Goal: Information Seeking & Learning: Learn about a topic

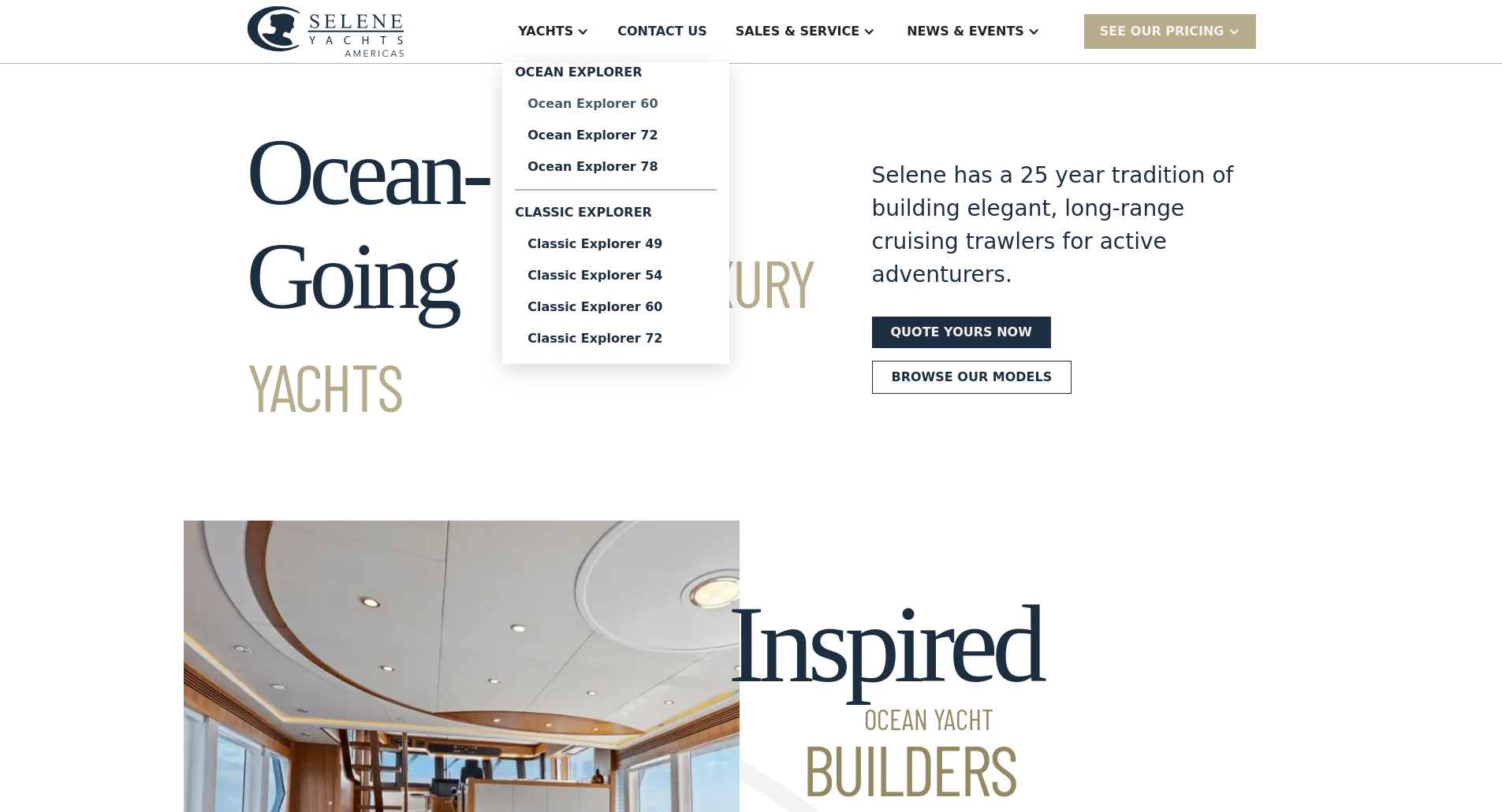
click at [671, 106] on div "Ocean Explorer 60" at bounding box center [616, 104] width 177 height 13
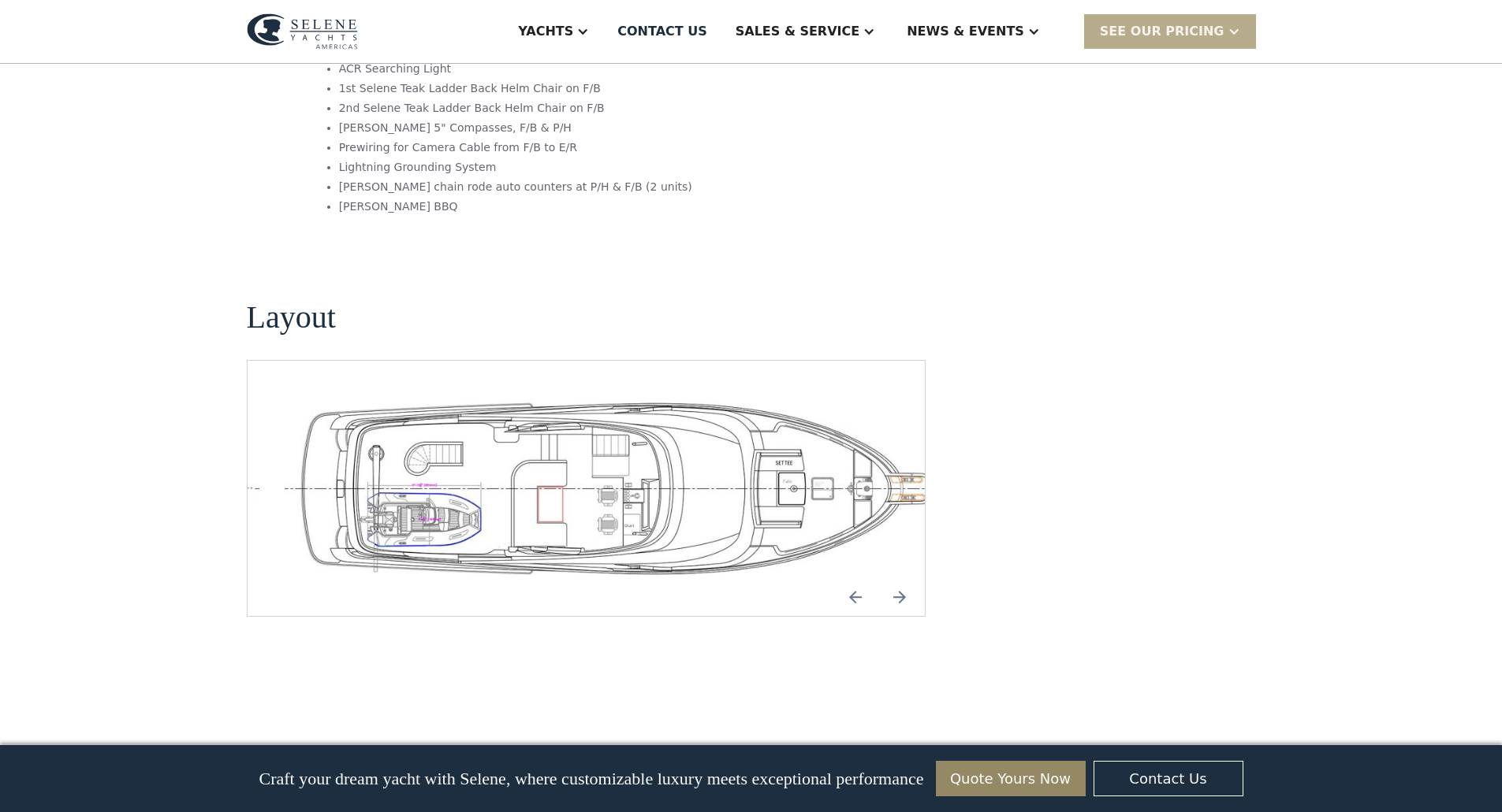
scroll to position [3151, 0]
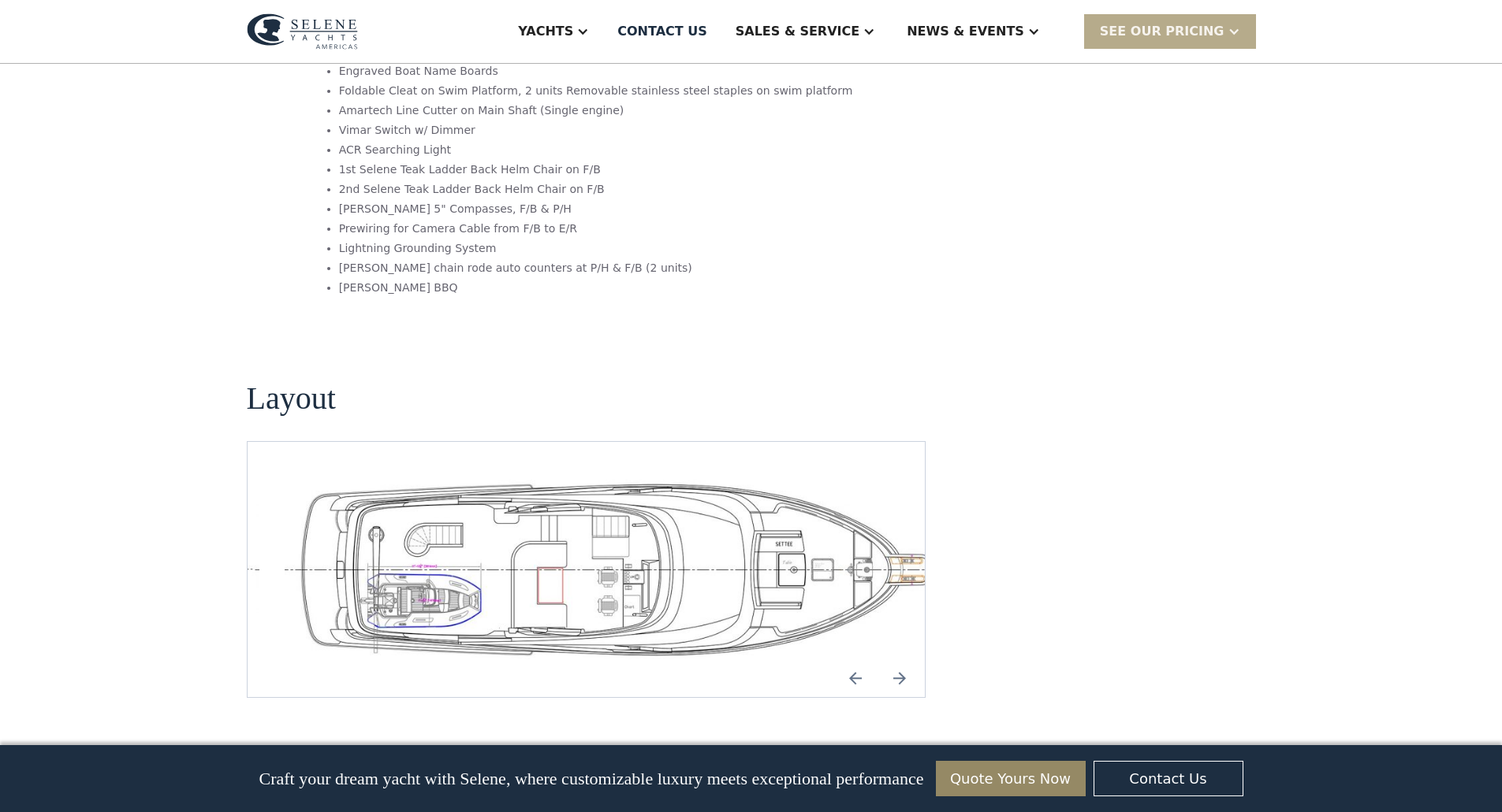
click at [901, 659] on img "Next slide" at bounding box center [899, 678] width 38 height 38
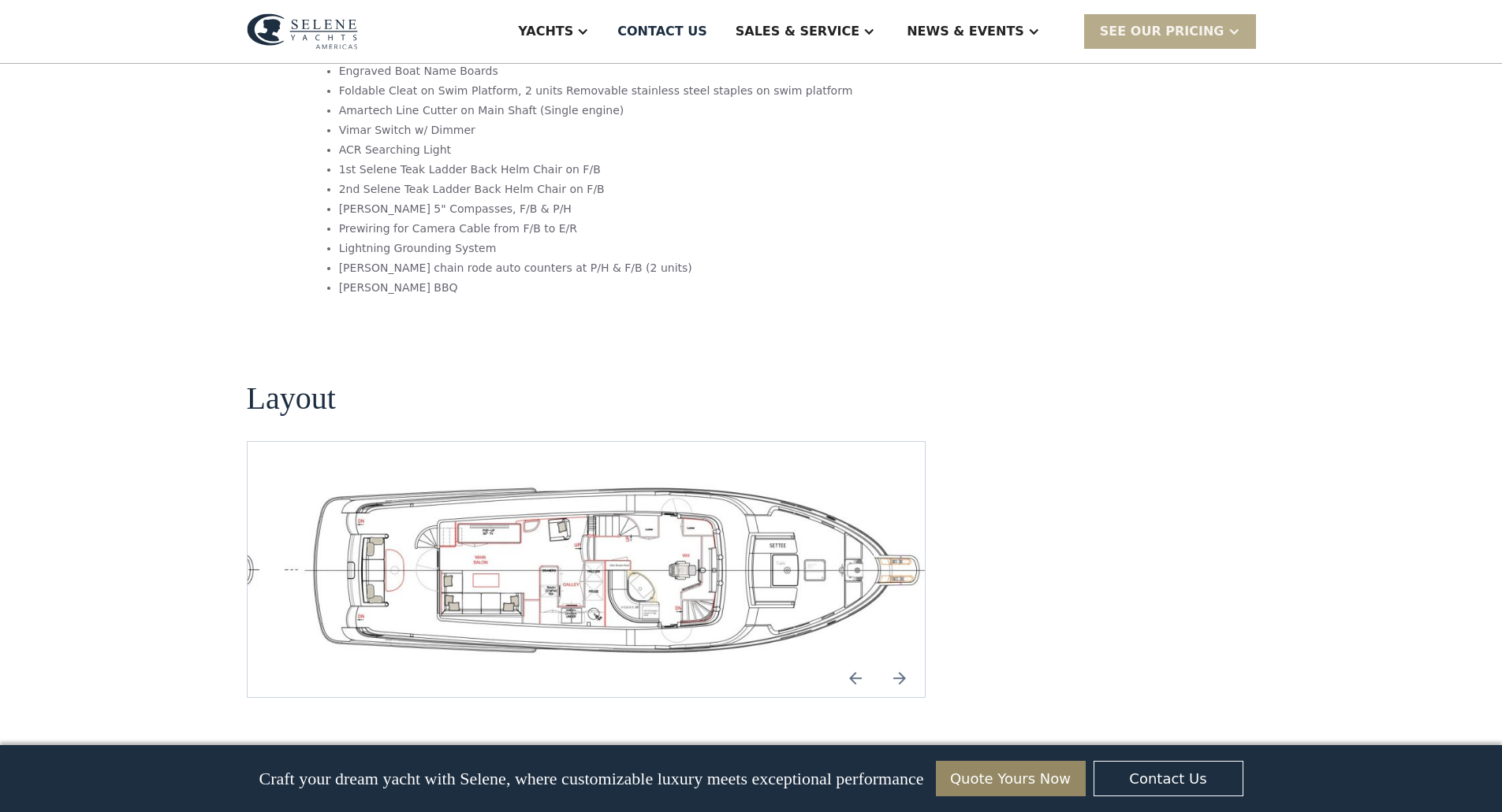
click at [901, 659] on img "Next slide" at bounding box center [899, 678] width 38 height 38
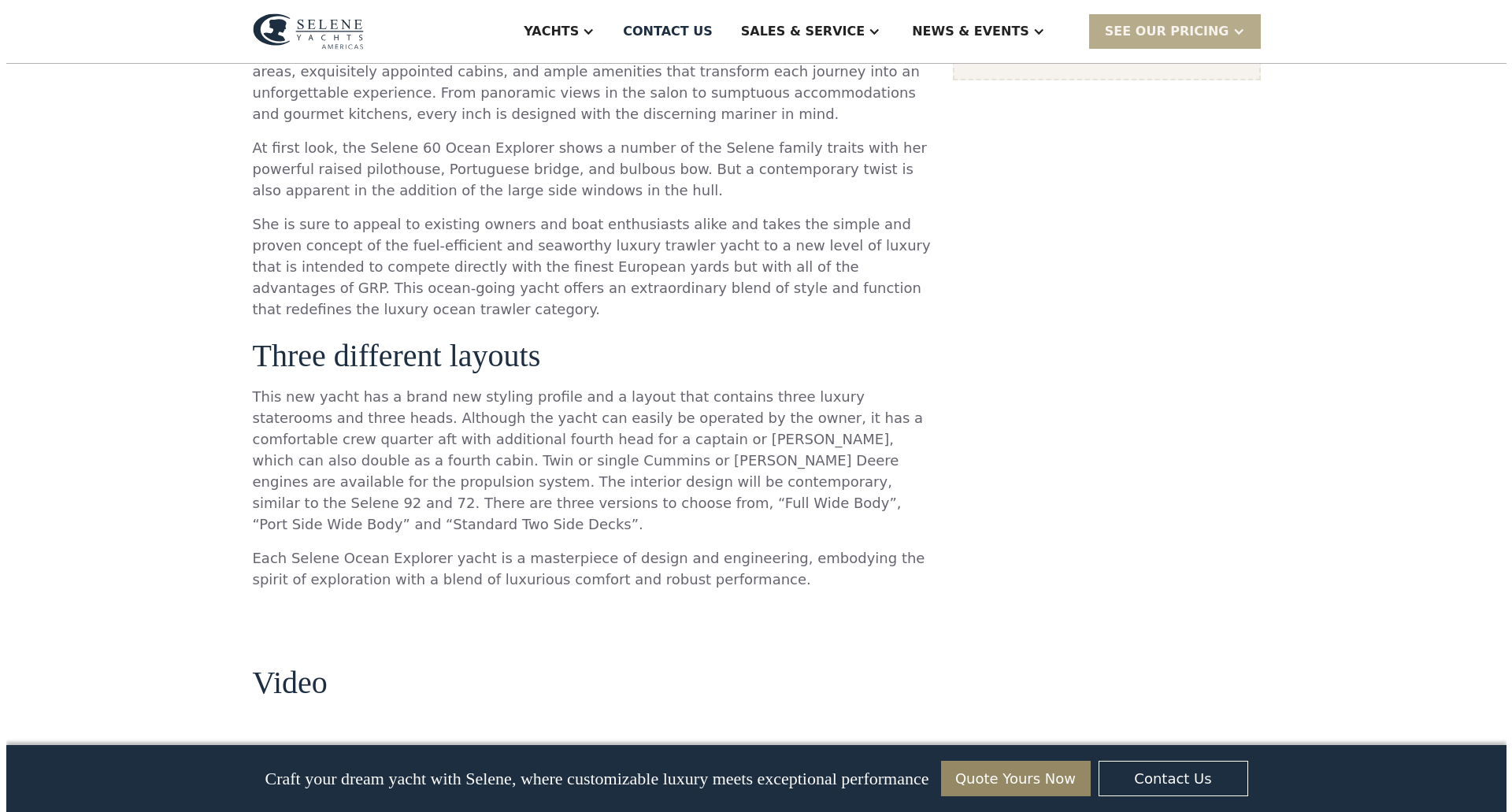
scroll to position [0, 0]
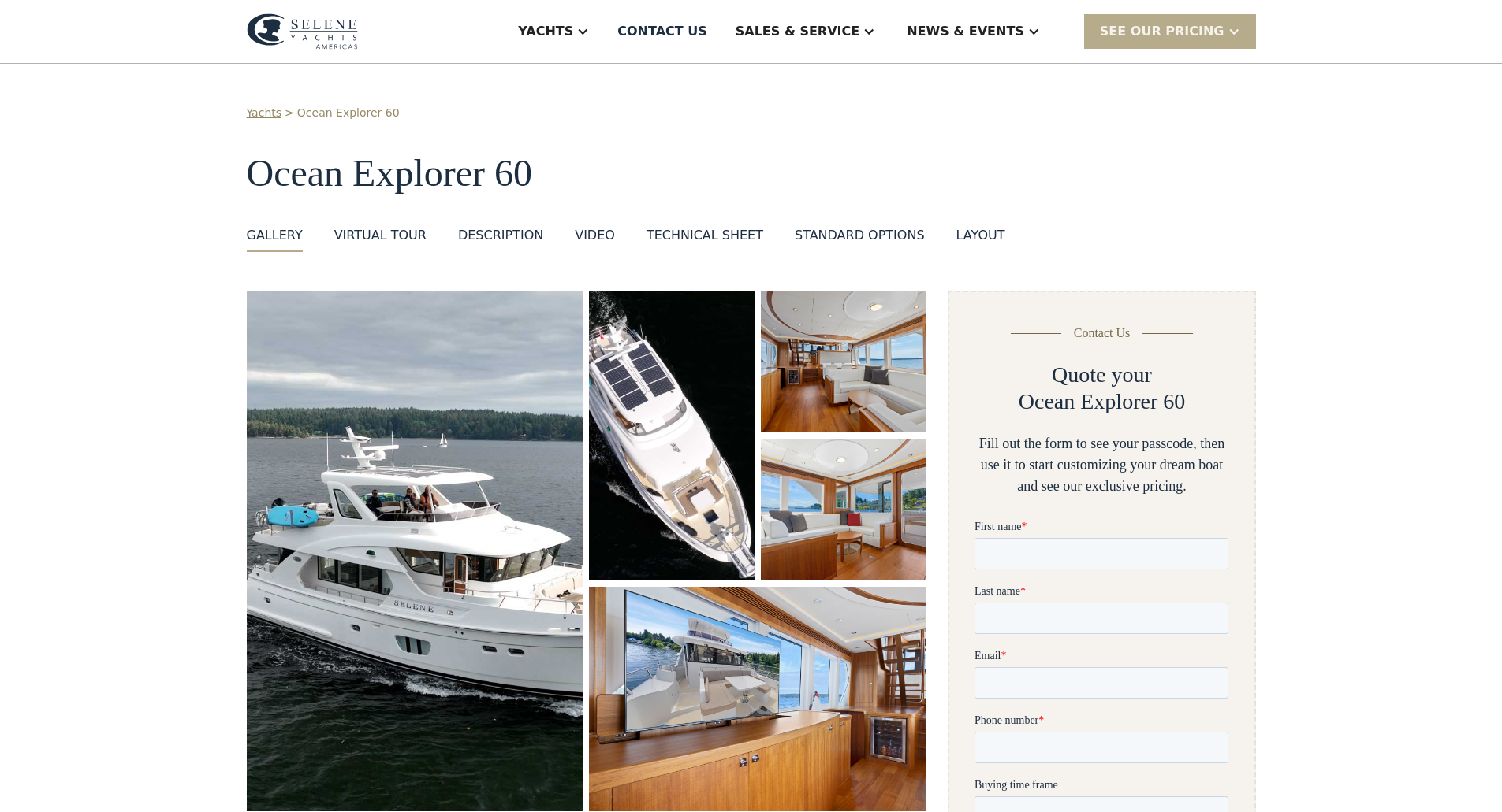
click at [298, 502] on img "open lightbox" at bounding box center [415, 552] width 337 height 521
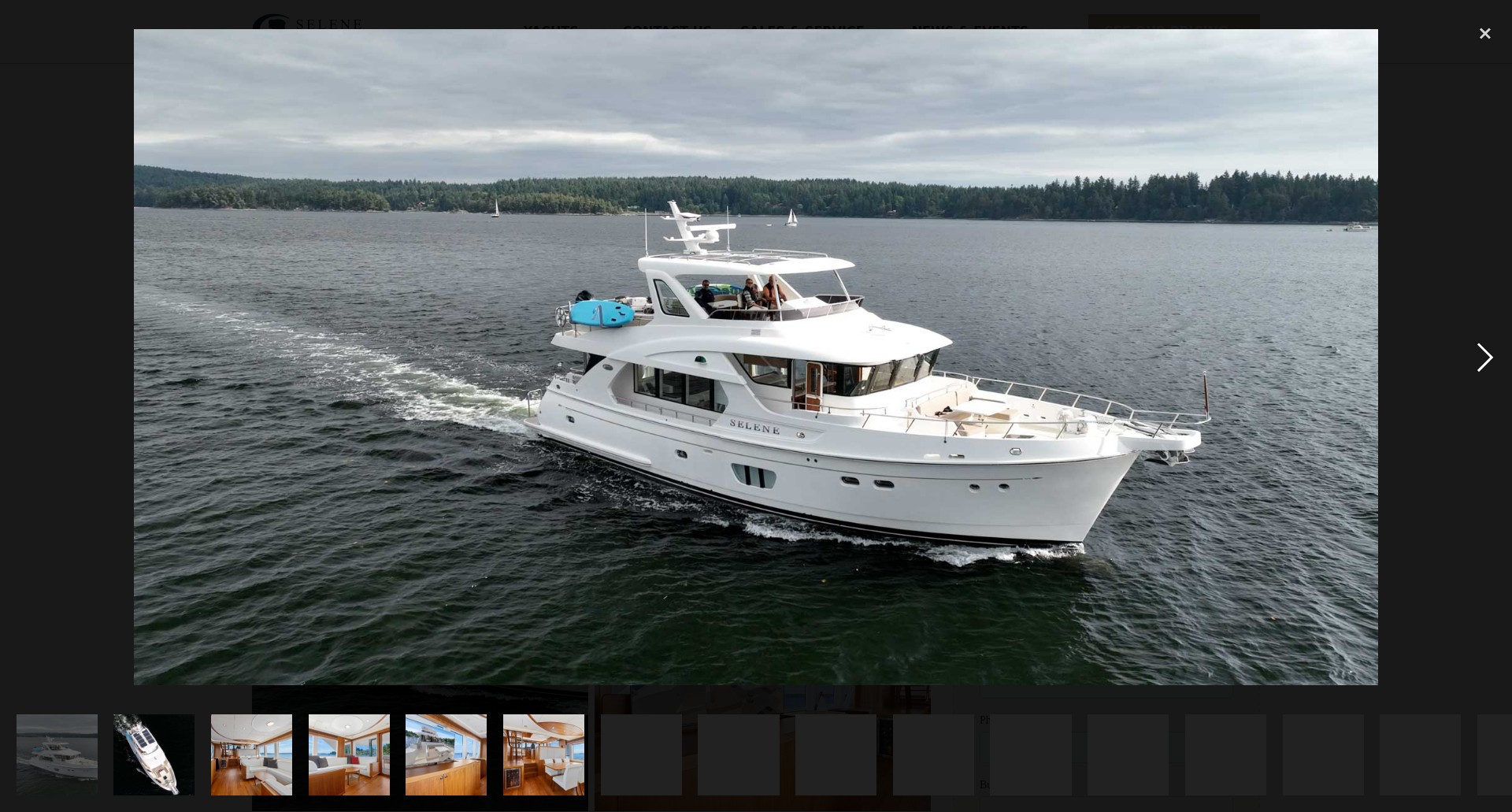
click at [1486, 354] on div "next image" at bounding box center [1486, 358] width 54 height 683
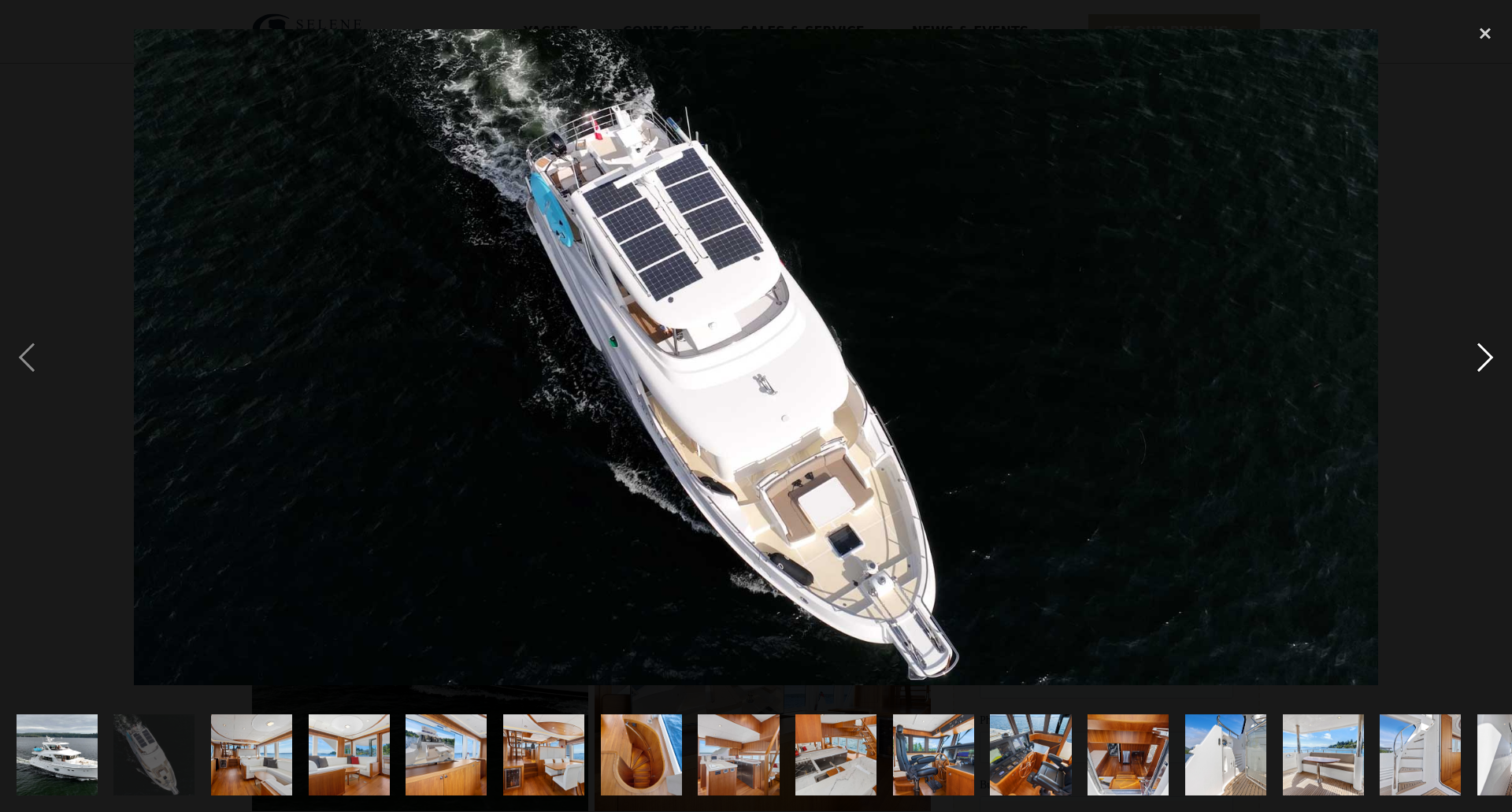
click at [1486, 354] on div "next image" at bounding box center [1486, 358] width 54 height 683
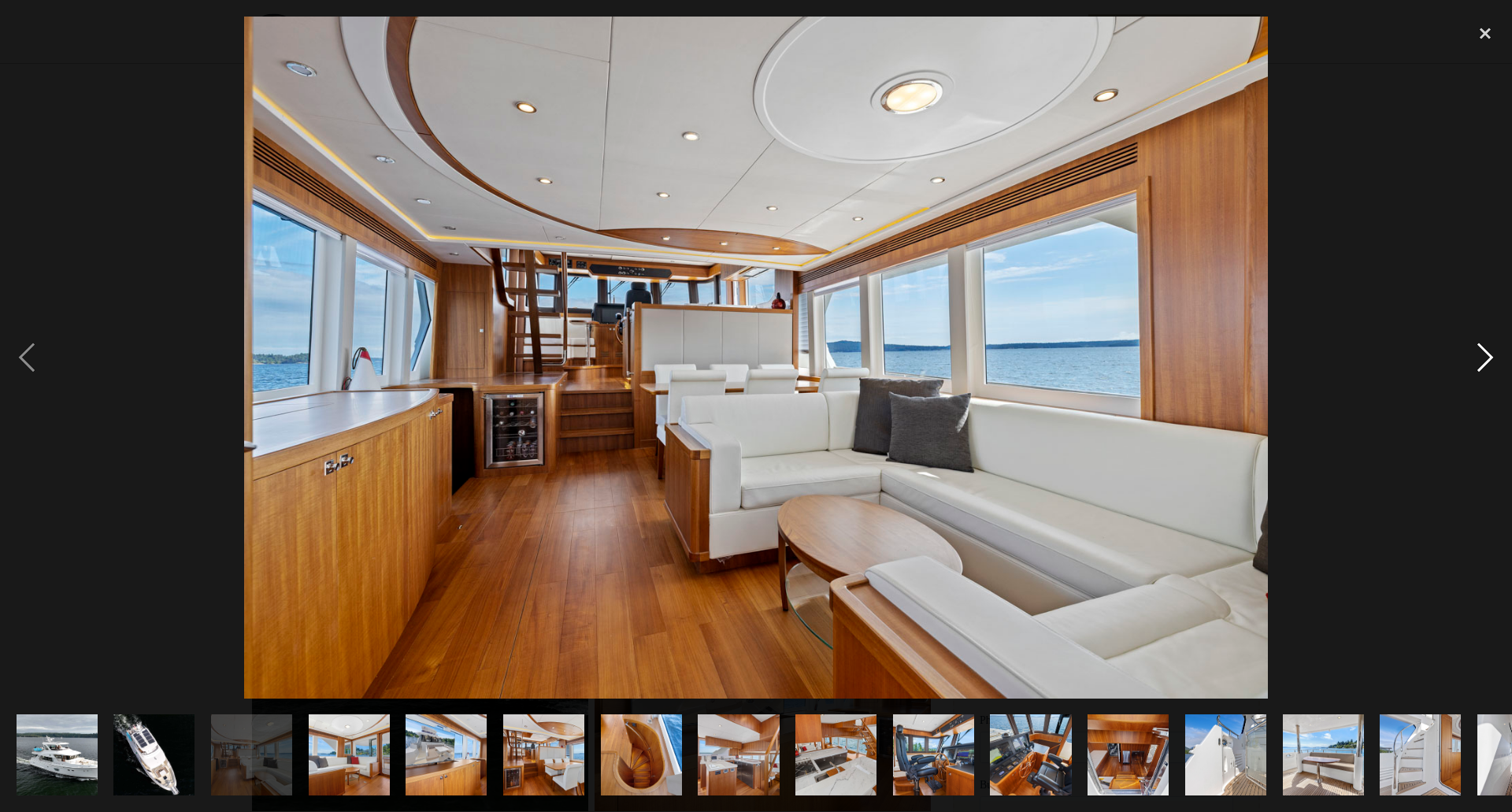
click at [1486, 354] on div "next image" at bounding box center [1486, 358] width 54 height 683
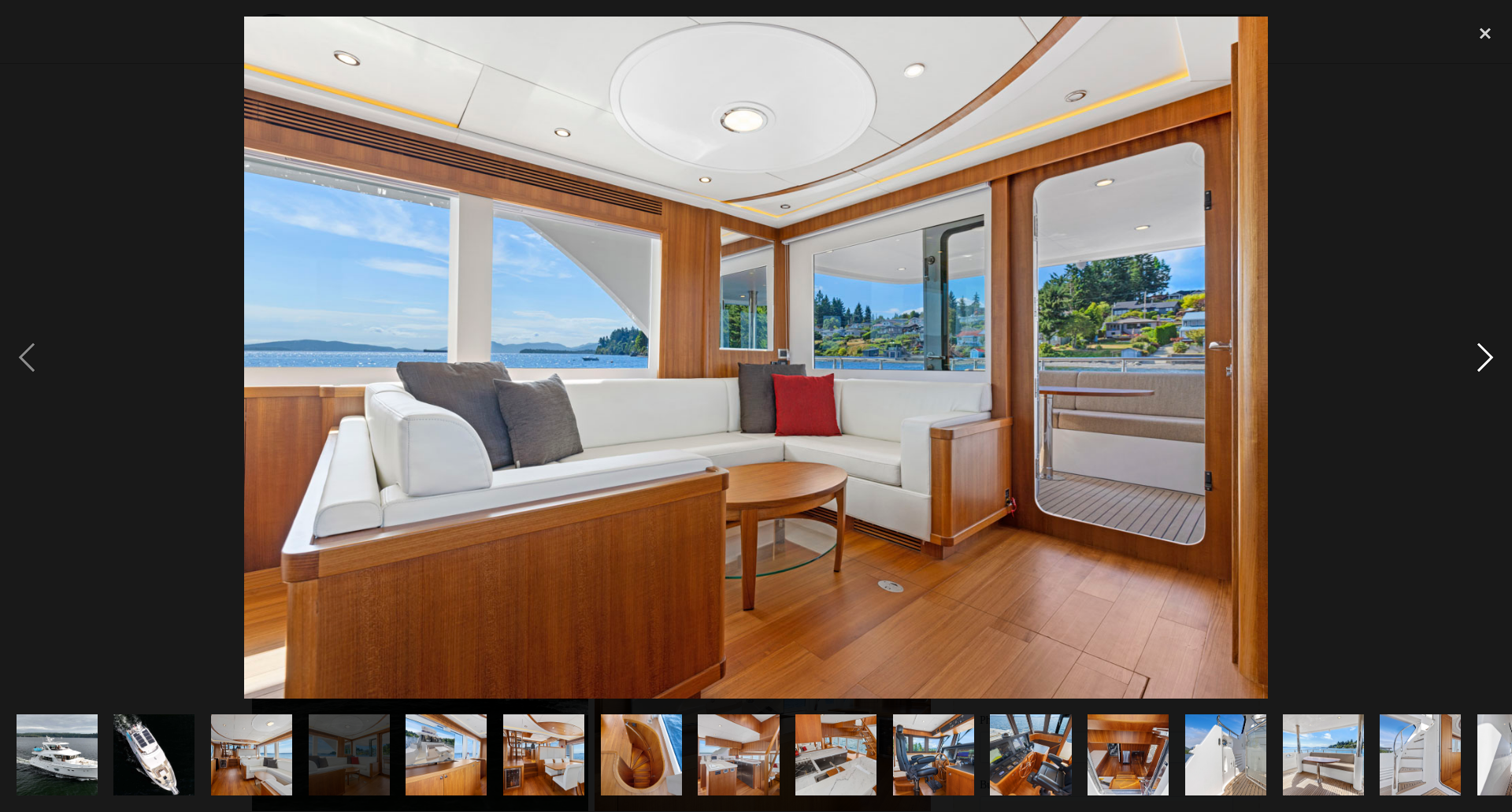
click at [1486, 354] on div "next image" at bounding box center [1486, 358] width 54 height 683
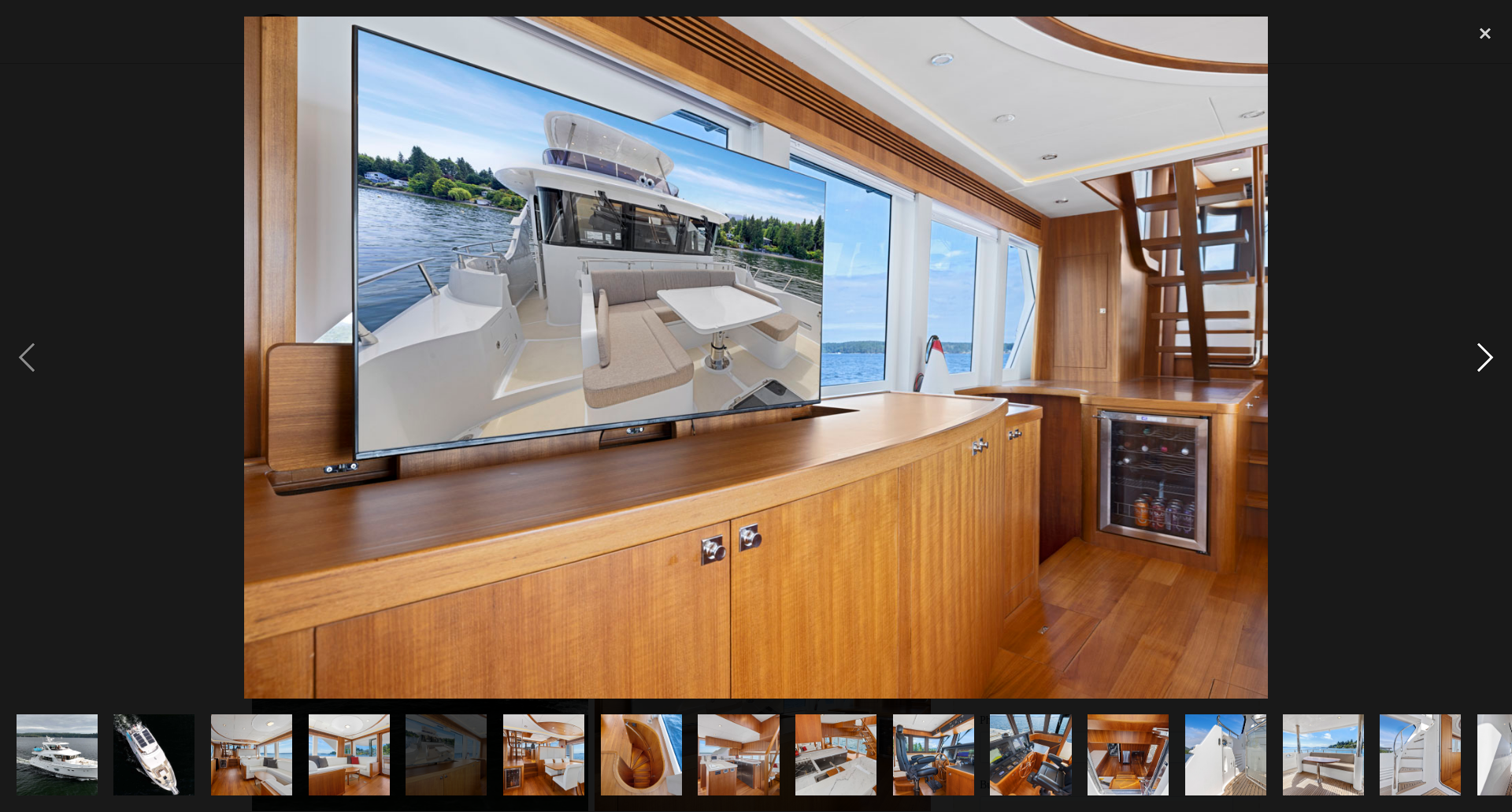
click at [1486, 354] on div "next image" at bounding box center [1486, 358] width 54 height 683
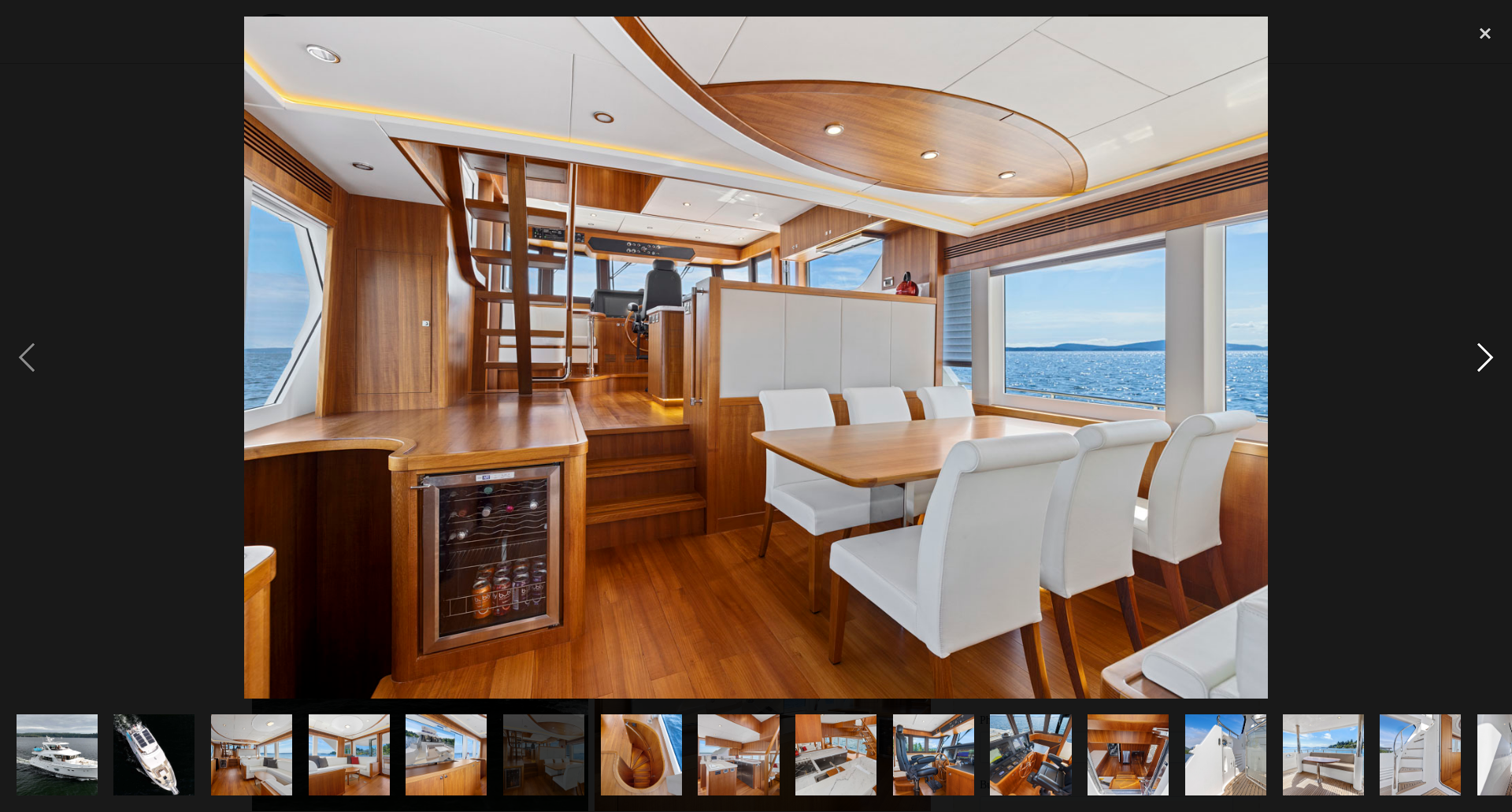
click at [1486, 354] on div "next image" at bounding box center [1486, 358] width 54 height 683
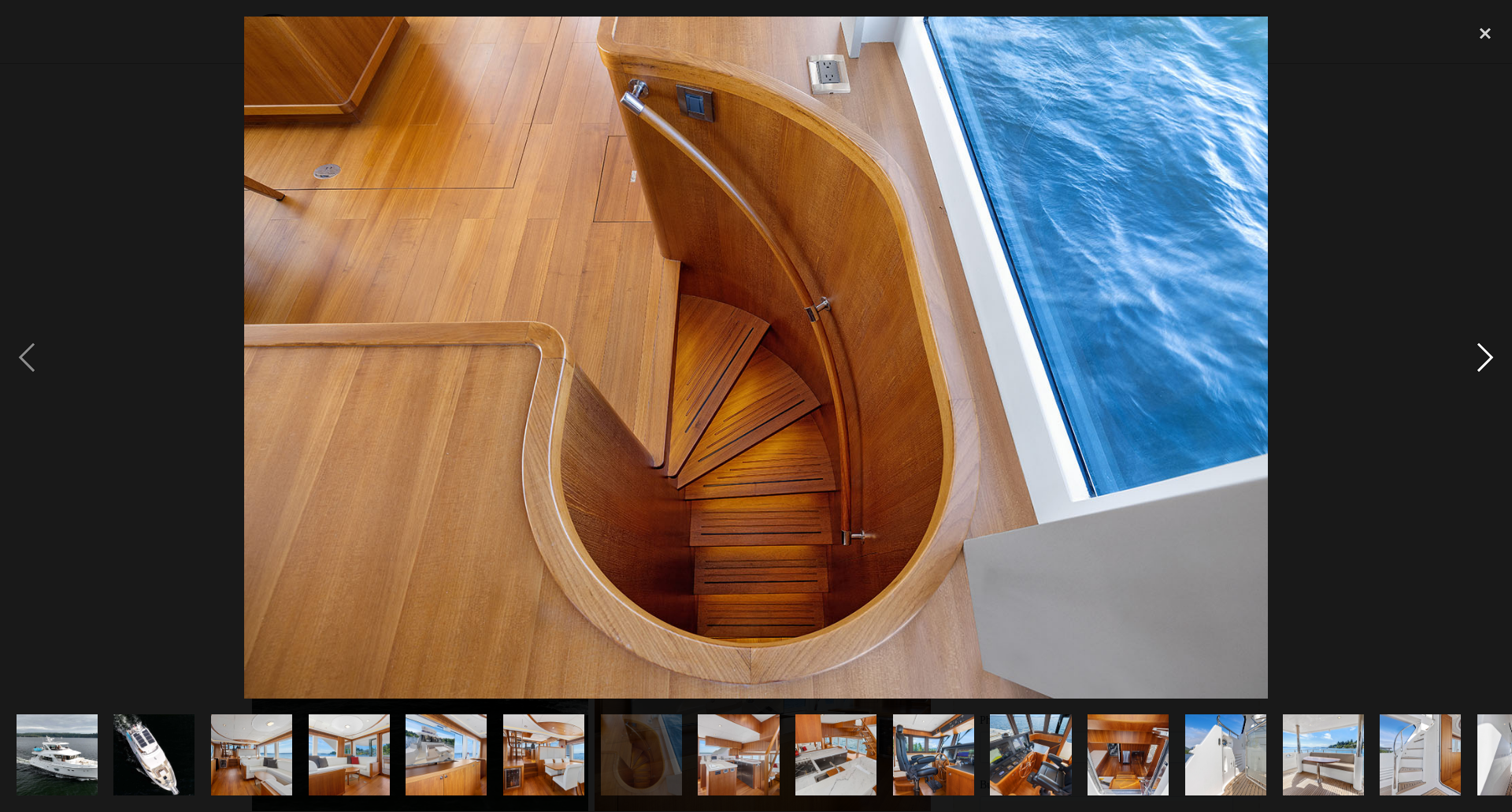
click at [1486, 354] on div "next image" at bounding box center [1486, 358] width 54 height 683
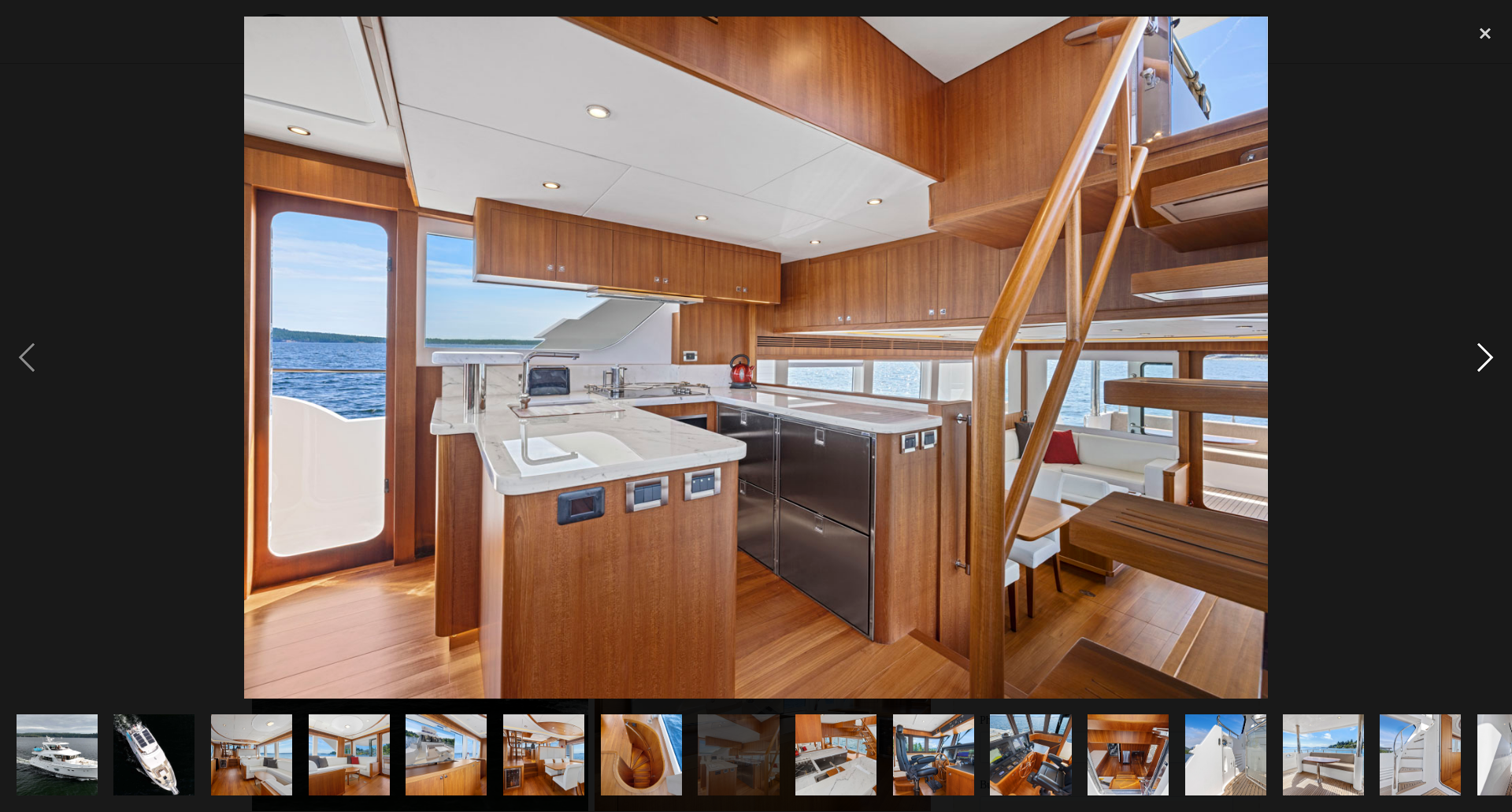
click at [1486, 354] on div "next image" at bounding box center [1486, 358] width 54 height 683
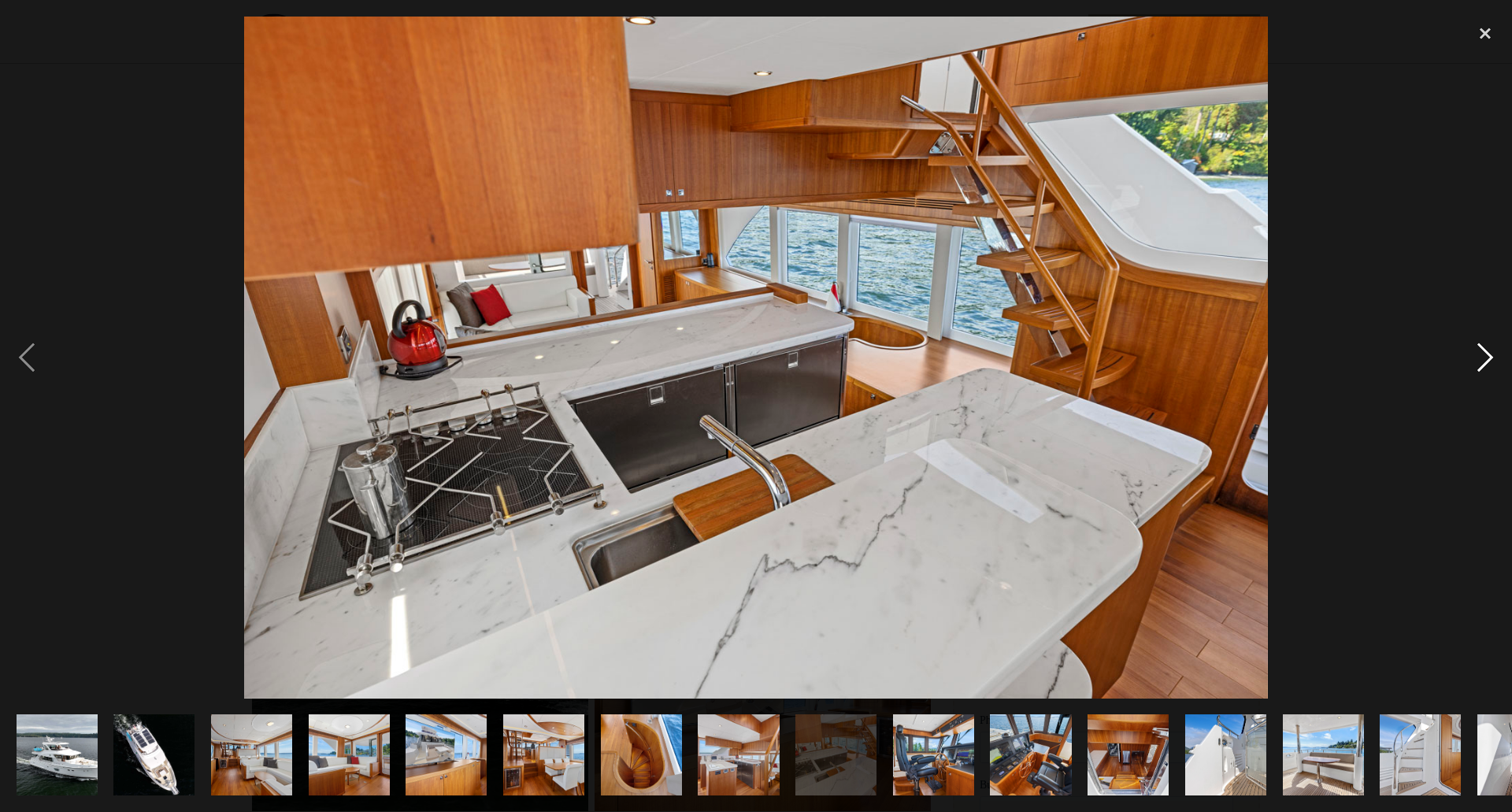
click at [1486, 354] on div "next image" at bounding box center [1486, 358] width 54 height 683
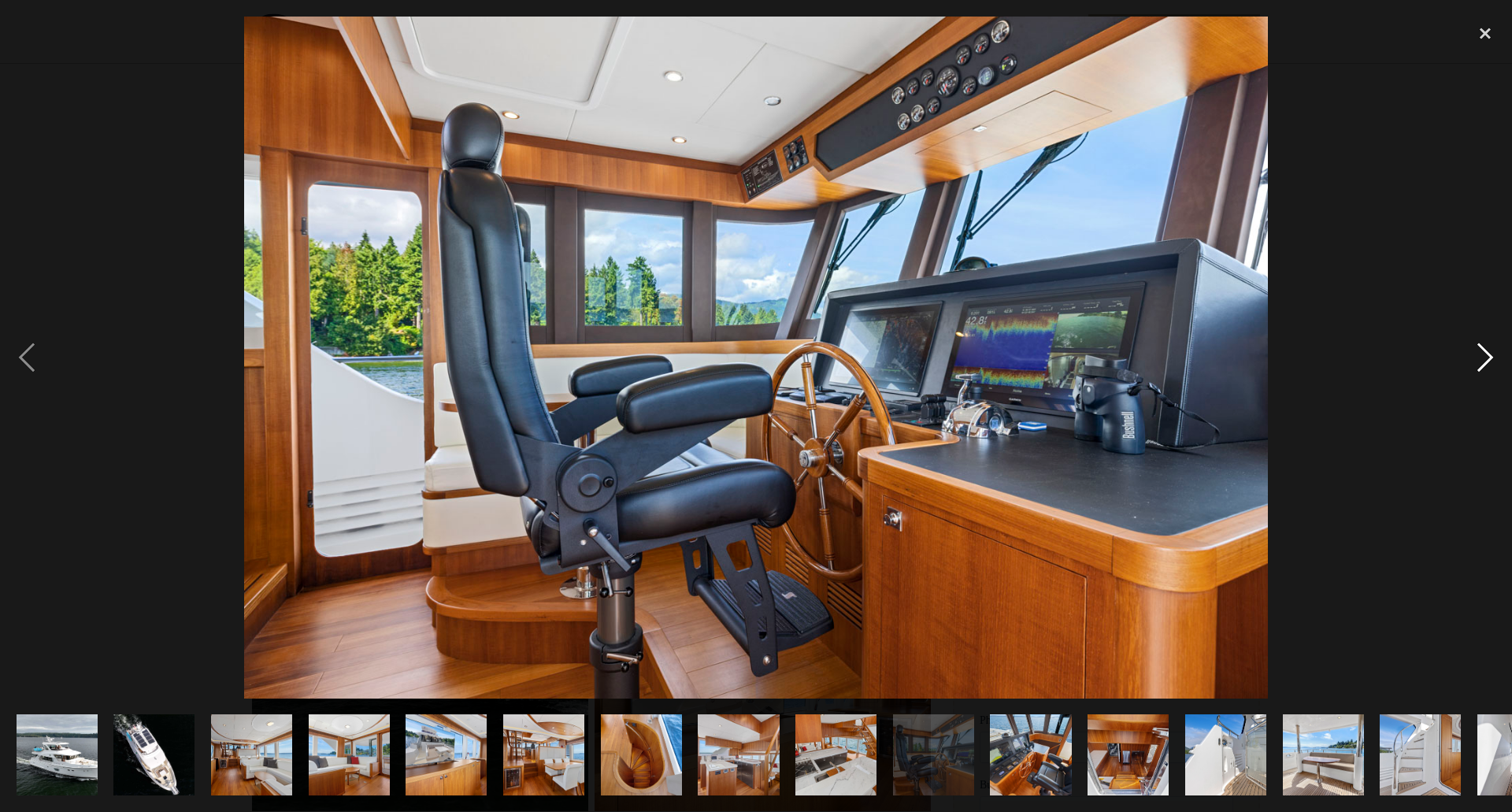
click at [1486, 354] on div "next image" at bounding box center [1486, 358] width 54 height 683
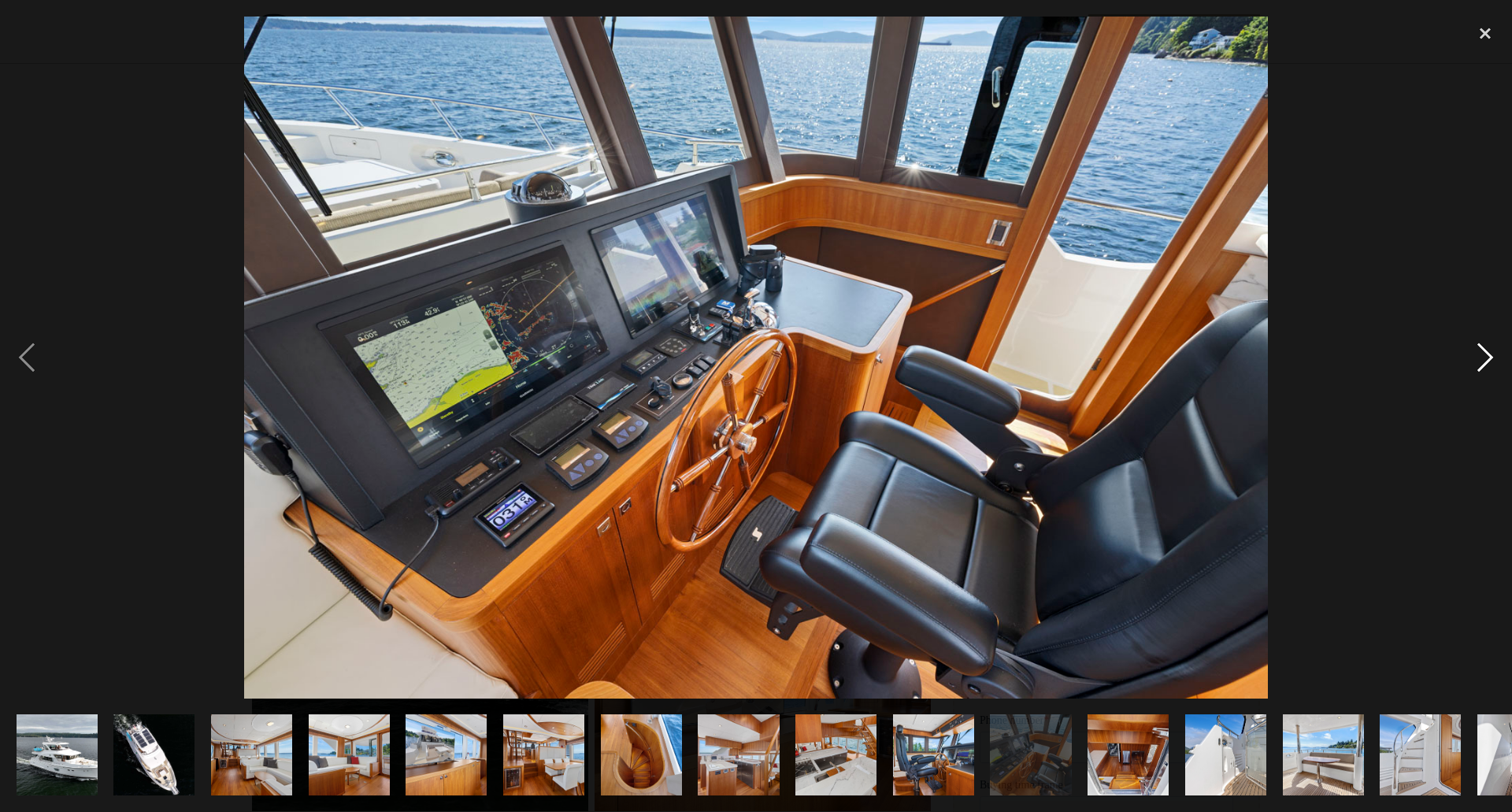
click at [1486, 354] on div "next image" at bounding box center [1486, 358] width 54 height 683
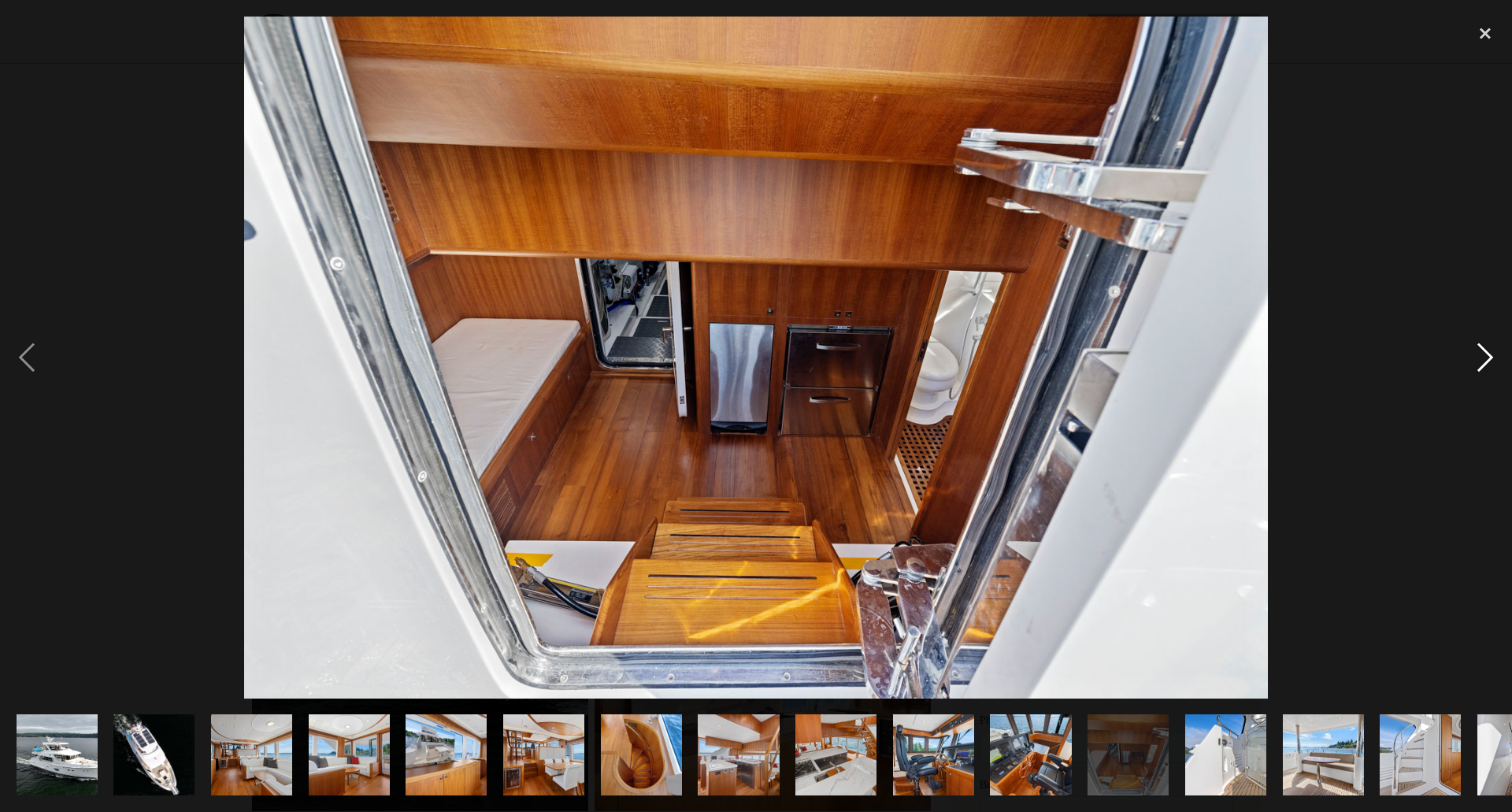
click at [1486, 354] on div "next image" at bounding box center [1486, 358] width 54 height 683
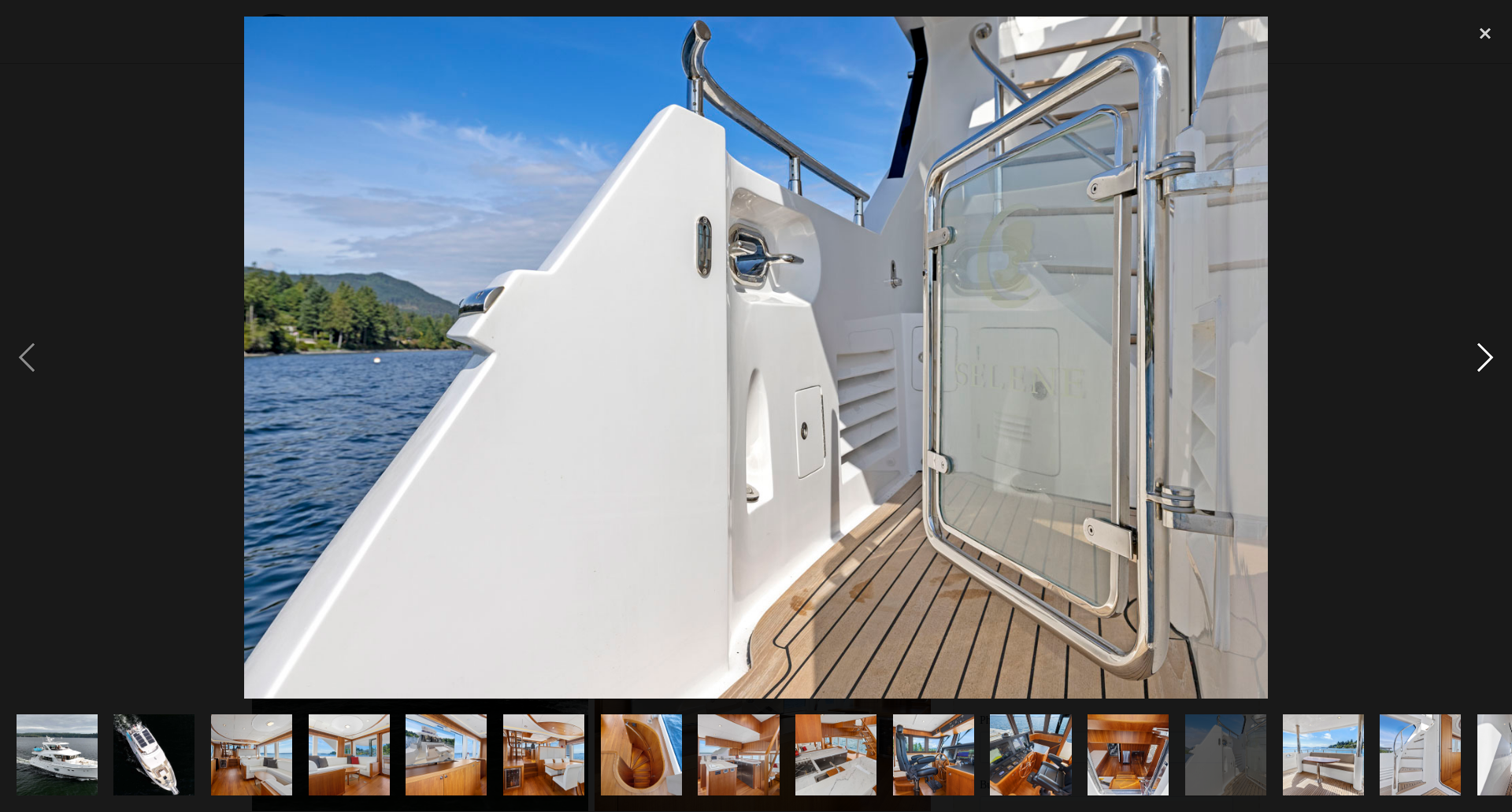
click at [1486, 354] on div "next image" at bounding box center [1486, 358] width 54 height 683
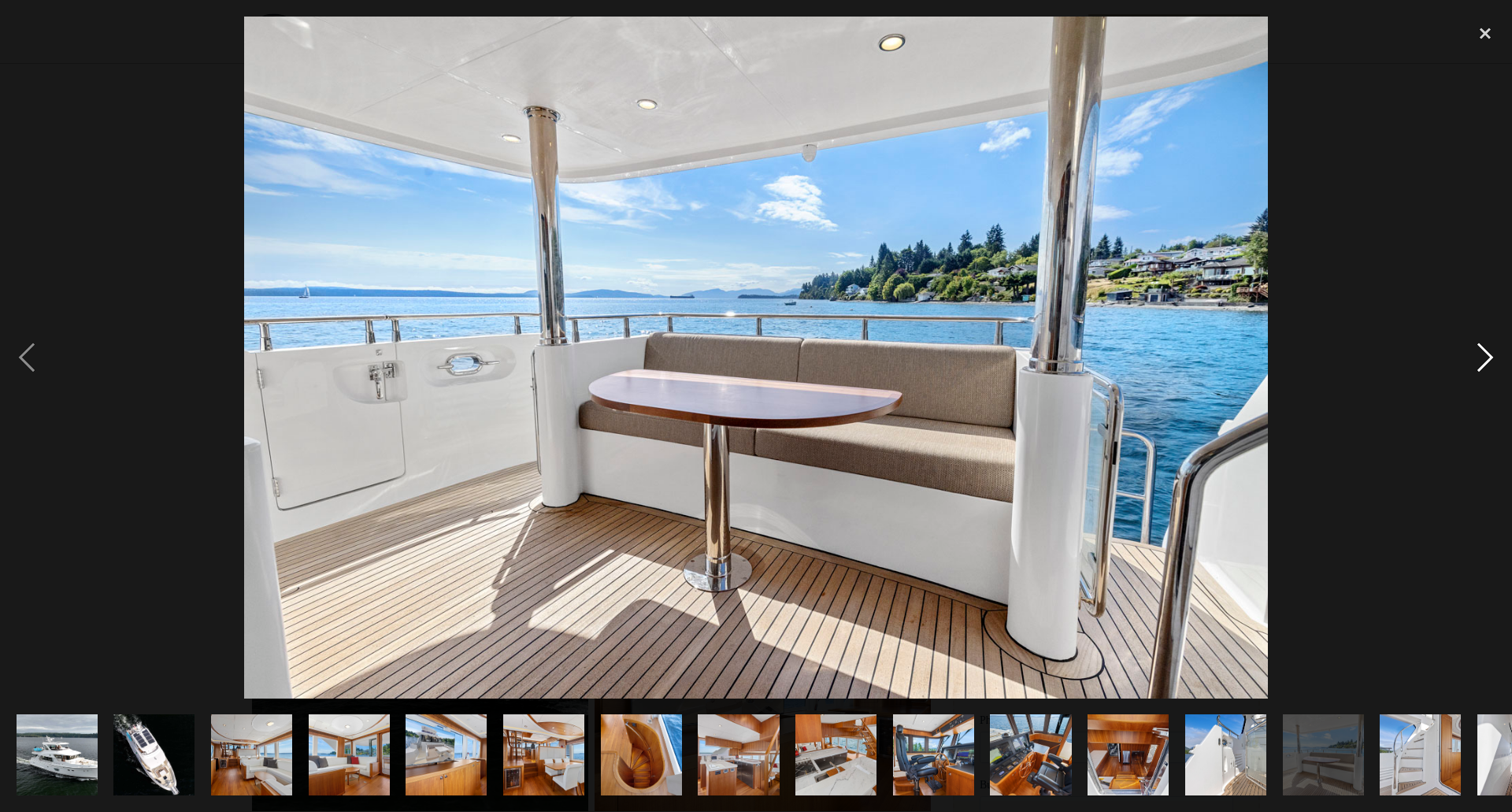
click at [1486, 354] on div "next image" at bounding box center [1486, 358] width 54 height 683
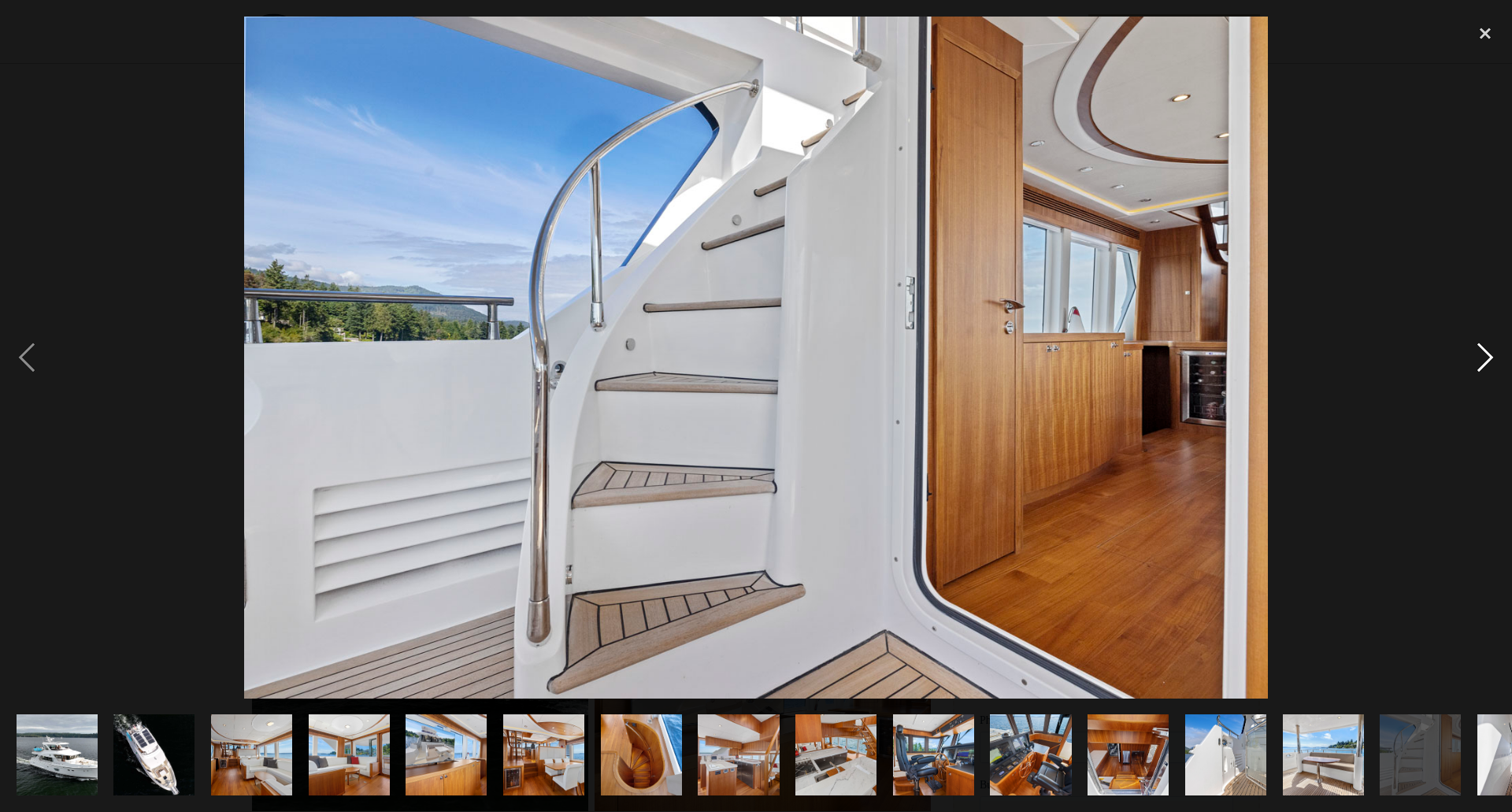
click at [1486, 354] on div "next image" at bounding box center [1486, 358] width 54 height 683
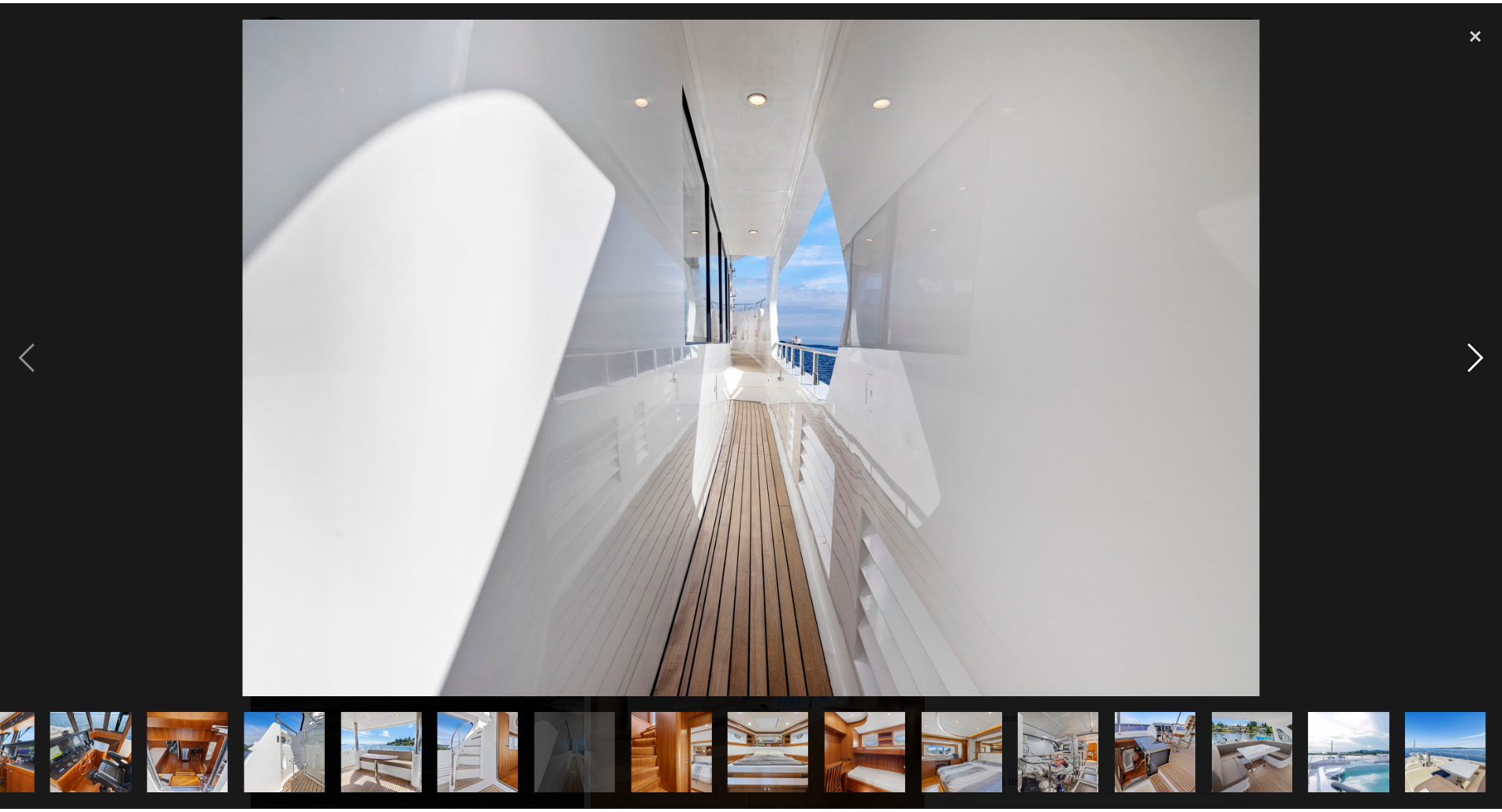
scroll to position [0, 941]
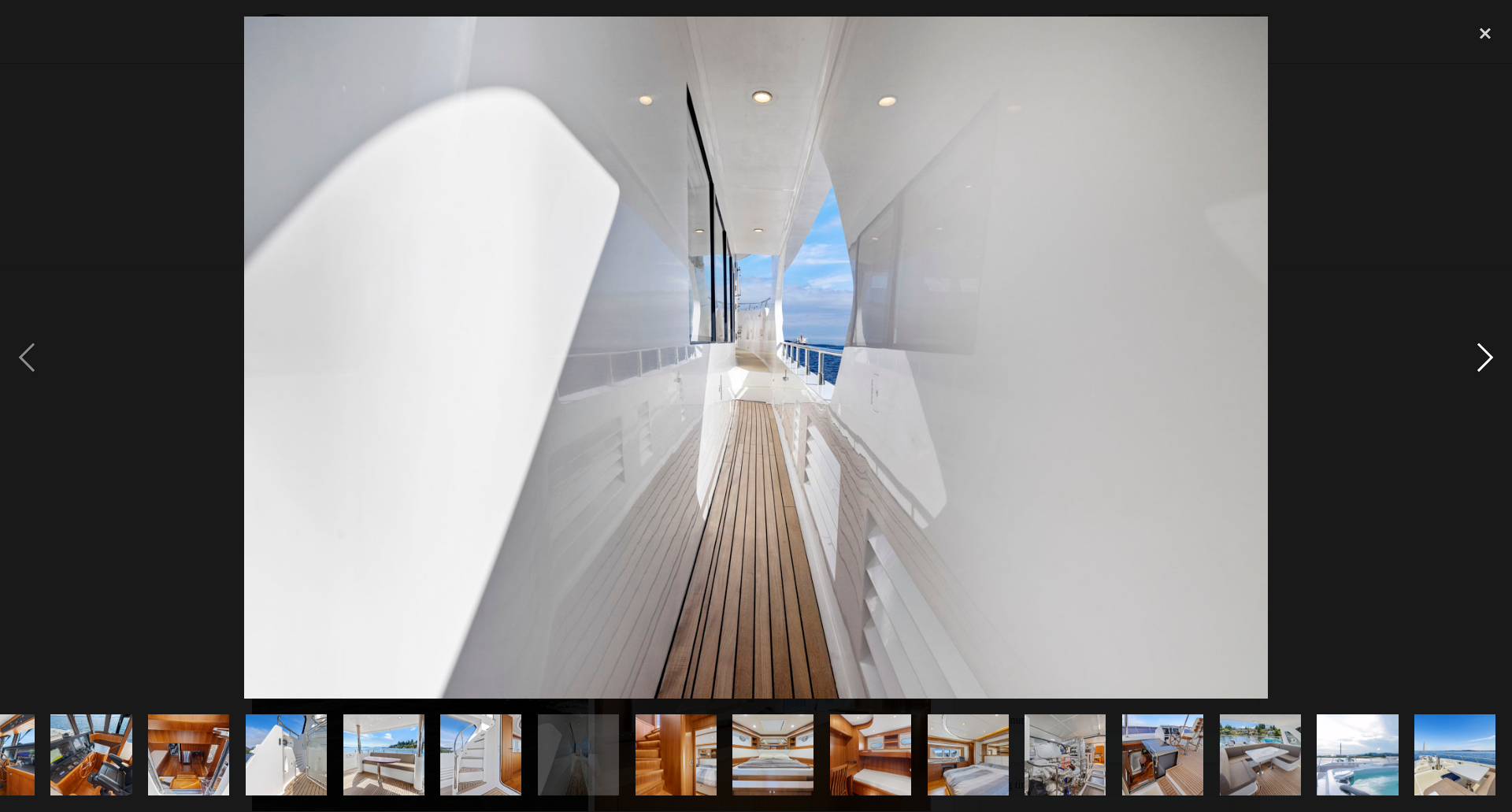
click at [1486, 354] on div "next image" at bounding box center [1486, 358] width 54 height 683
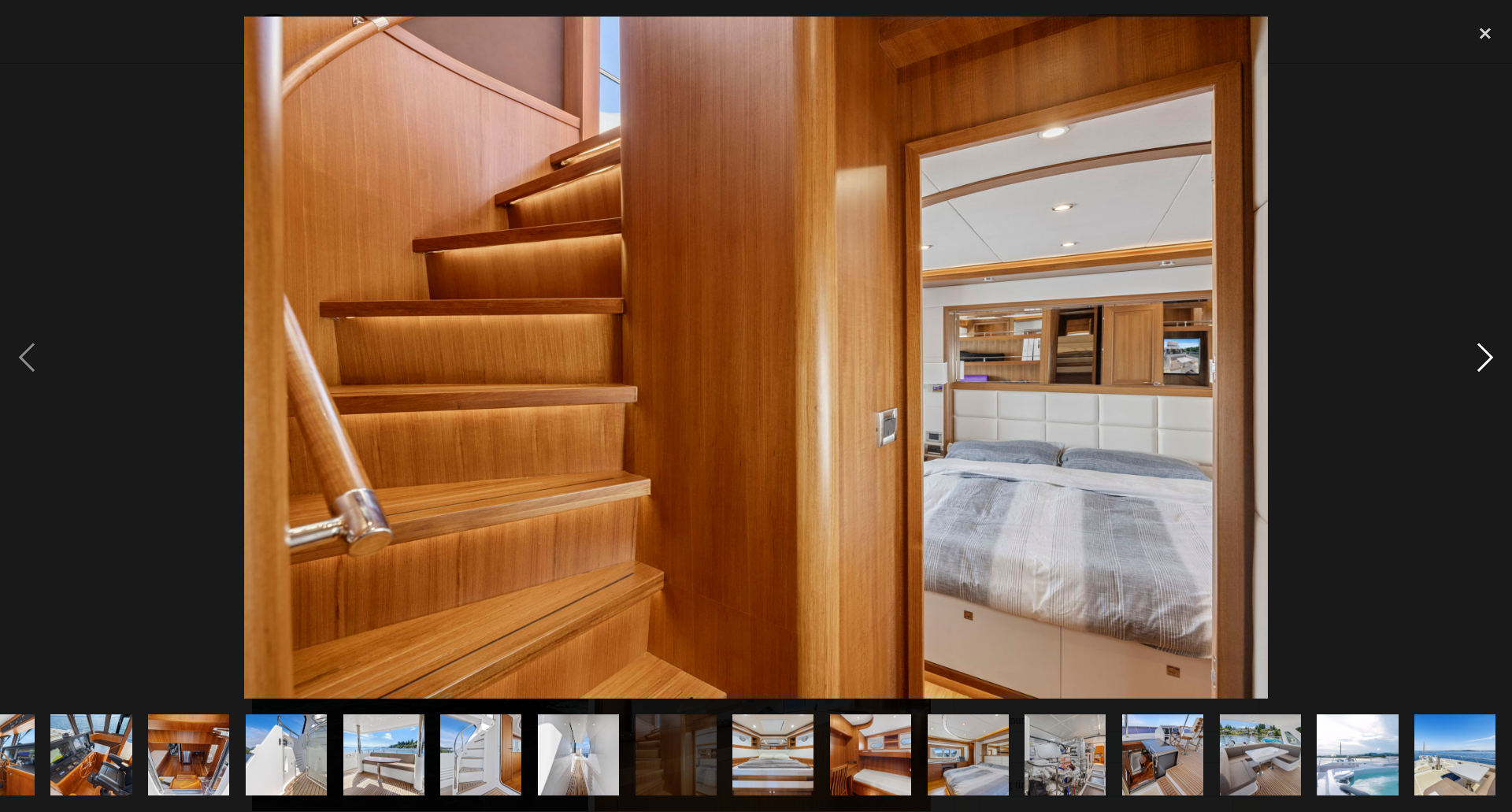
click at [1486, 354] on div "next image" at bounding box center [1486, 358] width 54 height 683
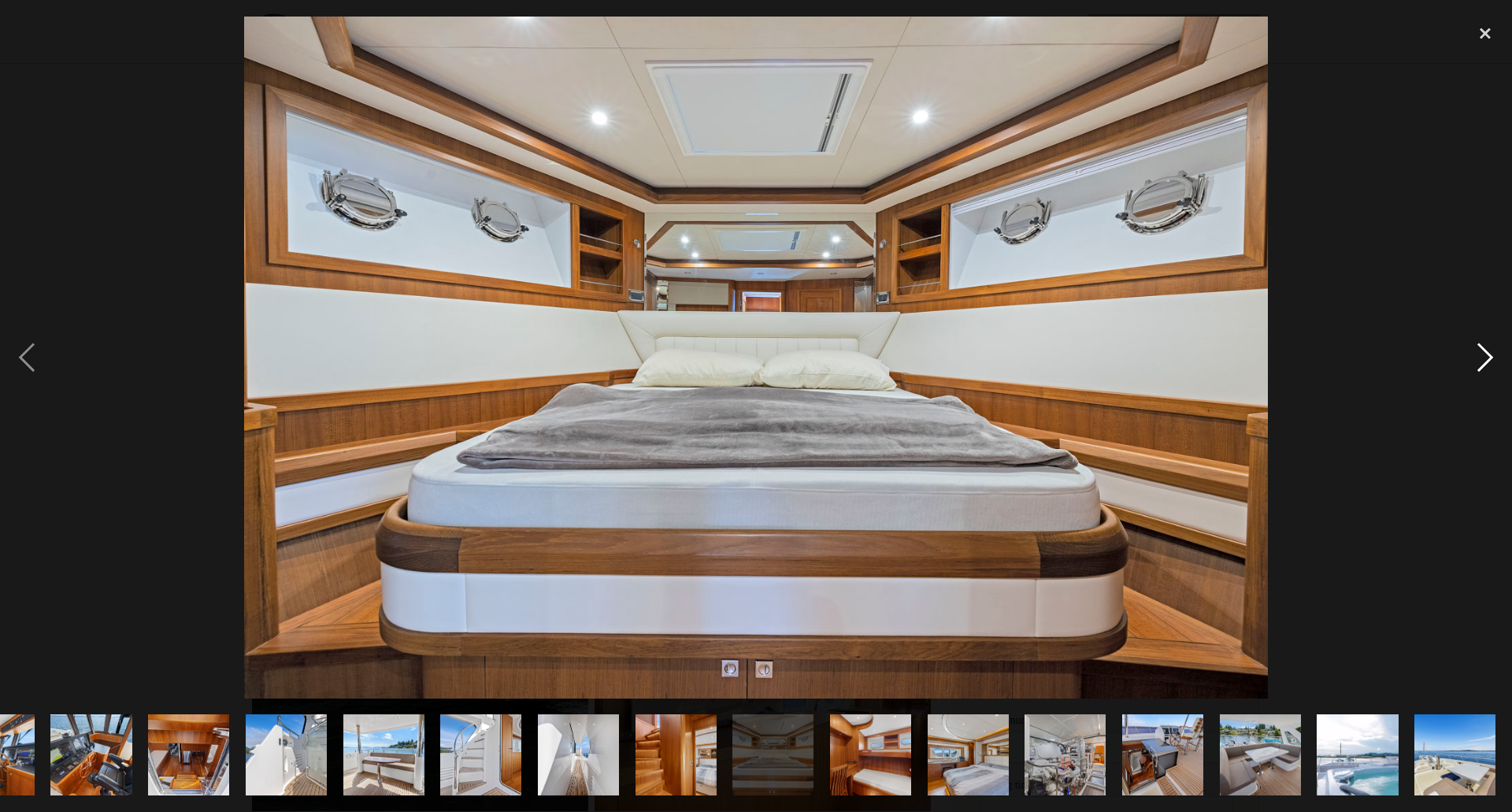
click at [1486, 354] on div "next image" at bounding box center [1486, 358] width 54 height 683
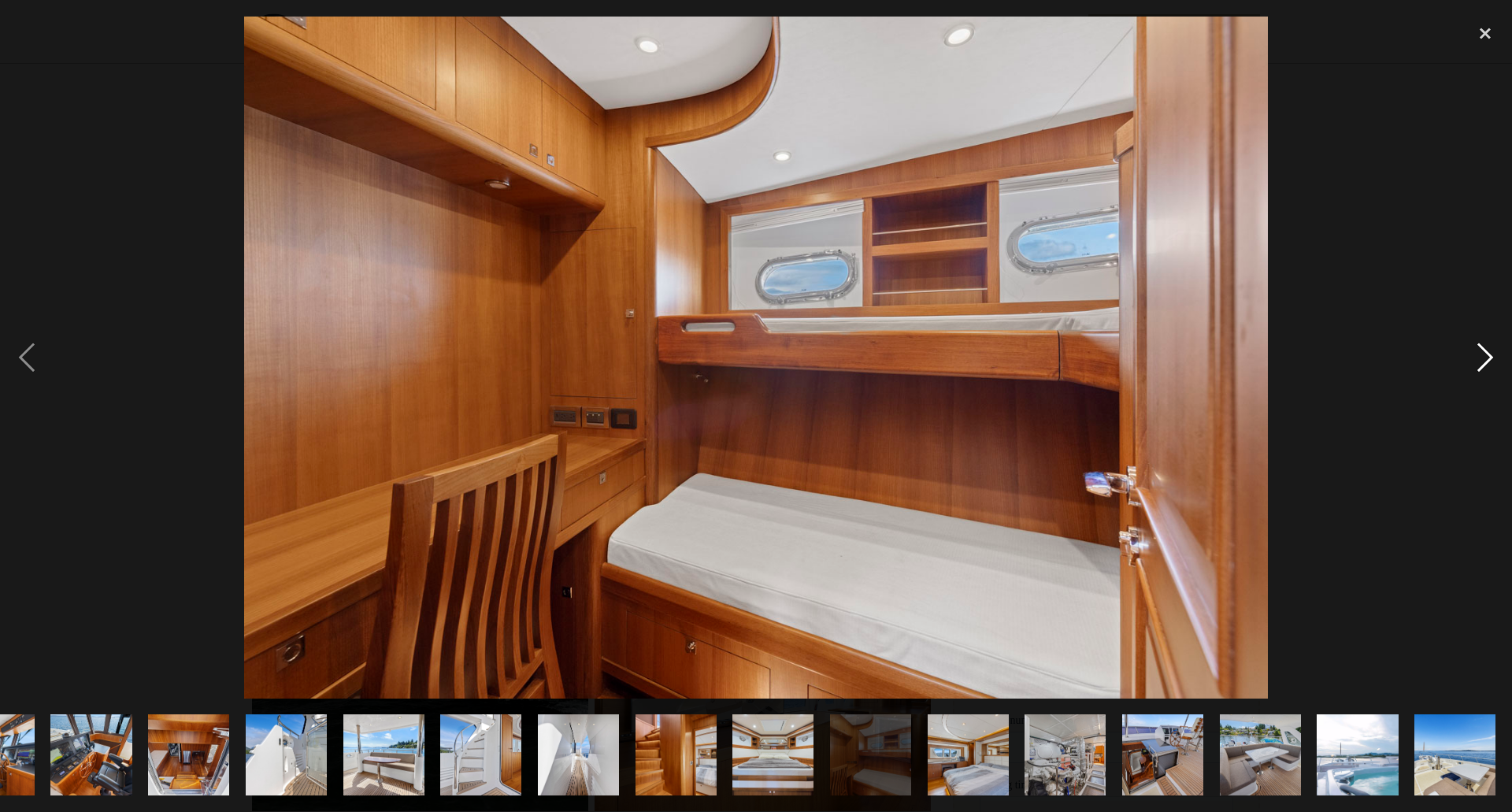
click at [1486, 354] on div "next image" at bounding box center [1486, 358] width 54 height 683
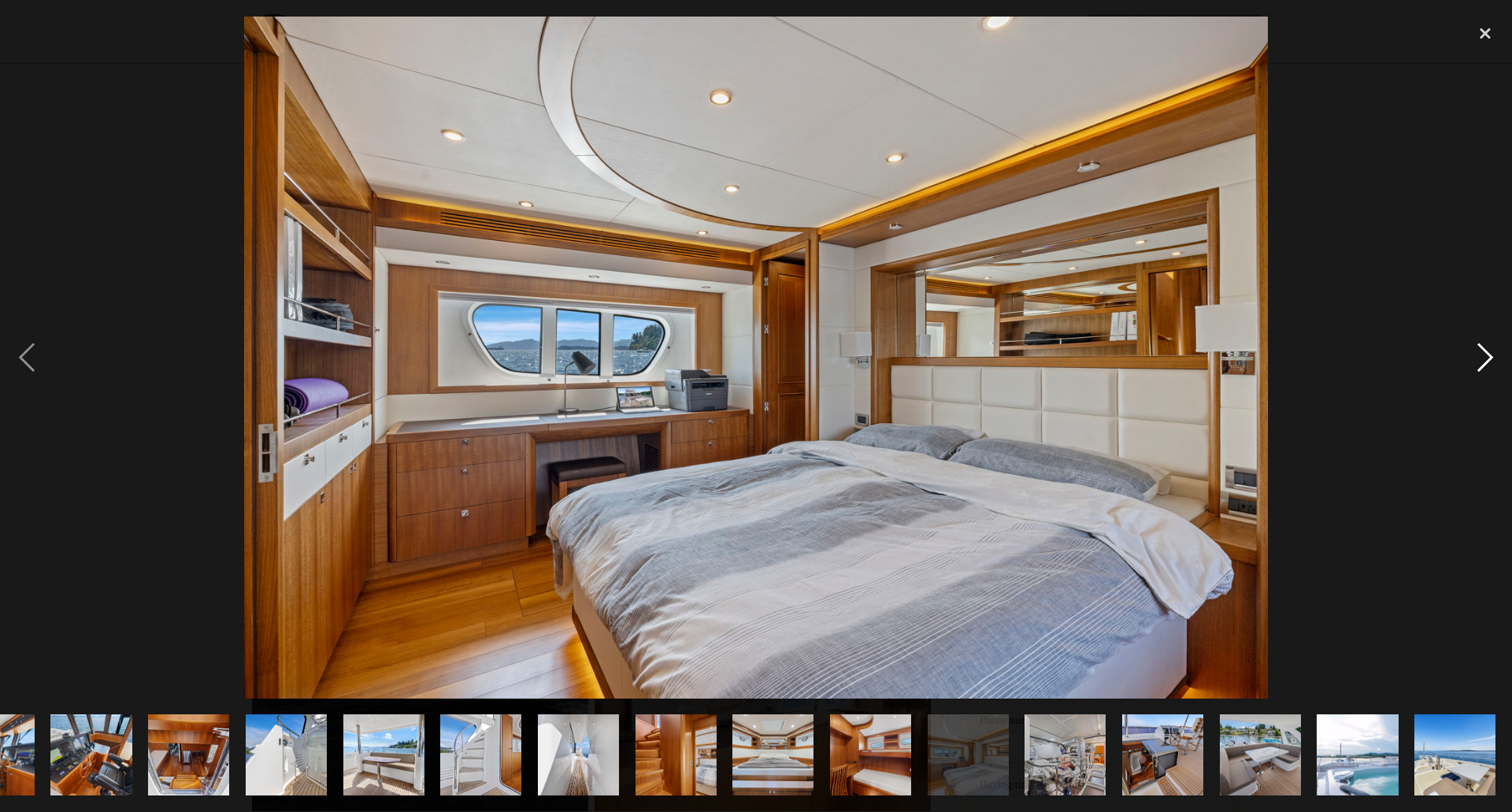
click at [1486, 354] on div "next image" at bounding box center [1486, 358] width 54 height 683
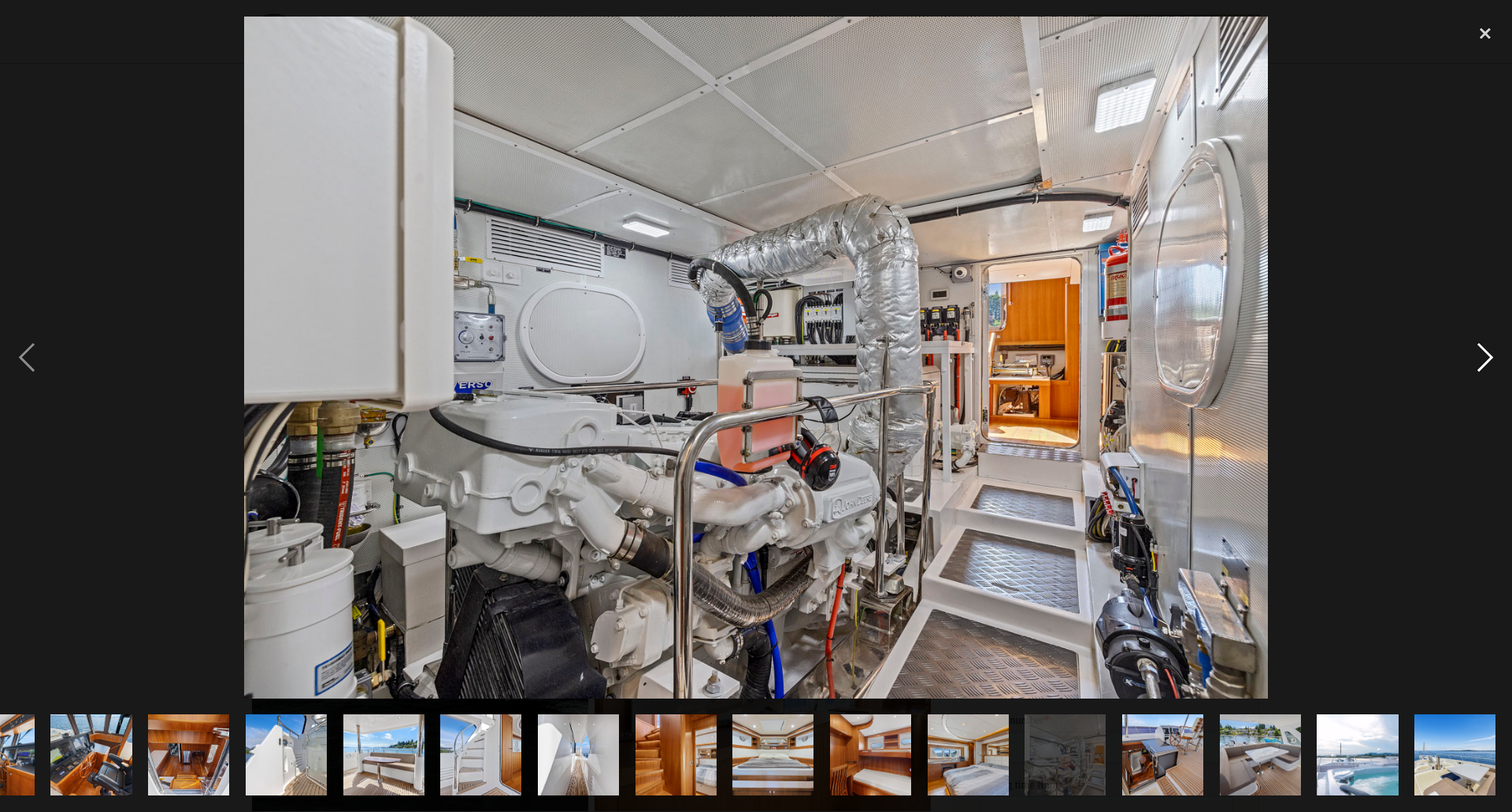
click at [1486, 354] on div "next image" at bounding box center [1486, 358] width 54 height 683
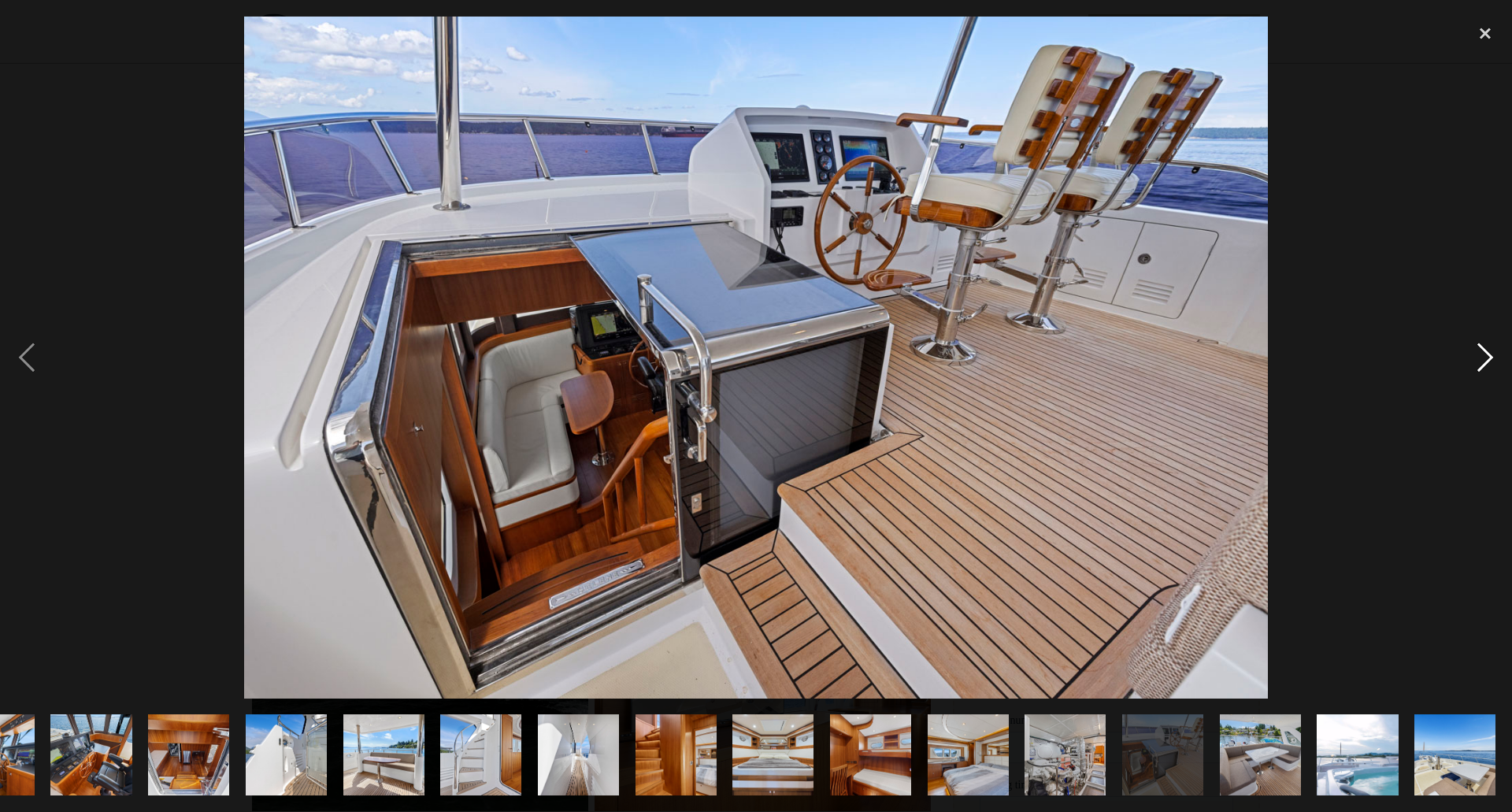
click at [1486, 354] on div "next image" at bounding box center [1486, 358] width 54 height 683
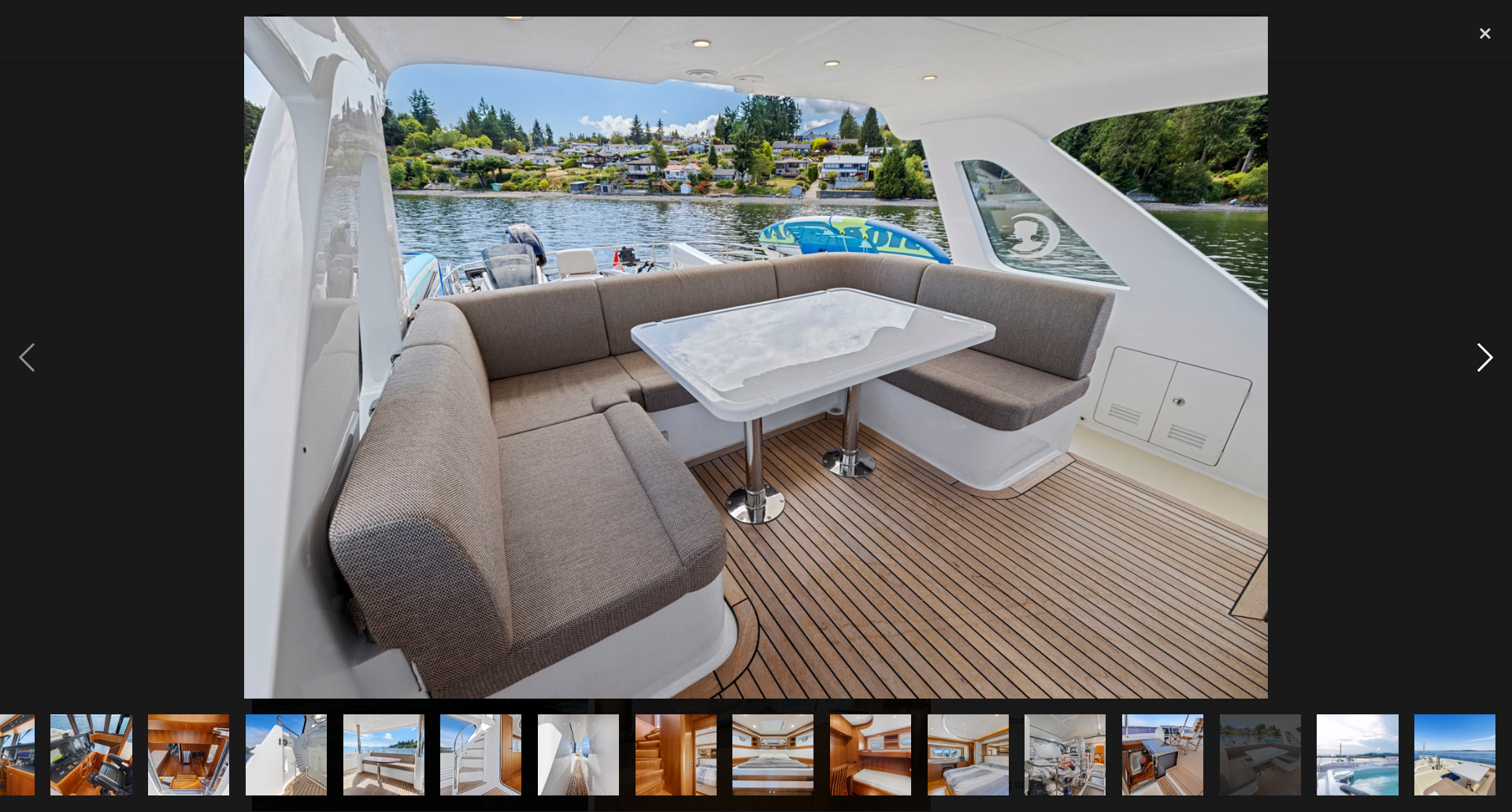
click at [1486, 354] on div "next image" at bounding box center [1486, 358] width 54 height 683
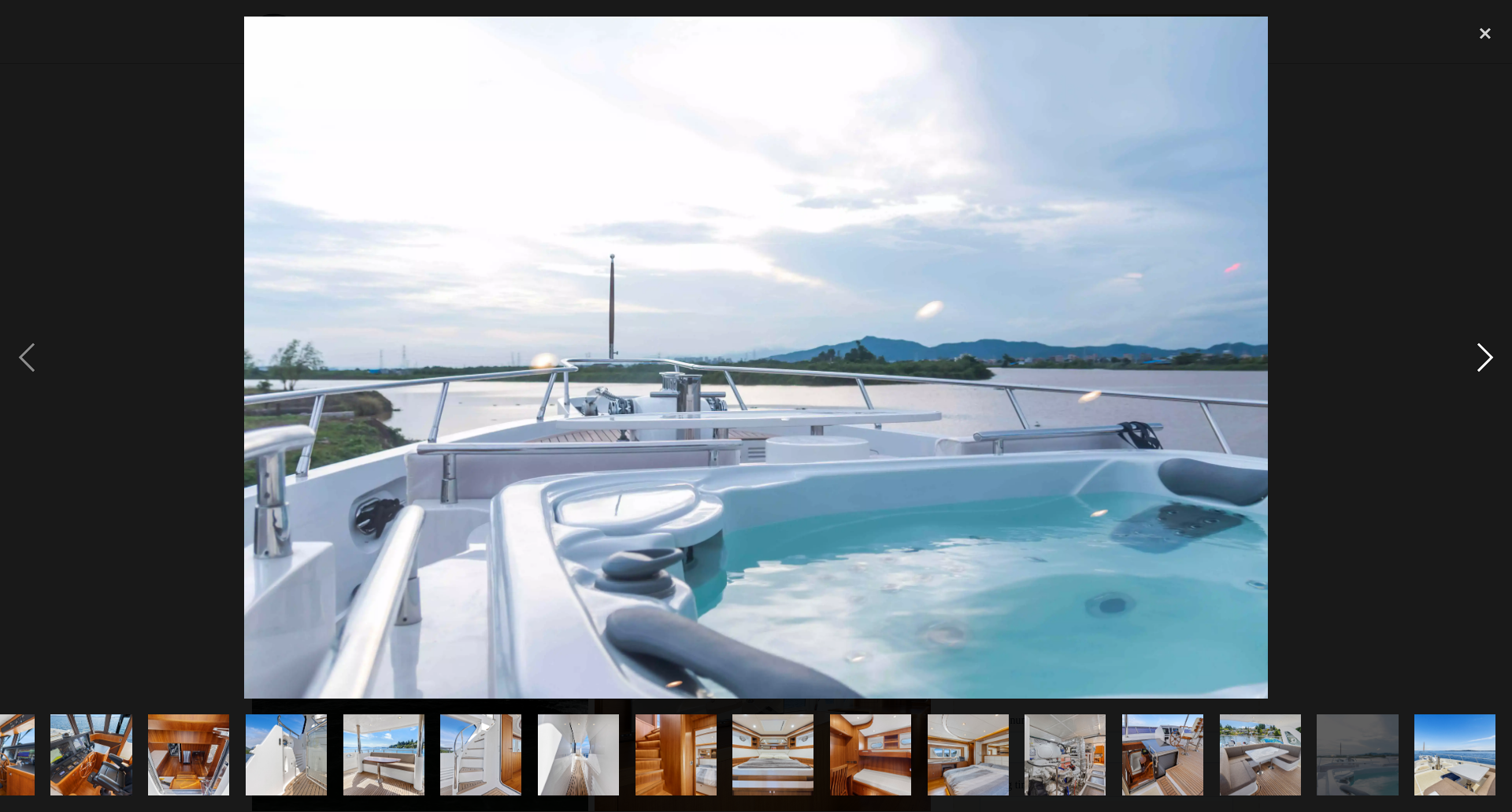
click at [1486, 354] on div "next image" at bounding box center [1486, 358] width 54 height 683
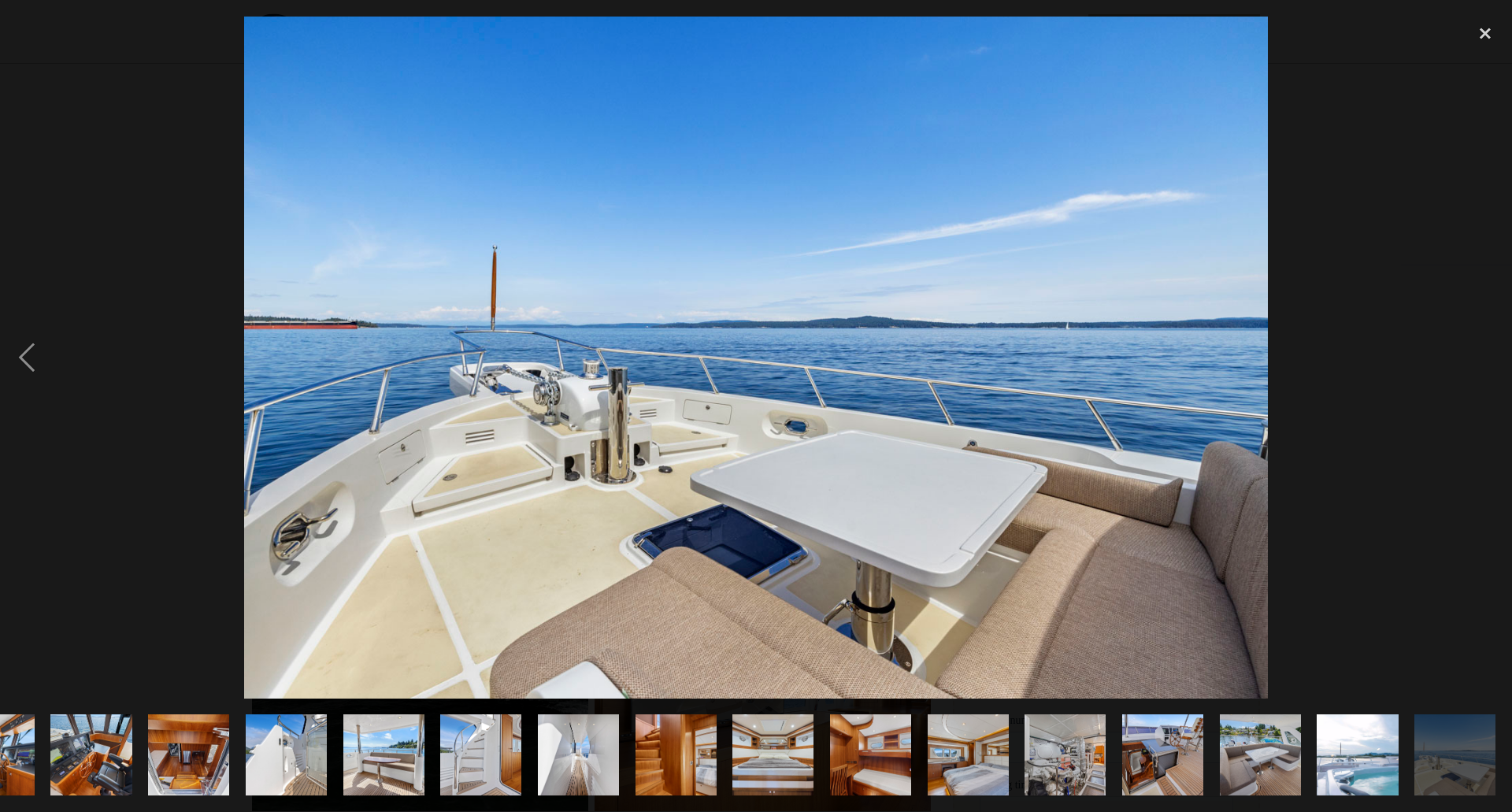
click at [1486, 354] on div "next image" at bounding box center [1486, 358] width 54 height 683
click at [1491, 28] on div "close lightbox" at bounding box center [1486, 33] width 54 height 34
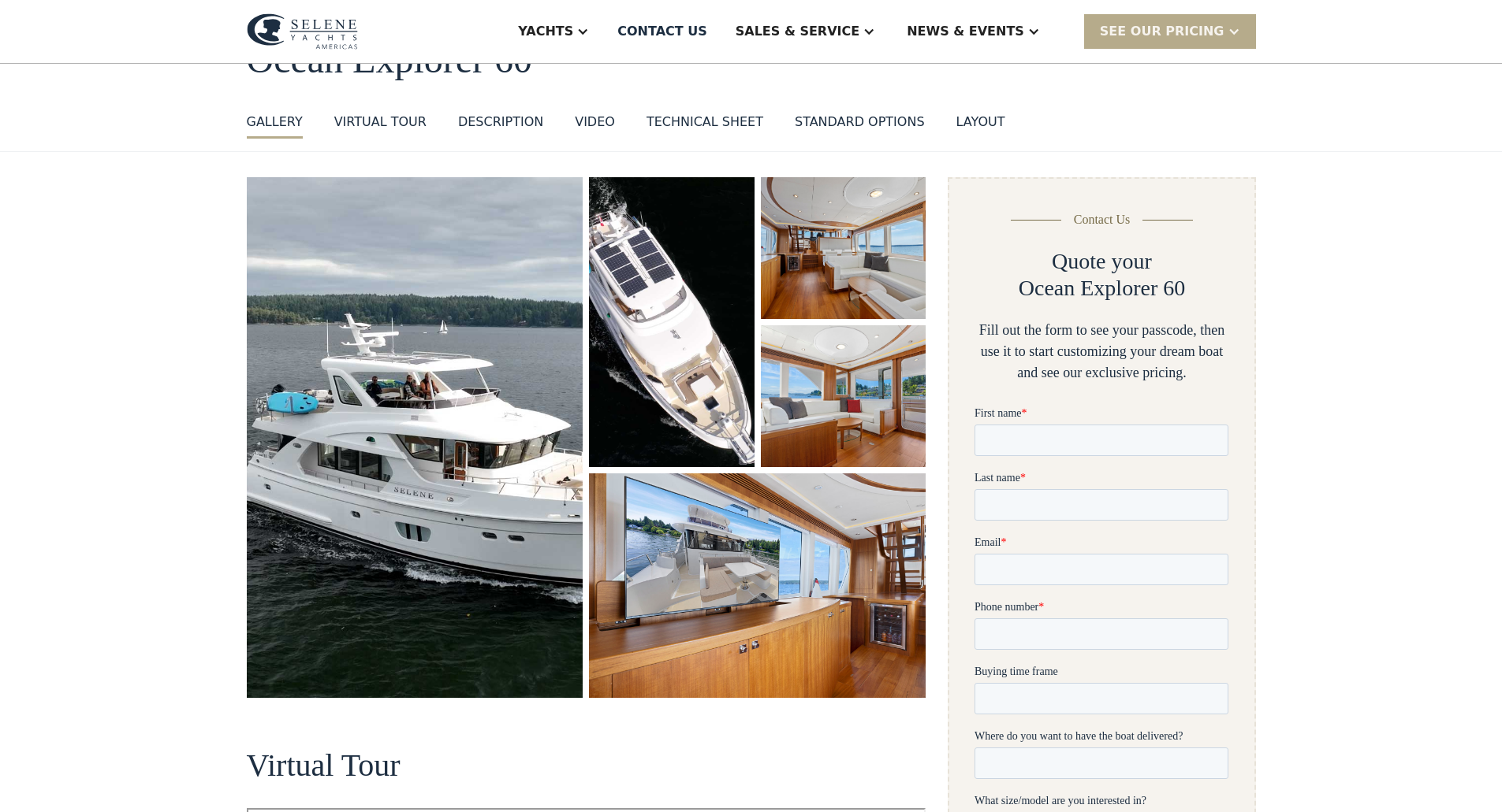
scroll to position [0, 0]
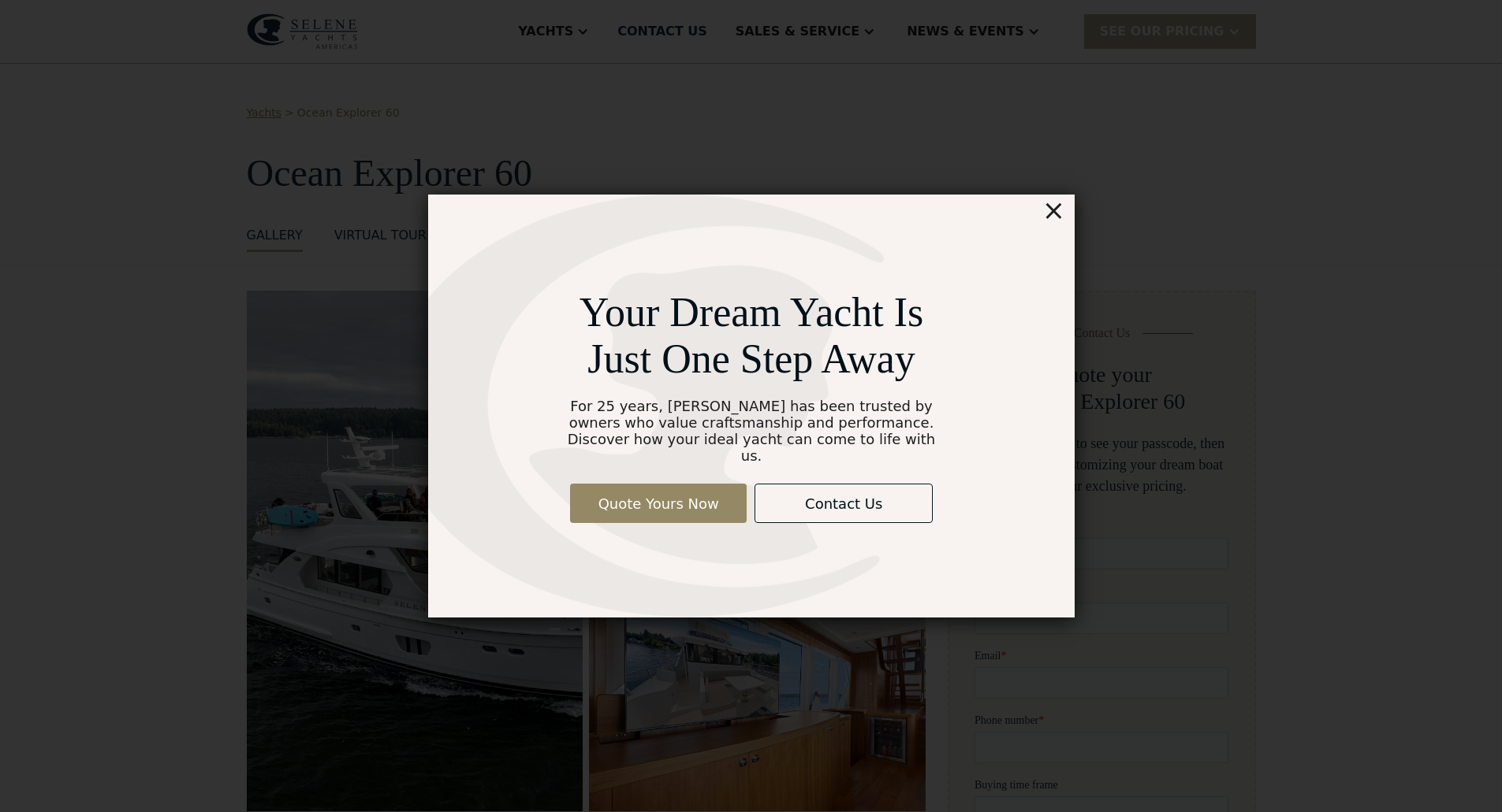
click at [1060, 219] on div "×" at bounding box center [1053, 210] width 23 height 32
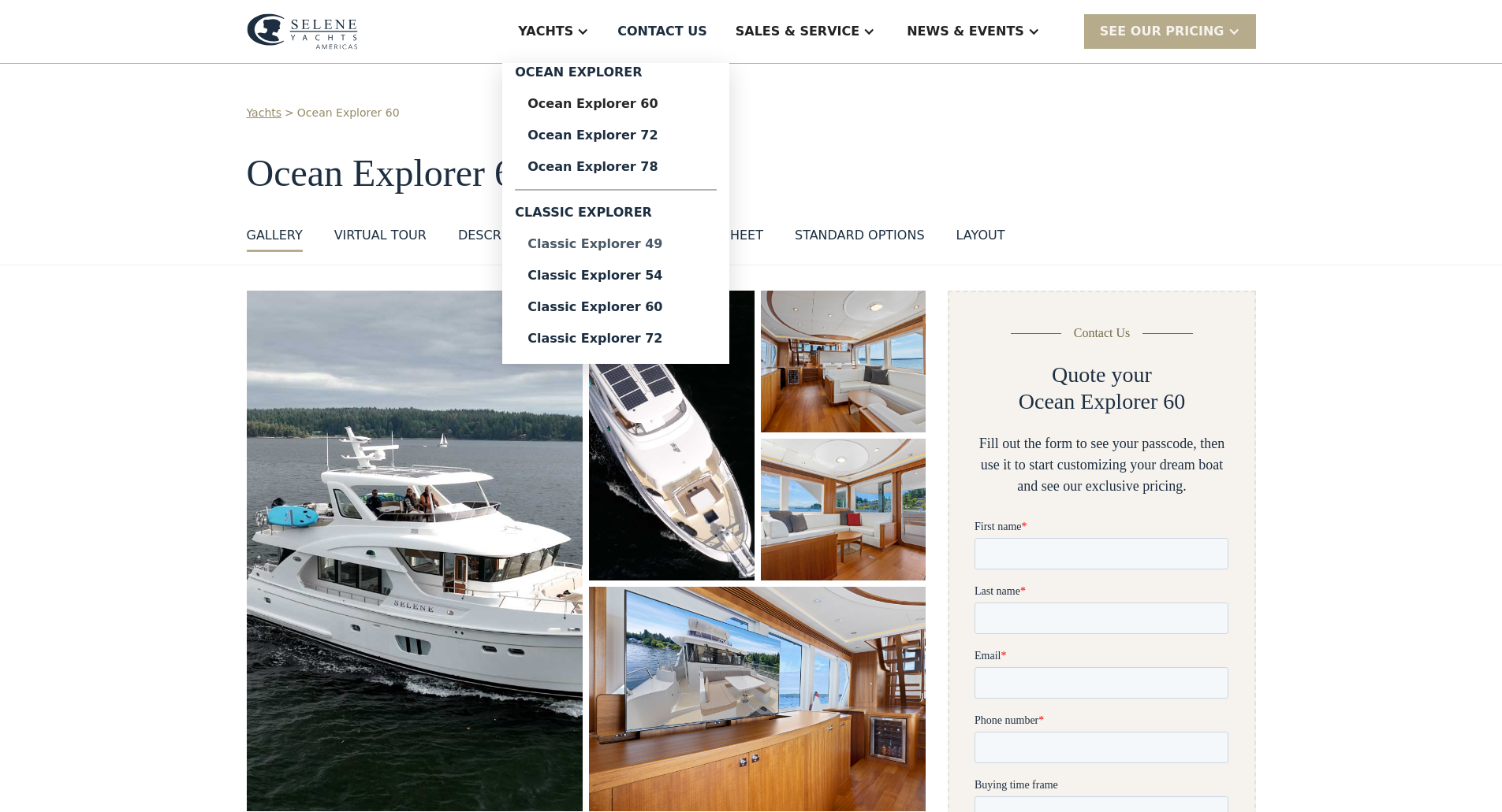
click at [684, 245] on div "Classic Explorer 49" at bounding box center [616, 245] width 177 height 13
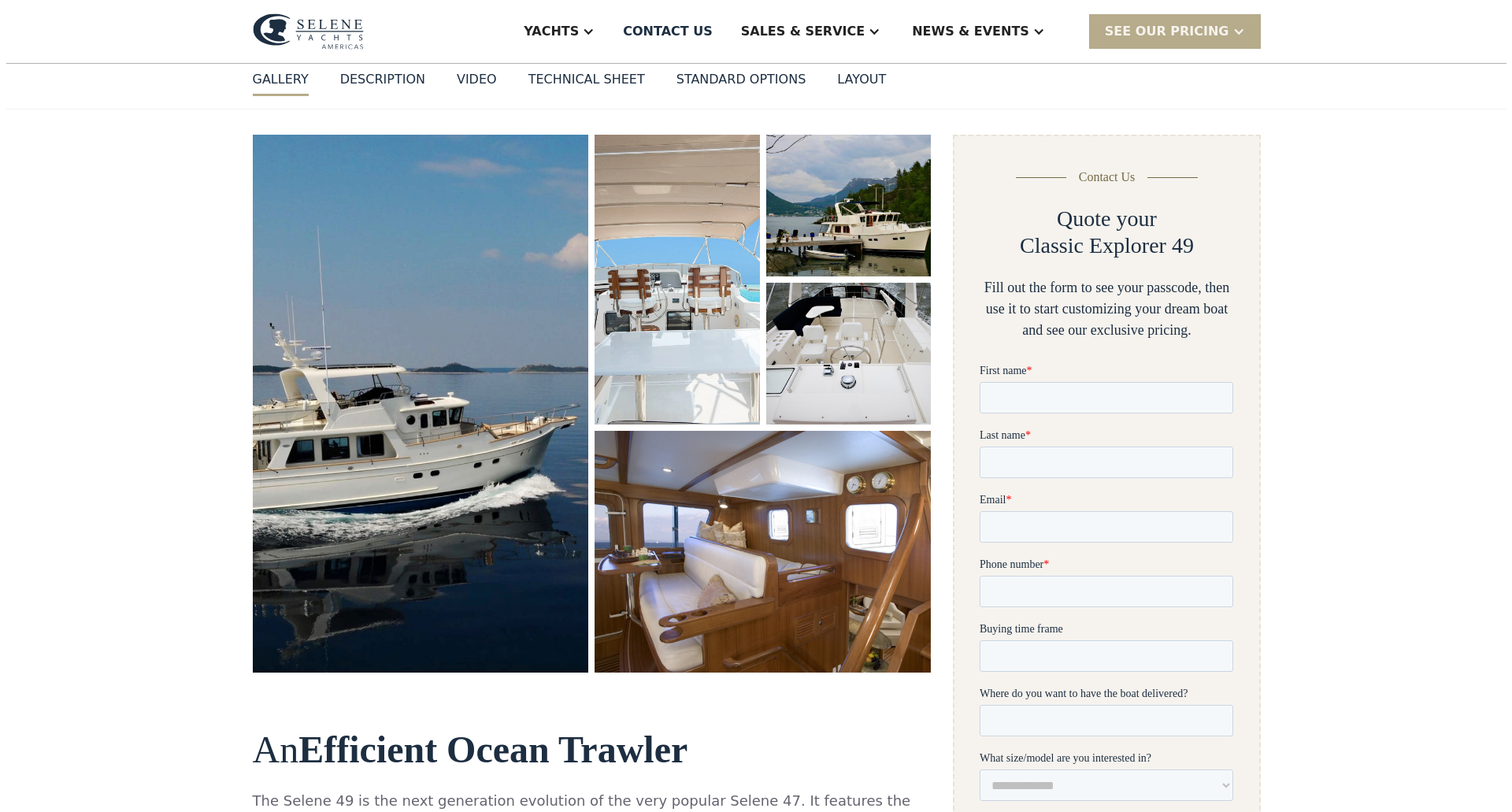
scroll to position [157, 0]
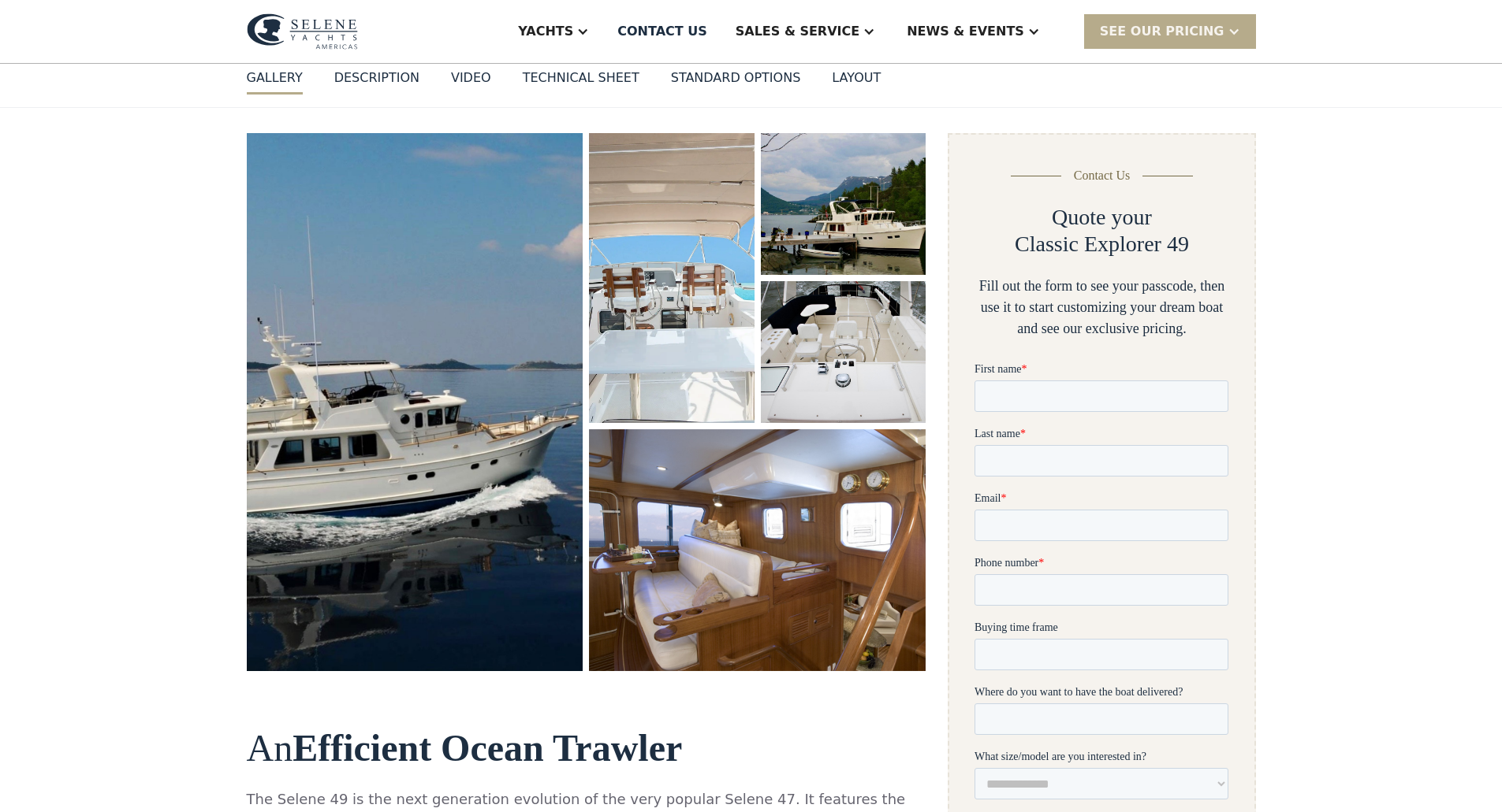
click at [415, 417] on img "open lightbox" at bounding box center [415, 402] width 353 height 563
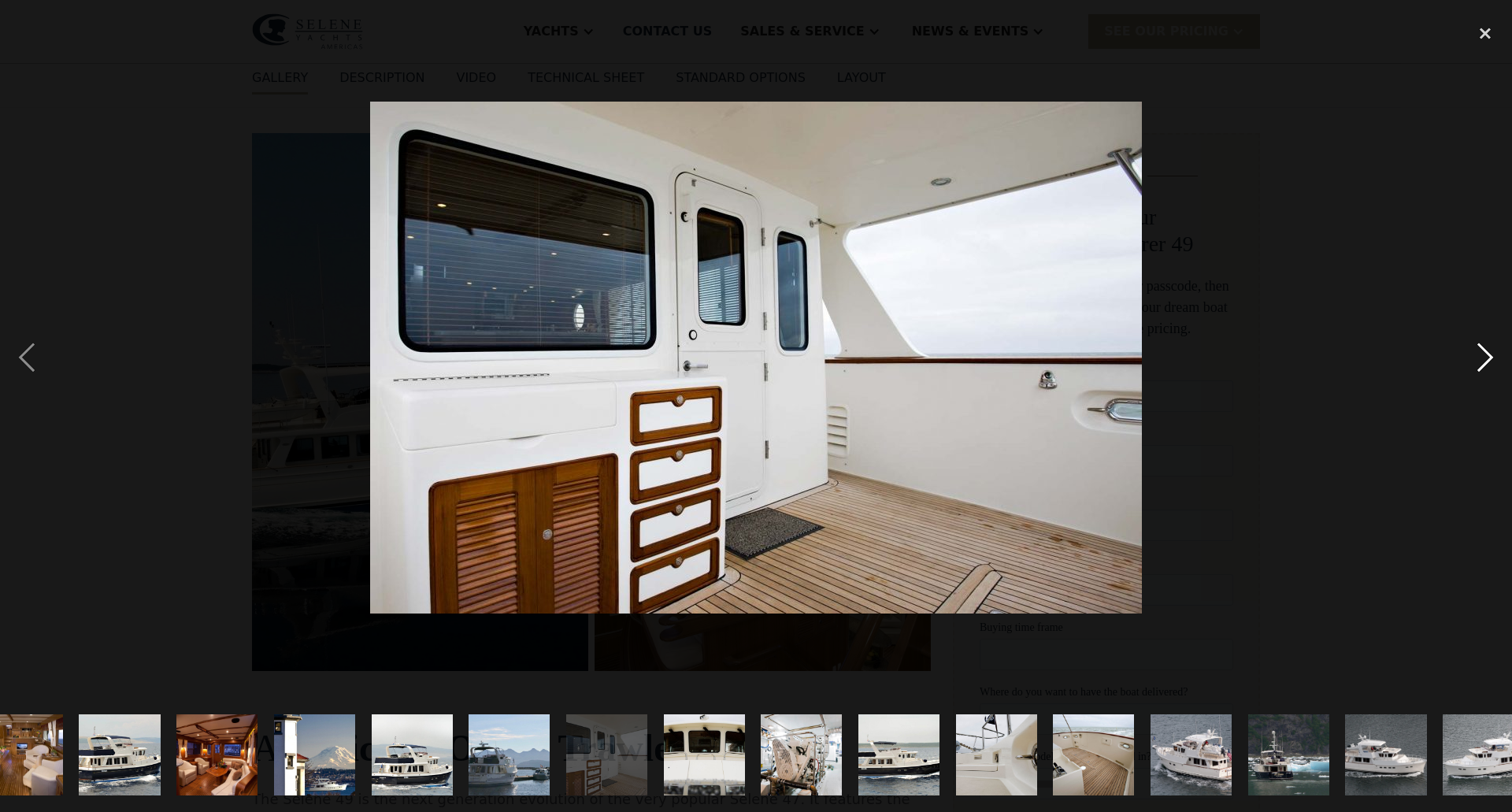
scroll to position [0, 940]
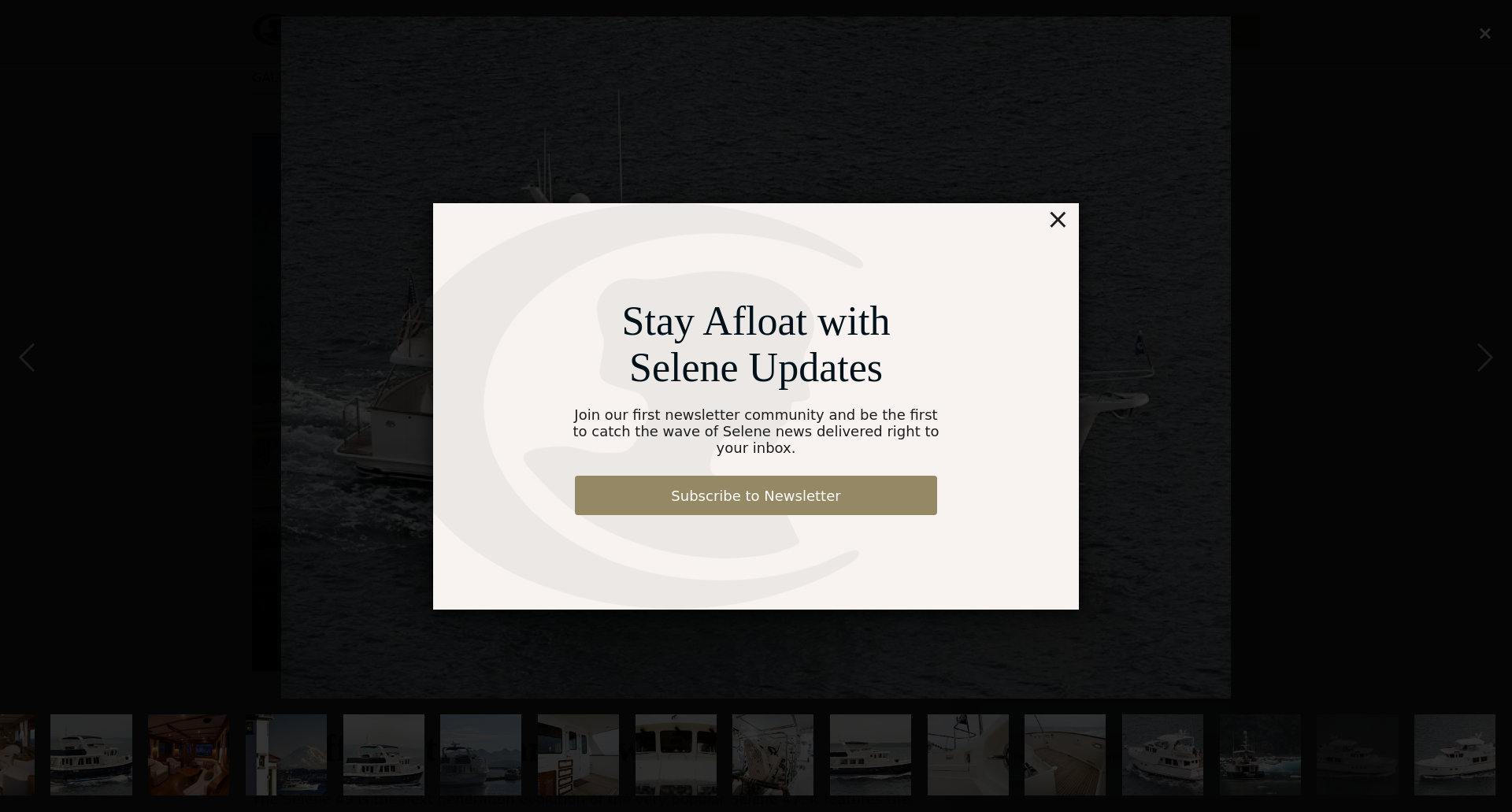
click at [1062, 223] on div "×" at bounding box center [1058, 220] width 23 height 32
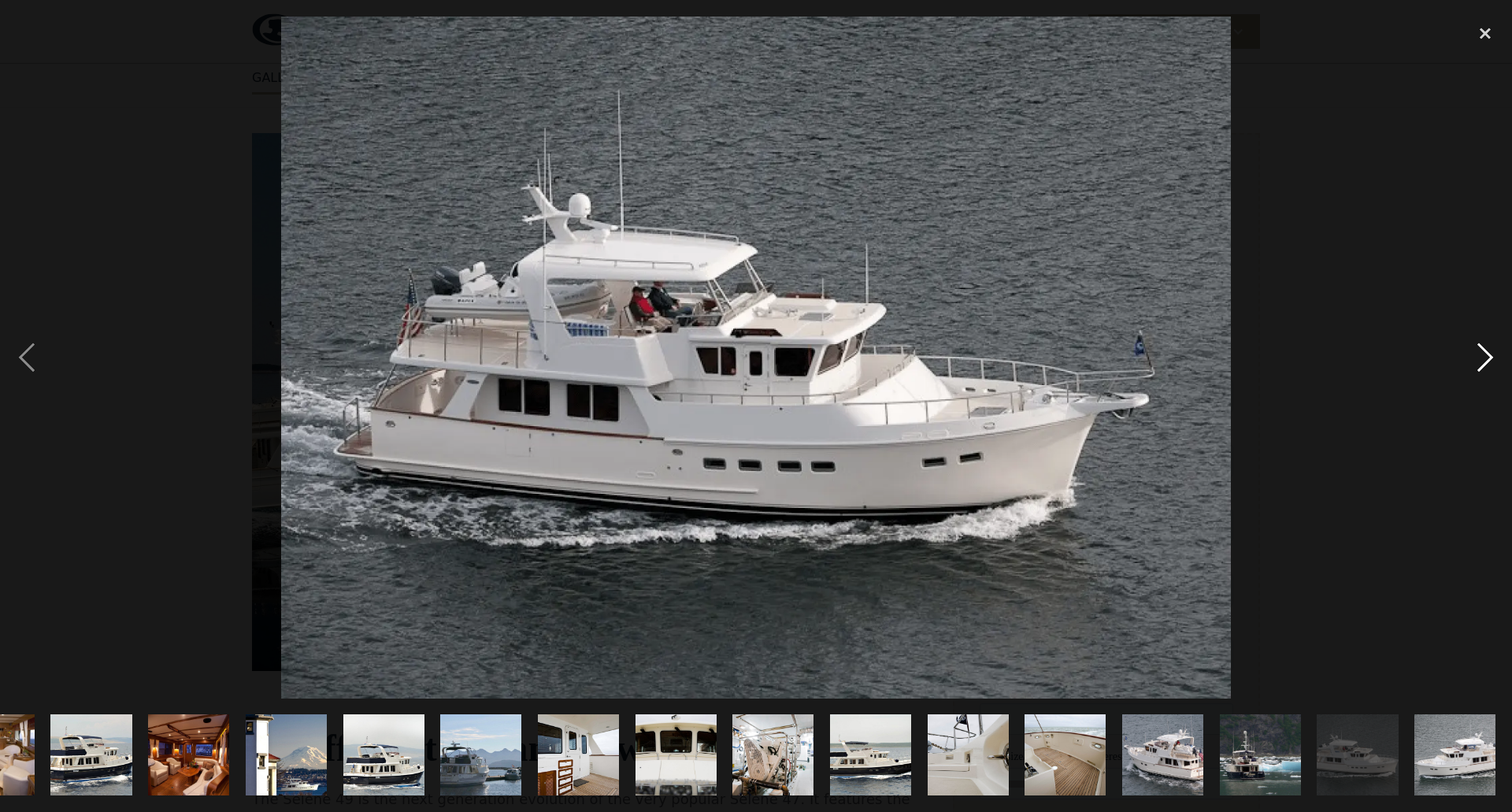
click at [1486, 353] on div "next image" at bounding box center [1486, 358] width 54 height 683
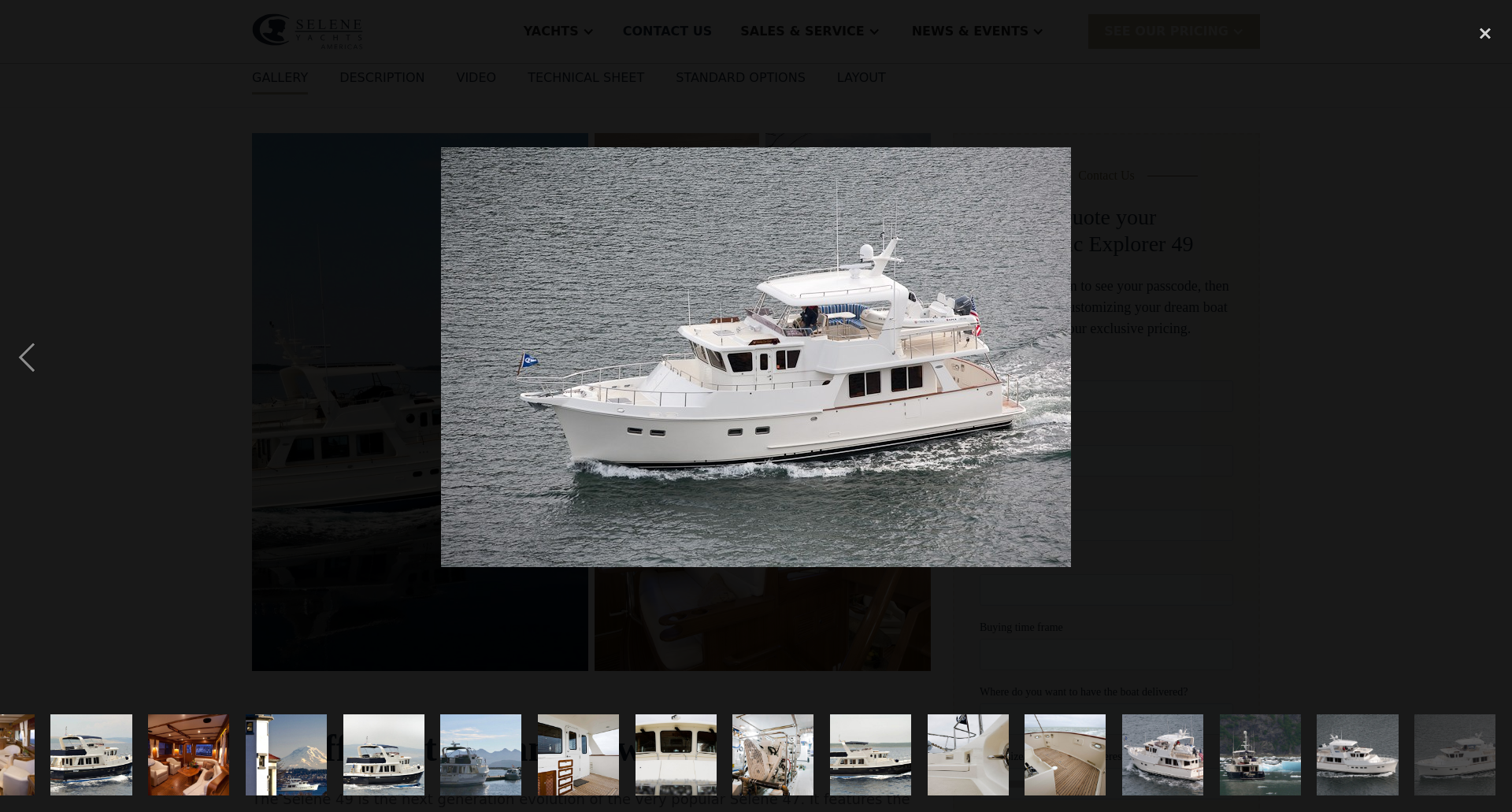
click at [1486, 353] on div "next image" at bounding box center [1486, 358] width 54 height 683
click at [23, 347] on div "previous image" at bounding box center [27, 358] width 54 height 683
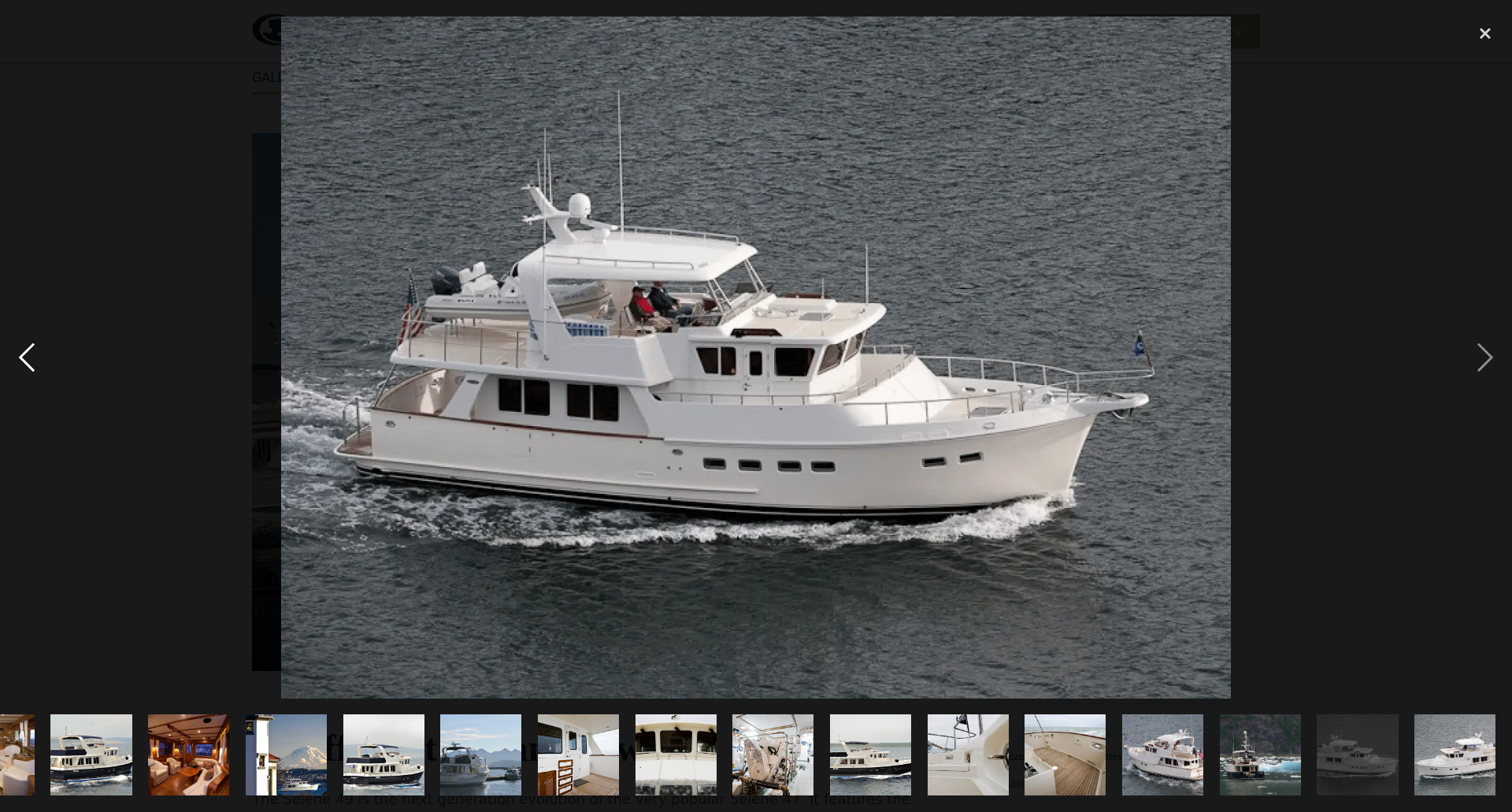
click at [23, 347] on div "previous image" at bounding box center [27, 358] width 54 height 683
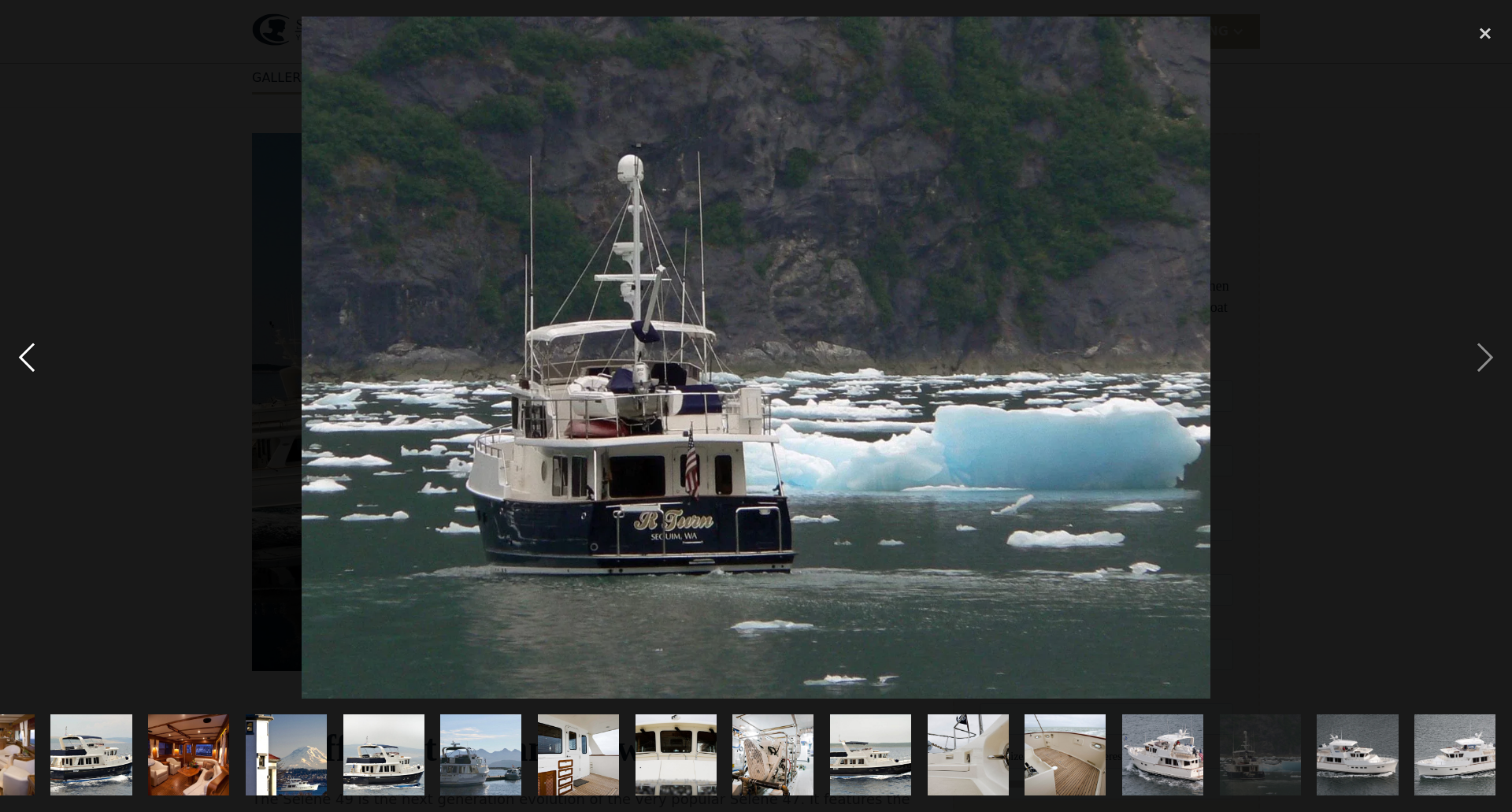
click at [23, 347] on div "previous image" at bounding box center [27, 358] width 54 height 683
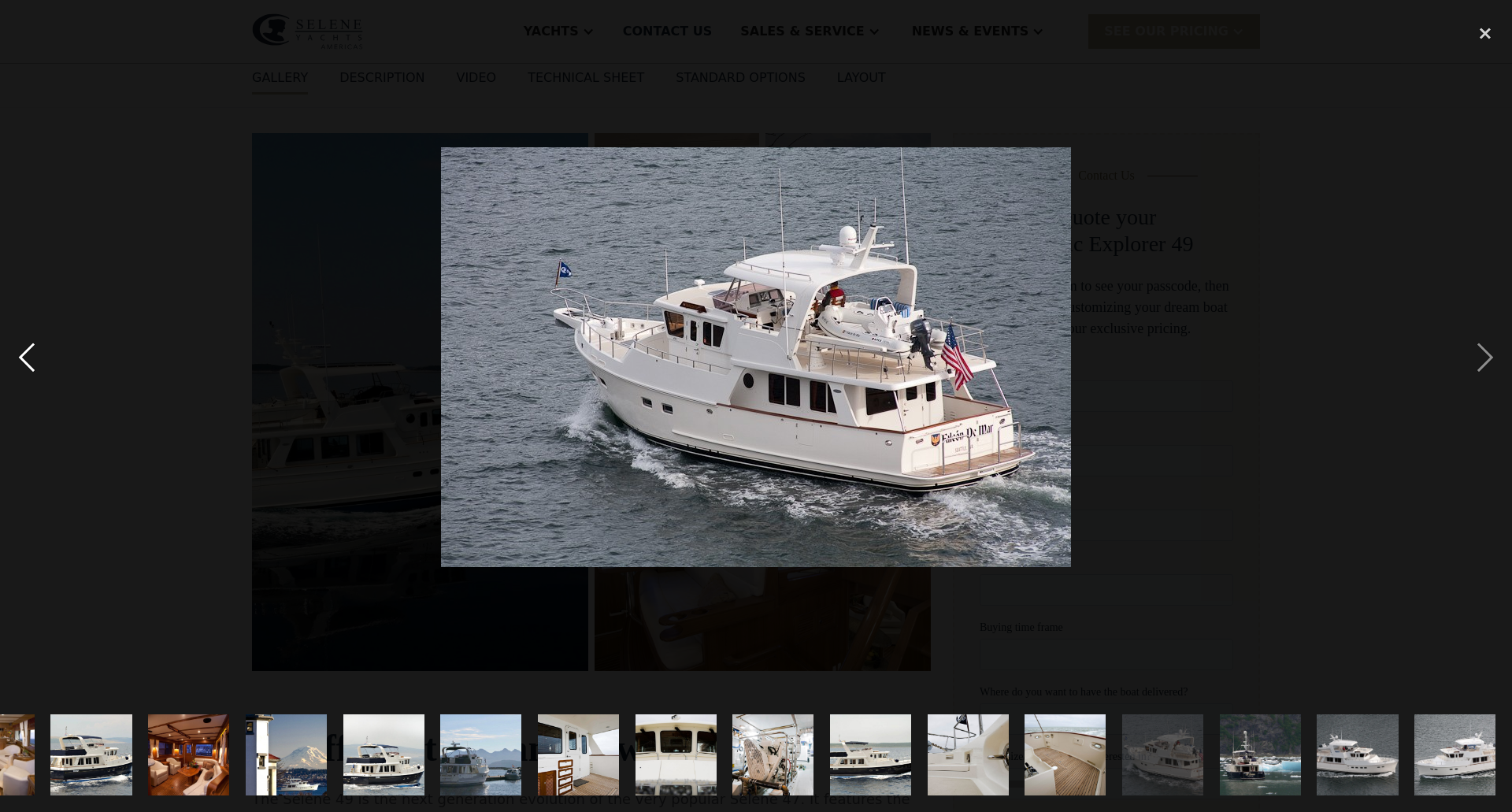
click at [23, 347] on div "previous image" at bounding box center [27, 358] width 54 height 683
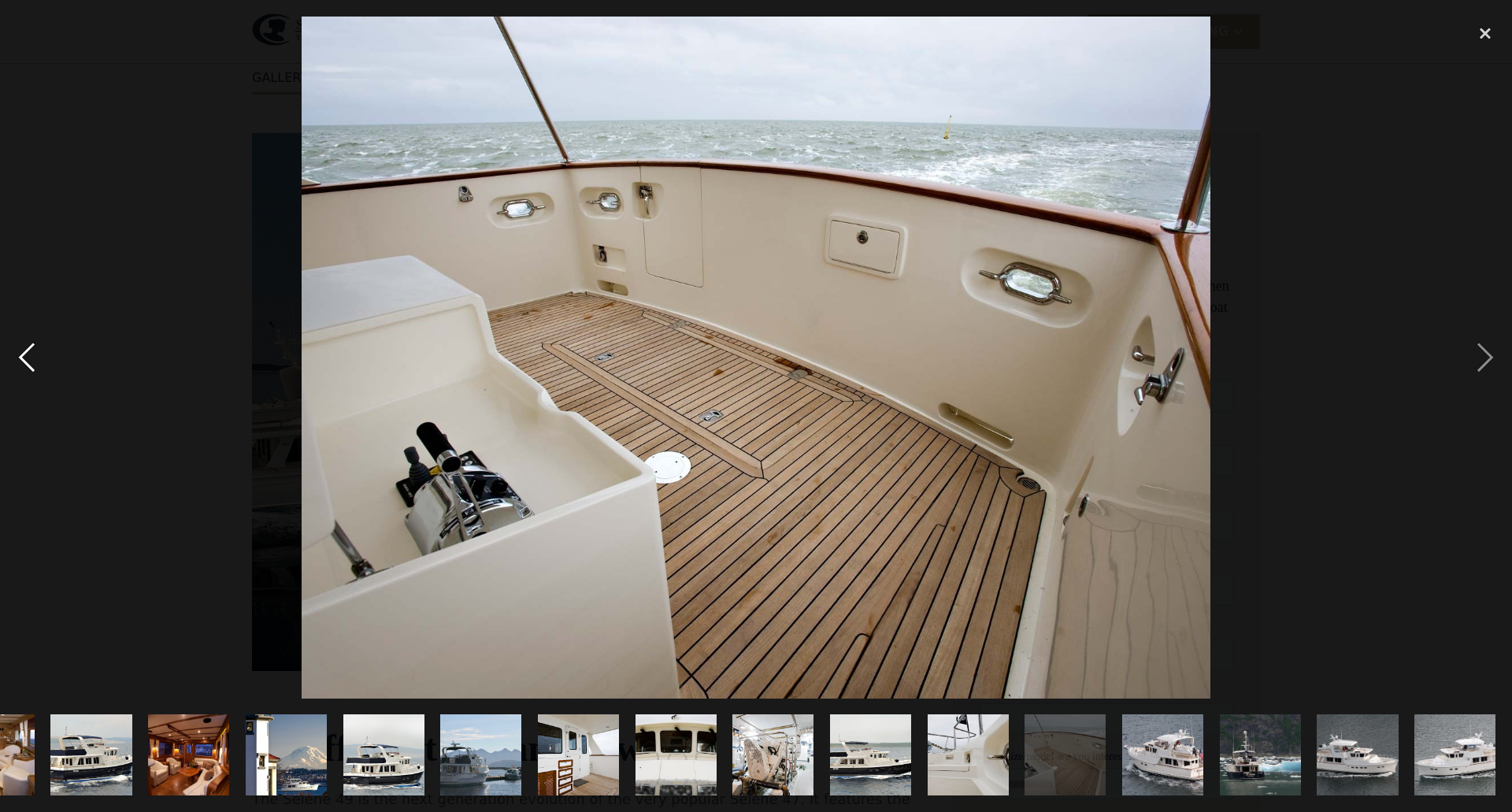
click at [23, 347] on div "previous image" at bounding box center [27, 358] width 54 height 683
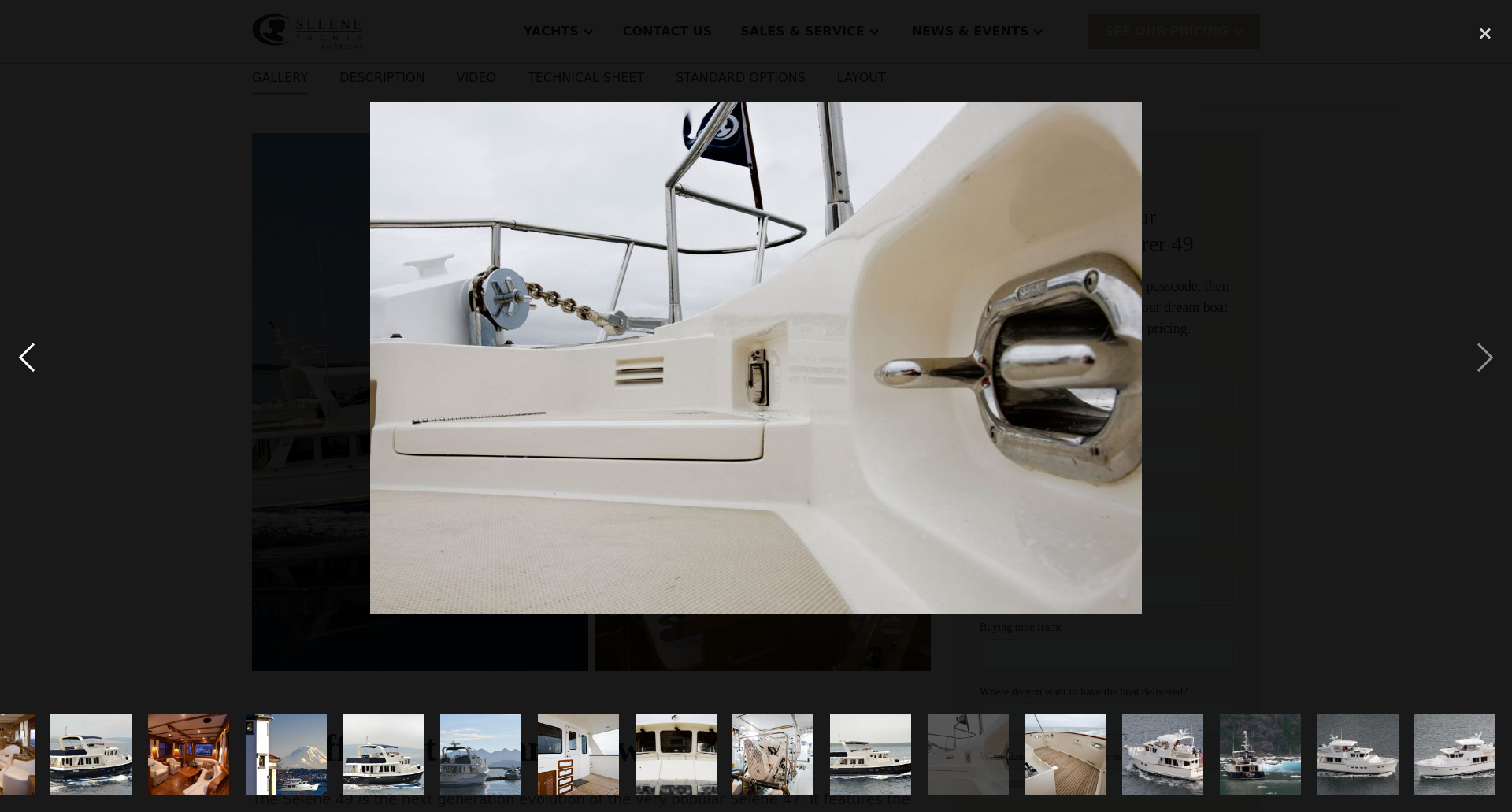
click at [23, 347] on div "previous image" at bounding box center [27, 358] width 54 height 683
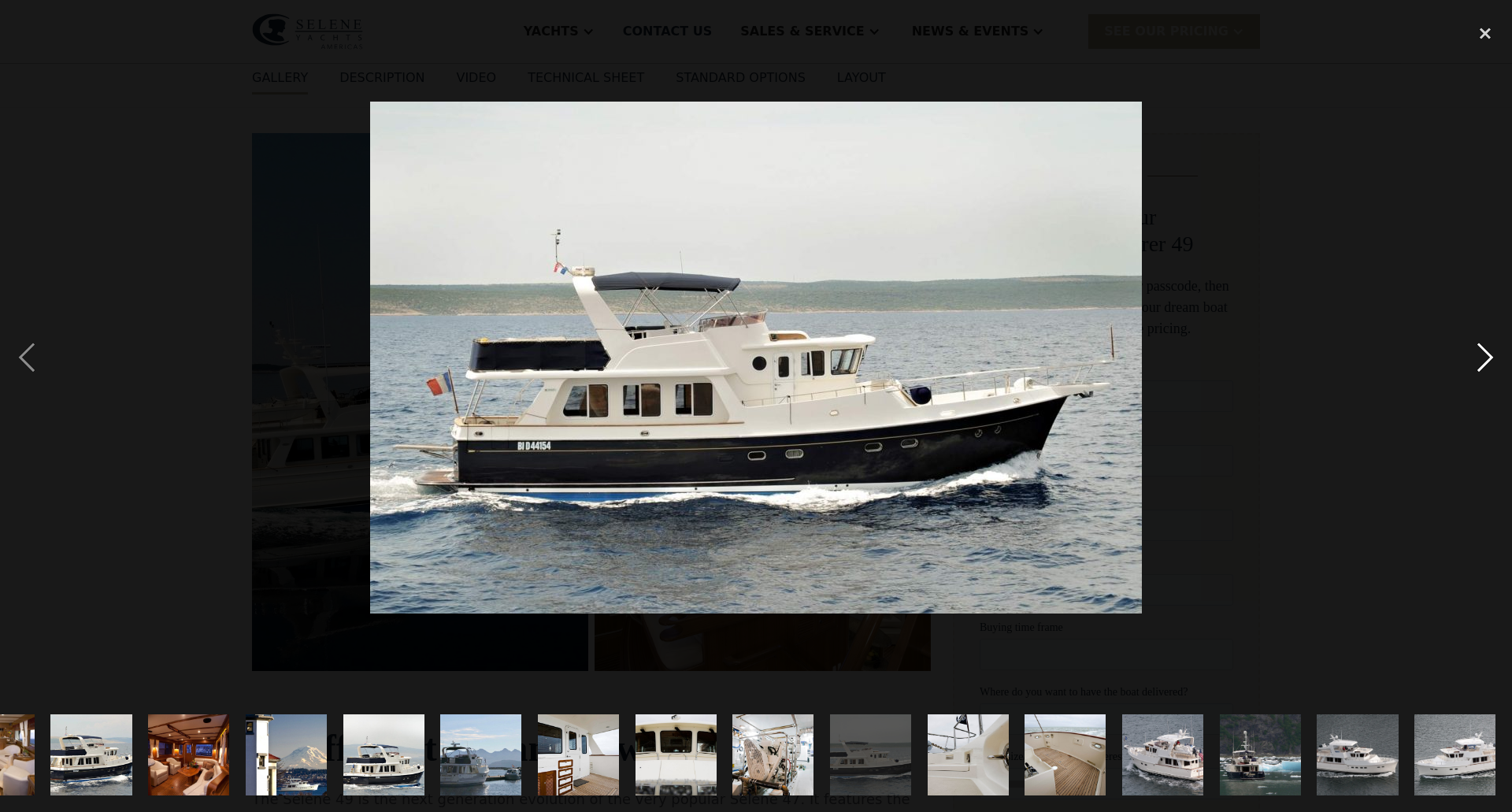
click at [1479, 353] on div "next image" at bounding box center [1486, 358] width 54 height 683
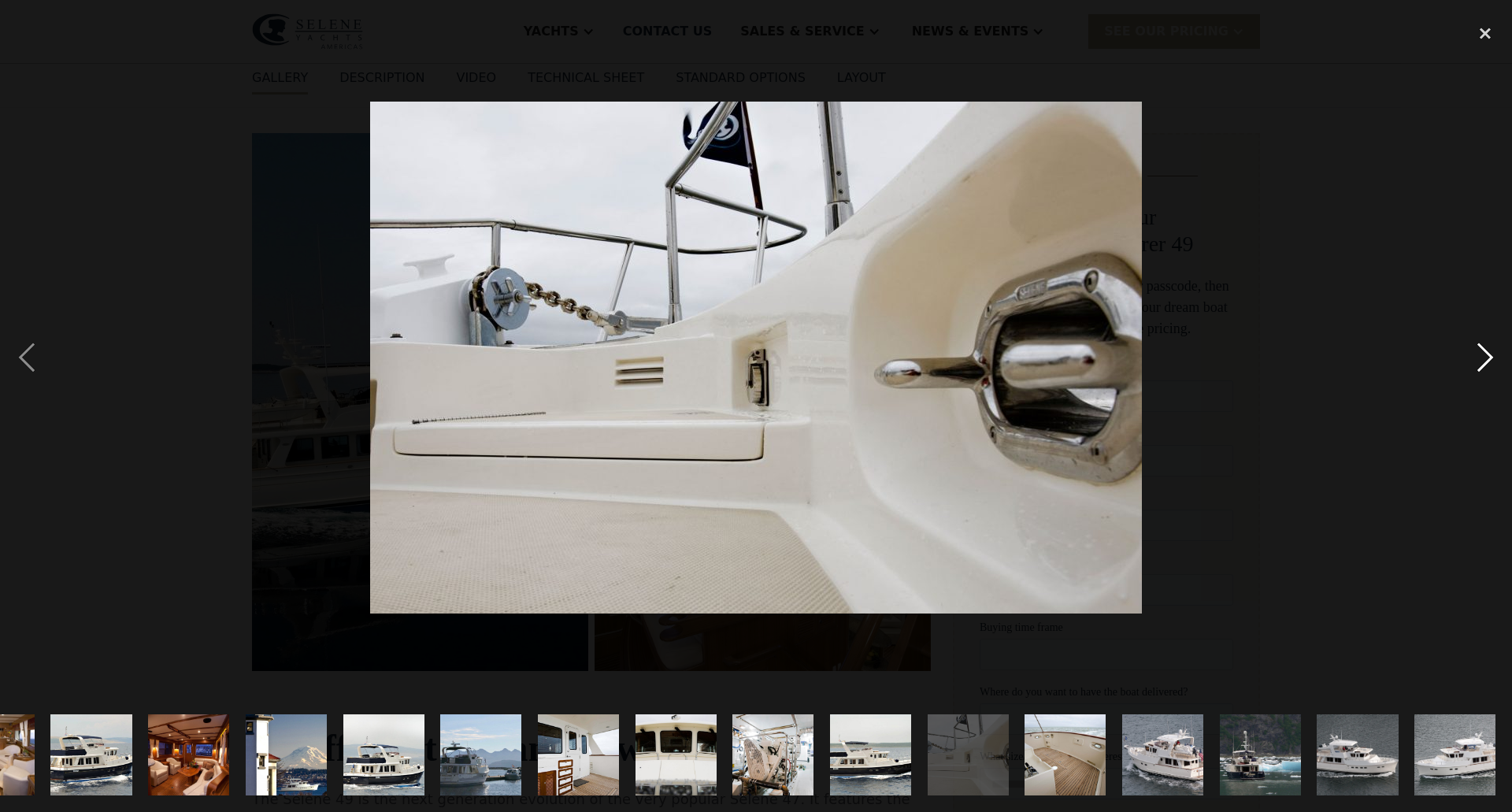
click at [1479, 353] on div "next image" at bounding box center [1486, 358] width 54 height 683
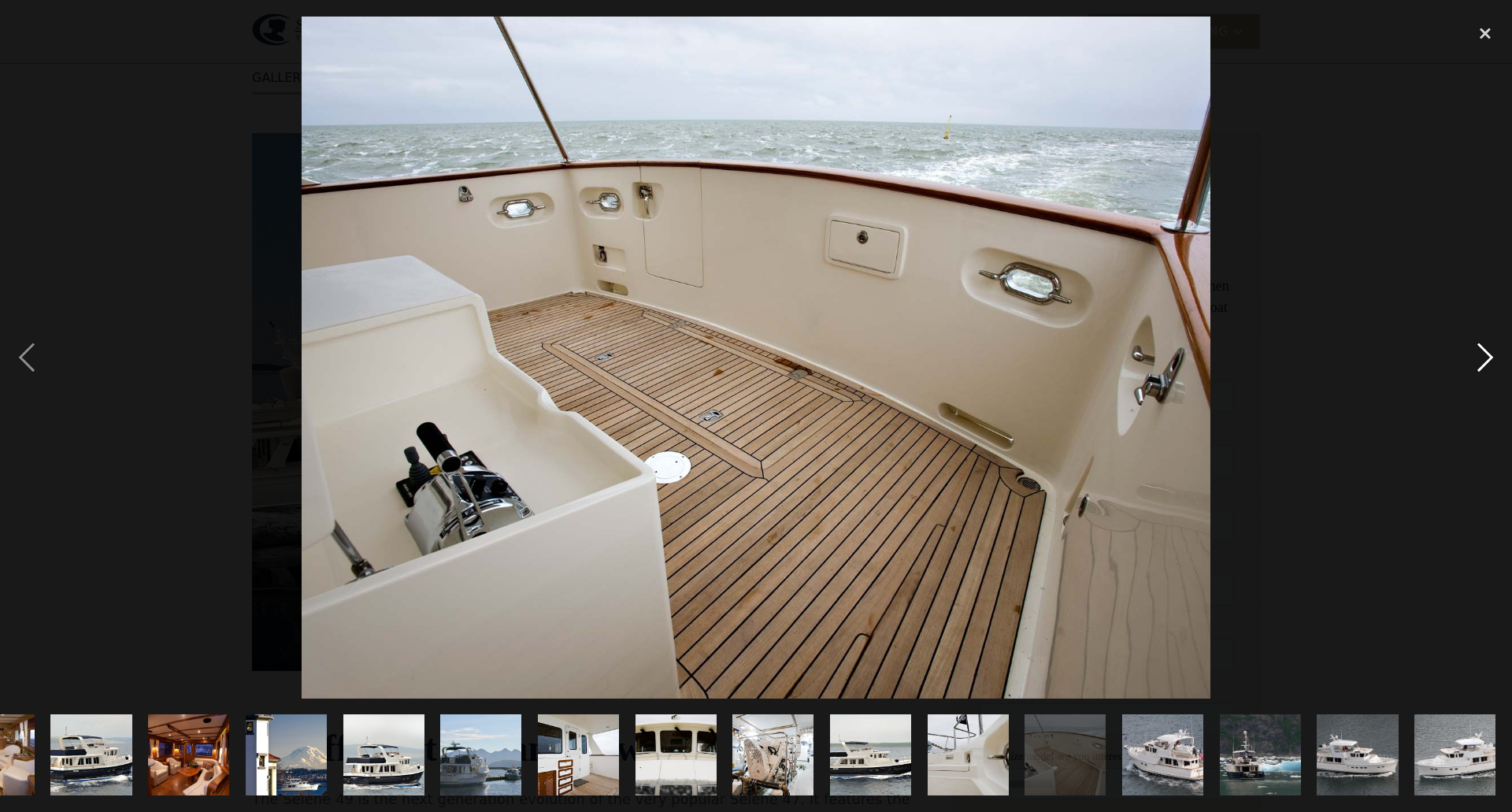
click at [1479, 353] on div "next image" at bounding box center [1486, 358] width 54 height 683
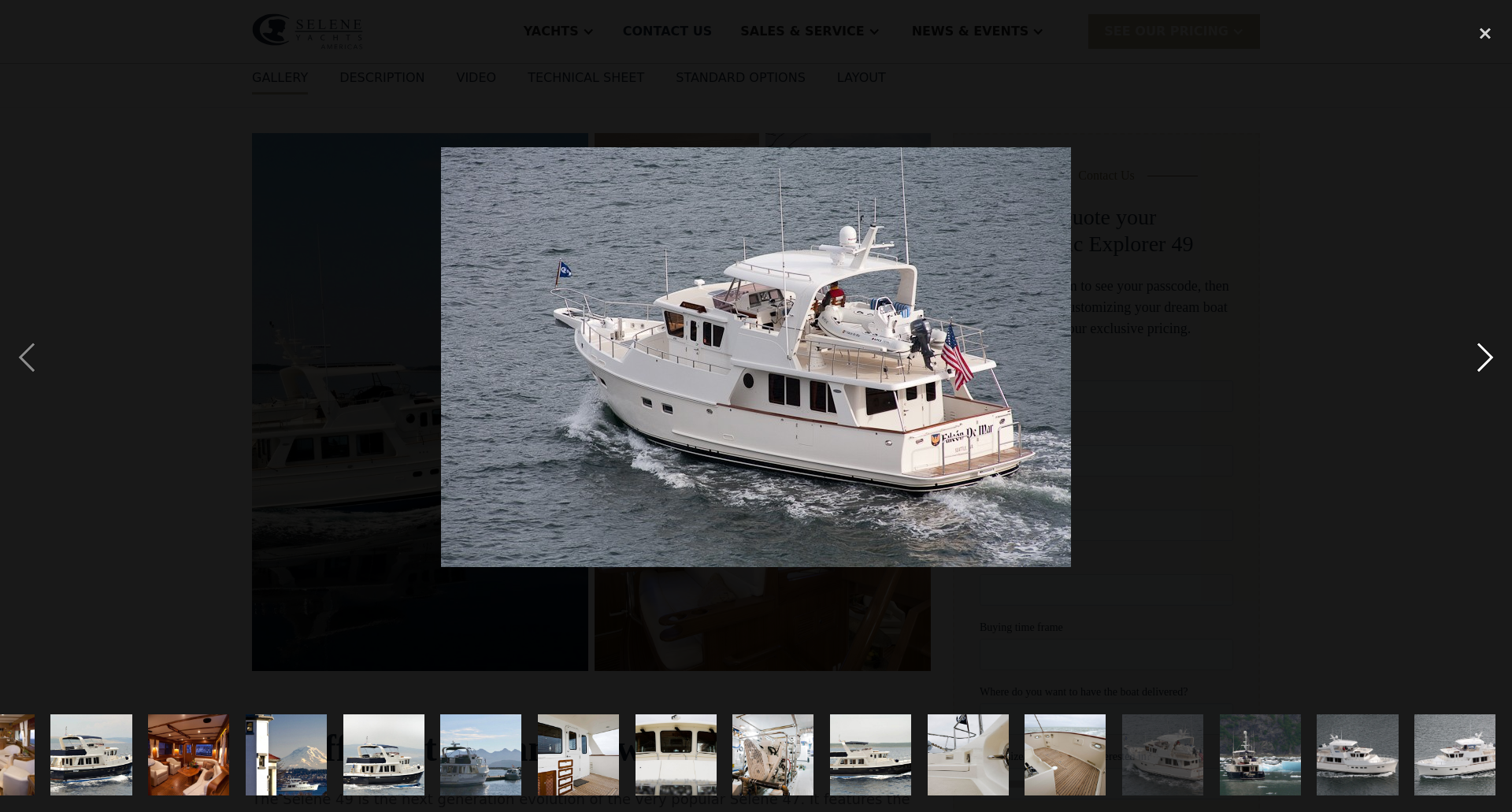
click at [1479, 353] on div "next image" at bounding box center [1486, 358] width 54 height 683
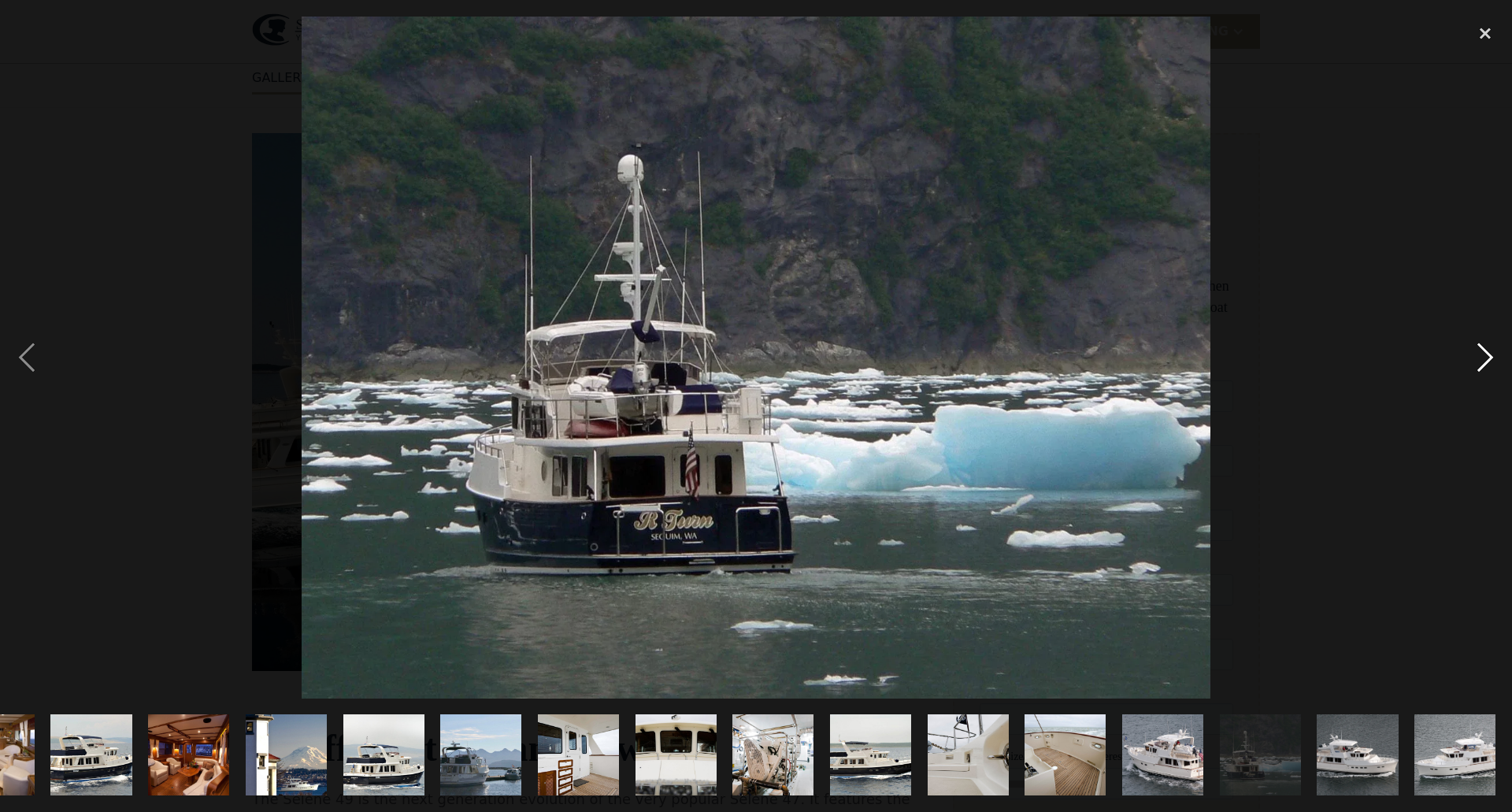
click at [1479, 353] on div "next image" at bounding box center [1486, 358] width 54 height 683
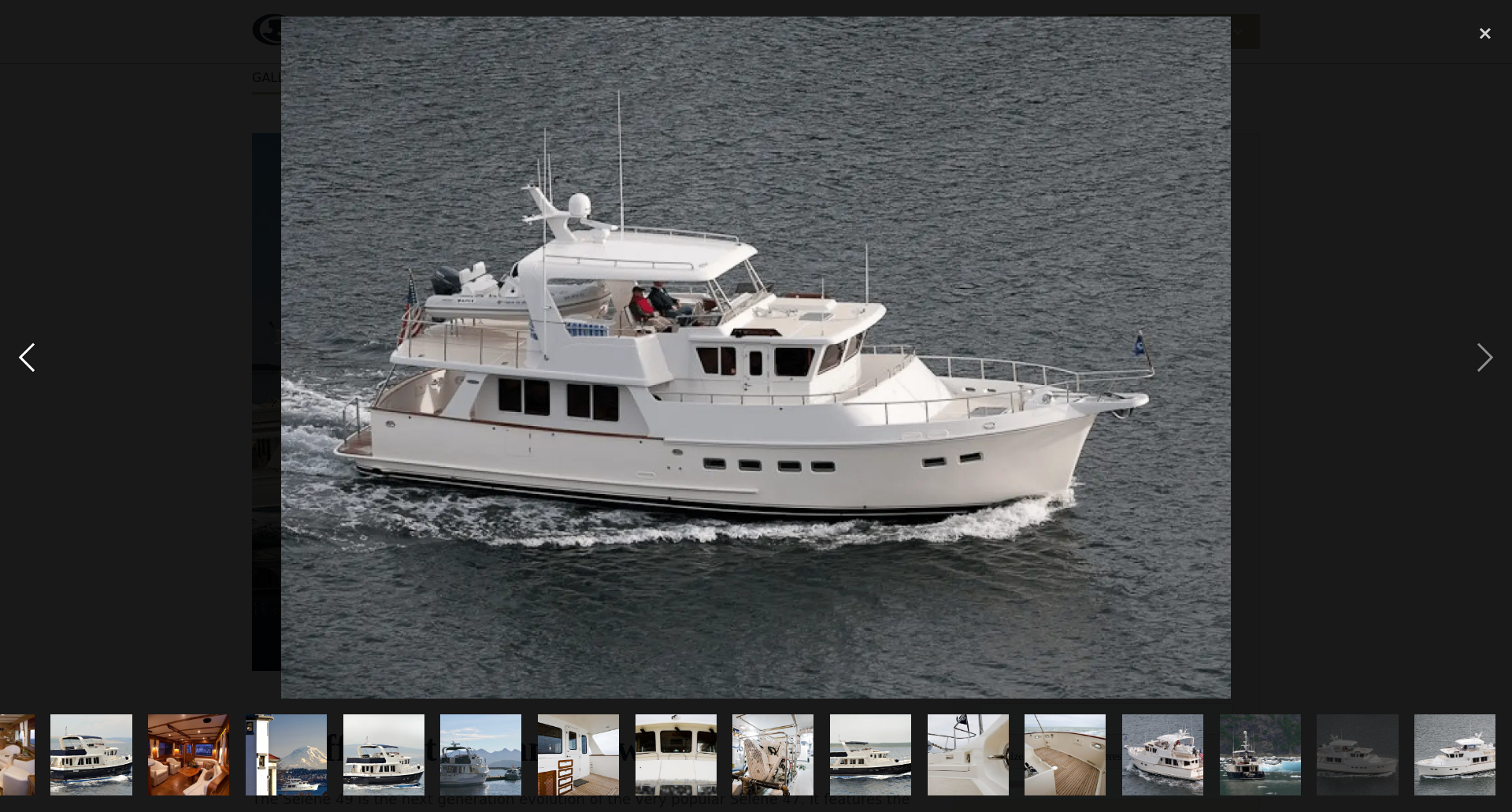
click at [27, 350] on div "previous image" at bounding box center [27, 358] width 54 height 683
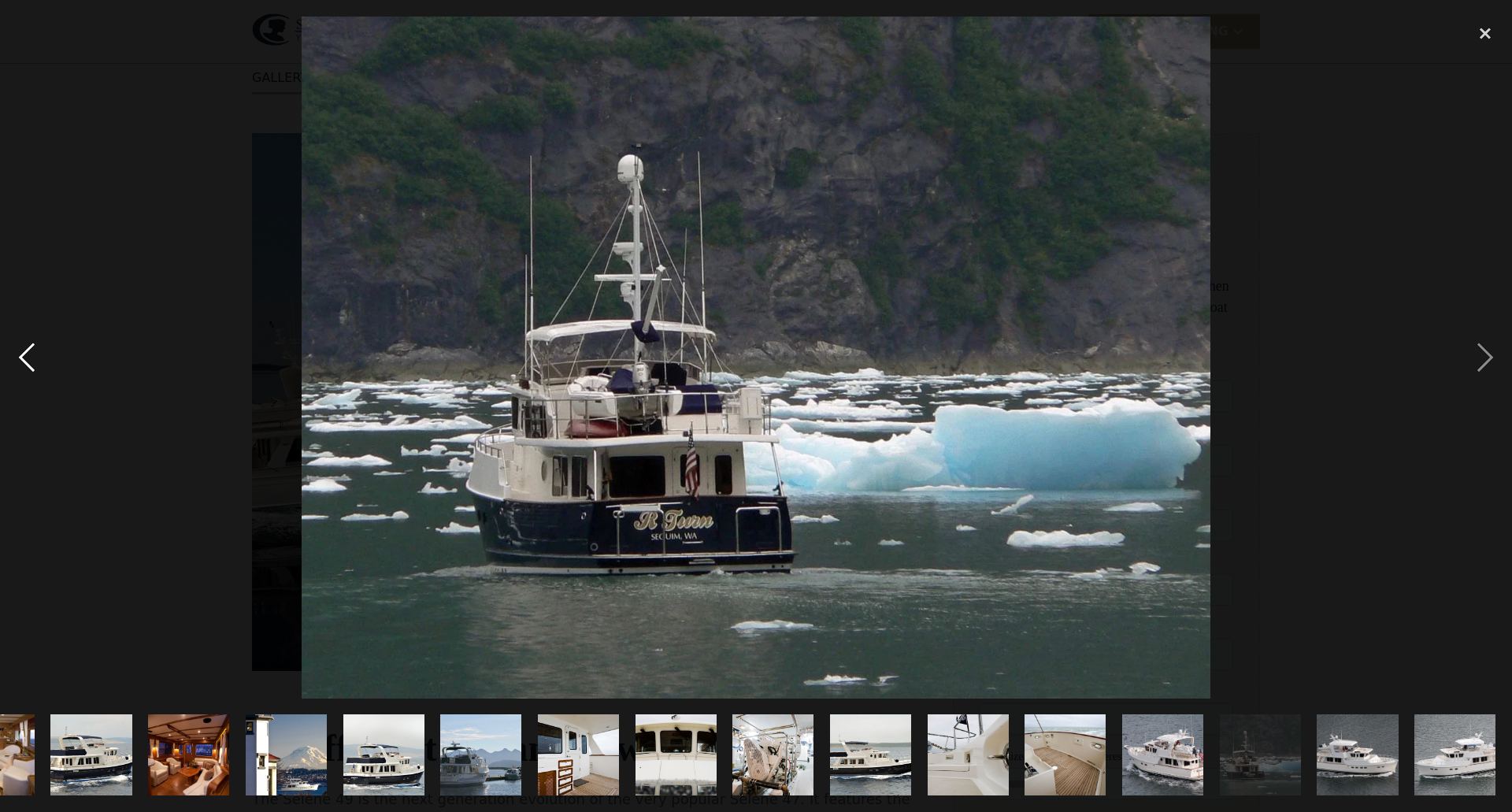
click at [27, 350] on div "previous image" at bounding box center [27, 358] width 54 height 683
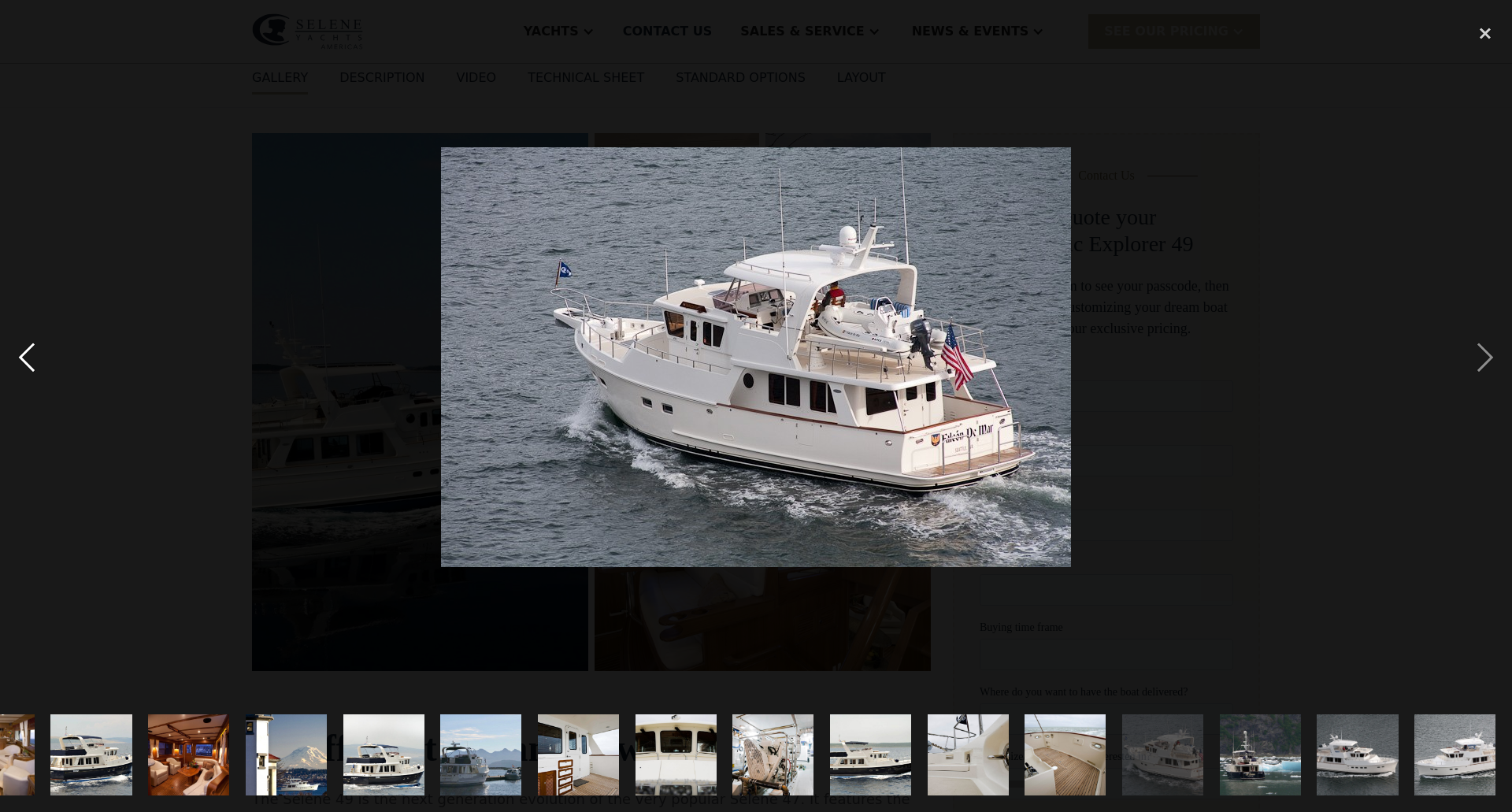
click at [27, 350] on div "previous image" at bounding box center [27, 358] width 54 height 683
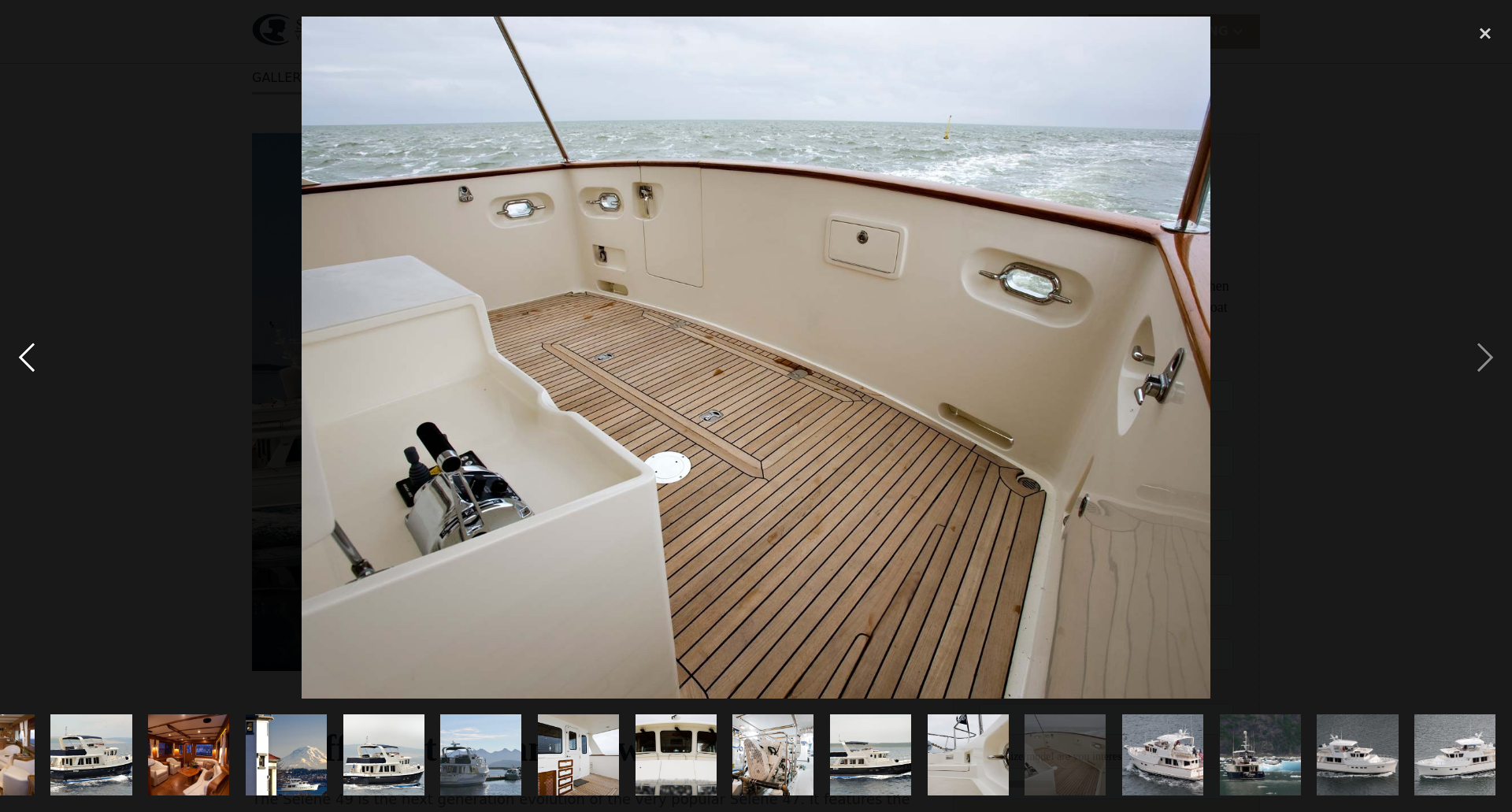
click at [27, 350] on div "previous image" at bounding box center [27, 358] width 54 height 683
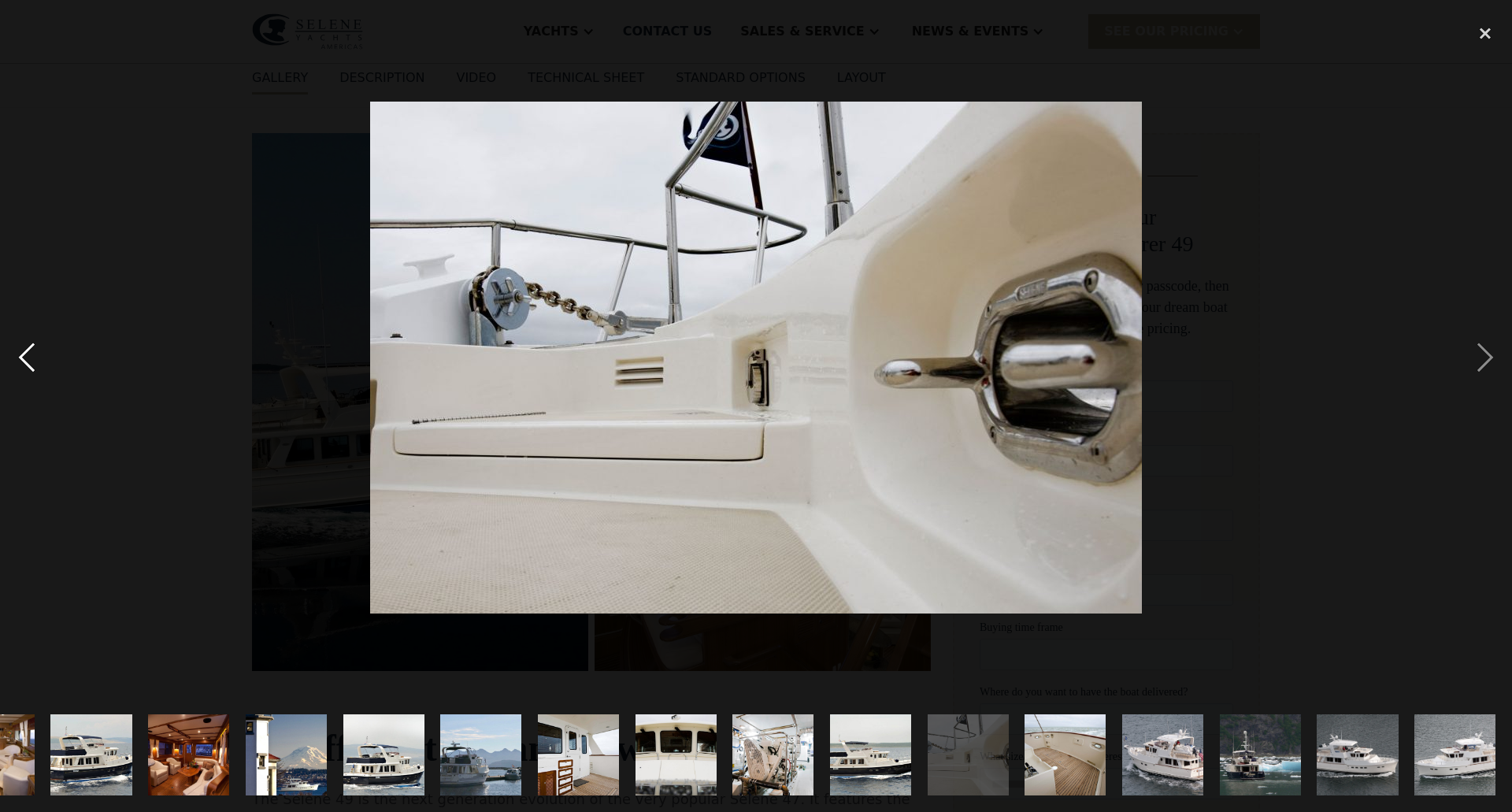
click at [27, 350] on div "previous image" at bounding box center [27, 358] width 54 height 683
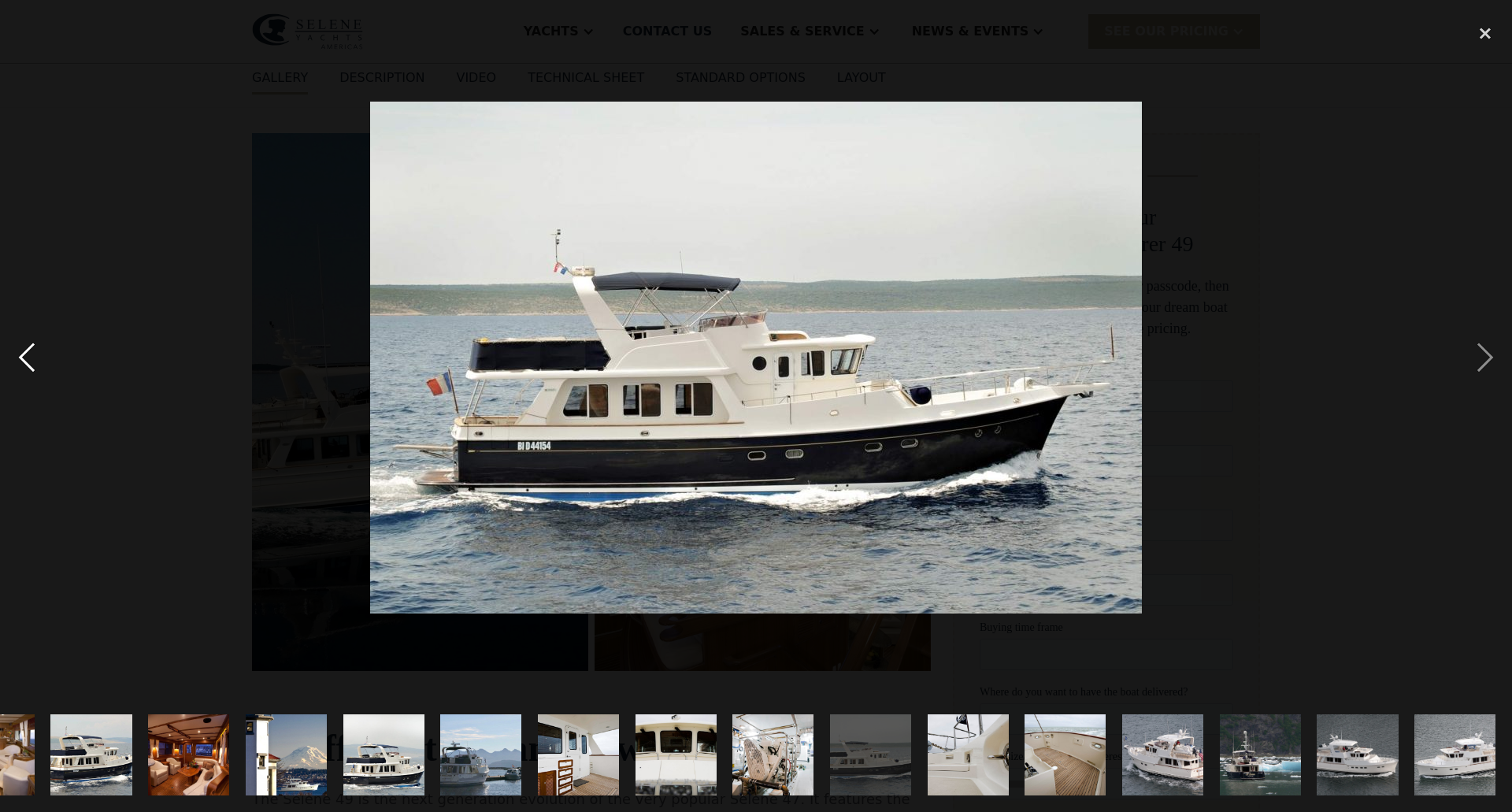
click at [27, 350] on div "previous image" at bounding box center [27, 358] width 54 height 683
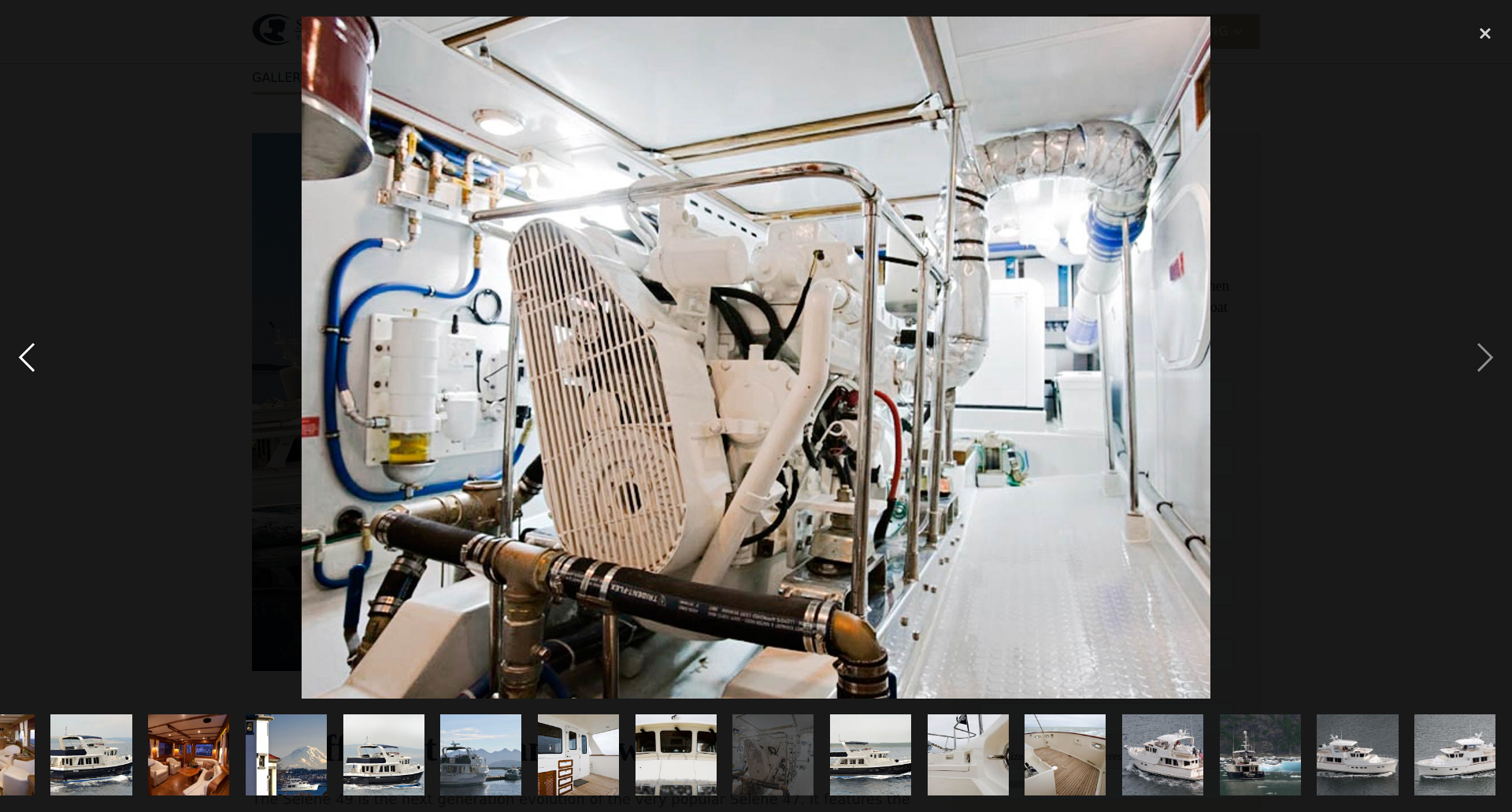
click at [27, 350] on div "previous image" at bounding box center [27, 358] width 54 height 683
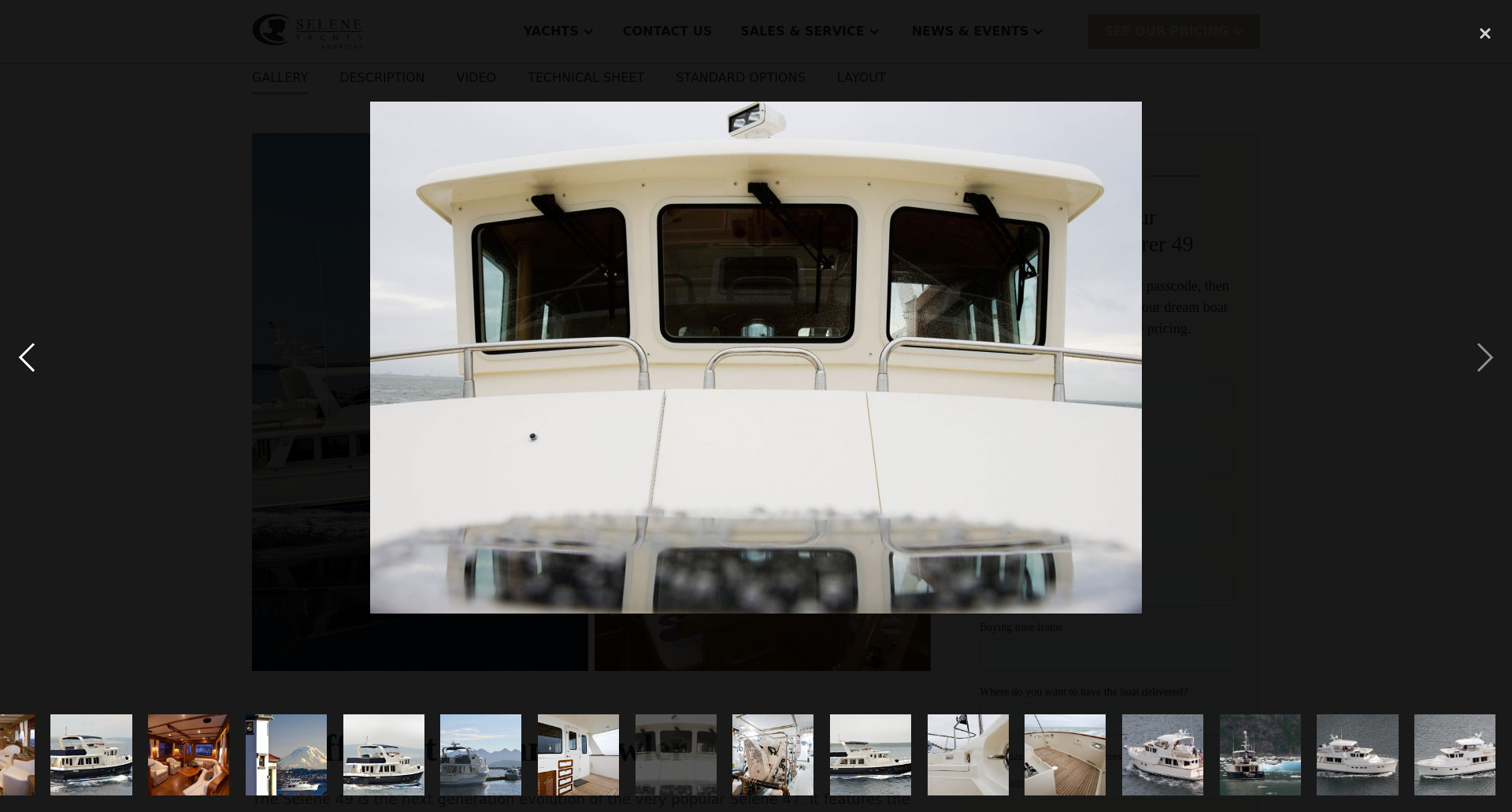
click at [27, 350] on div "previous image" at bounding box center [27, 358] width 54 height 683
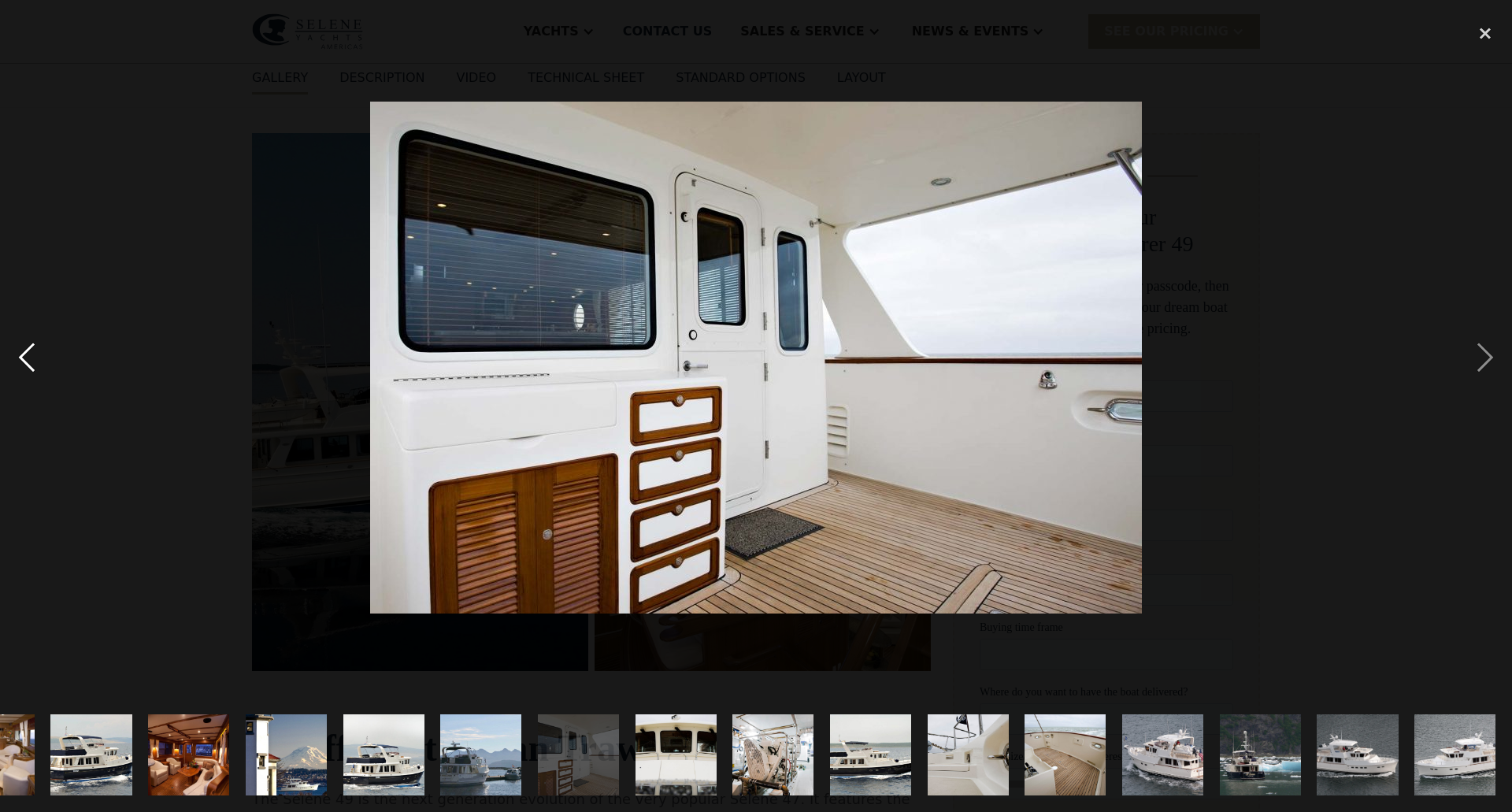
click at [27, 350] on div "previous image" at bounding box center [27, 358] width 54 height 683
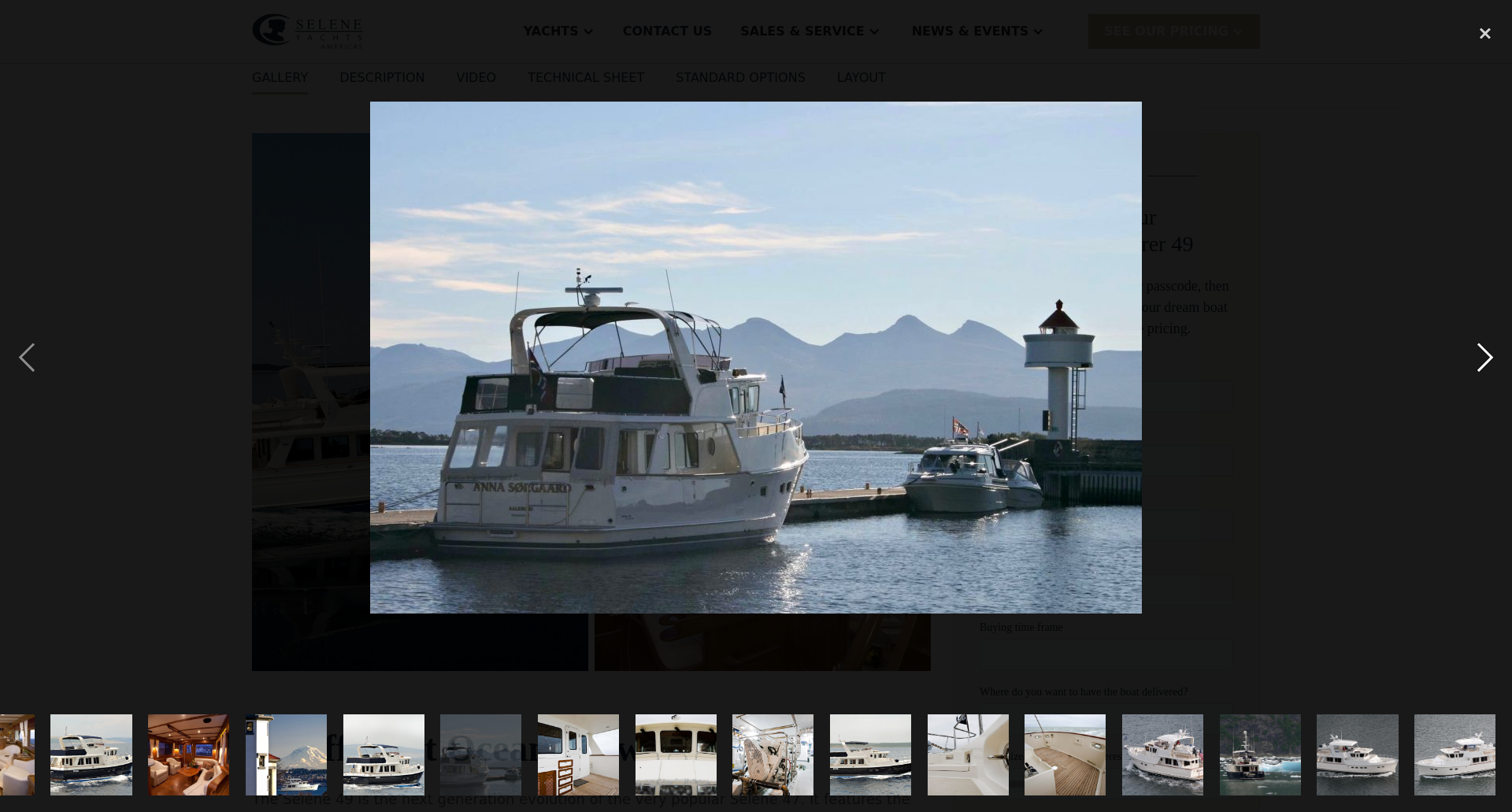
click at [1476, 349] on div "next image" at bounding box center [1486, 358] width 54 height 683
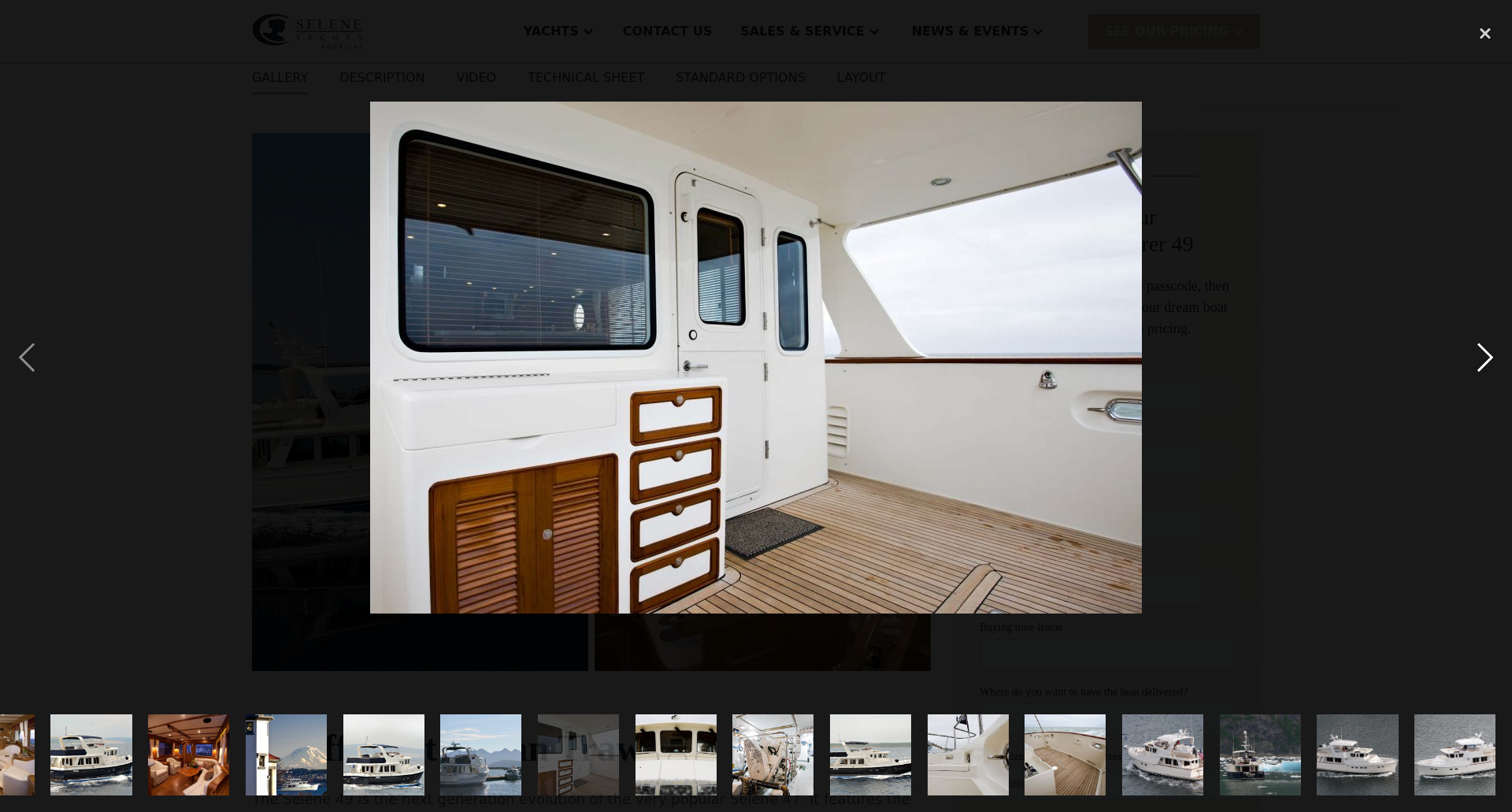
click at [1476, 349] on div "next image" at bounding box center [1486, 358] width 54 height 683
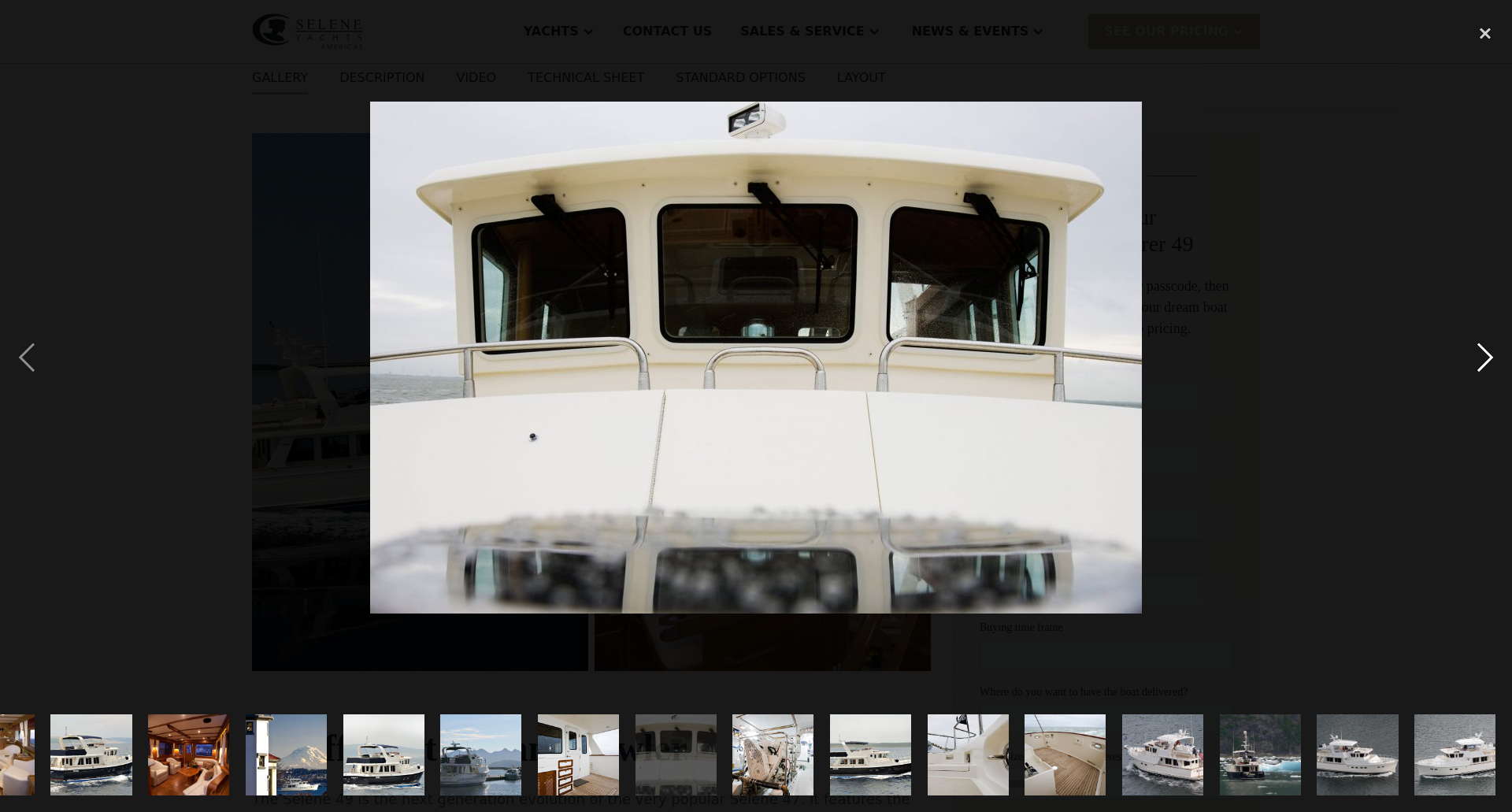
click at [1476, 349] on div "next image" at bounding box center [1486, 358] width 54 height 683
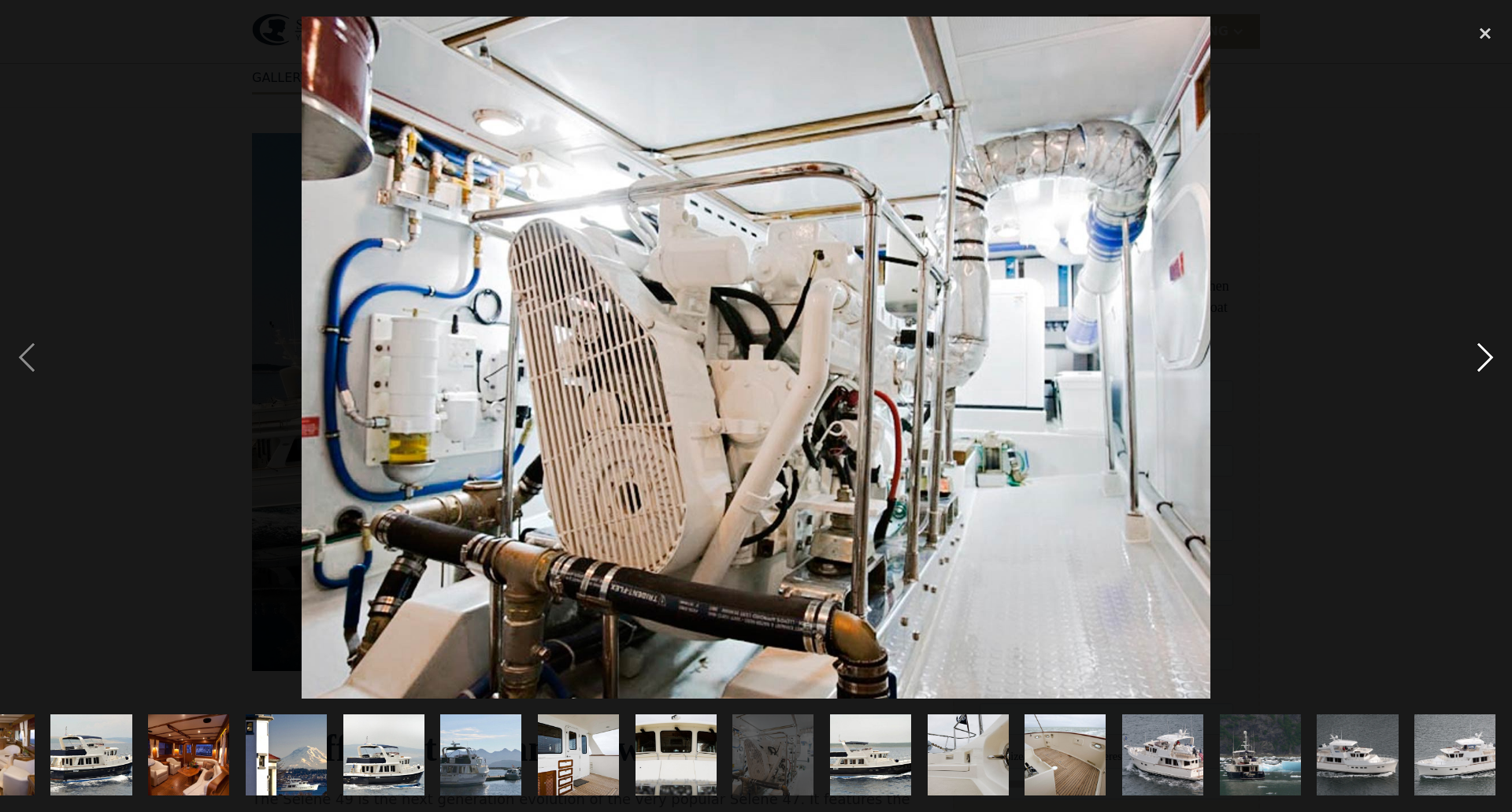
click at [1476, 349] on div "next image" at bounding box center [1486, 358] width 54 height 683
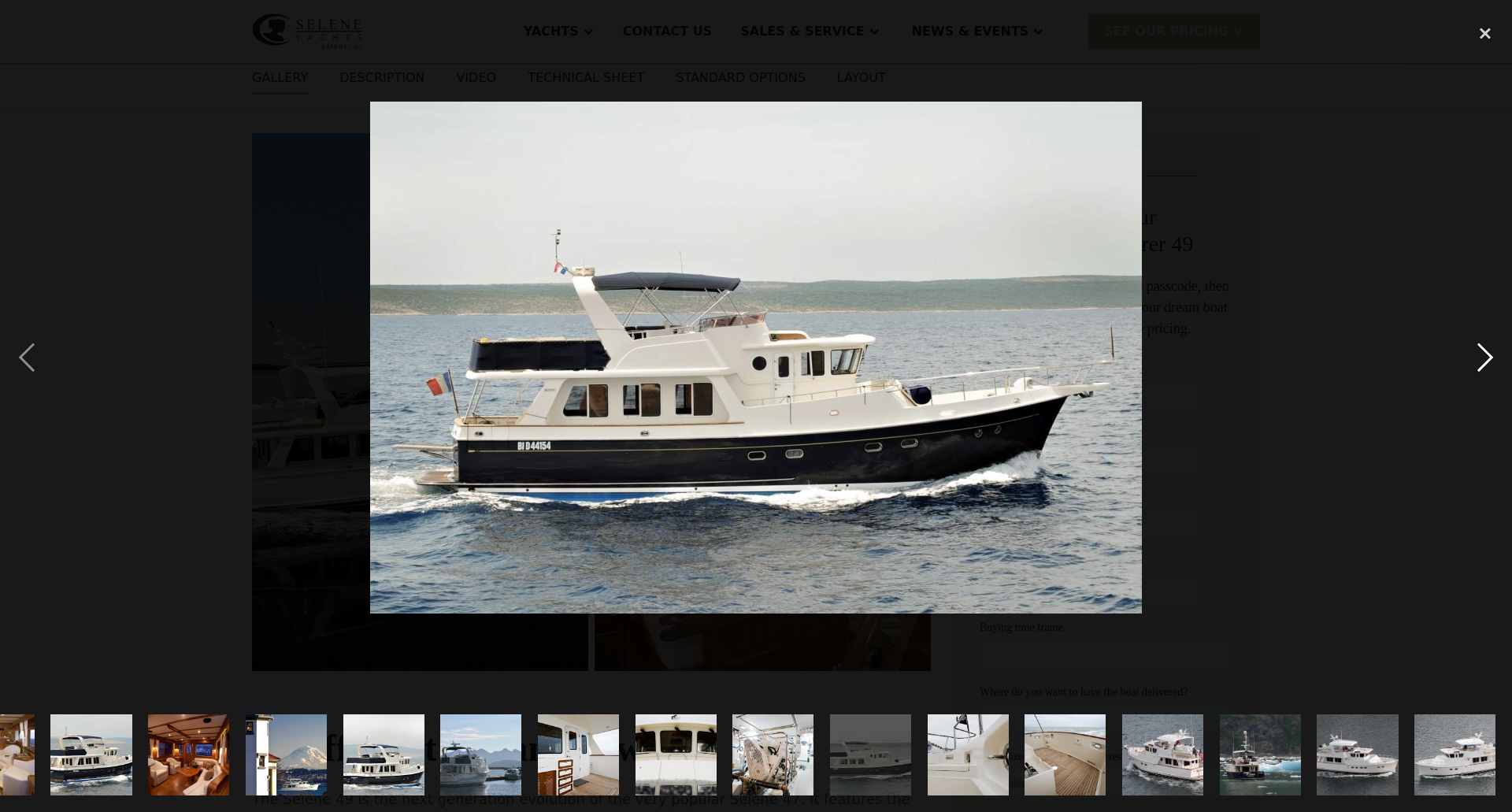
click at [1476, 349] on div "next image" at bounding box center [1486, 358] width 54 height 683
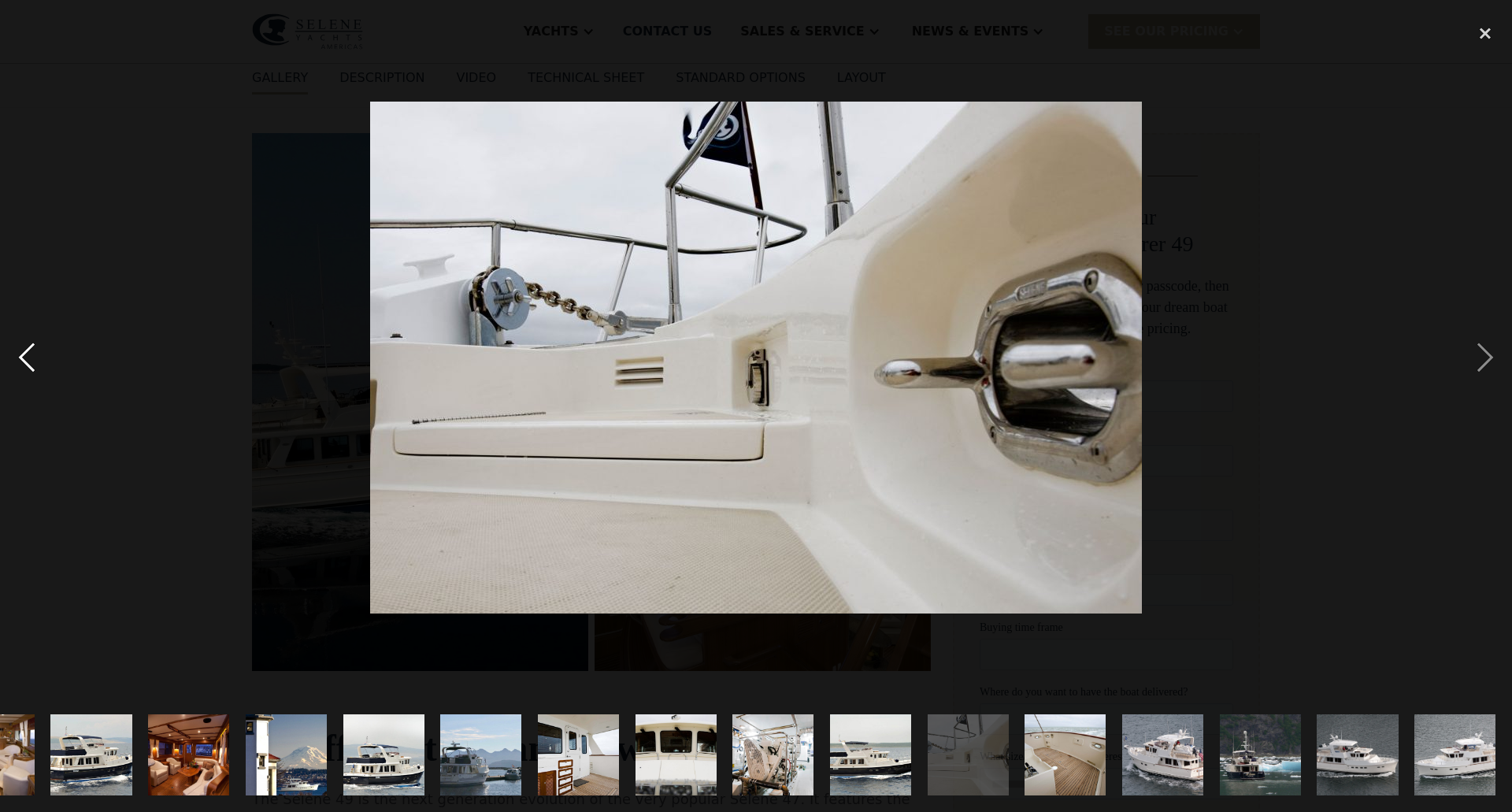
click at [33, 353] on div "previous image" at bounding box center [27, 358] width 54 height 683
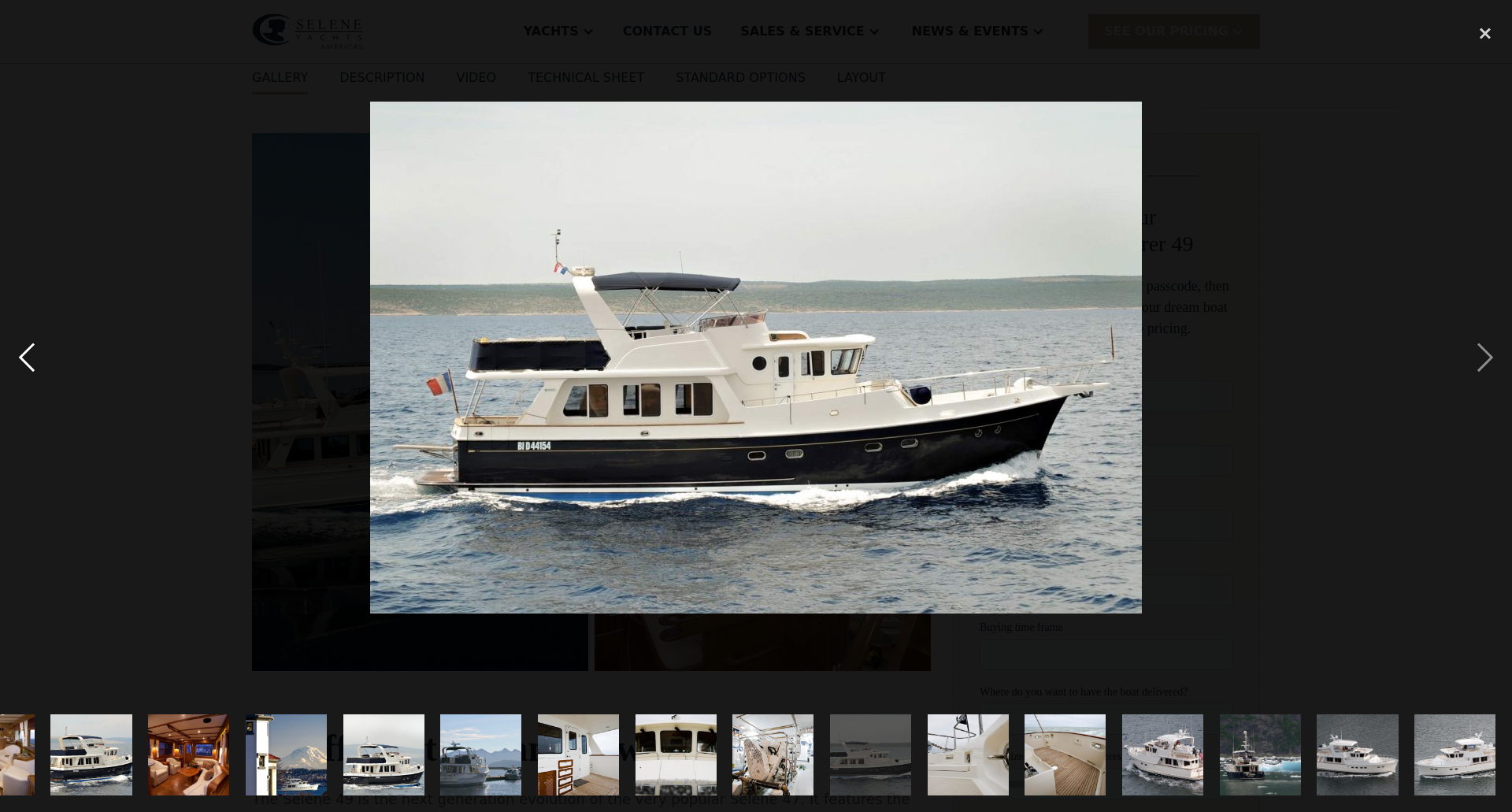
click at [33, 353] on div "previous image" at bounding box center [27, 358] width 54 height 683
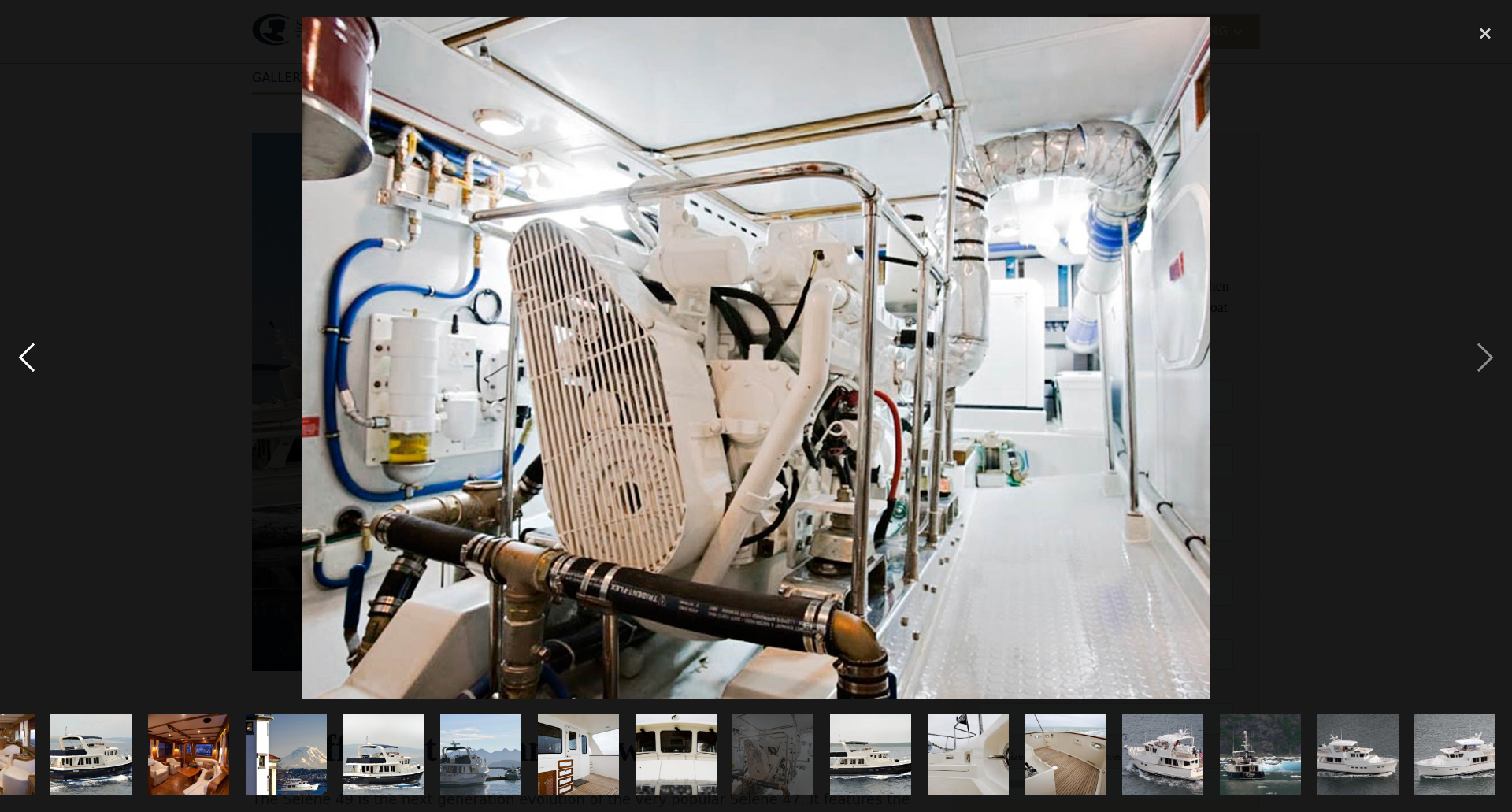
click at [33, 353] on div "previous image" at bounding box center [27, 358] width 54 height 683
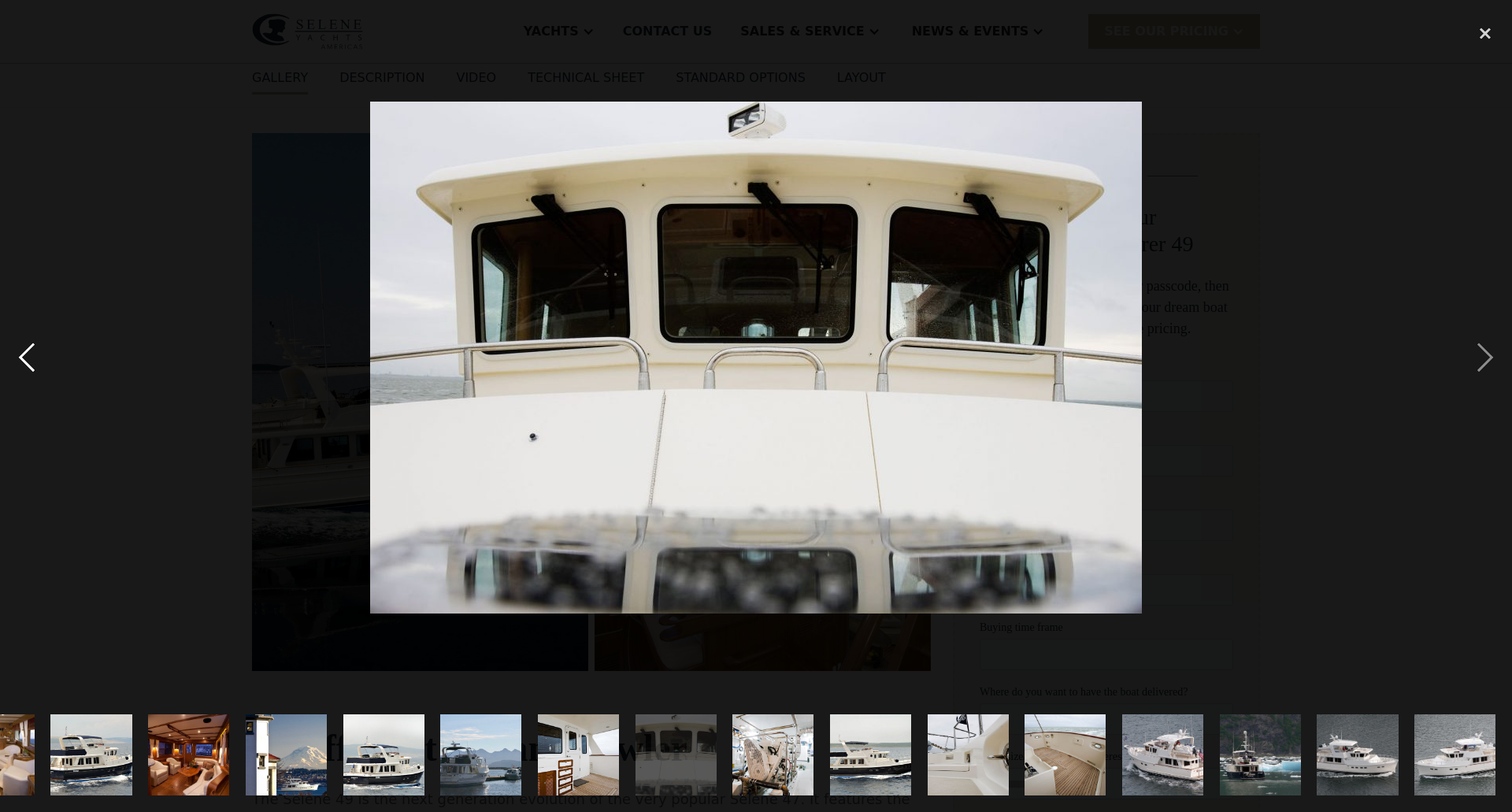
click at [33, 353] on div "previous image" at bounding box center [27, 358] width 54 height 683
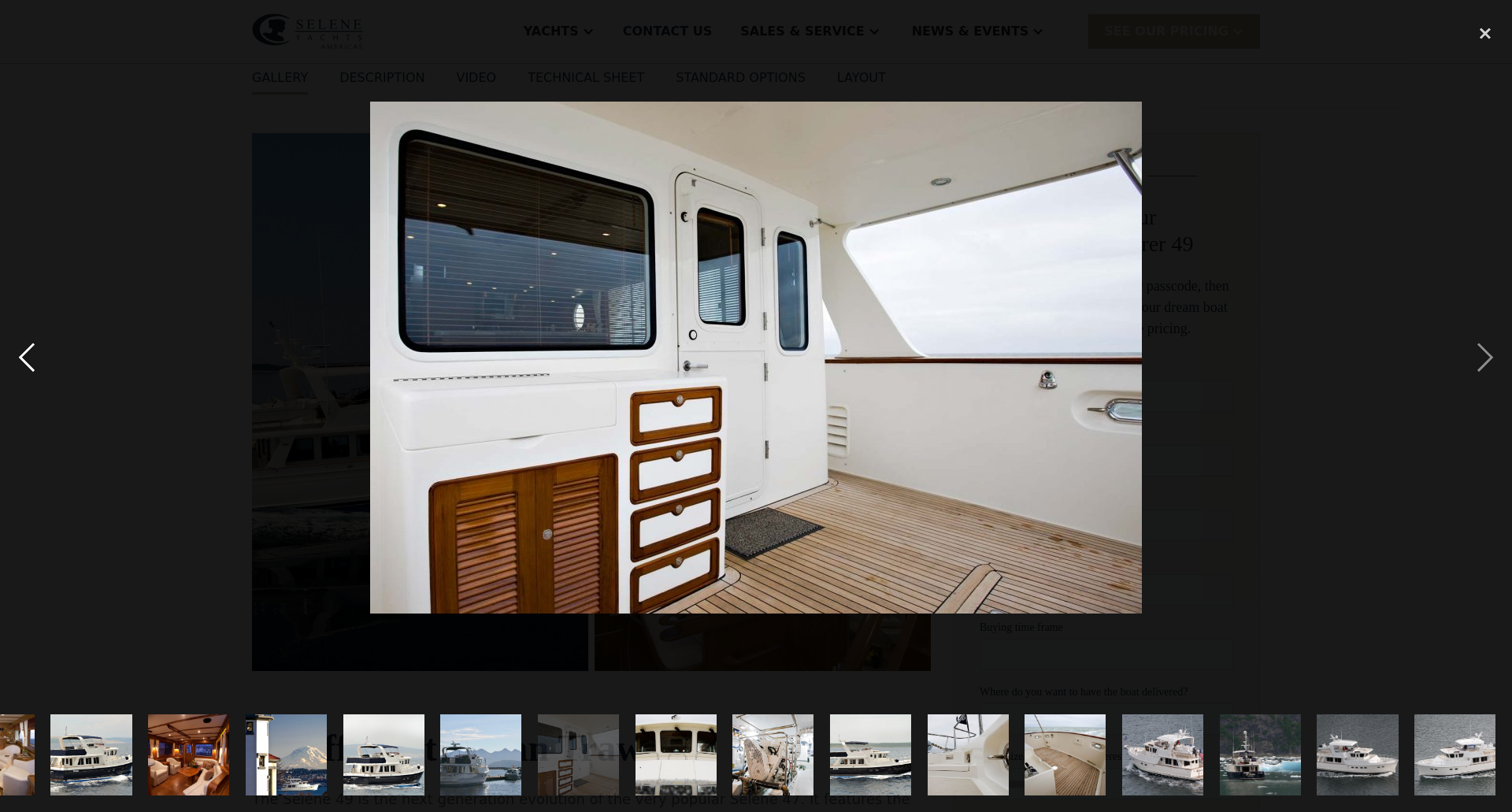
click at [24, 348] on div "previous image" at bounding box center [27, 358] width 54 height 683
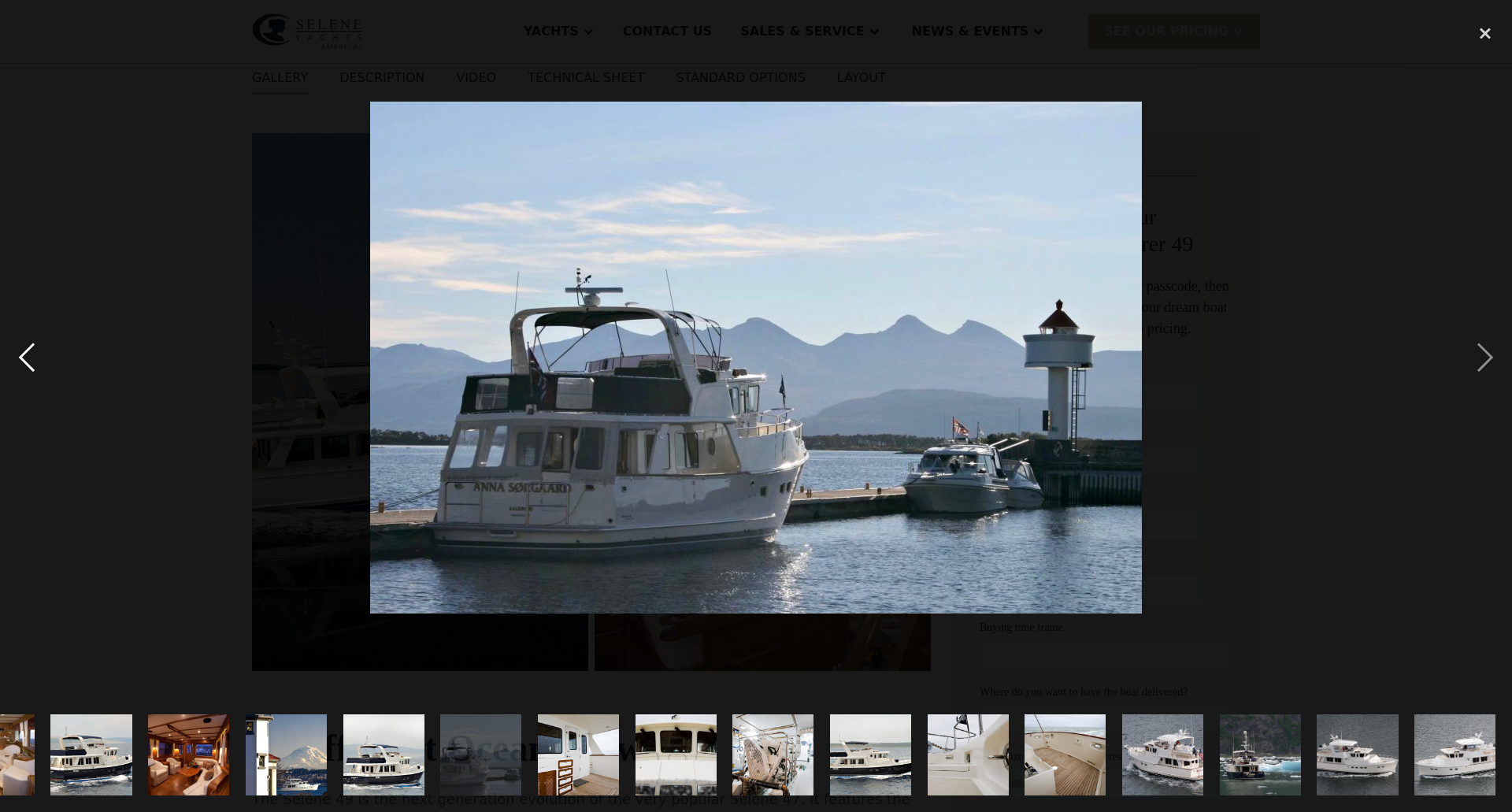
click at [24, 348] on div "previous image" at bounding box center [27, 358] width 54 height 683
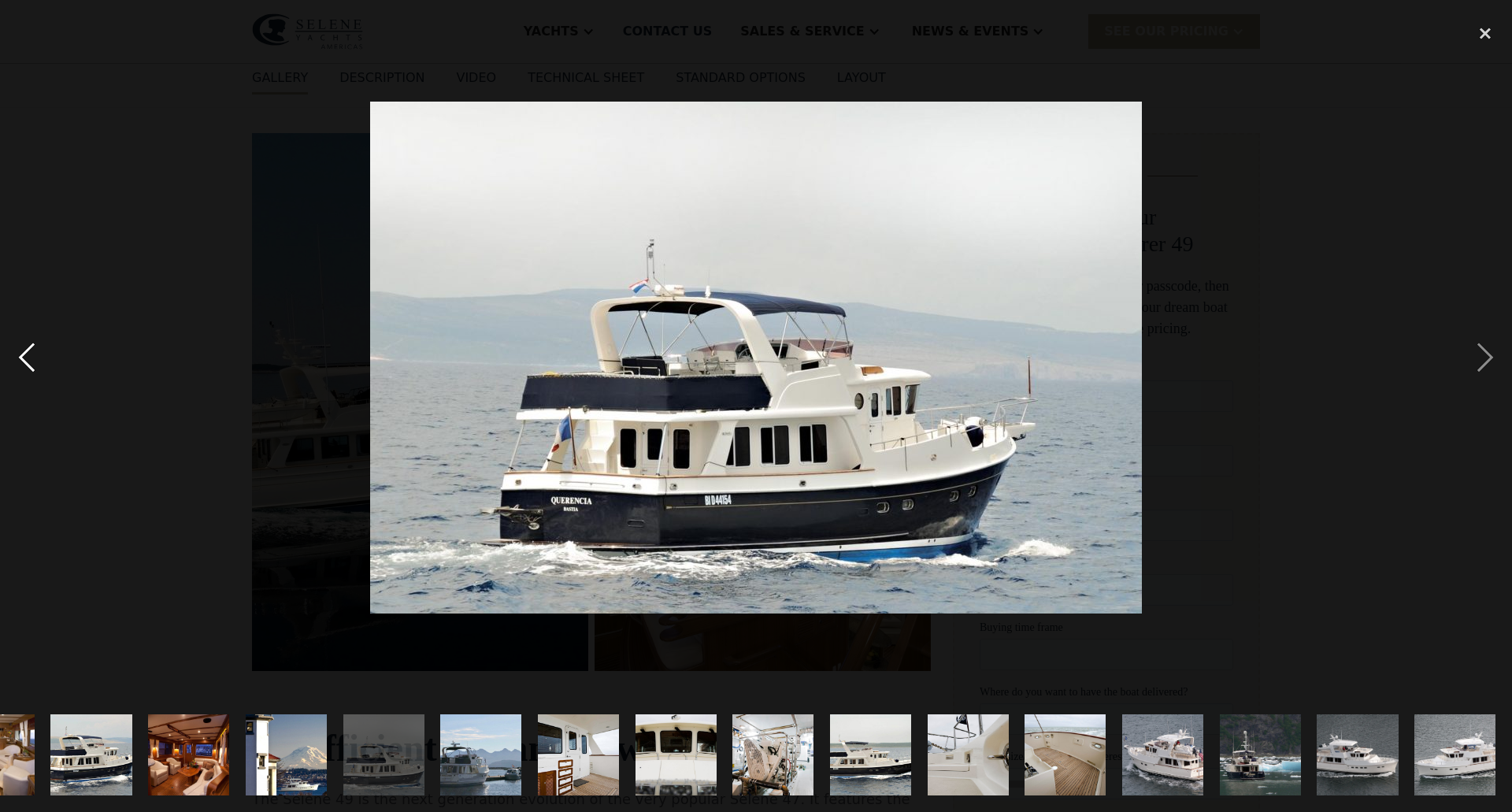
click at [24, 348] on div "previous image" at bounding box center [27, 358] width 54 height 683
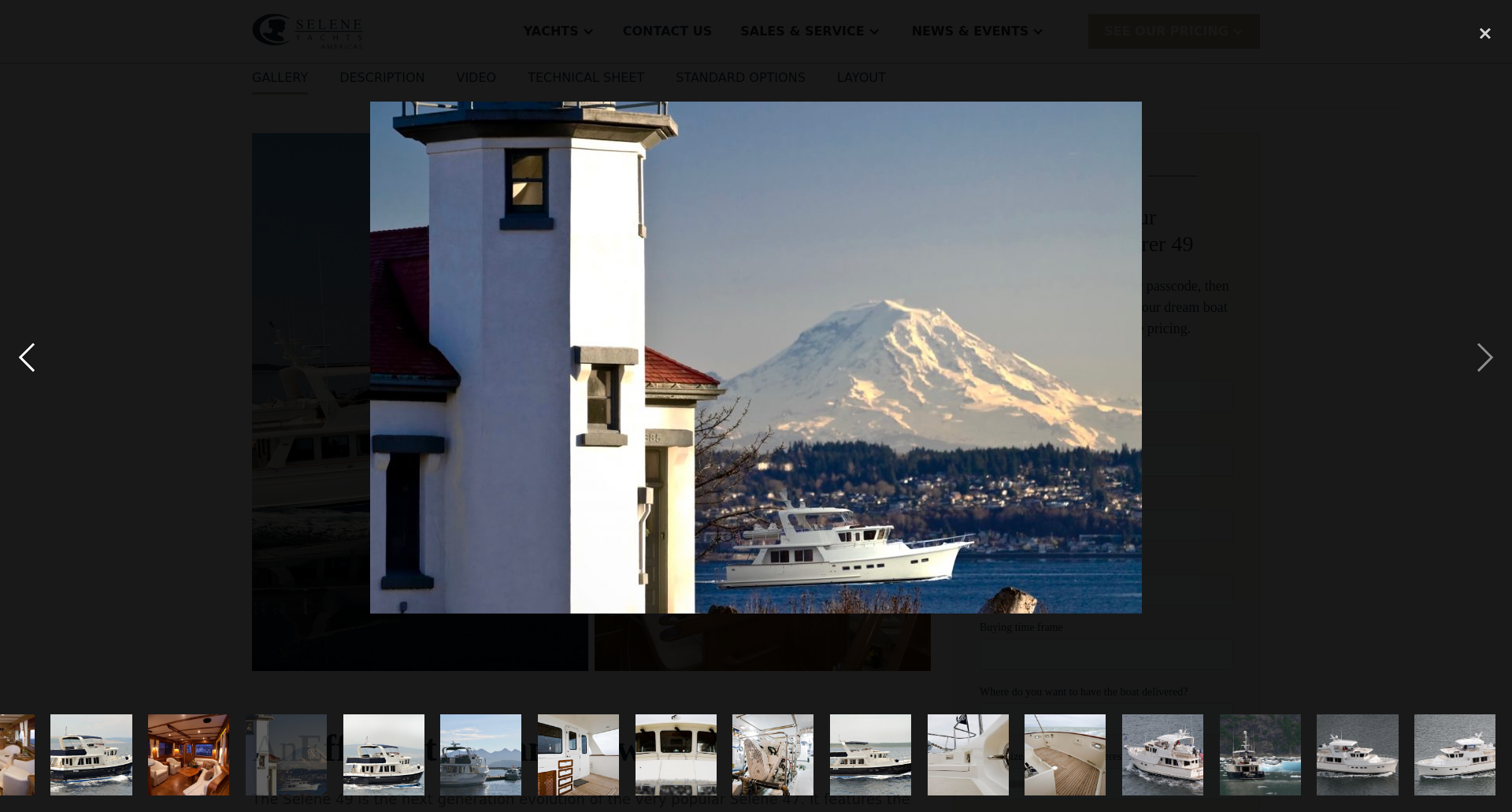
click at [24, 348] on div "previous image" at bounding box center [27, 358] width 54 height 683
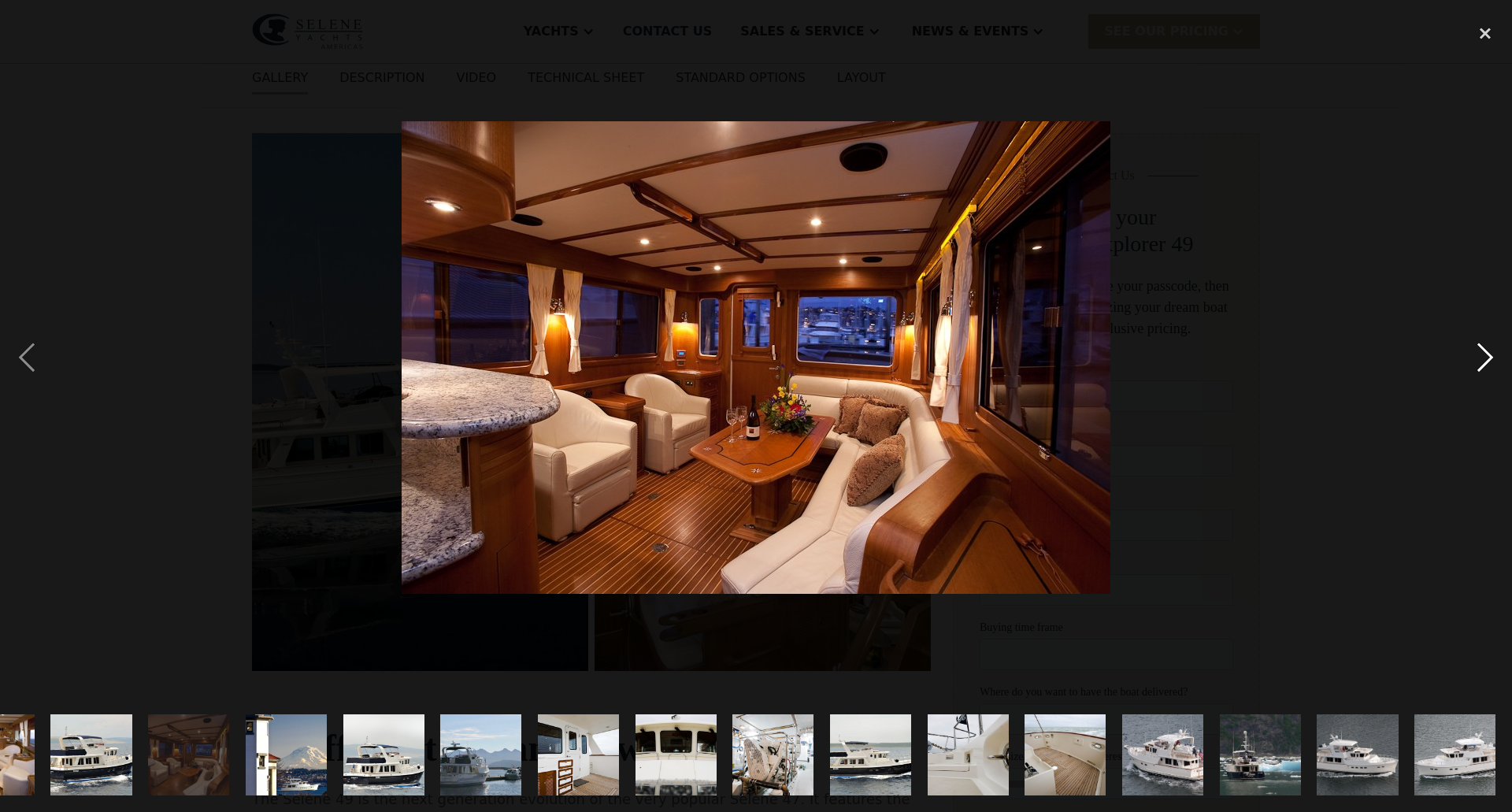
click at [1486, 345] on div "next image" at bounding box center [1486, 358] width 54 height 683
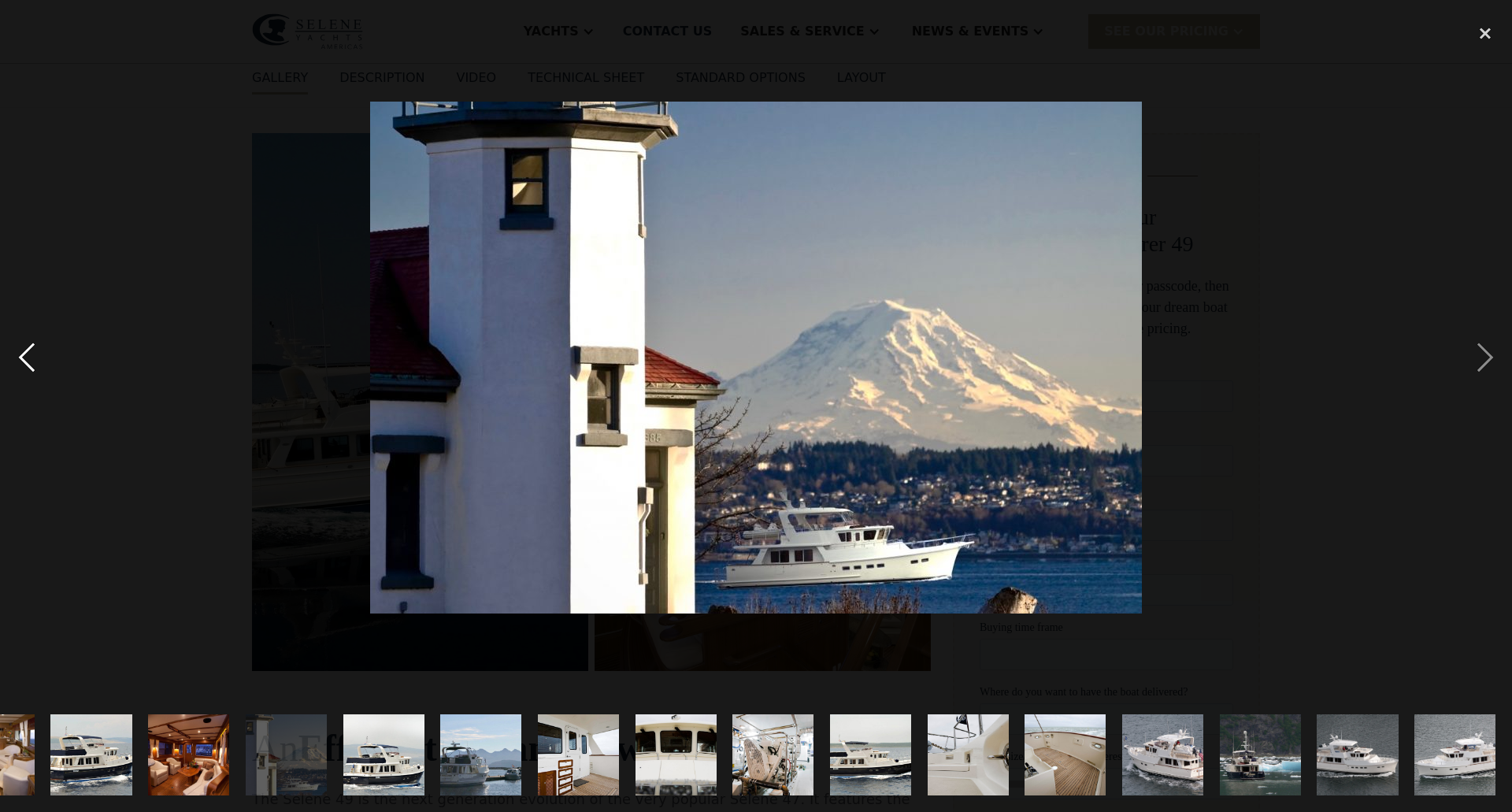
click at [27, 351] on div "previous image" at bounding box center [27, 358] width 54 height 683
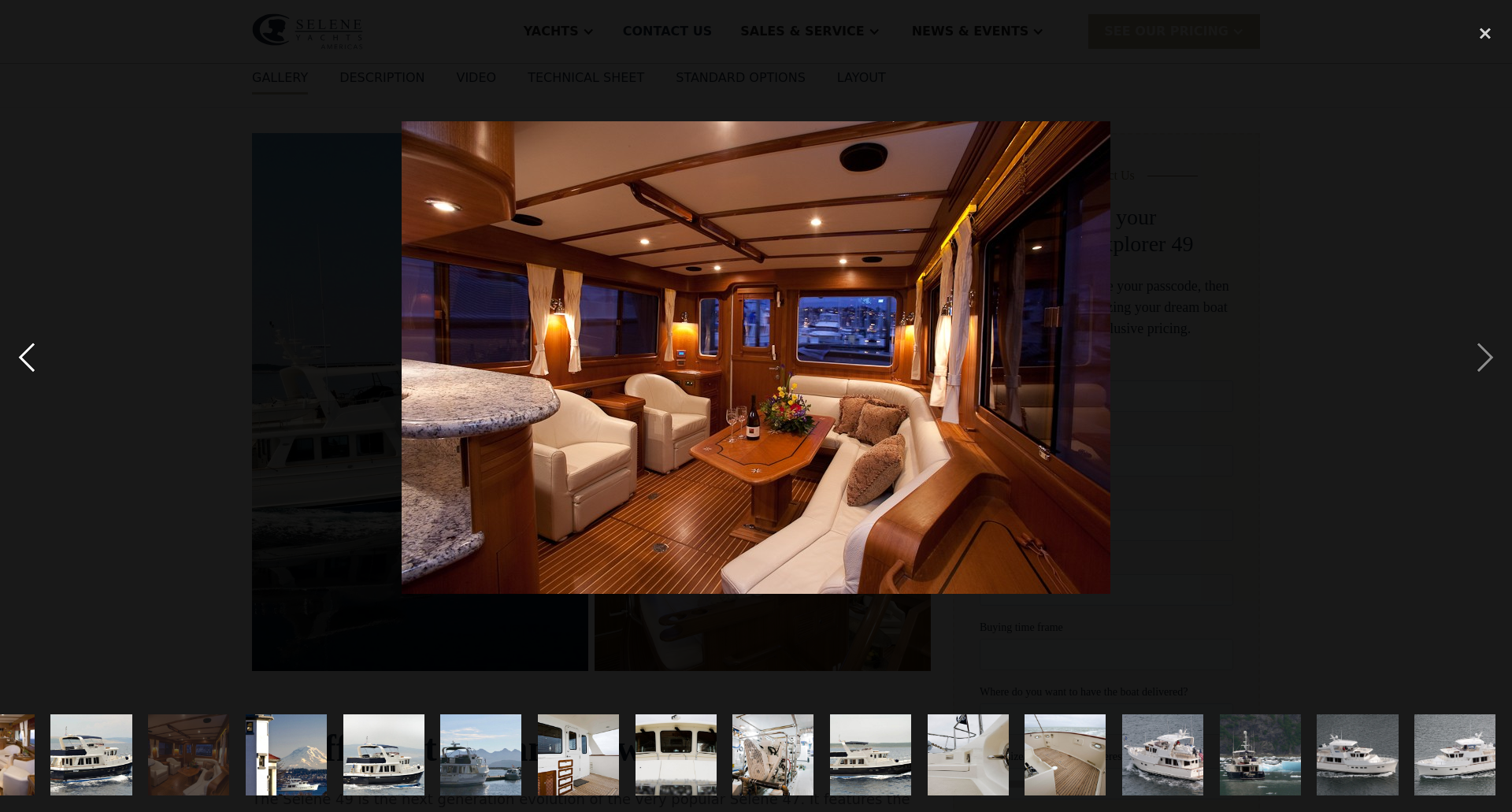
click at [27, 351] on div "previous image" at bounding box center [27, 358] width 54 height 683
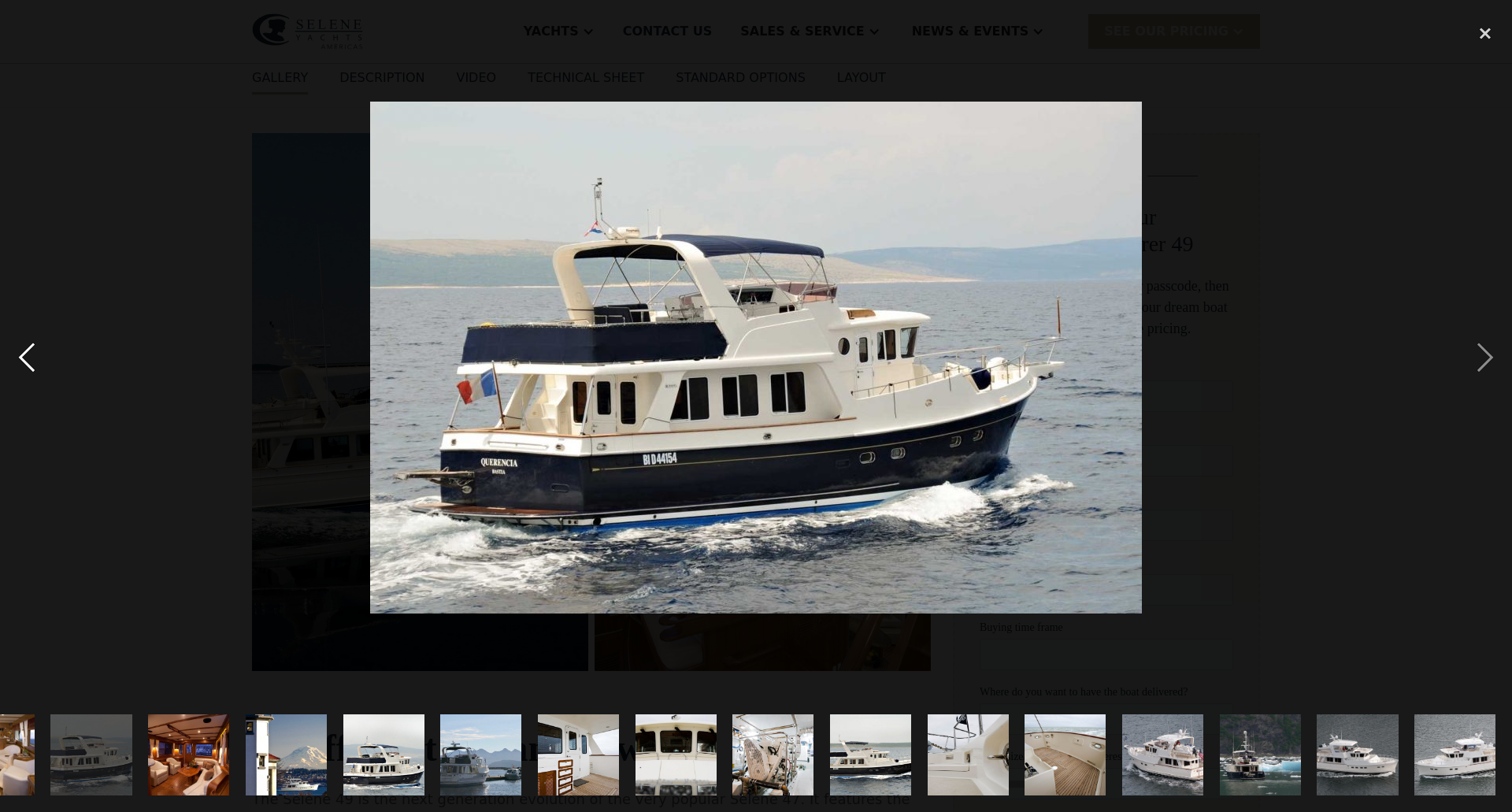
click at [27, 351] on div "previous image" at bounding box center [27, 358] width 54 height 683
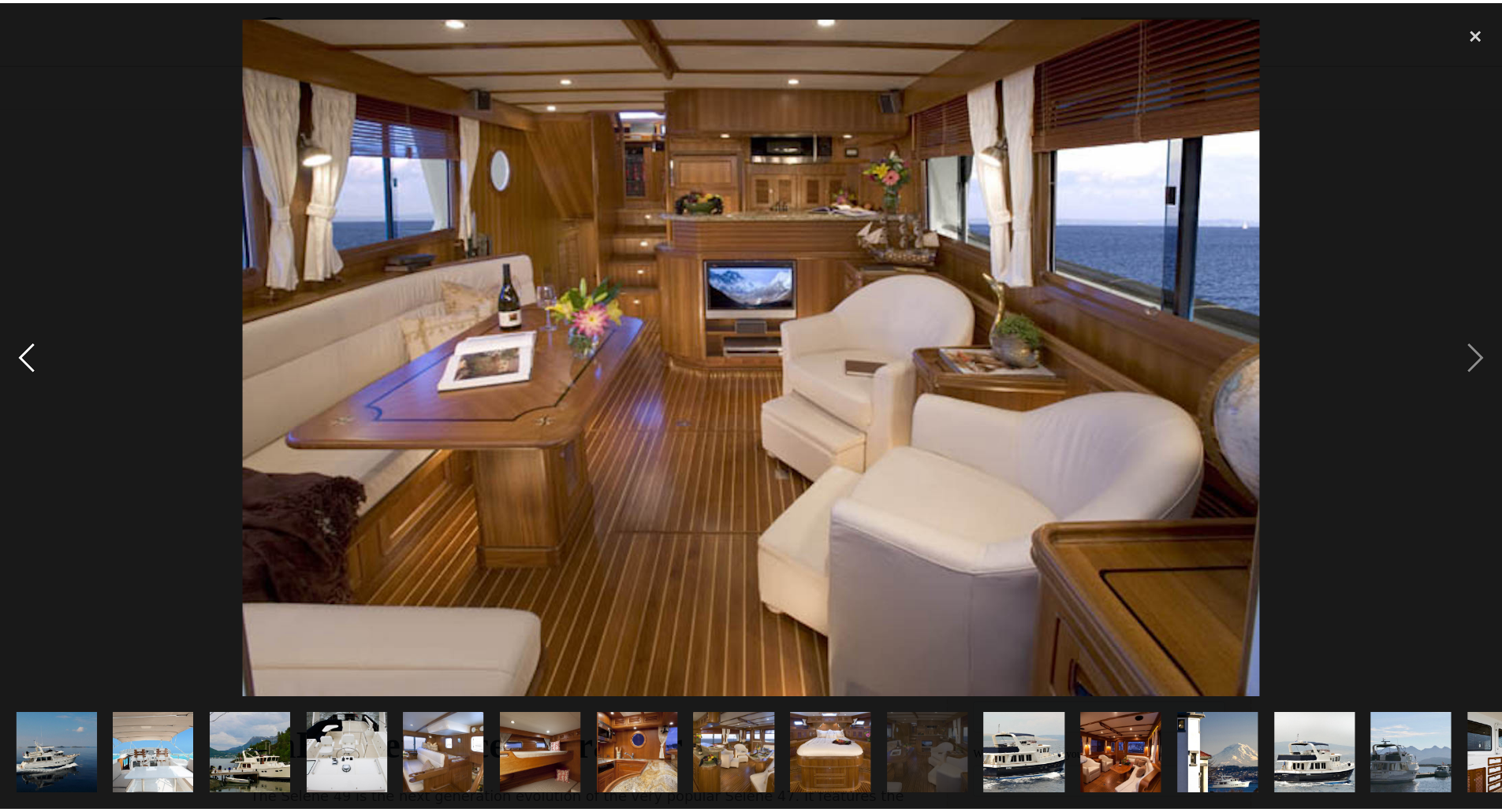
scroll to position [0, 0]
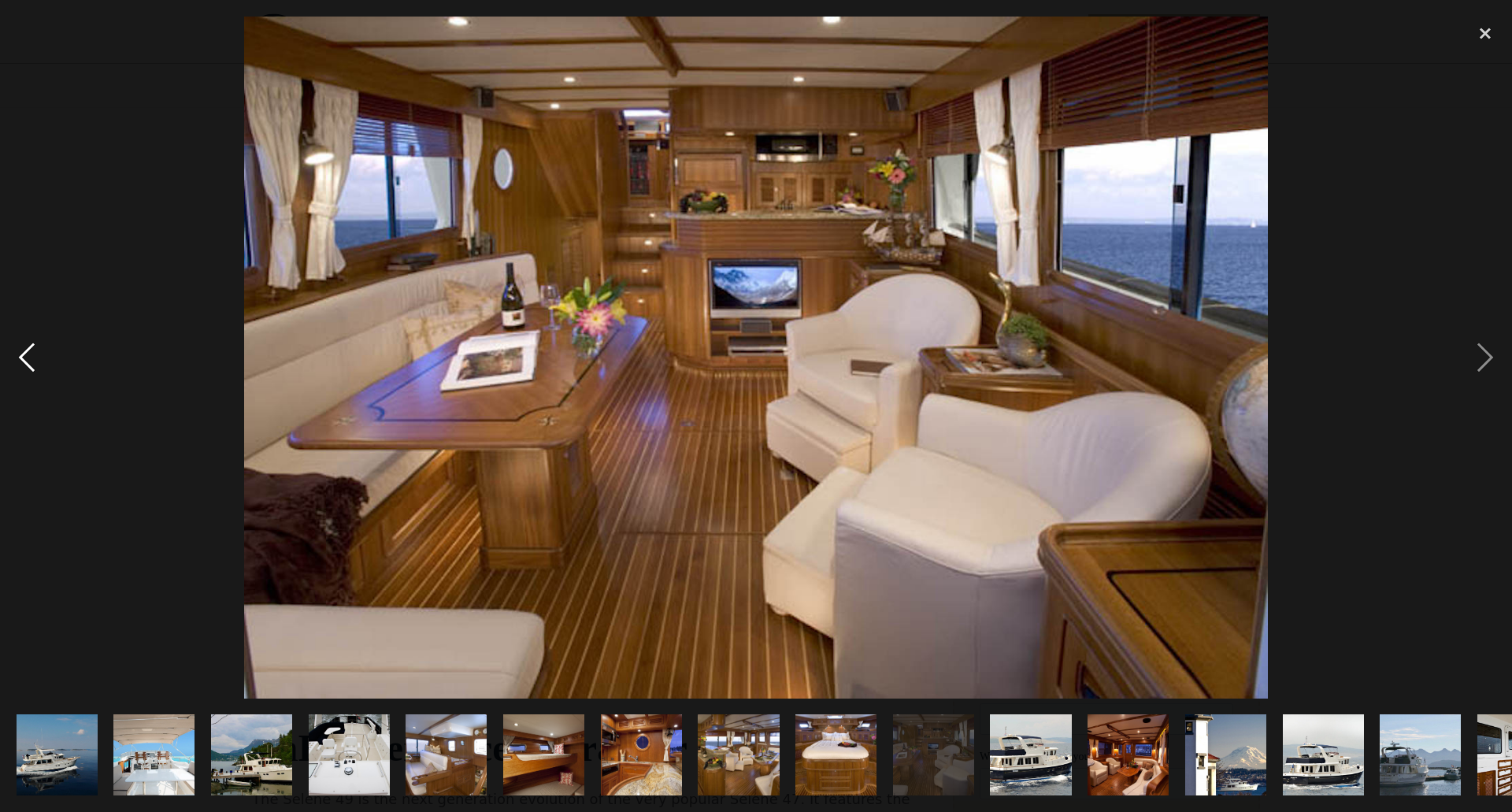
click at [27, 351] on div "previous image" at bounding box center [27, 358] width 54 height 683
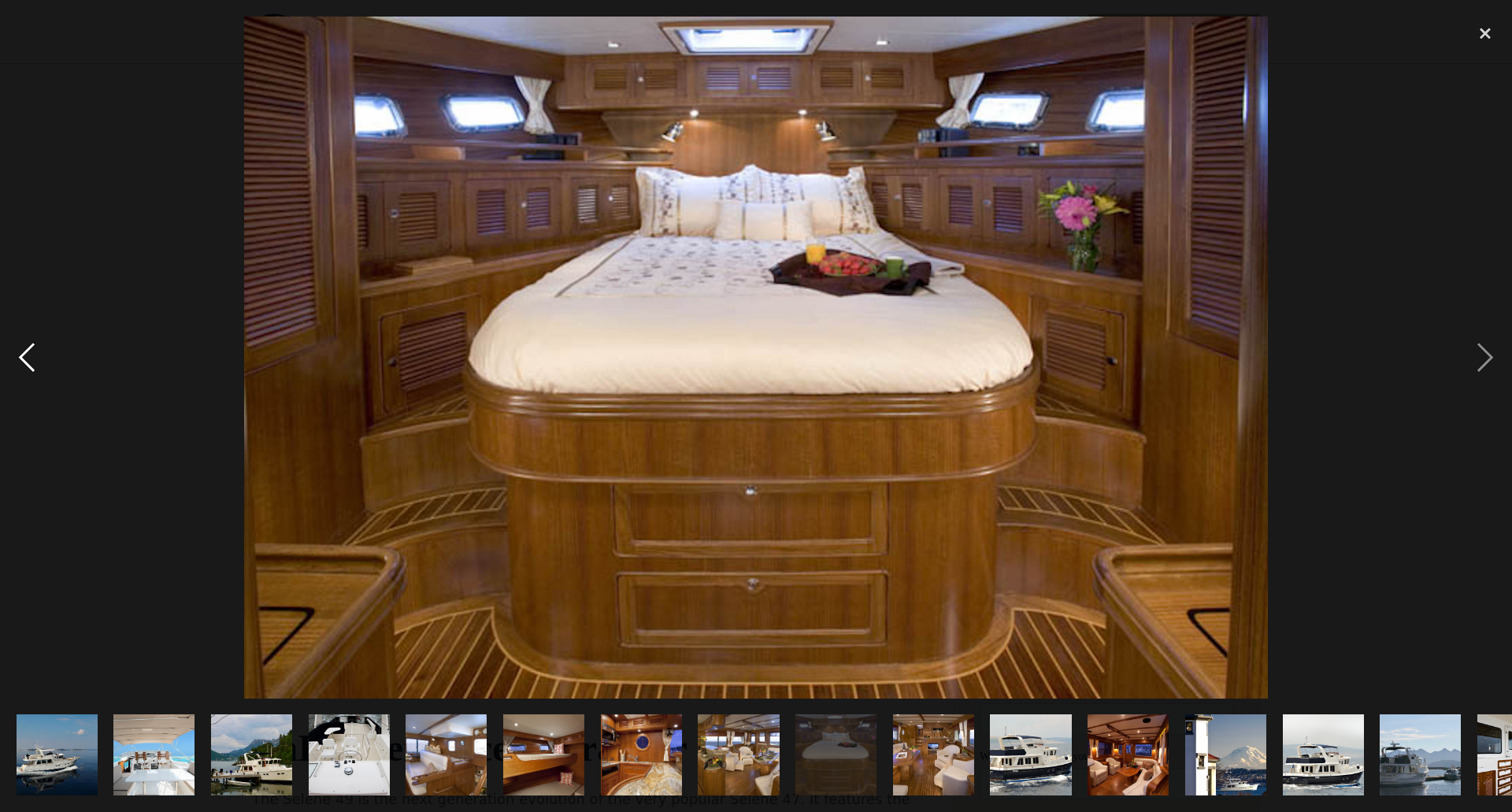
click at [27, 351] on div "previous image" at bounding box center [27, 358] width 54 height 683
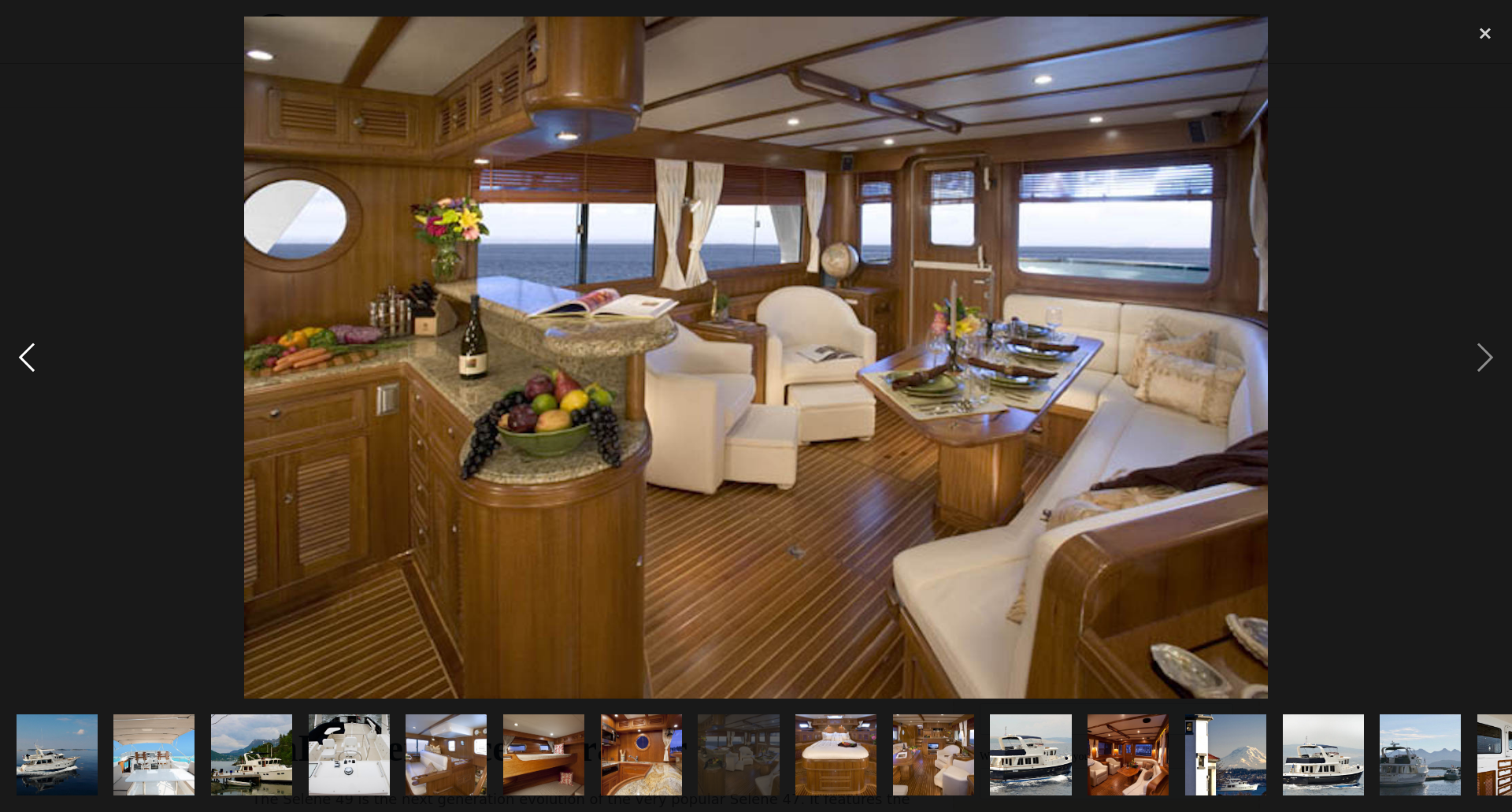
click at [27, 351] on div "previous image" at bounding box center [27, 358] width 54 height 683
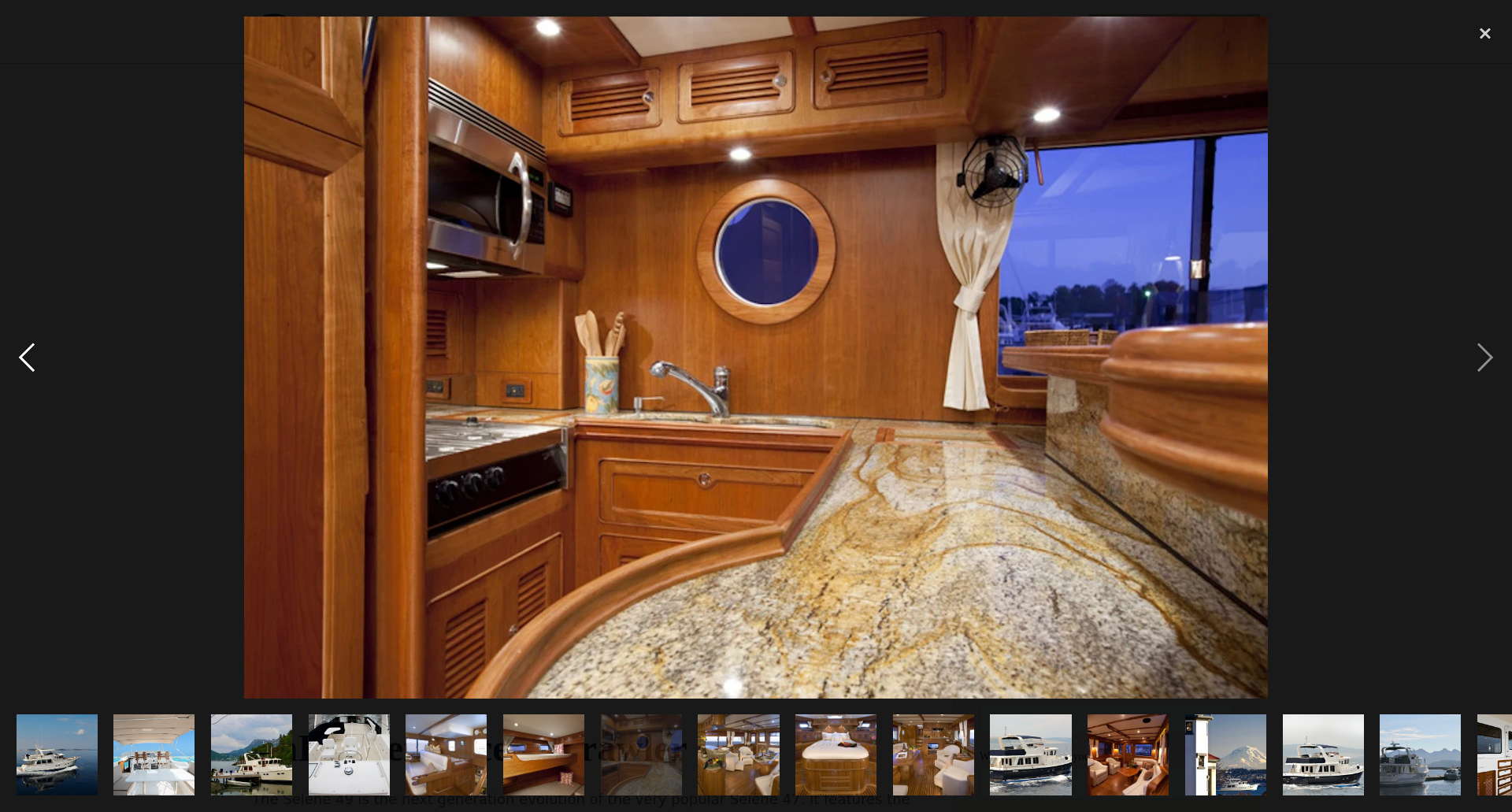
click at [27, 351] on div "previous image" at bounding box center [27, 358] width 54 height 683
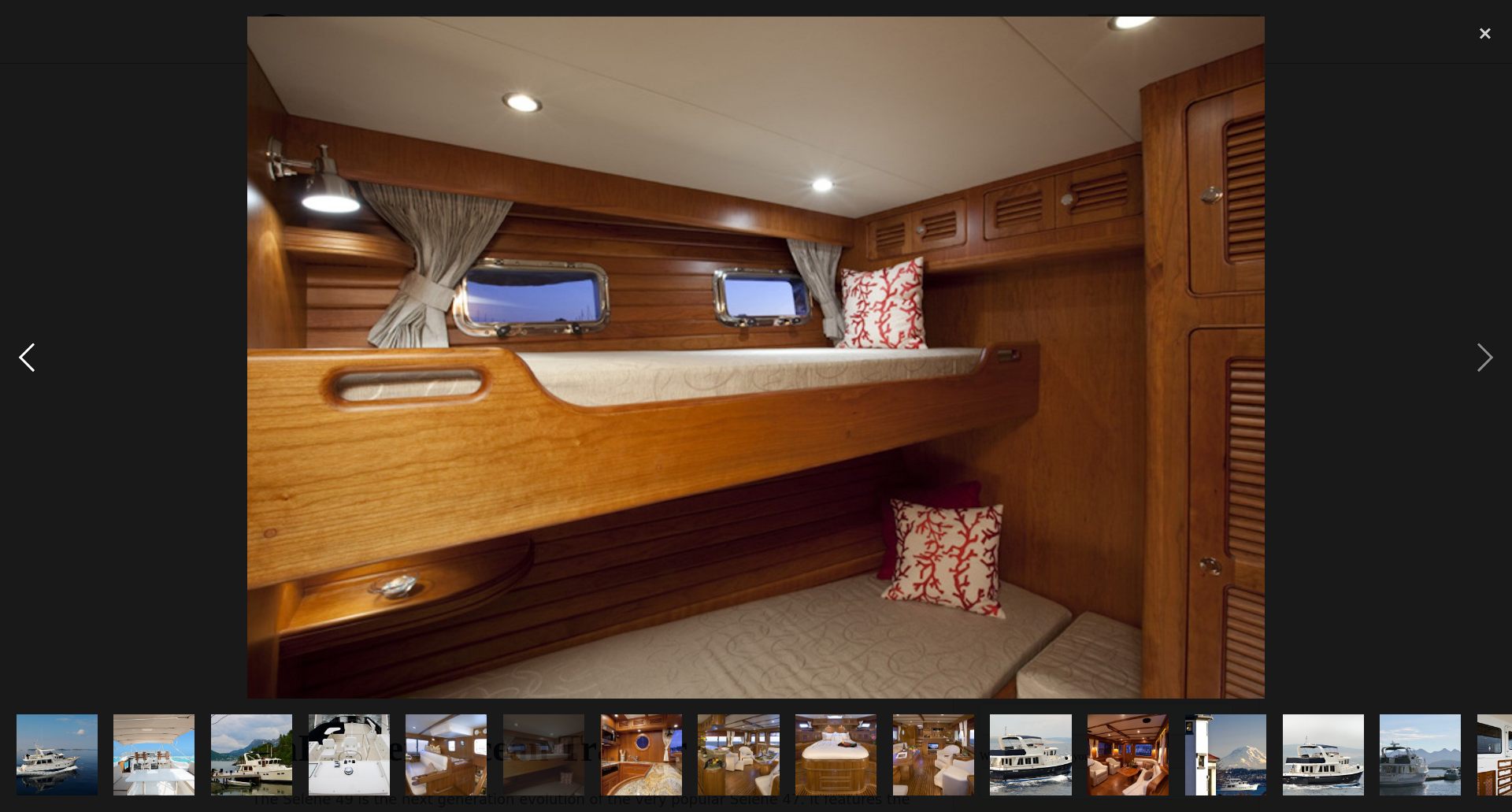
click at [27, 351] on div "previous image" at bounding box center [27, 358] width 54 height 683
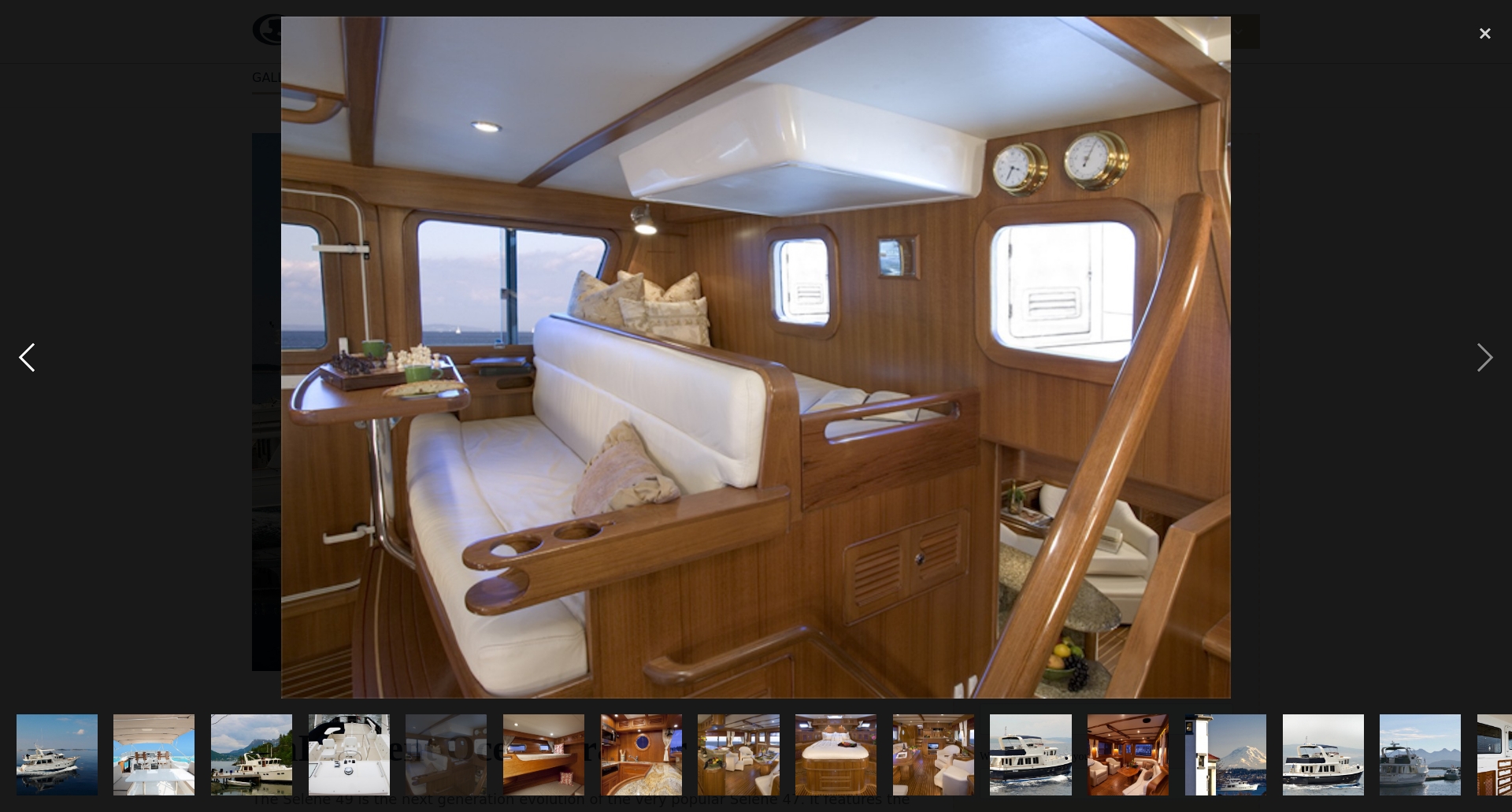
click at [27, 351] on div "previous image" at bounding box center [27, 358] width 54 height 683
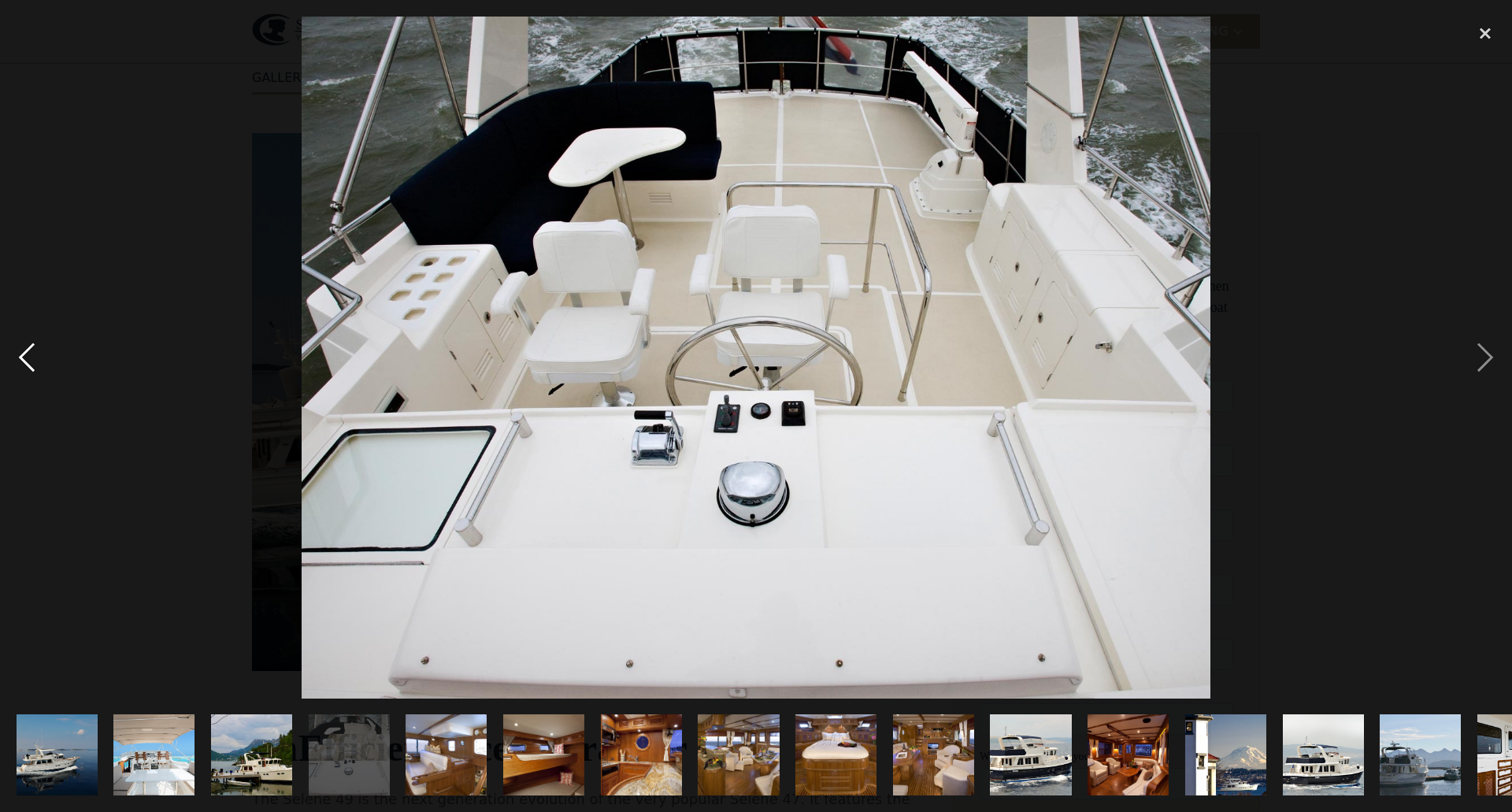
click at [27, 351] on div "previous image" at bounding box center [27, 358] width 54 height 683
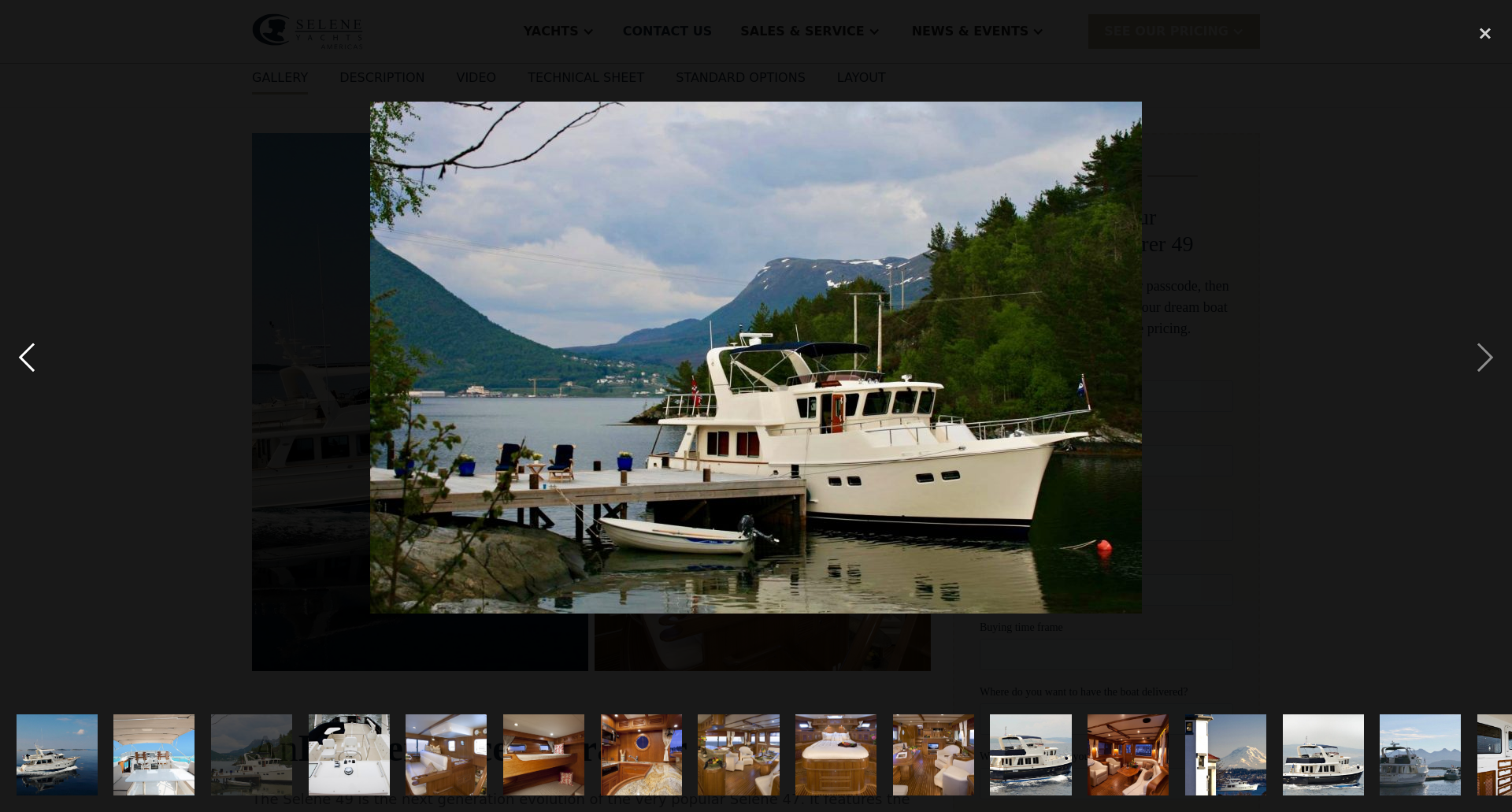
click at [27, 351] on div "previous image" at bounding box center [27, 358] width 54 height 683
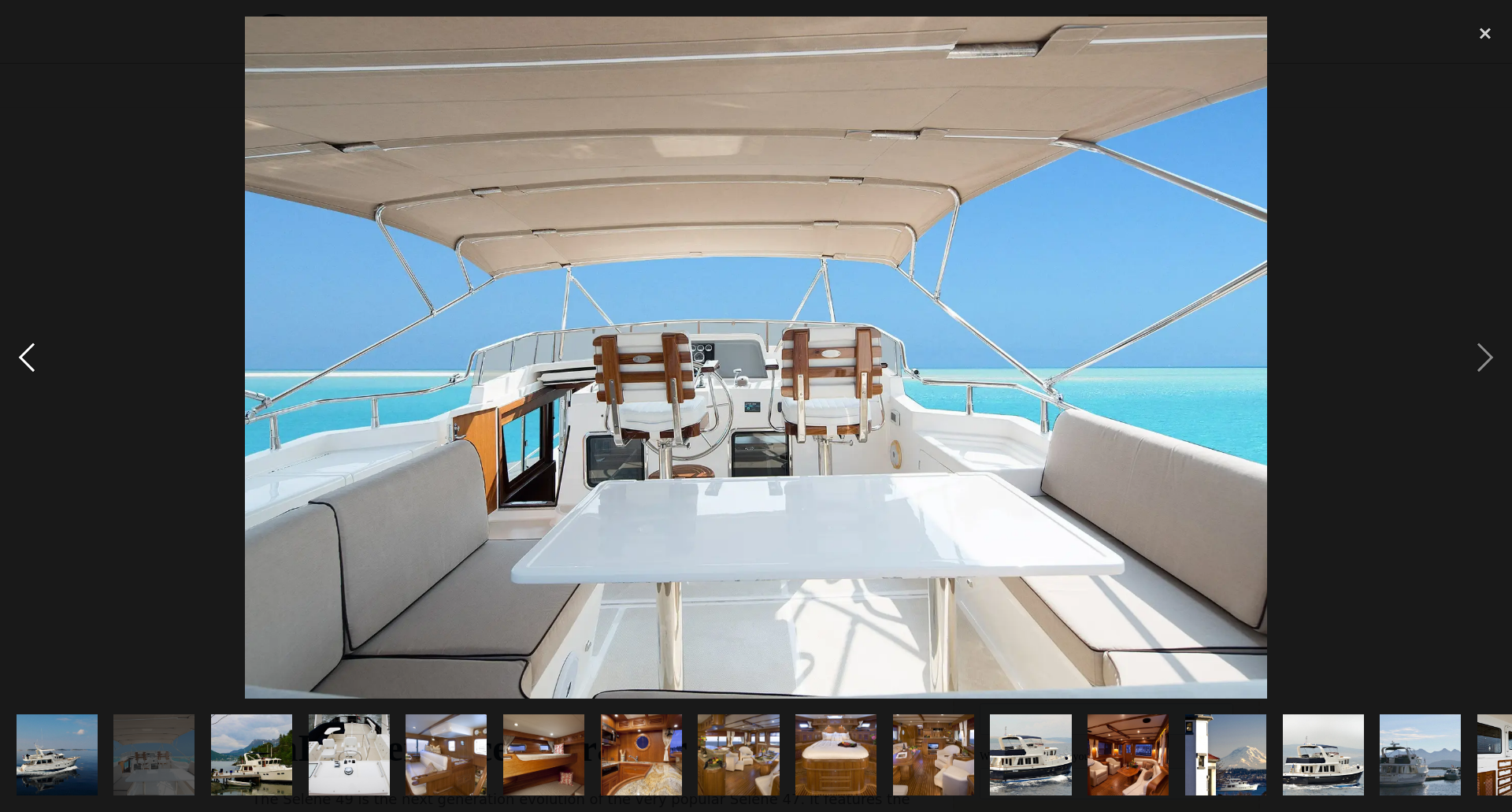
click at [27, 351] on div "previous image" at bounding box center [27, 358] width 54 height 683
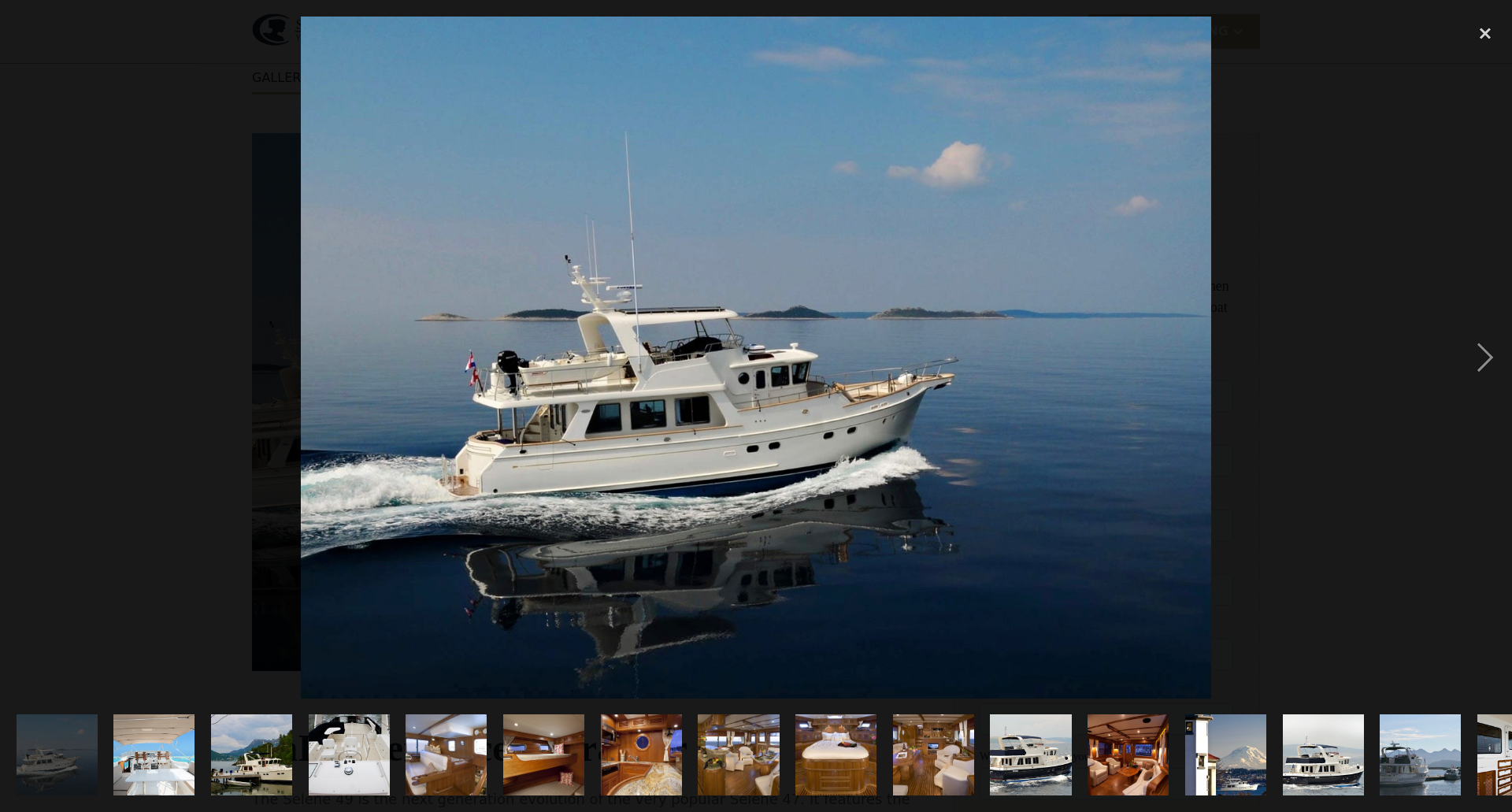
click at [27, 351] on div "previous image" at bounding box center [27, 358] width 54 height 683
click at [1487, 33] on div "close lightbox" at bounding box center [1486, 33] width 54 height 34
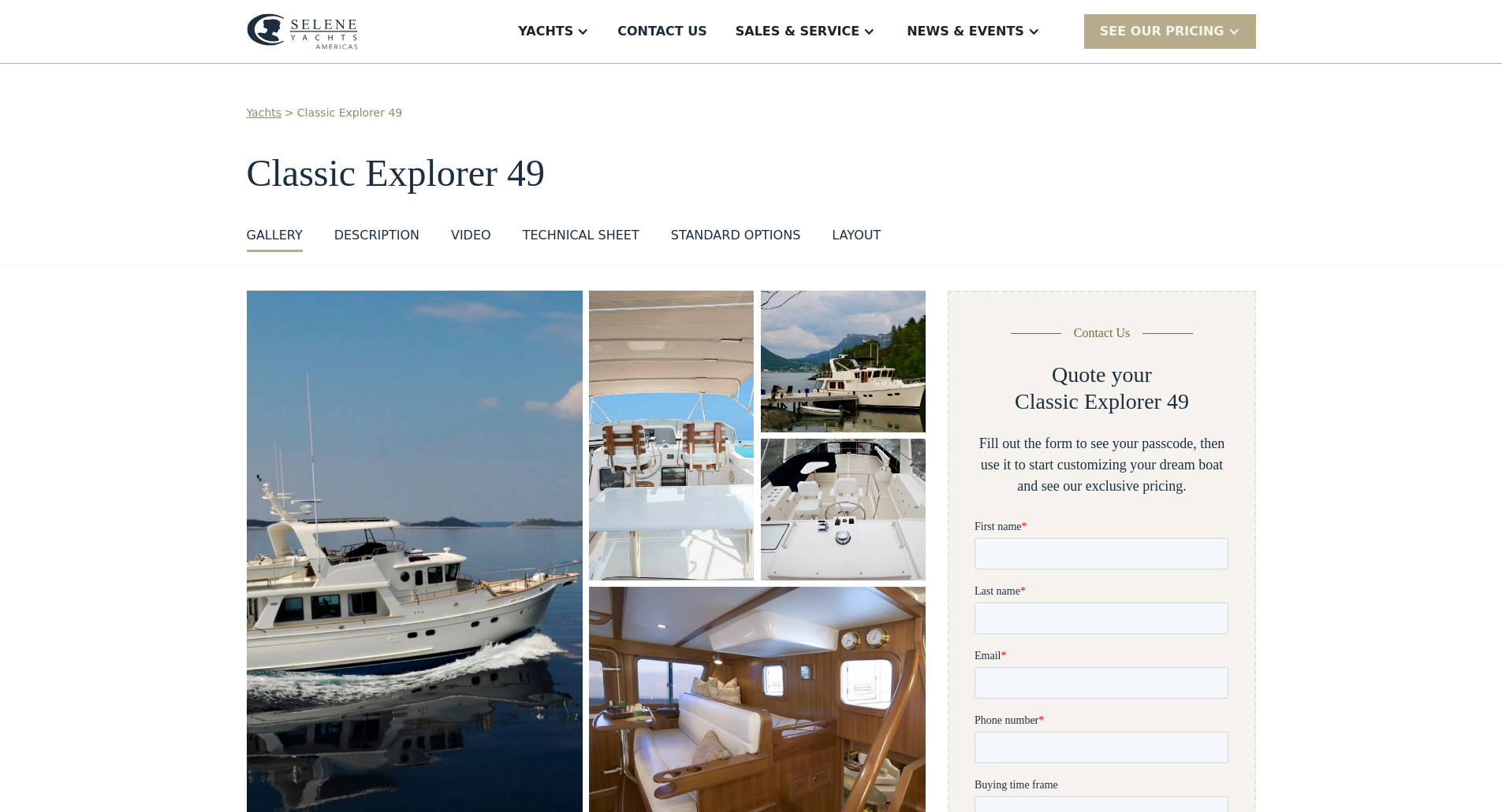
click at [353, 437] on img "open lightbox" at bounding box center [414, 559] width 353 height 565
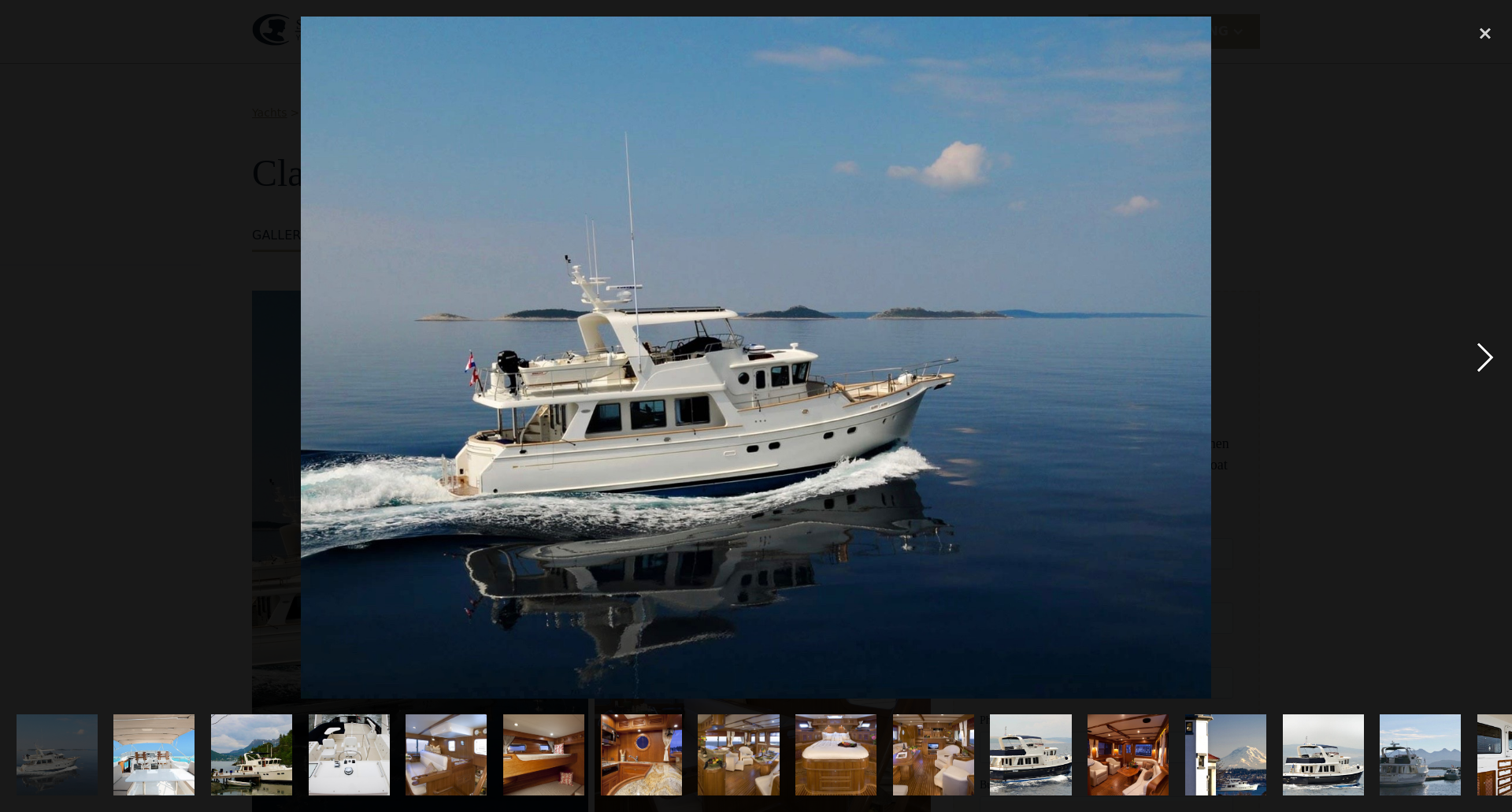
click at [1485, 354] on div "next image" at bounding box center [1486, 358] width 54 height 683
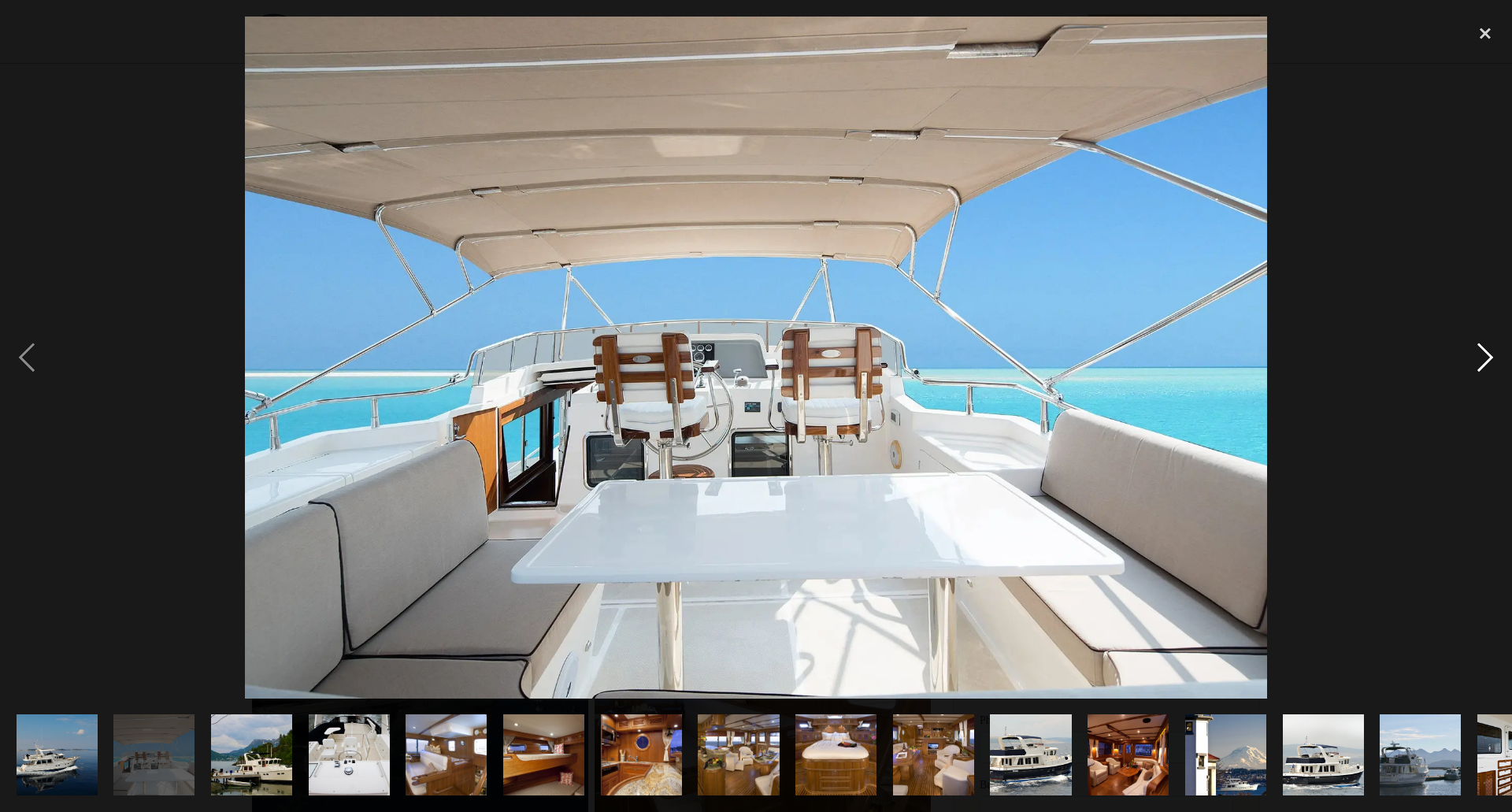
click at [1485, 354] on div "next image" at bounding box center [1486, 358] width 54 height 683
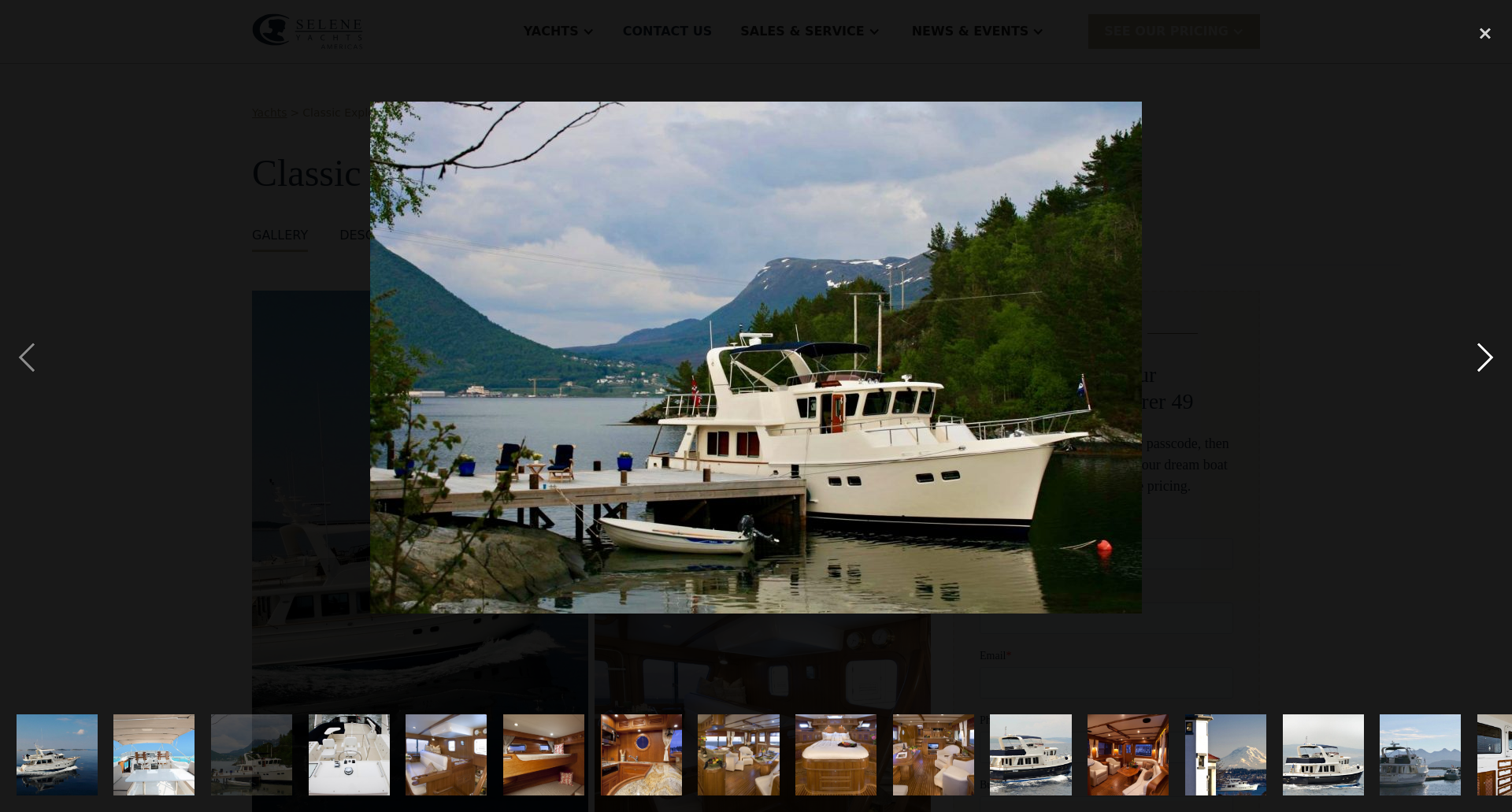
click at [1485, 354] on div "next image" at bounding box center [1486, 358] width 54 height 683
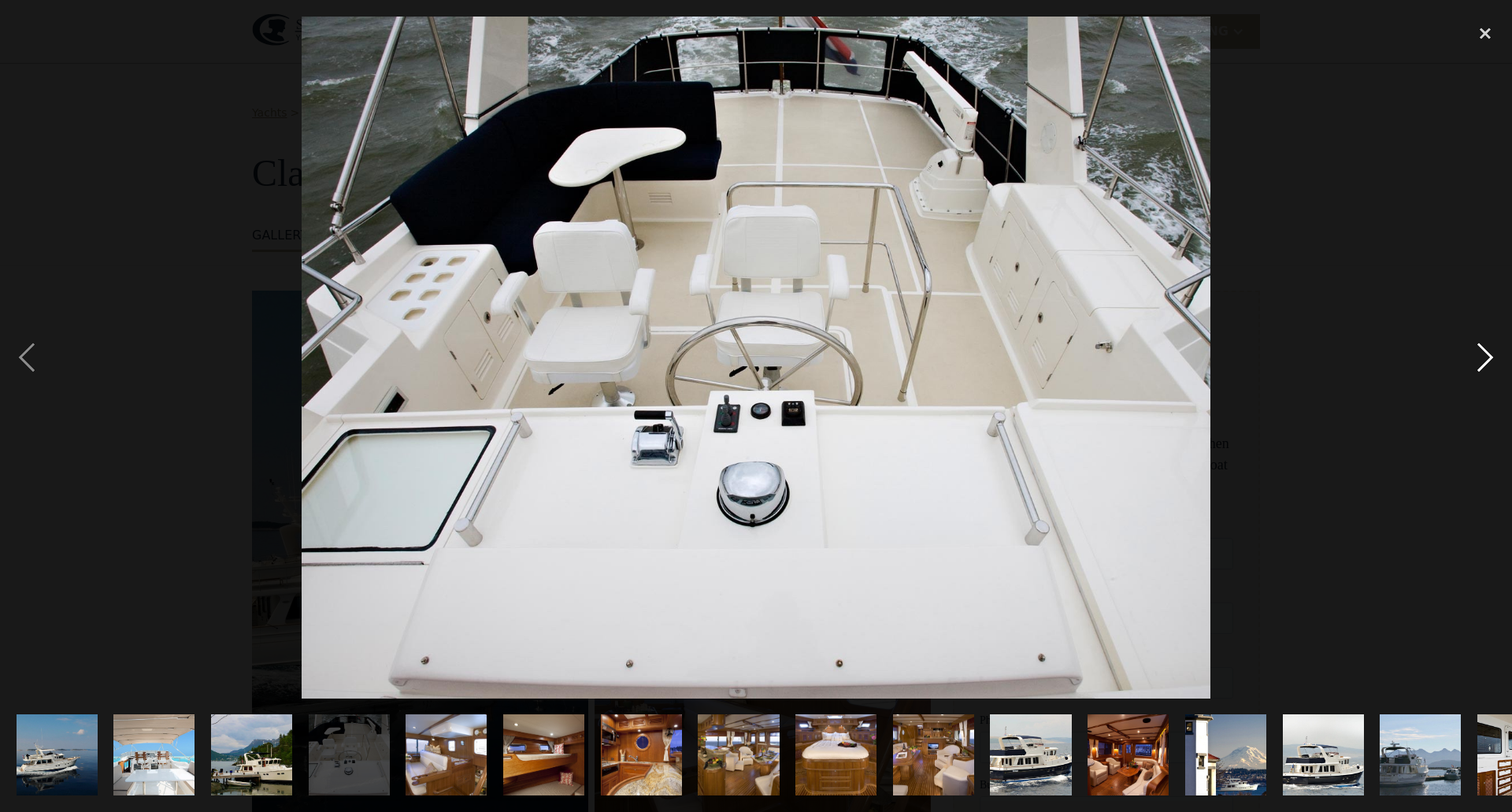
click at [1485, 354] on div "next image" at bounding box center [1486, 358] width 54 height 683
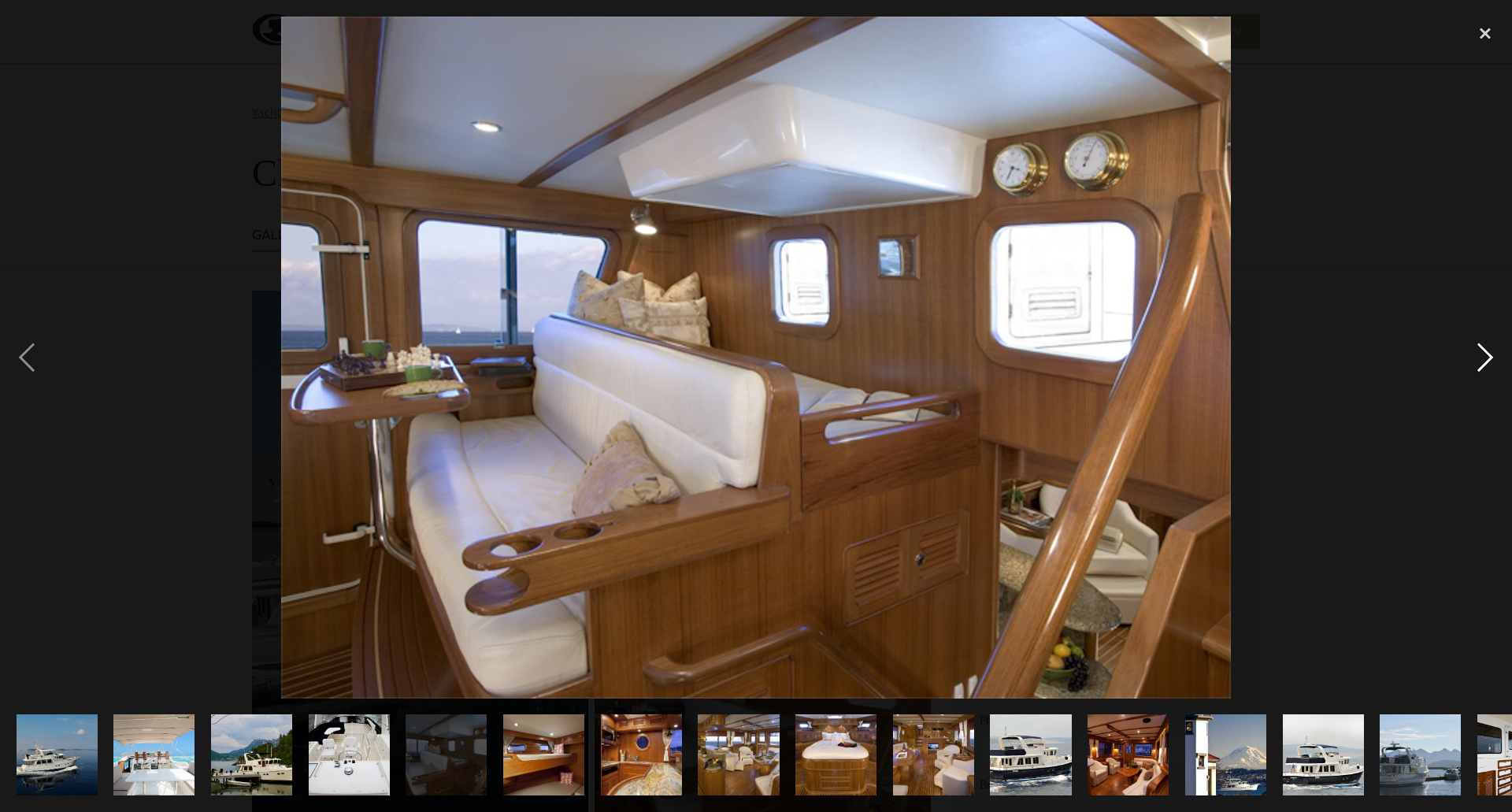
click at [1485, 354] on div "next image" at bounding box center [1486, 358] width 54 height 683
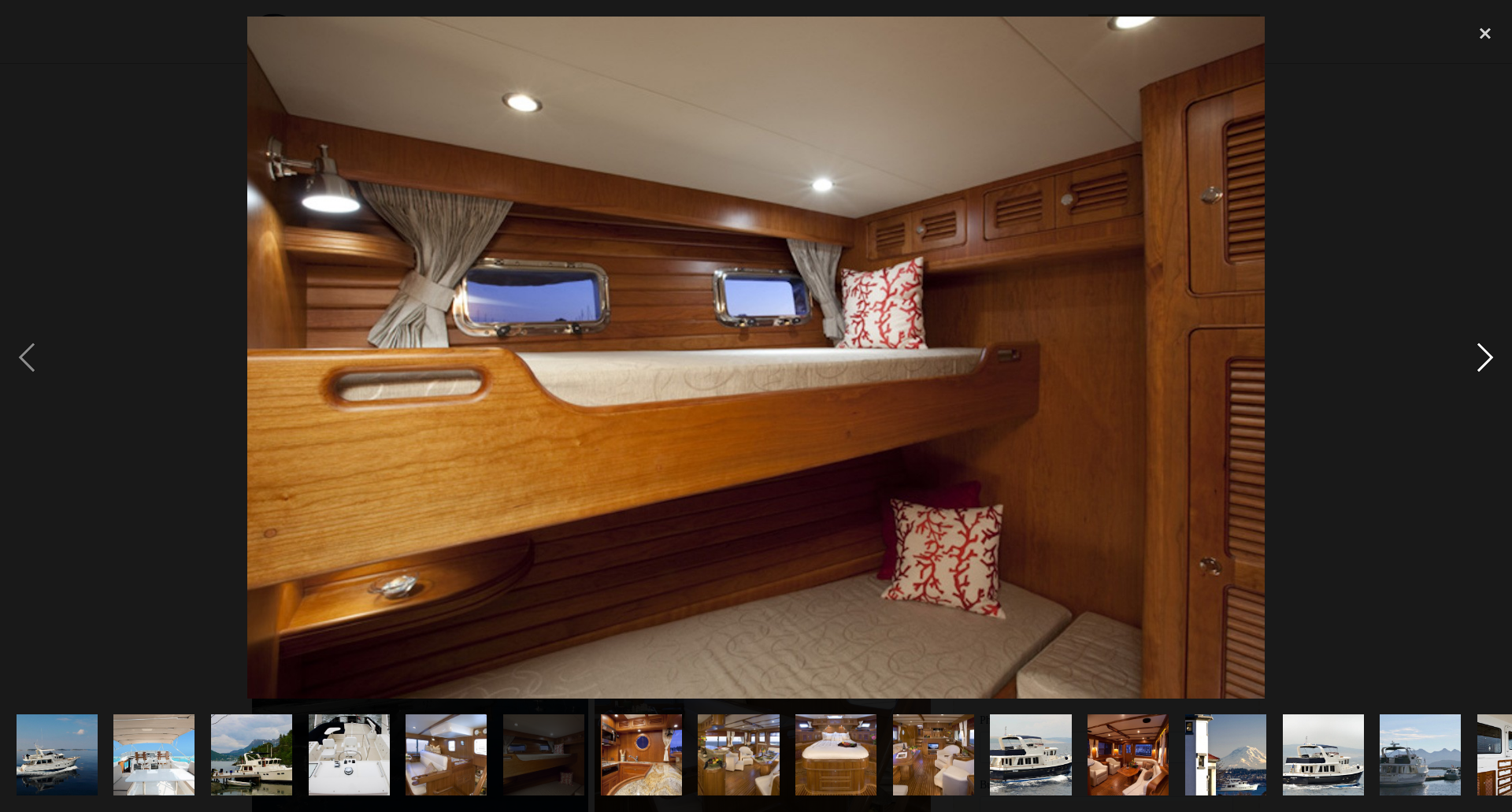
click at [1485, 354] on div "next image" at bounding box center [1486, 358] width 54 height 683
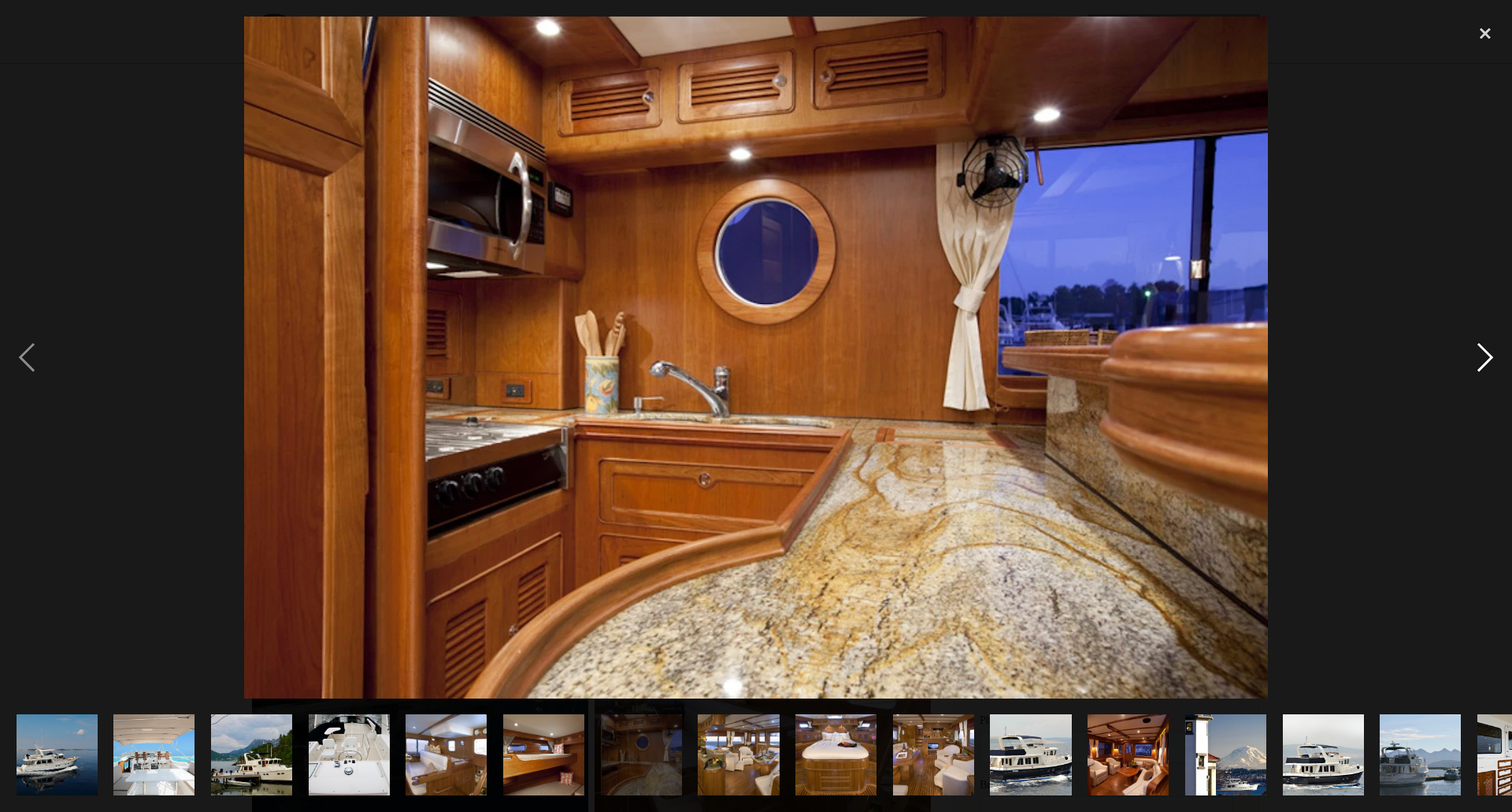
click at [1485, 354] on div "next image" at bounding box center [1486, 358] width 54 height 683
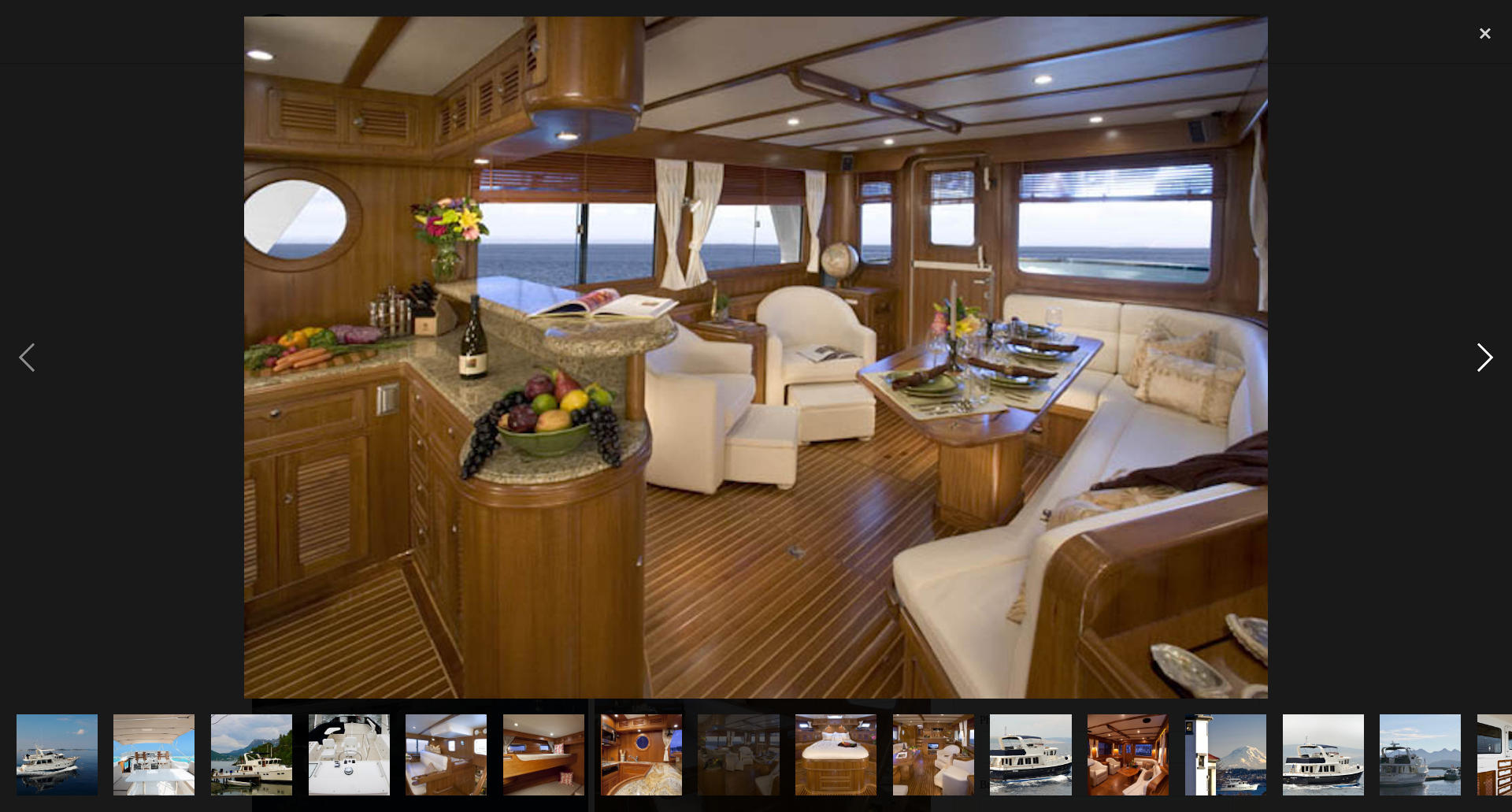
click at [1485, 354] on div "next image" at bounding box center [1486, 358] width 54 height 683
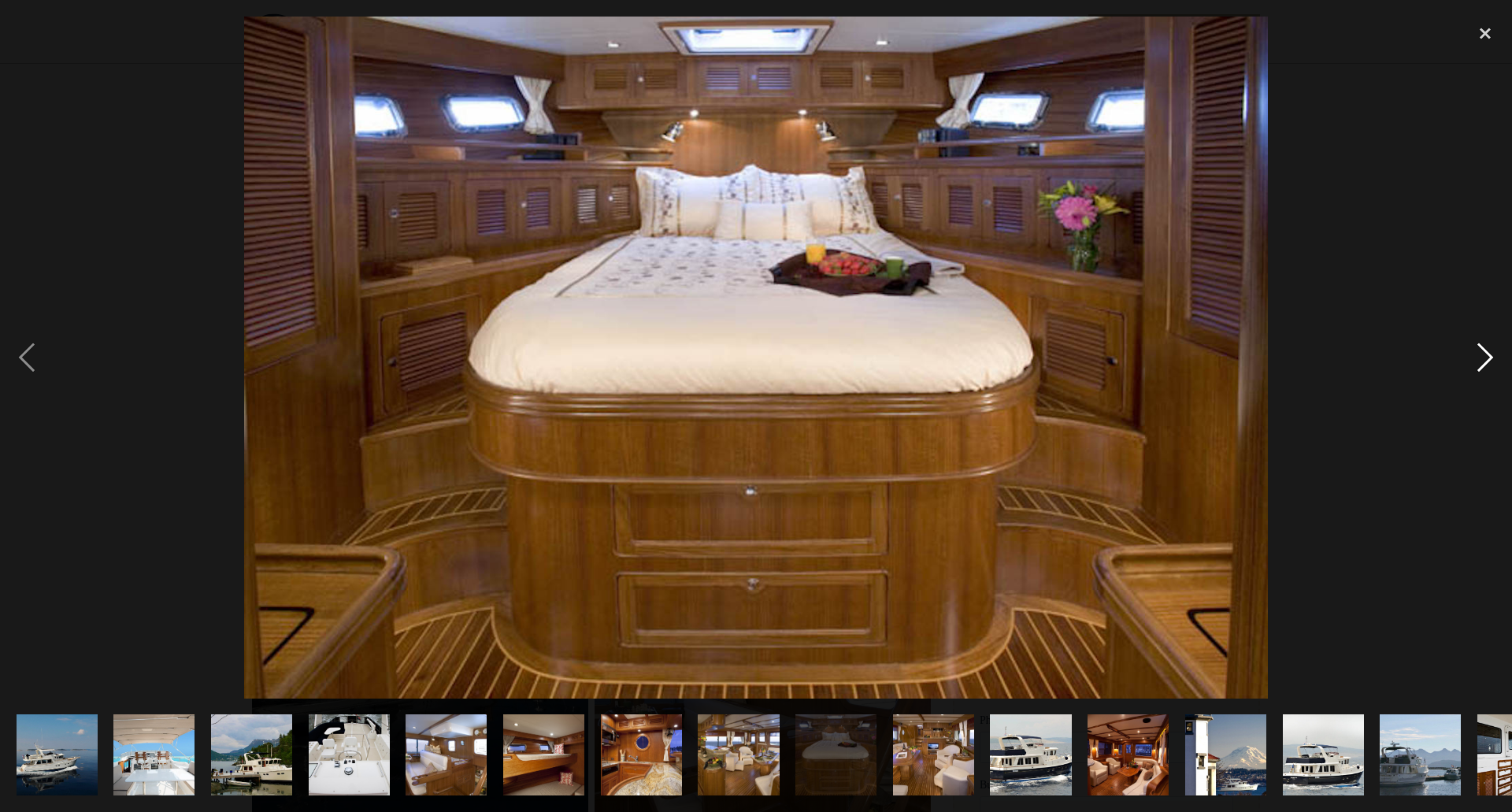
click at [1485, 354] on div "next image" at bounding box center [1486, 358] width 54 height 683
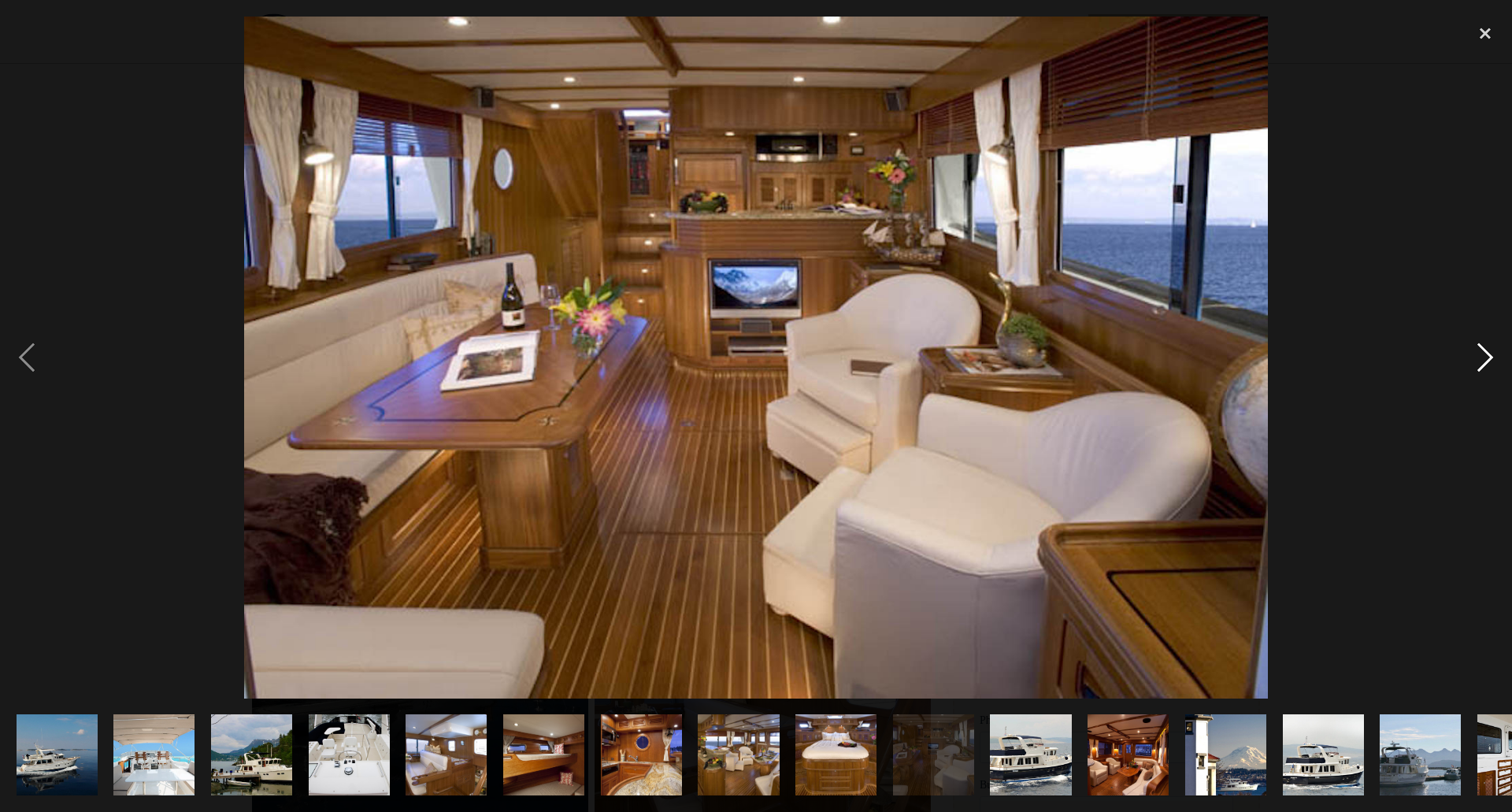
click at [1484, 353] on div "next image" at bounding box center [1486, 358] width 54 height 683
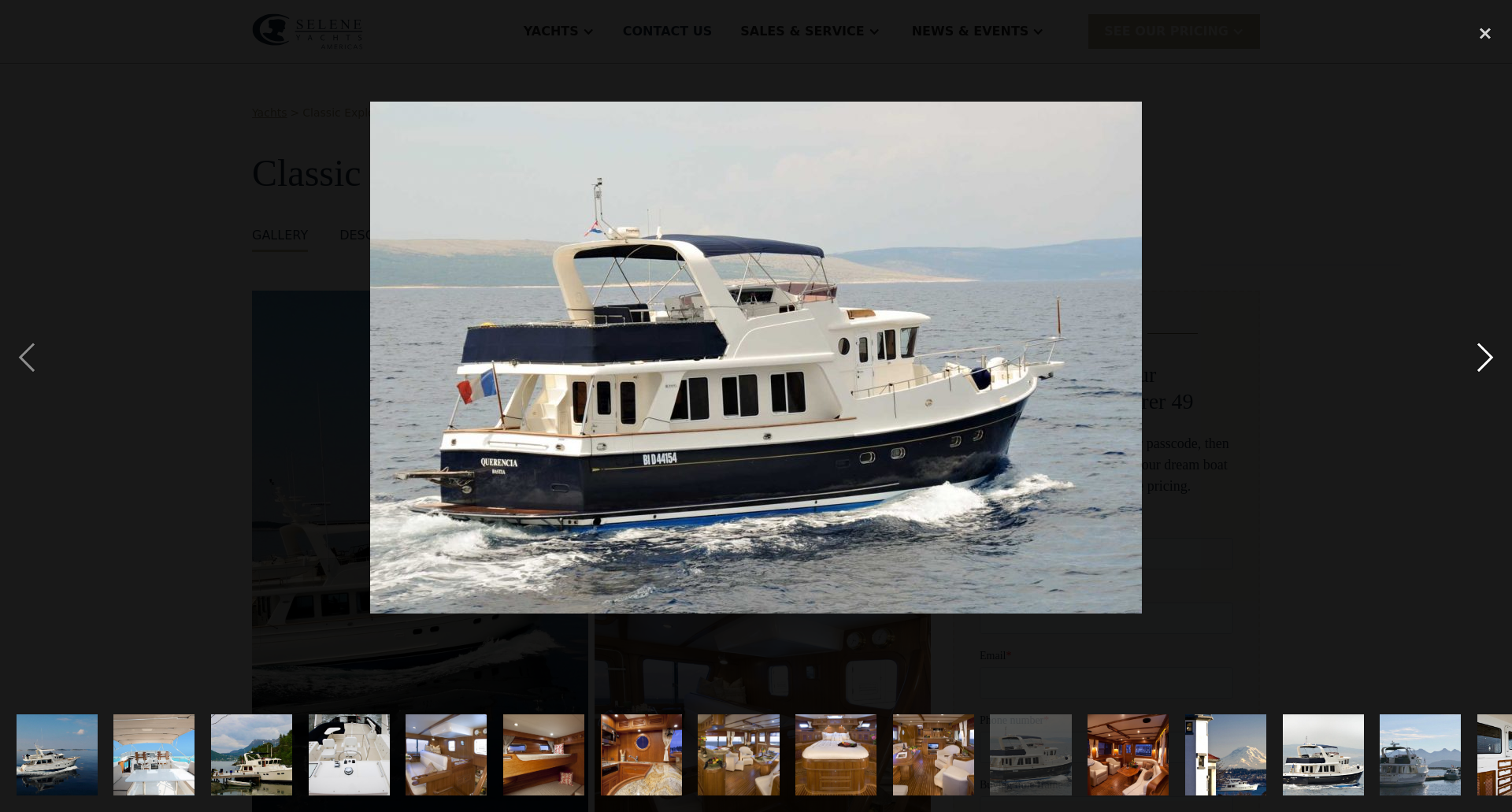
click at [1484, 353] on div "next image" at bounding box center [1486, 358] width 54 height 683
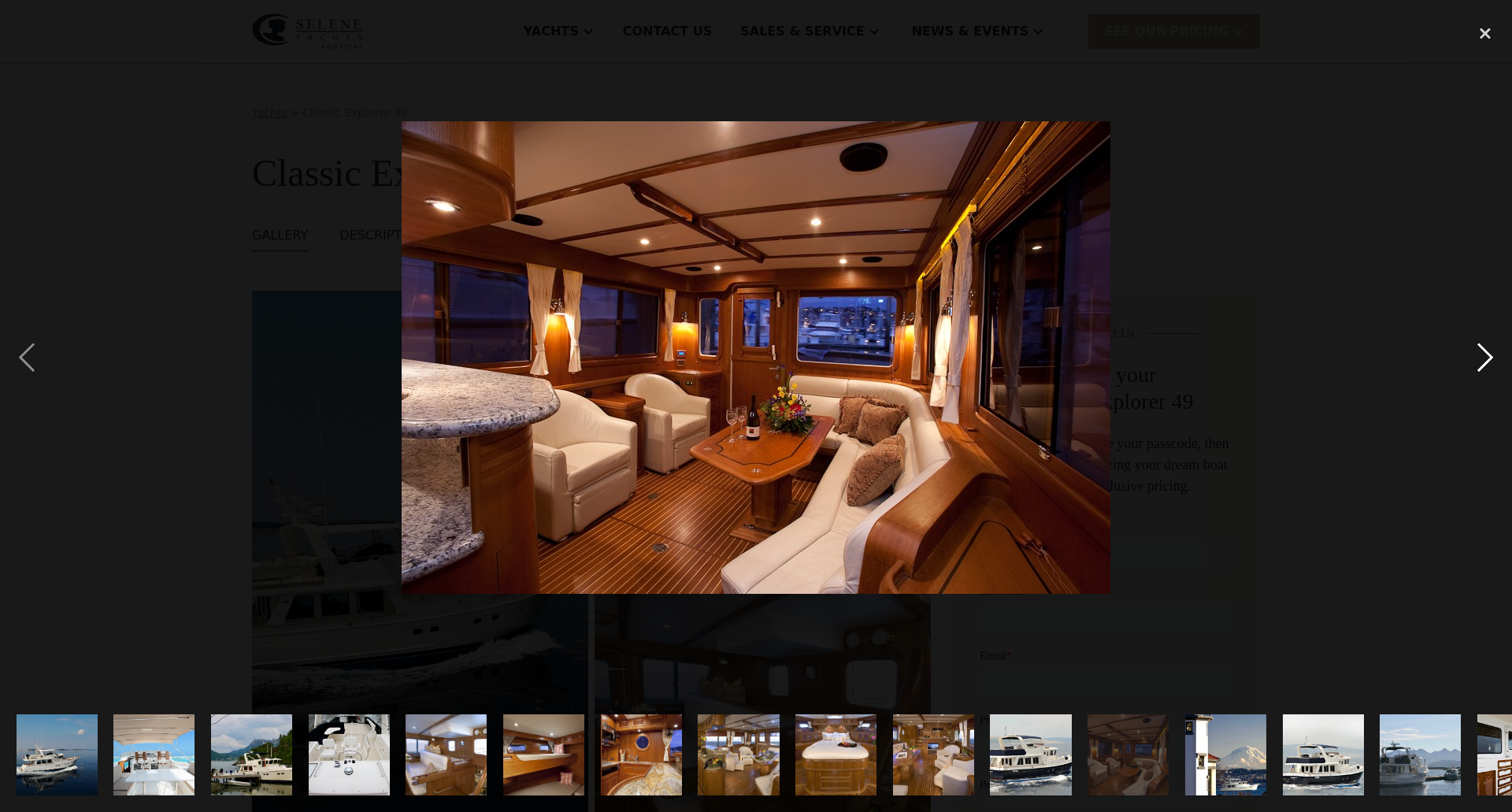
click at [1484, 353] on div "next image" at bounding box center [1486, 358] width 54 height 683
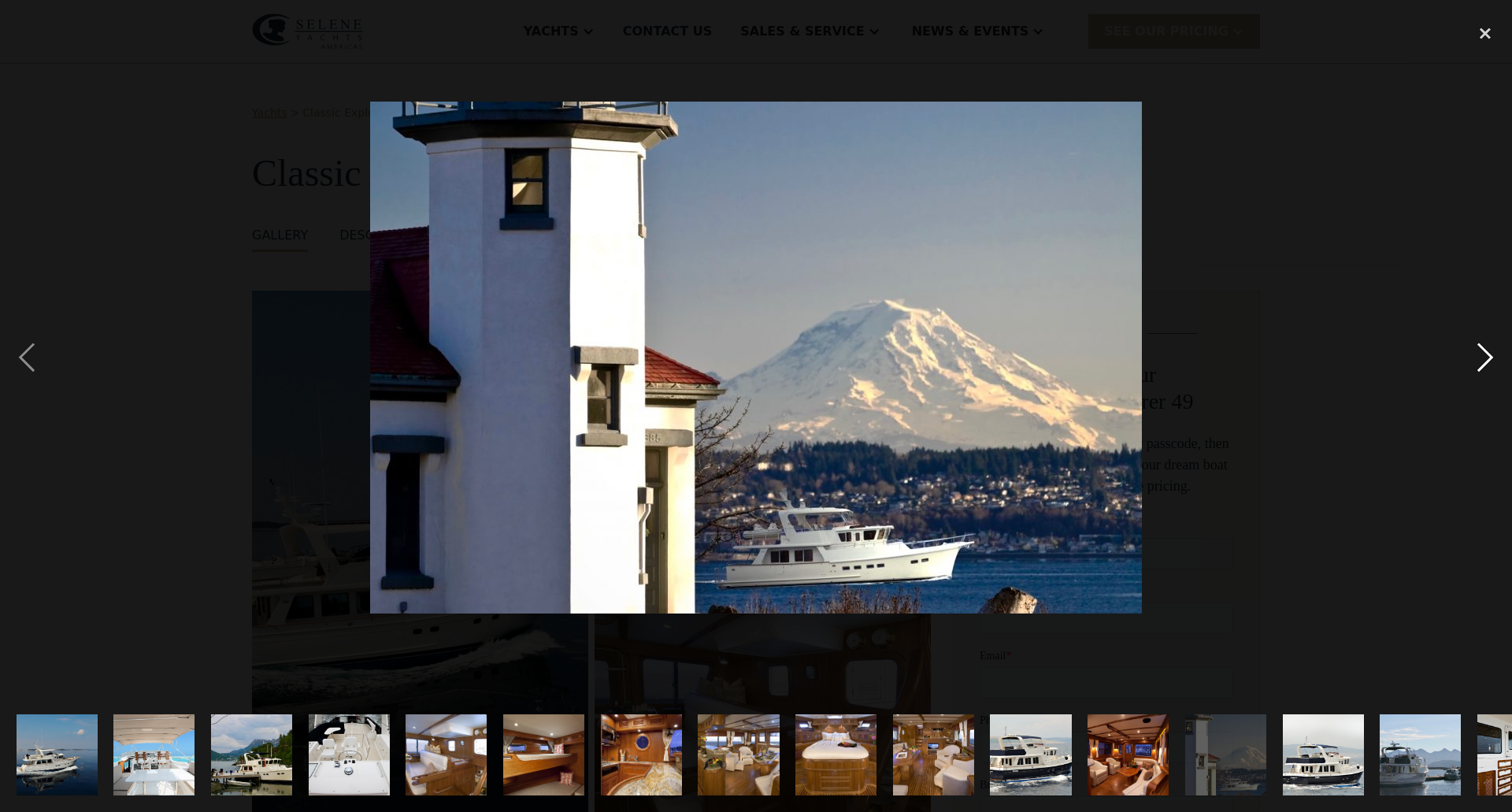
click at [1484, 353] on div "next image" at bounding box center [1486, 358] width 54 height 683
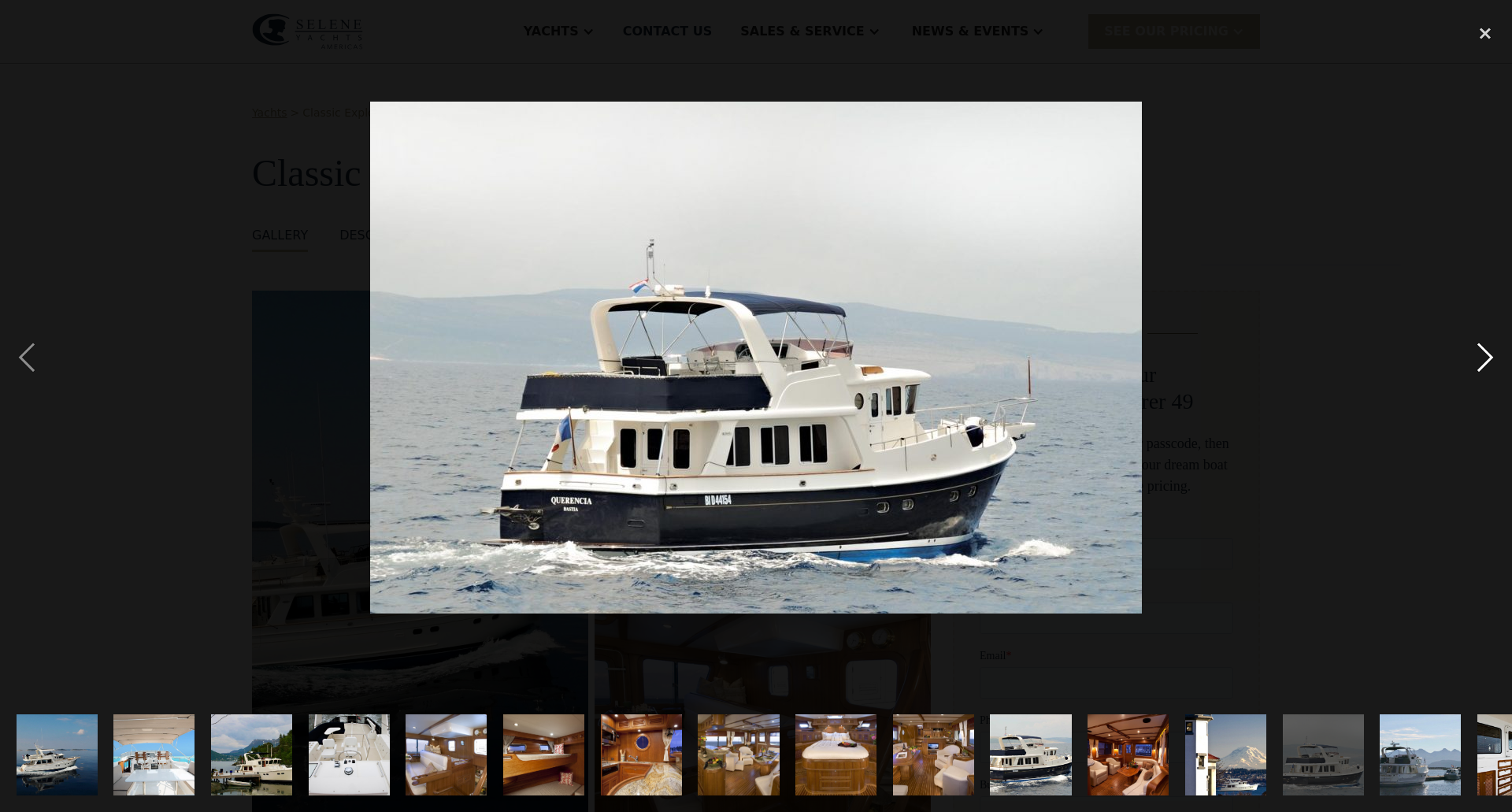
click at [1484, 353] on div "next image" at bounding box center [1486, 358] width 54 height 683
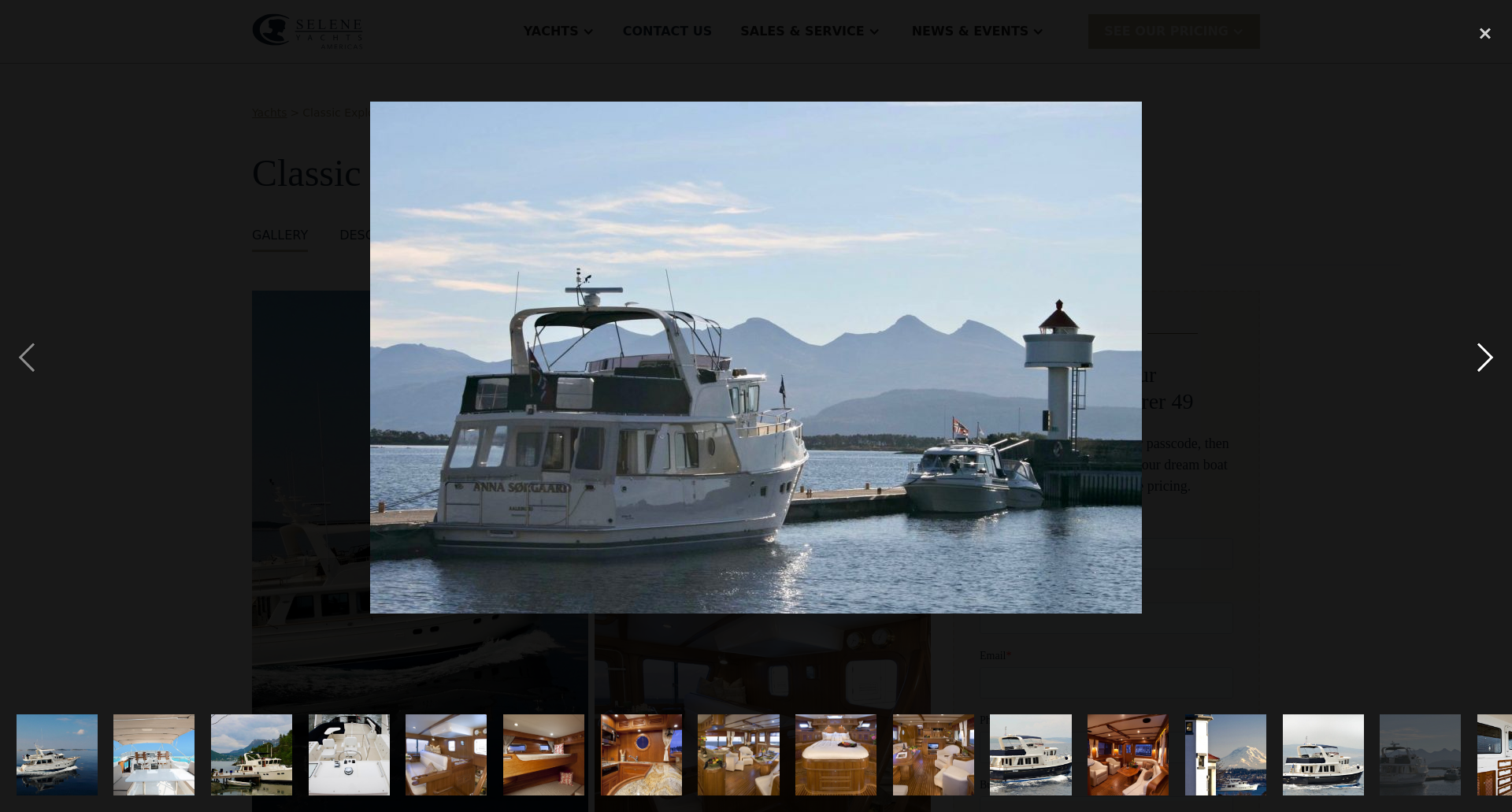
click at [1484, 353] on div "next image" at bounding box center [1486, 358] width 54 height 683
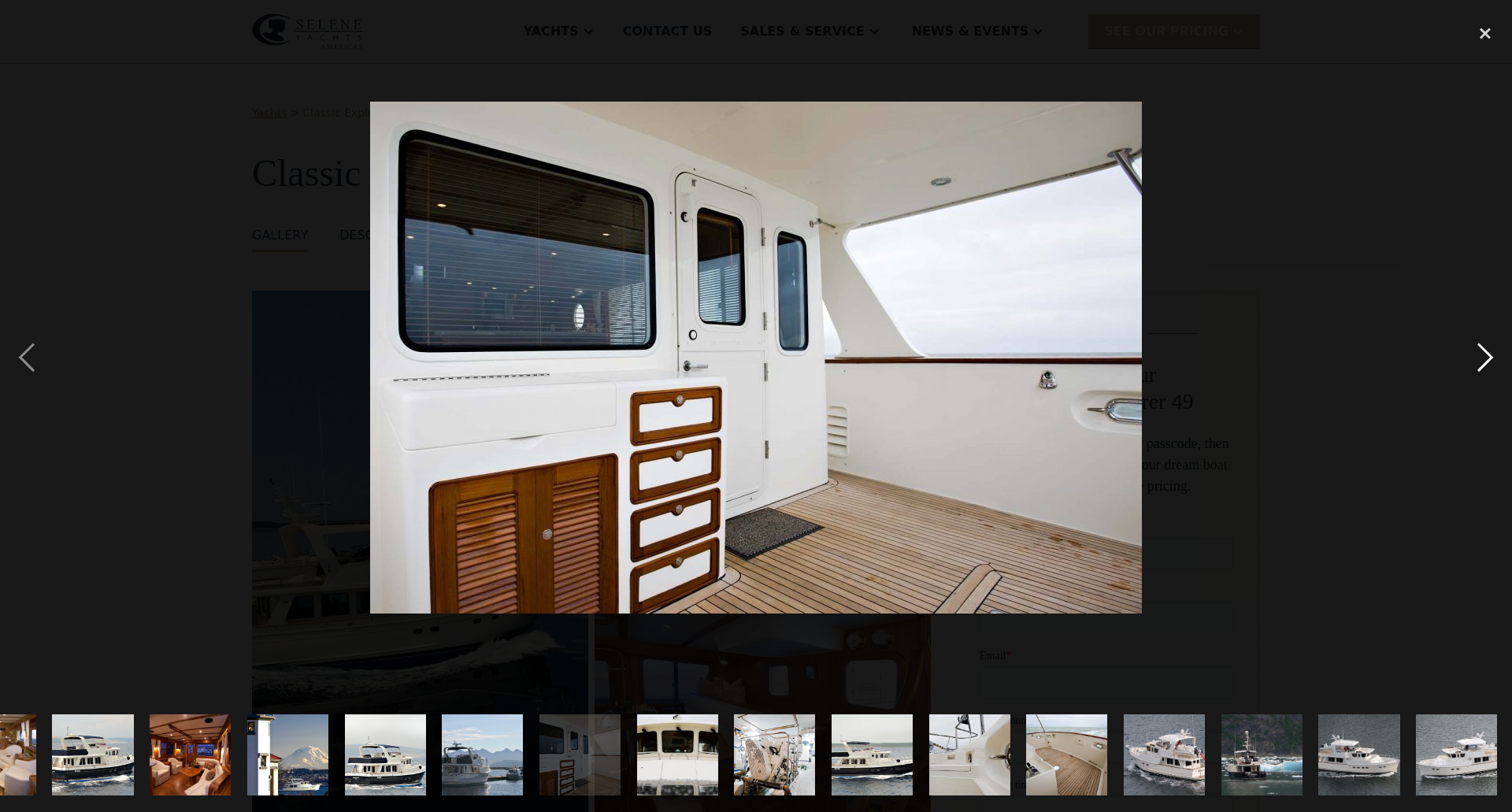
scroll to position [0, 940]
click at [1484, 353] on div "next image" at bounding box center [1486, 358] width 54 height 683
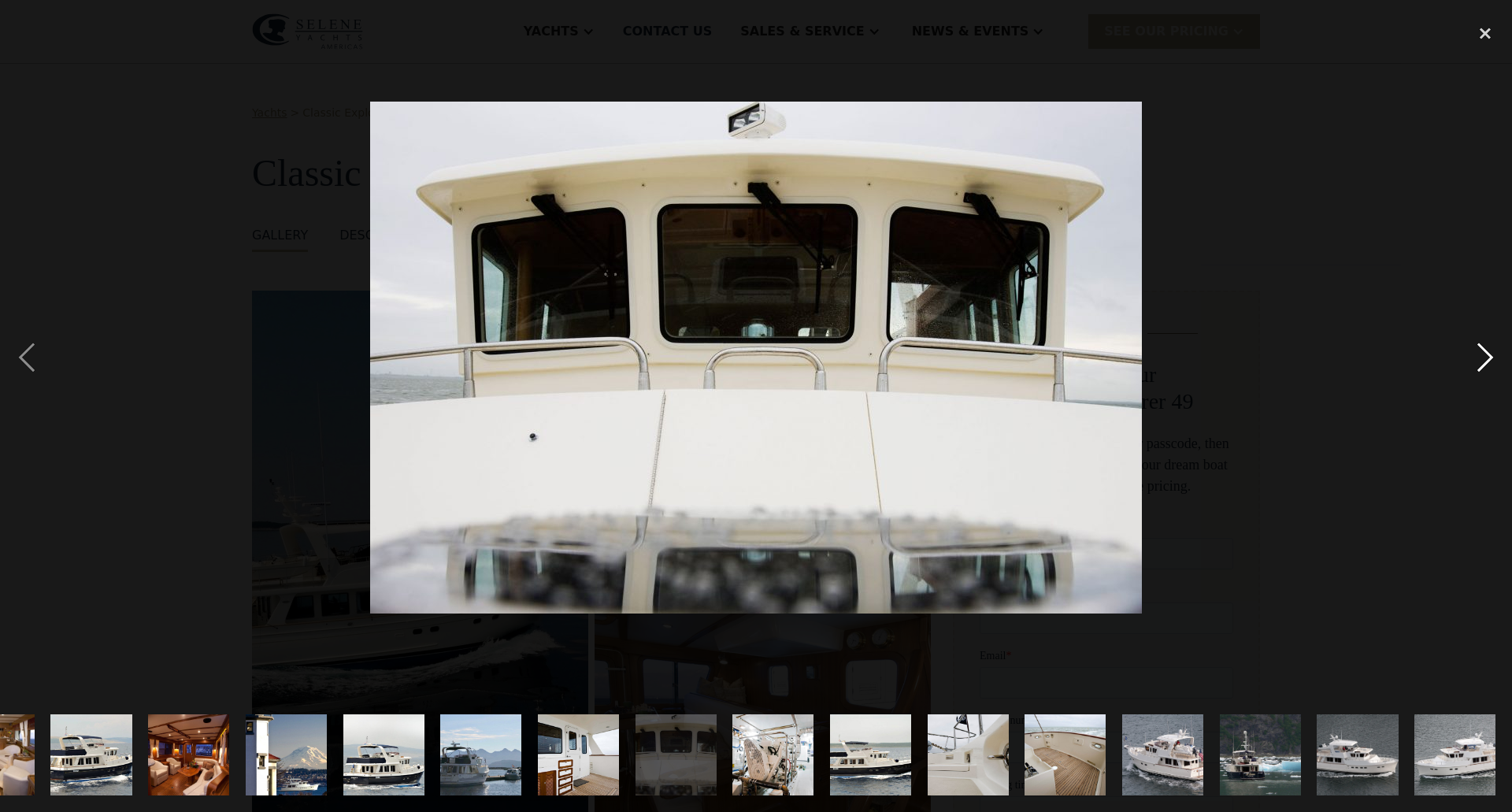
click at [1484, 353] on div "next image" at bounding box center [1486, 358] width 54 height 683
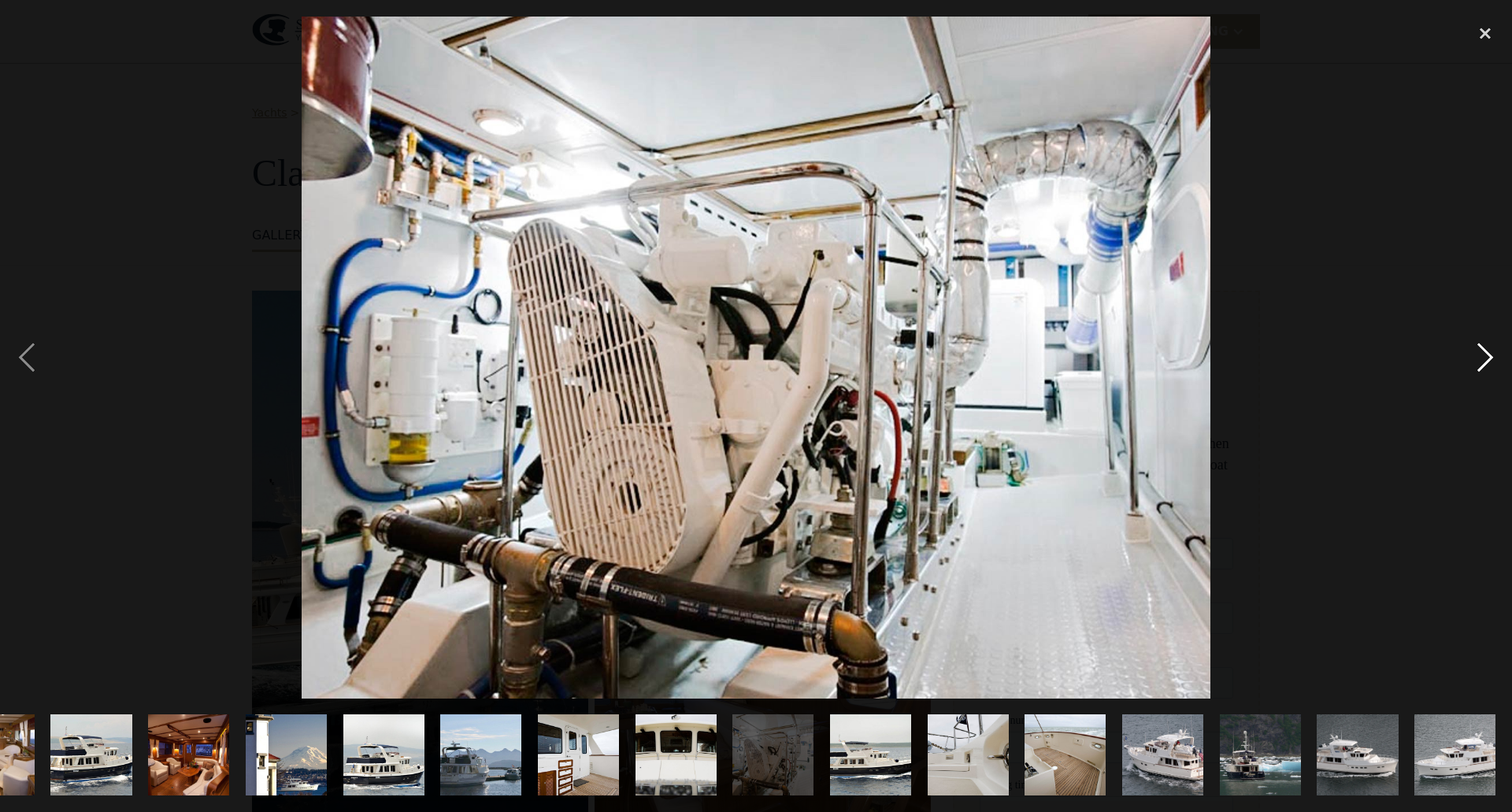
click at [1484, 353] on div "next image" at bounding box center [1486, 358] width 54 height 683
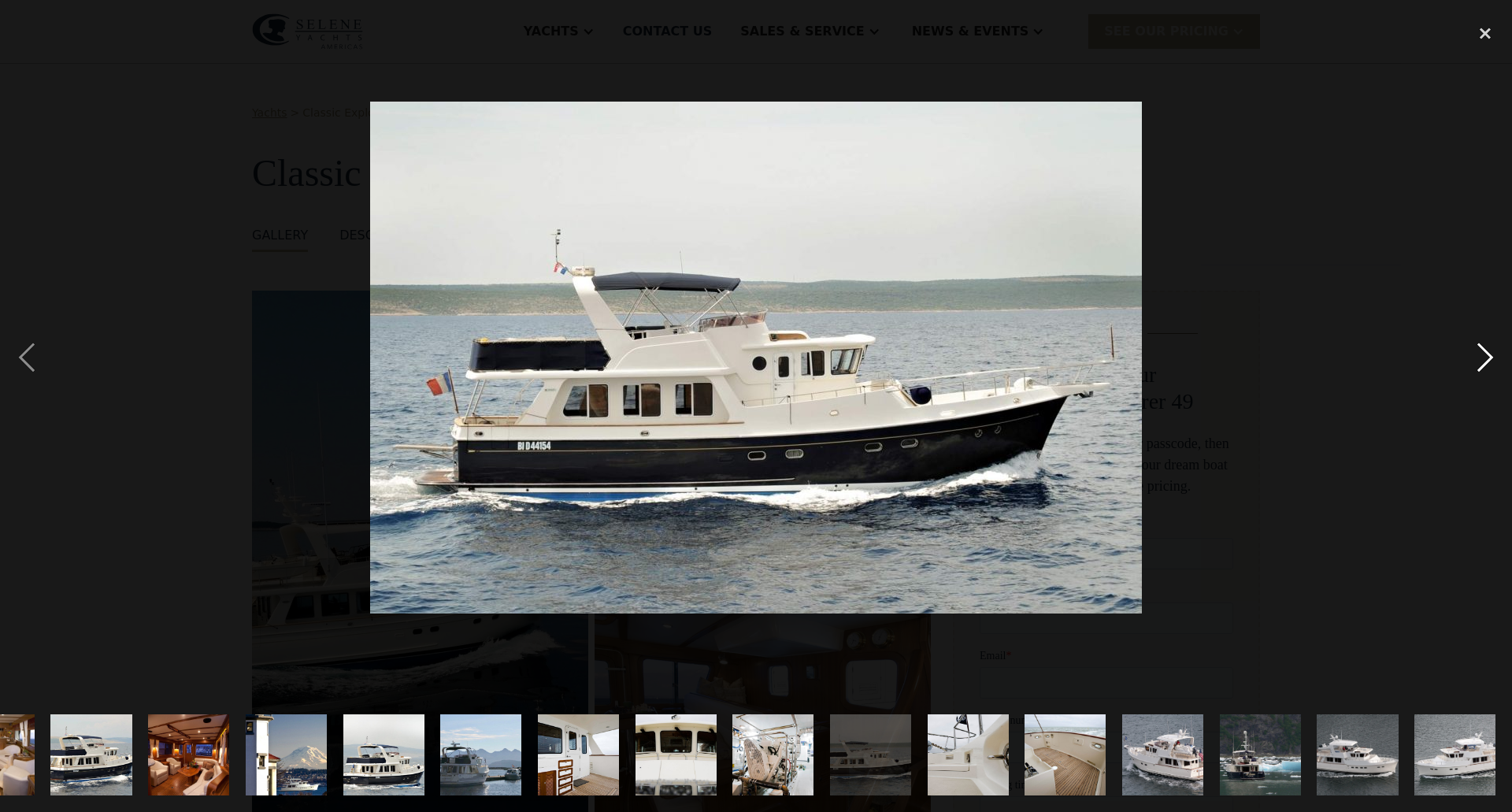
click at [1484, 353] on div "next image" at bounding box center [1486, 358] width 54 height 683
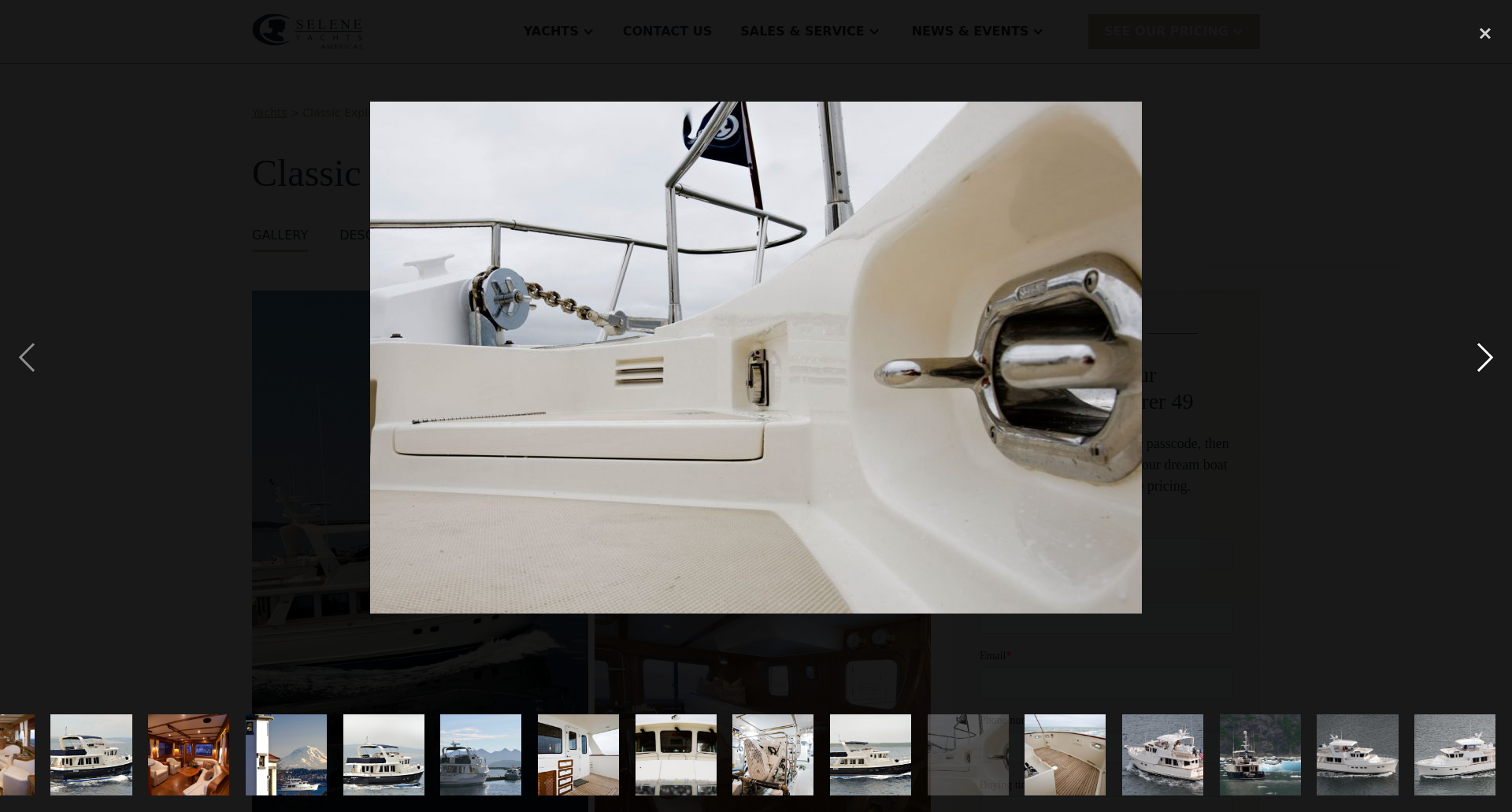
click at [1484, 353] on div "next image" at bounding box center [1486, 358] width 54 height 683
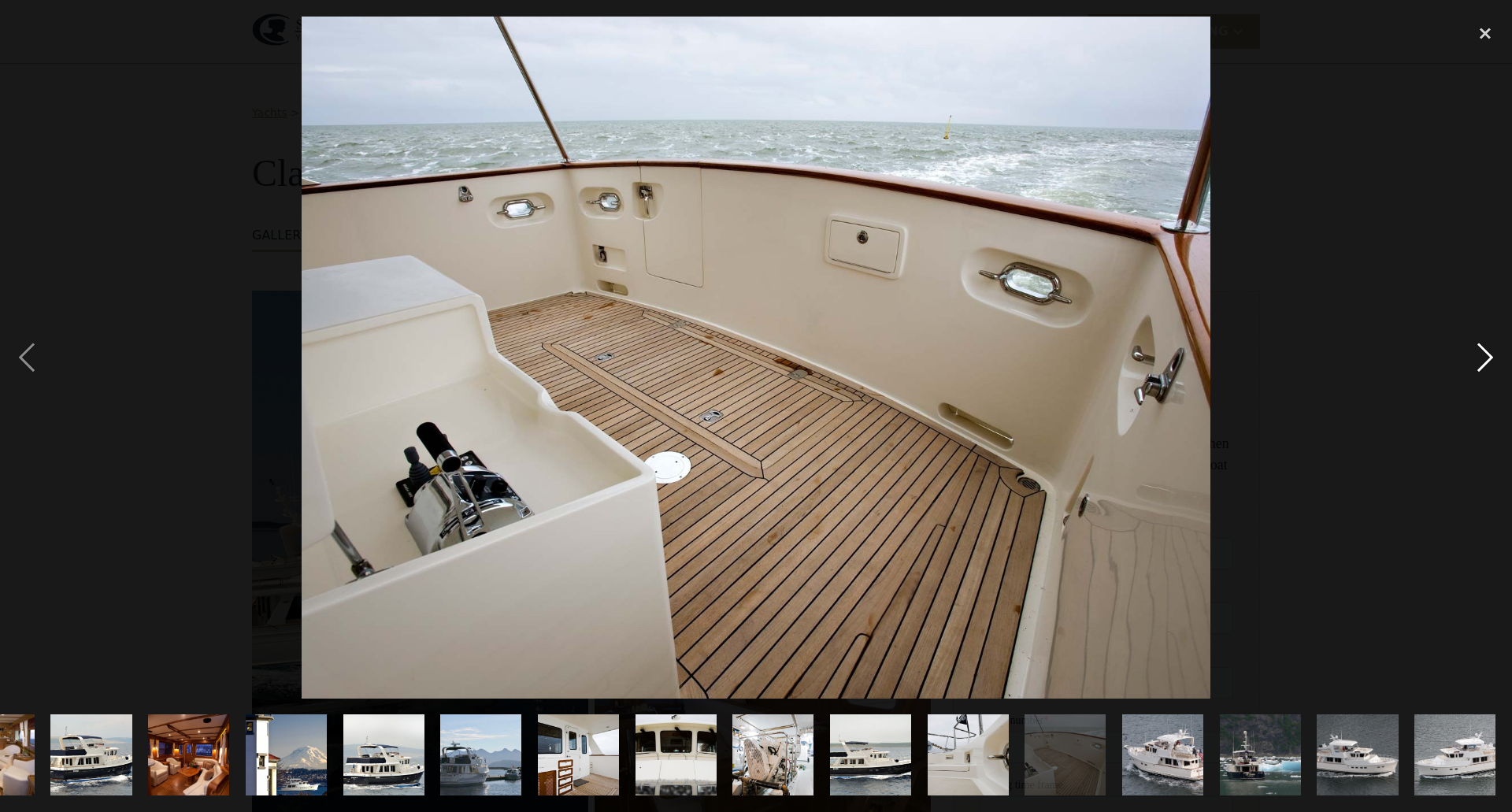
click at [1484, 353] on div "next image" at bounding box center [1486, 358] width 54 height 683
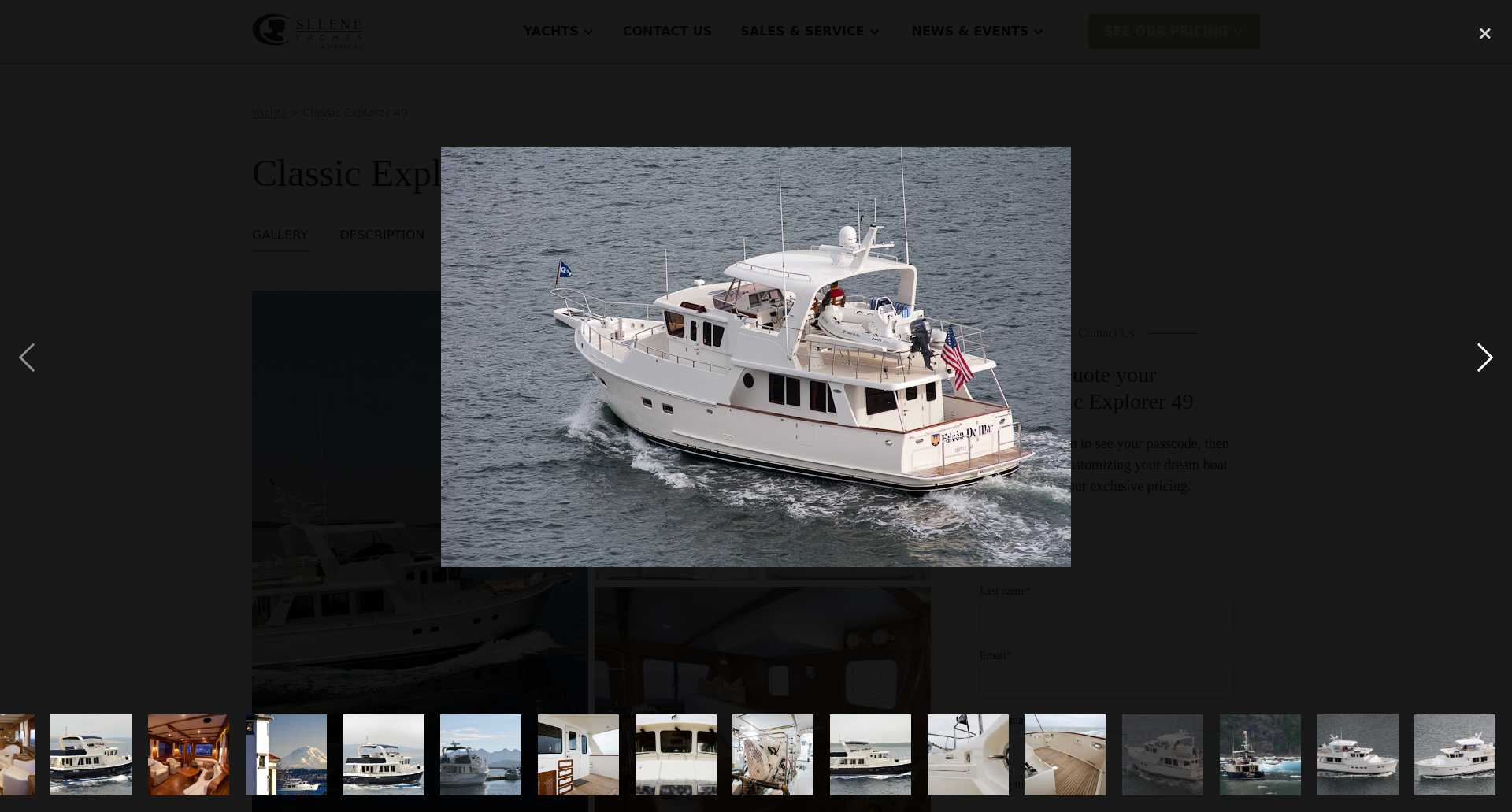
click at [1484, 353] on div "next image" at bounding box center [1486, 358] width 54 height 683
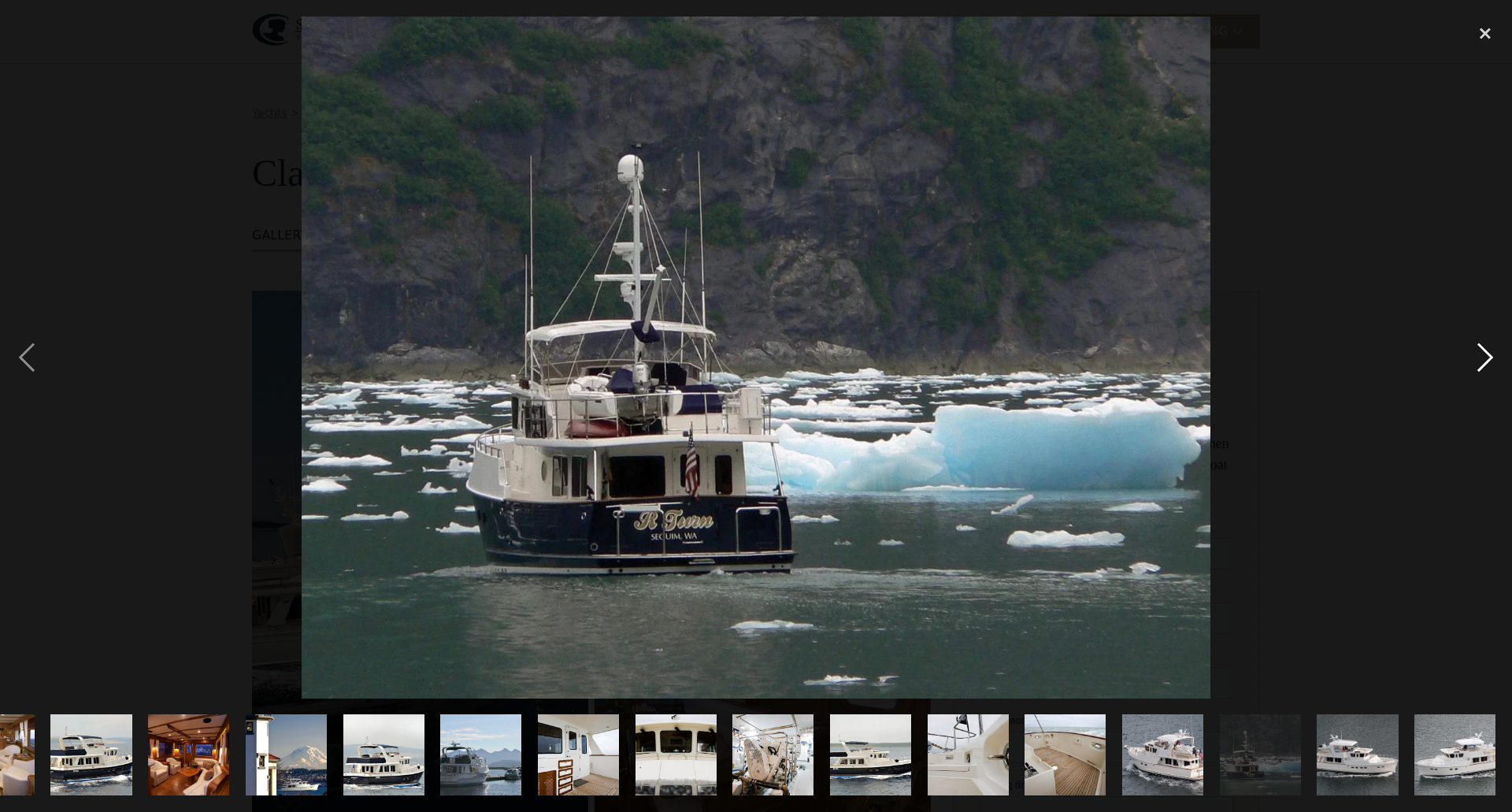
click at [1484, 353] on div "next image" at bounding box center [1486, 358] width 54 height 683
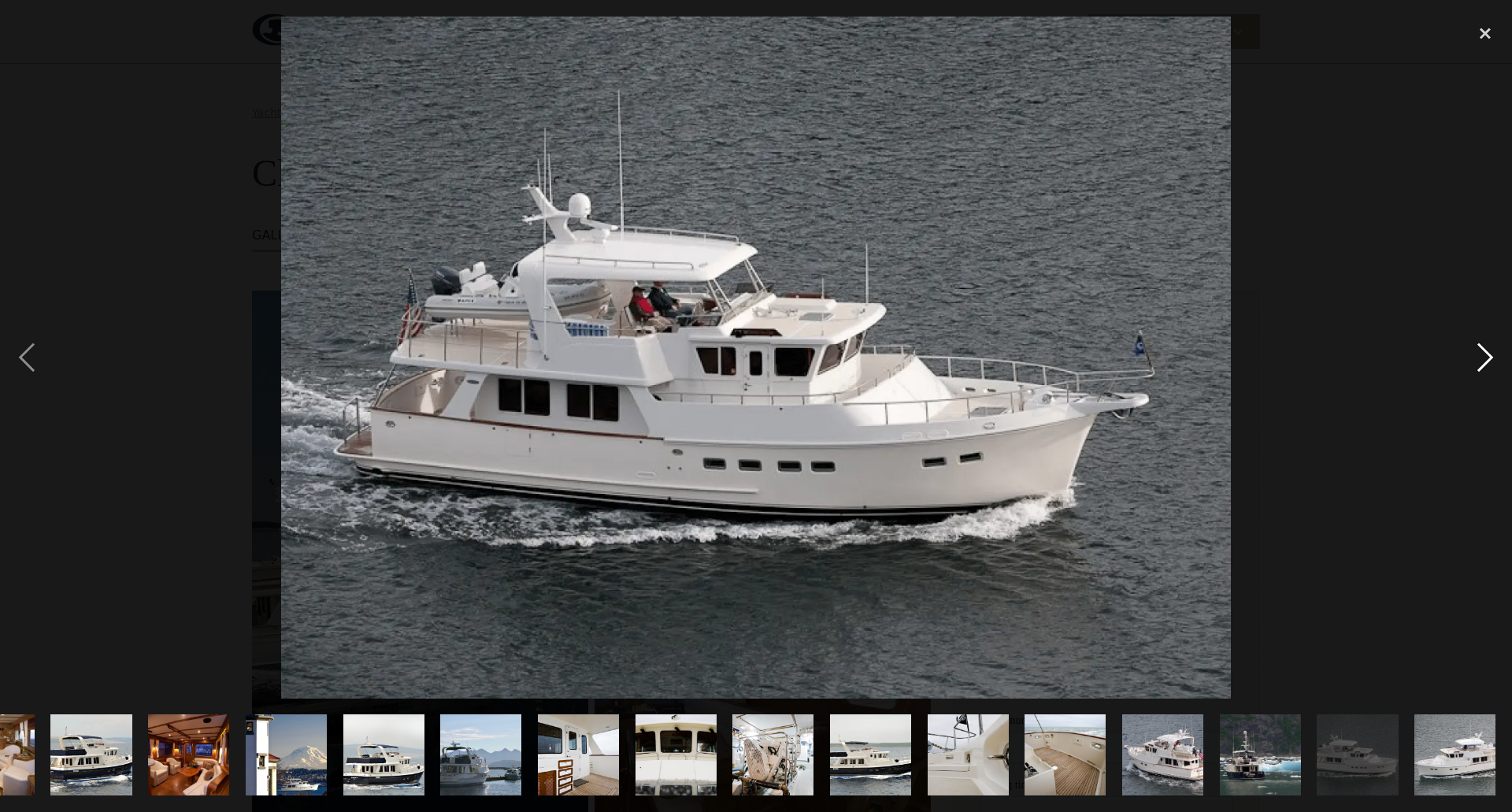
click at [1484, 353] on div "next image" at bounding box center [1486, 358] width 54 height 683
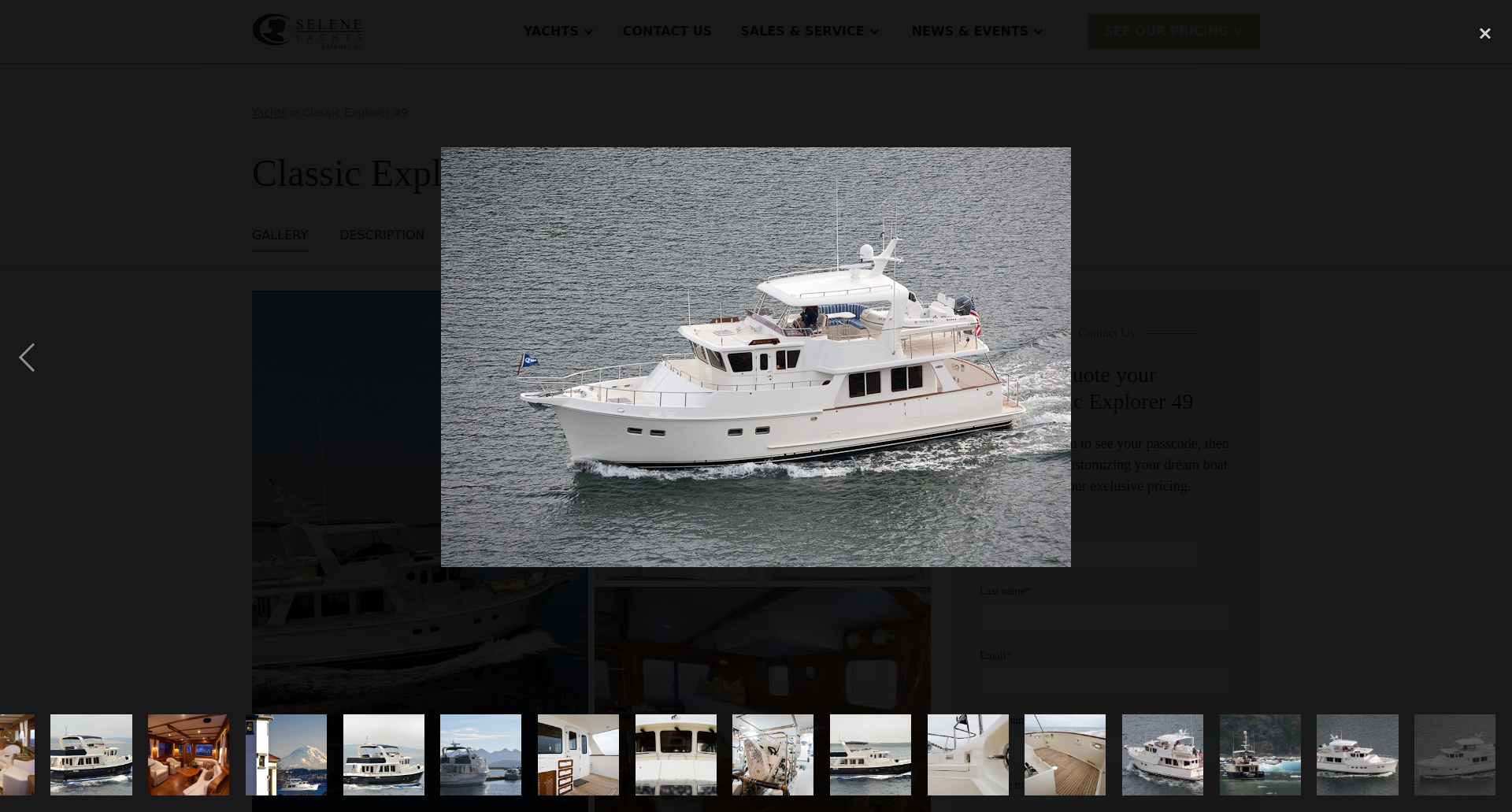
click at [1484, 353] on div "next image" at bounding box center [1486, 358] width 54 height 683
click at [21, 358] on div "previous image" at bounding box center [27, 358] width 54 height 683
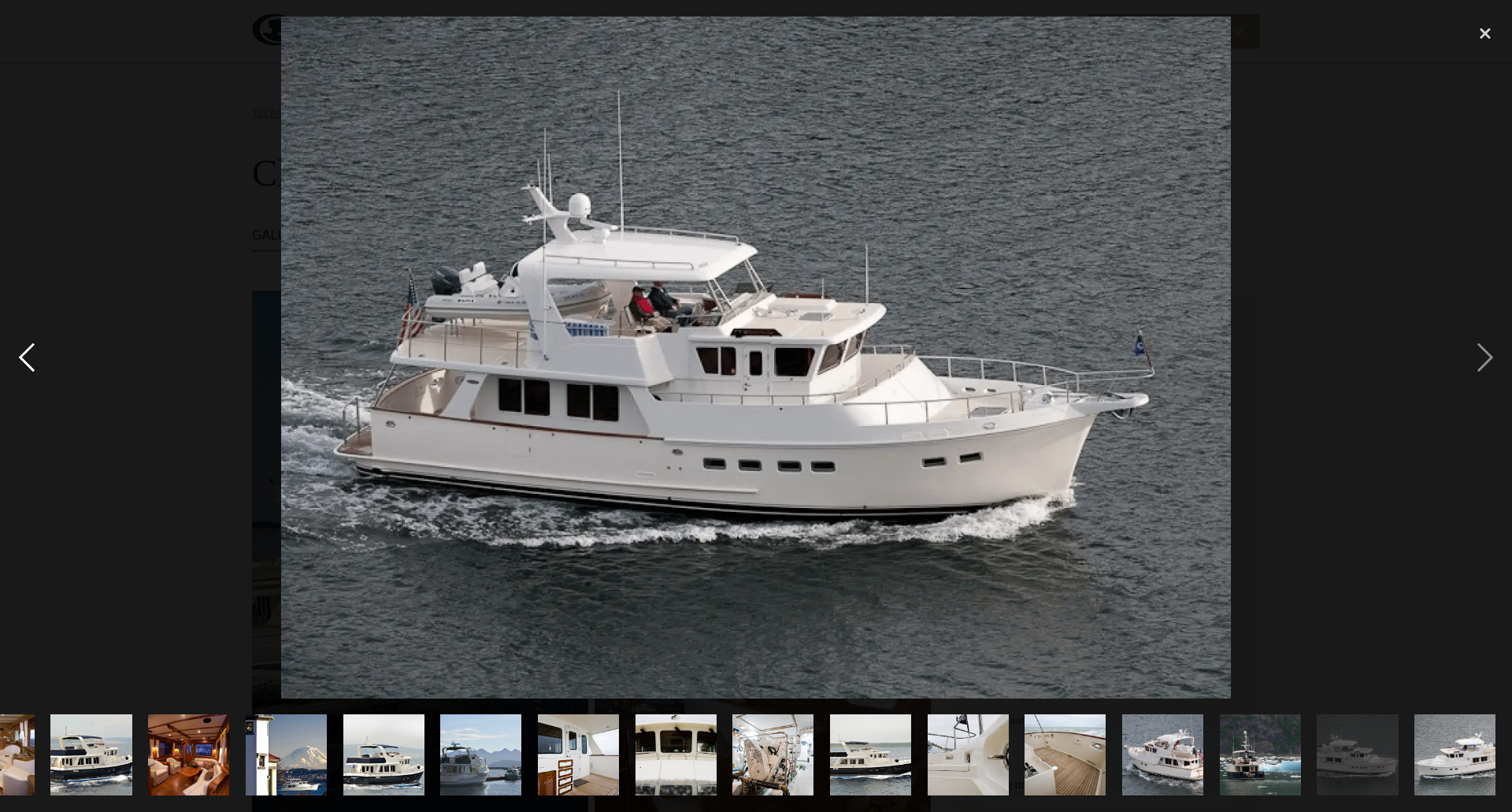
click at [21, 358] on div "previous image" at bounding box center [27, 358] width 54 height 683
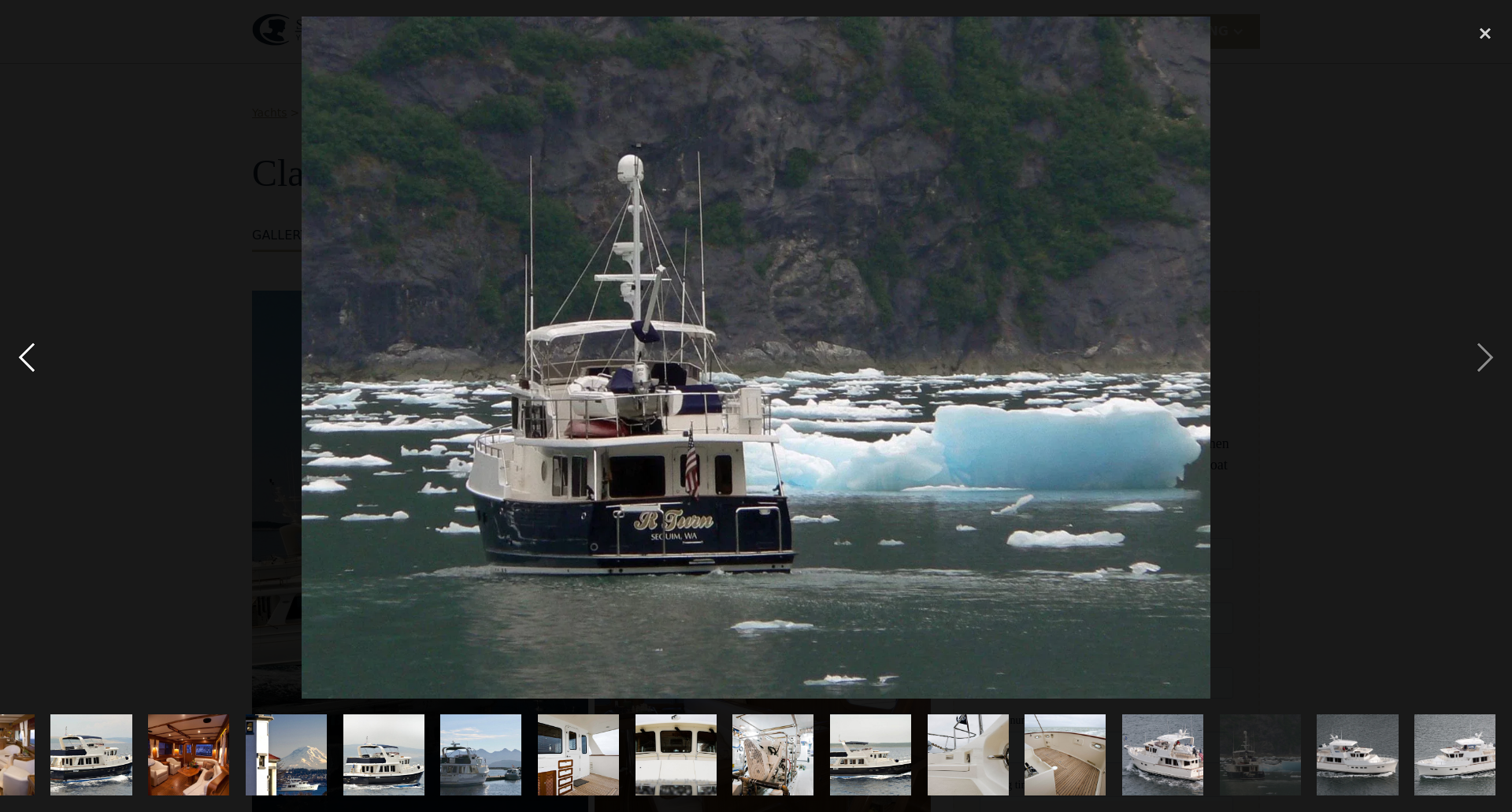
click at [21, 358] on div "previous image" at bounding box center [27, 358] width 54 height 683
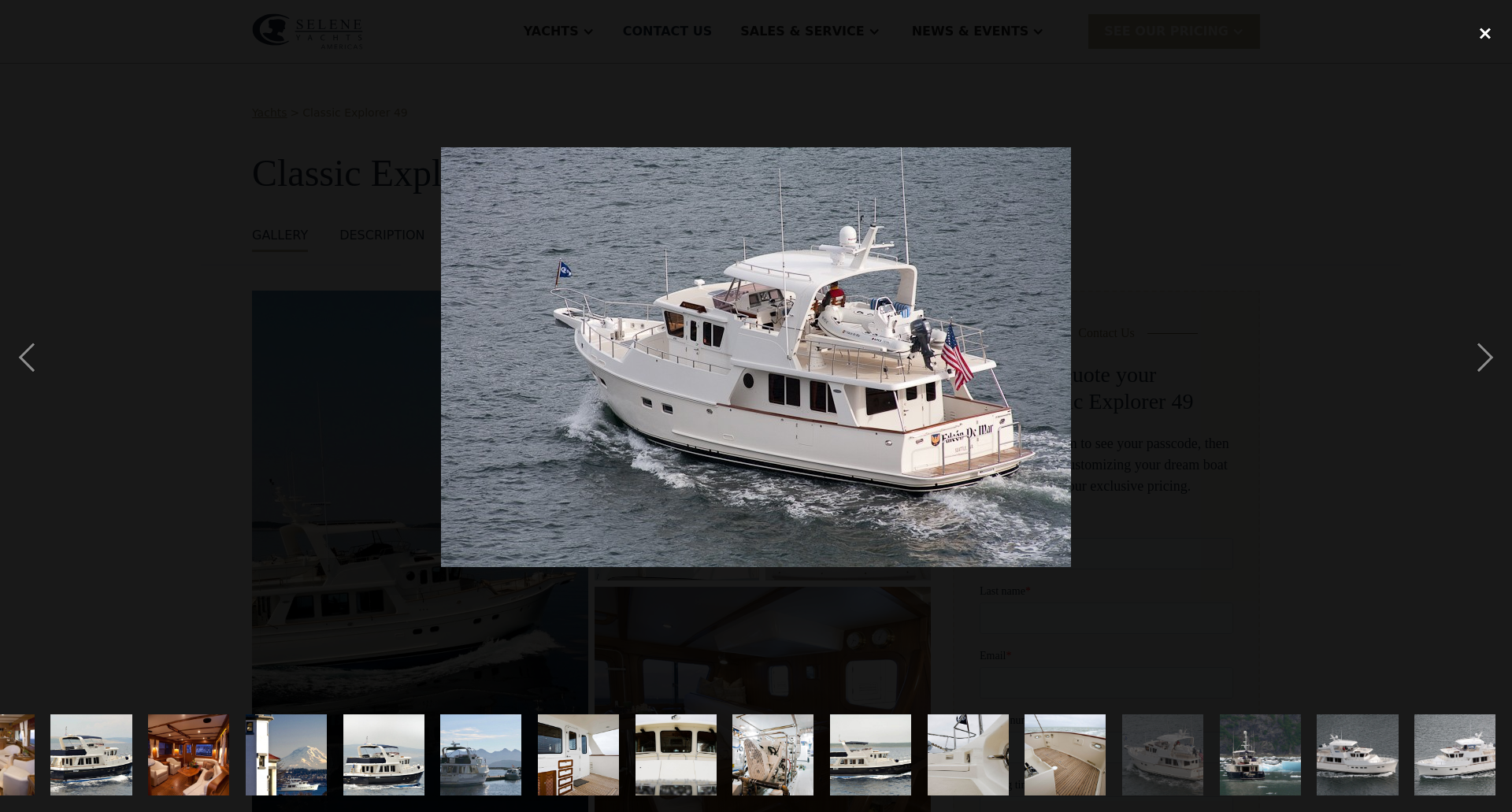
click at [1481, 31] on div "close lightbox" at bounding box center [1486, 33] width 54 height 34
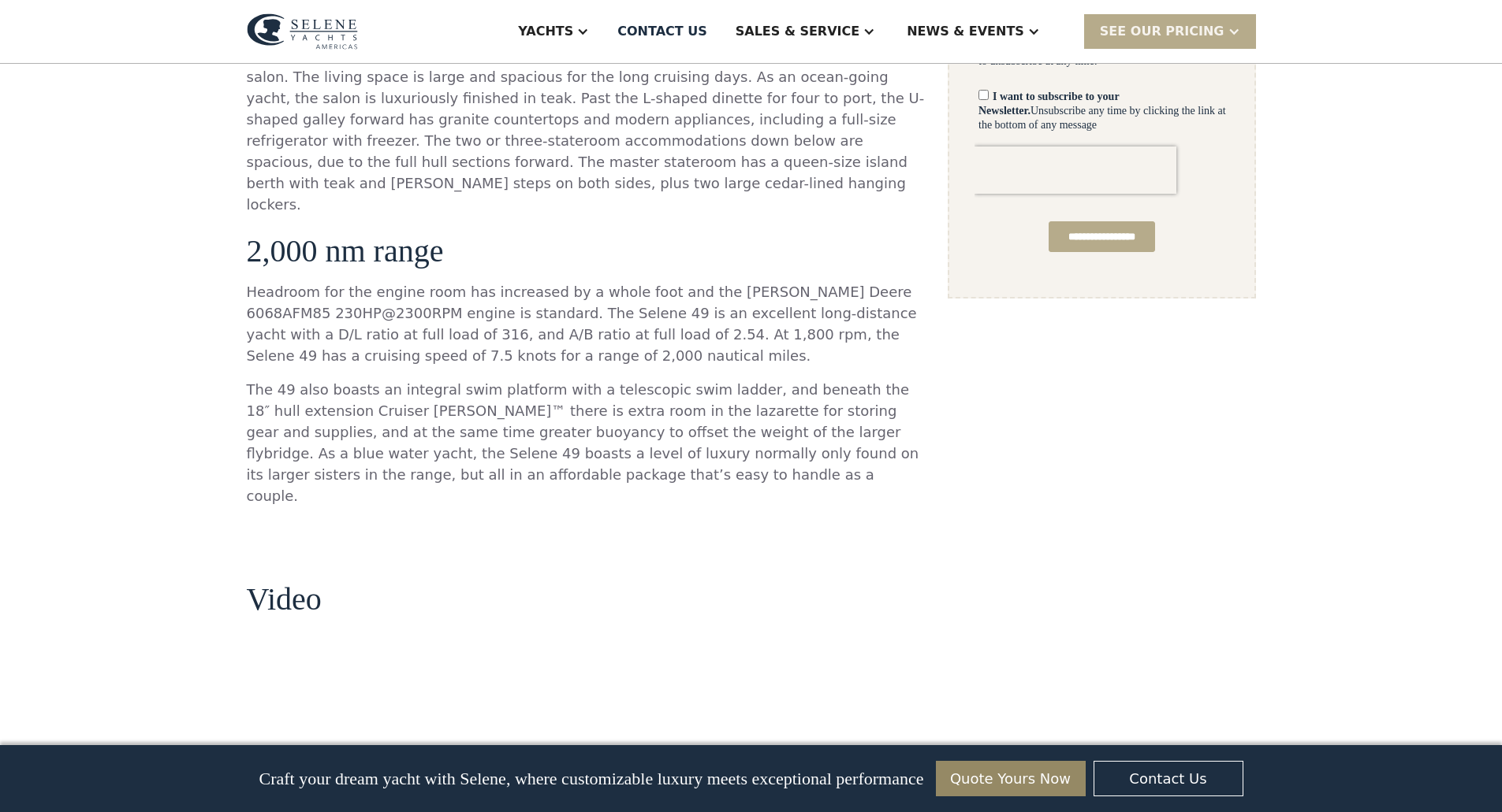
scroll to position [1041, 0]
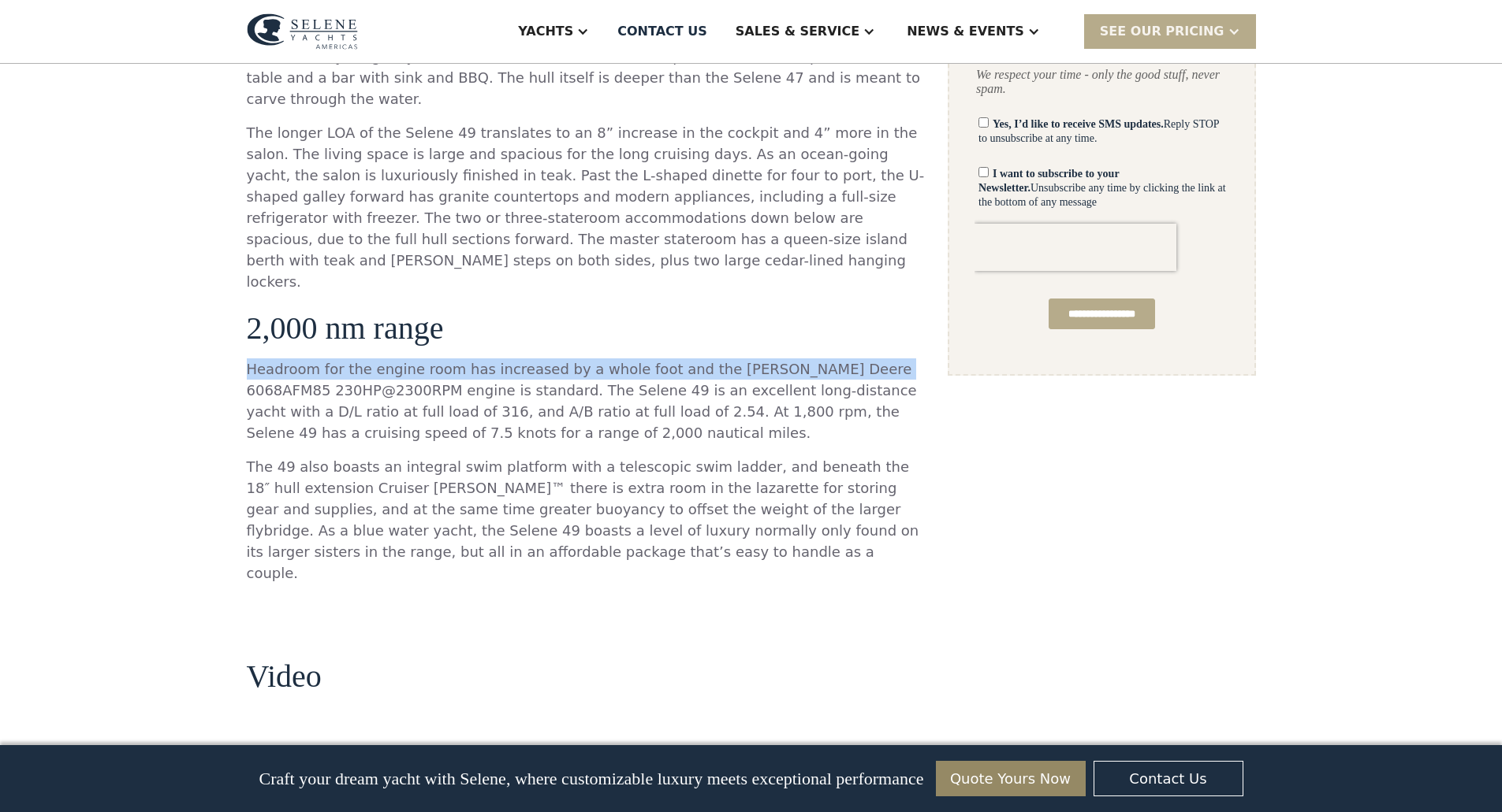
drag, startPoint x: 250, startPoint y: 328, endPoint x: 884, endPoint y: 326, distance: 634.0
click at [884, 358] on p "Headroom for the engine room has increased by a whole foot and the John Deere 6…" at bounding box center [586, 400] width 679 height 85
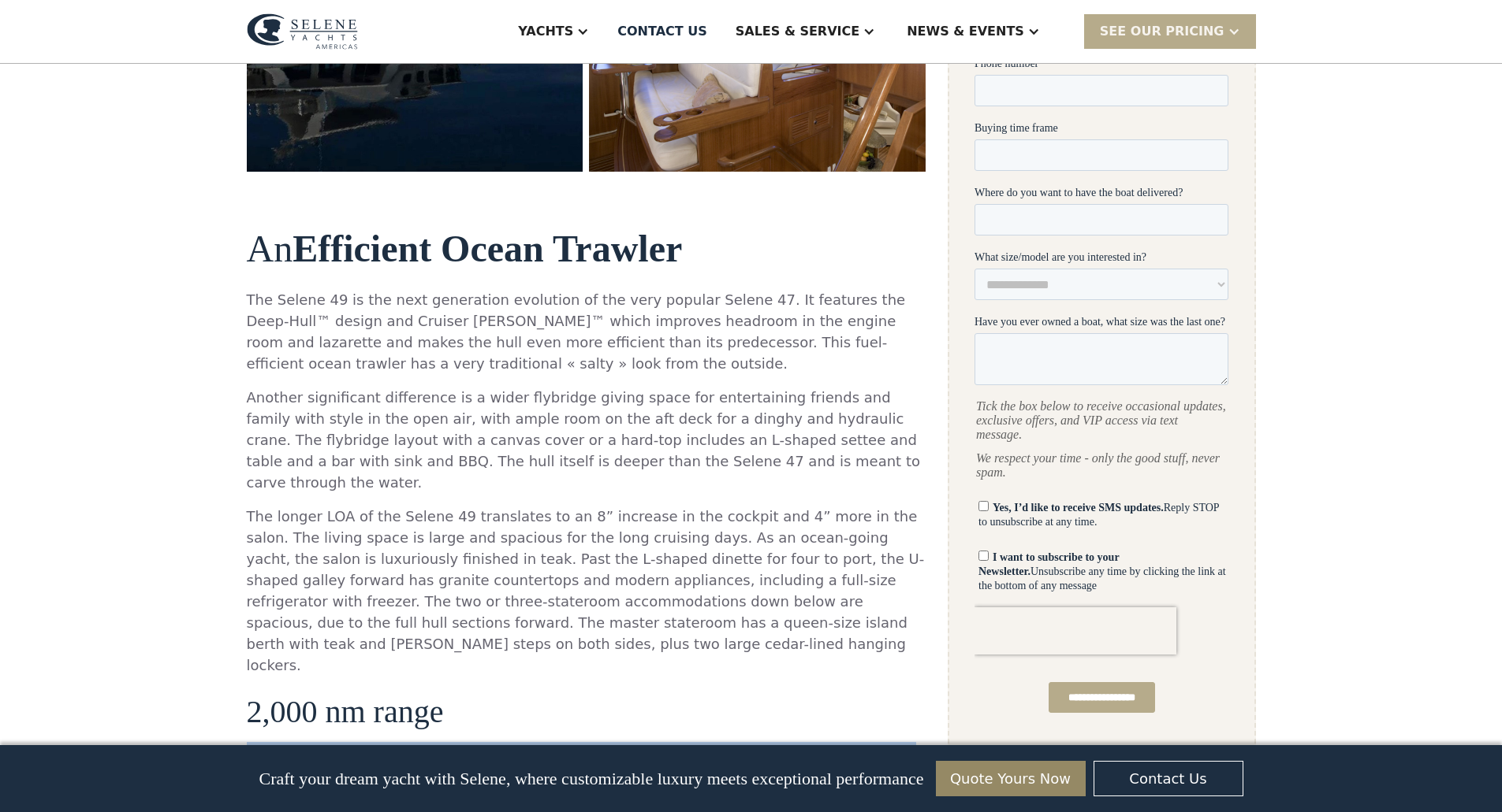
scroll to position [646, 0]
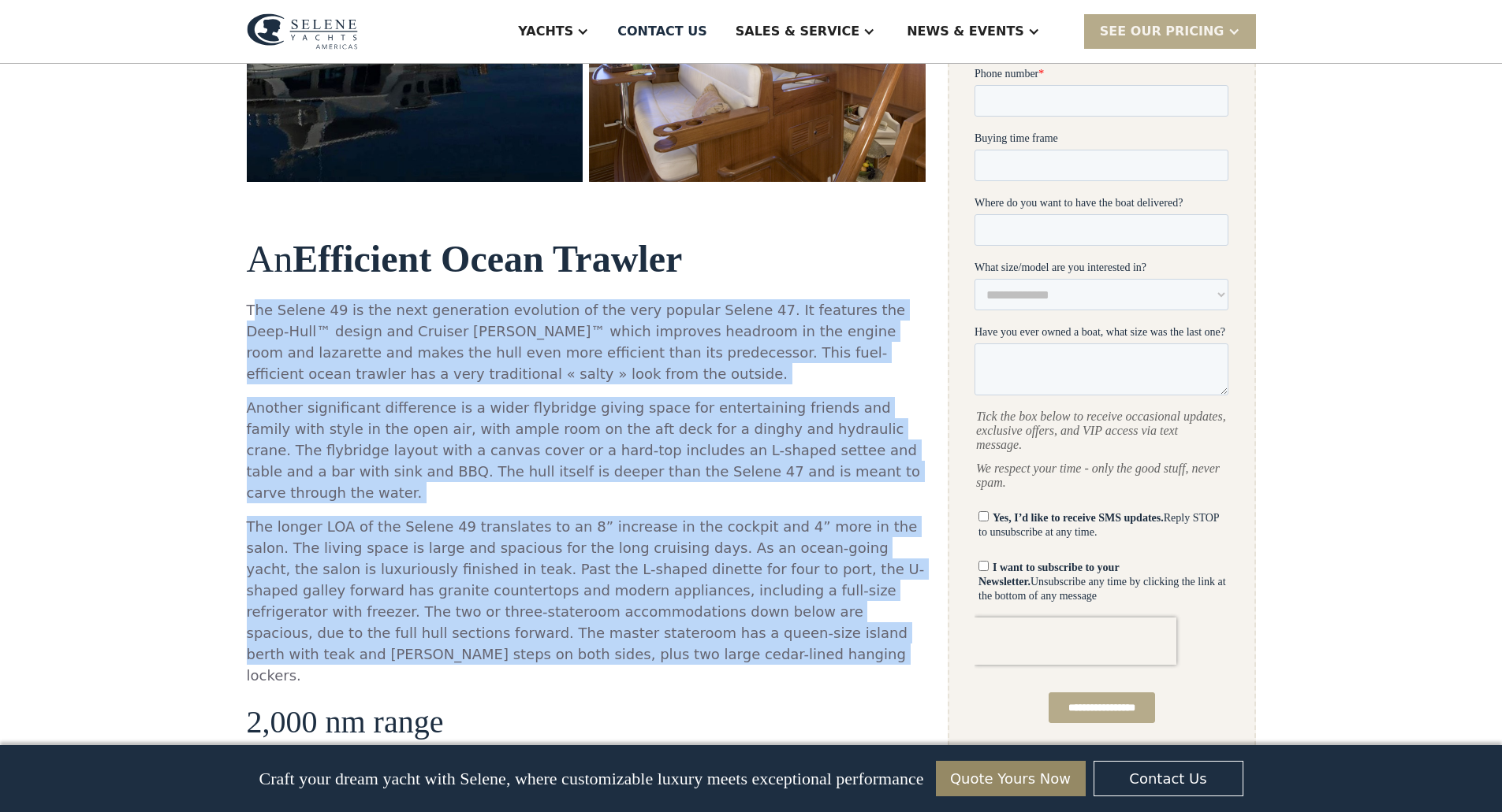
drag, startPoint x: 304, startPoint y: 310, endPoint x: 915, endPoint y: 631, distance: 690.2
click at [915, 631] on div "An Efficient Ocean Trawler The Selene 49 is the next generation evolution of th…" at bounding box center [586, 605] width 679 height 770
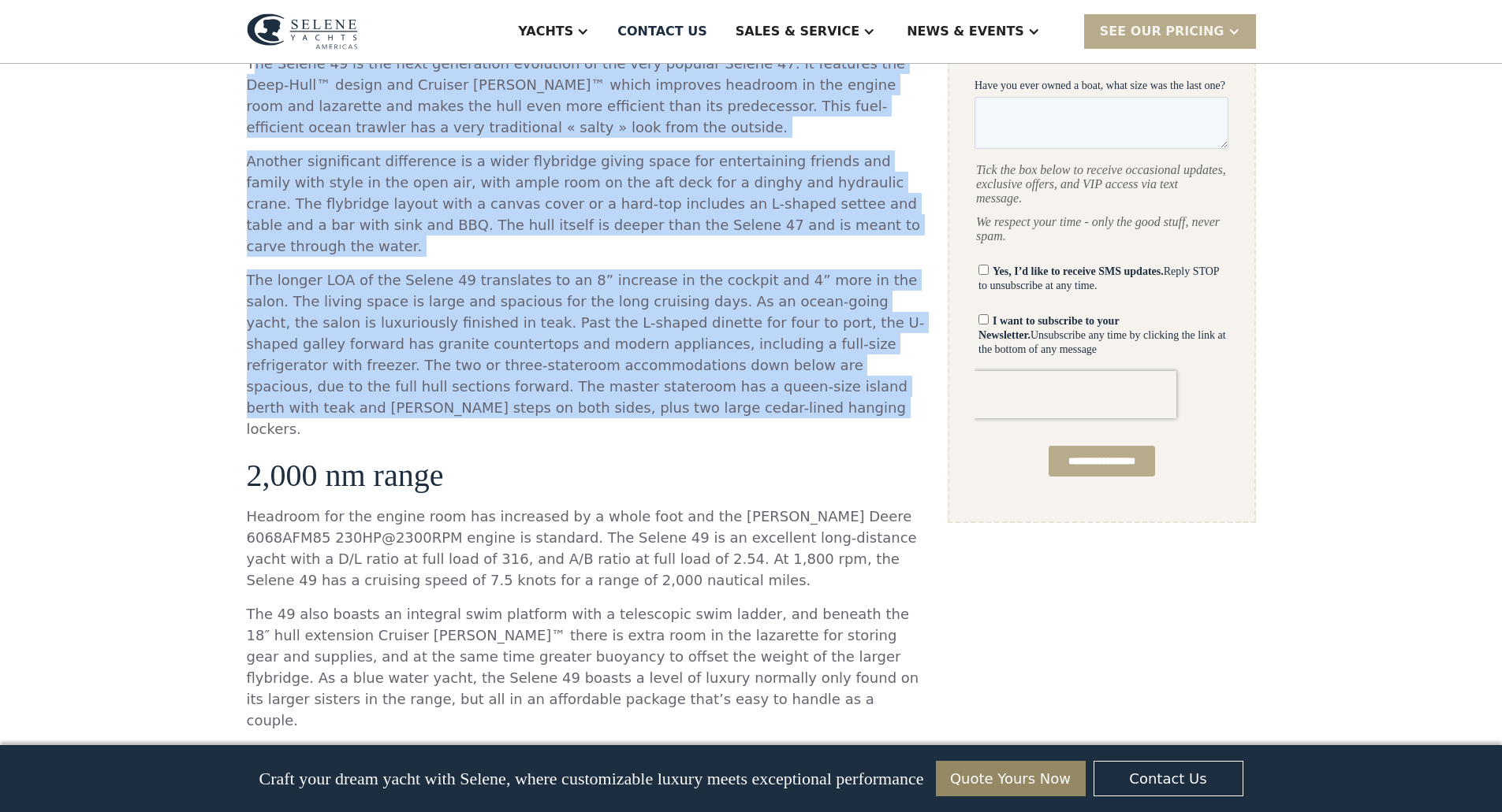
scroll to position [962, 0]
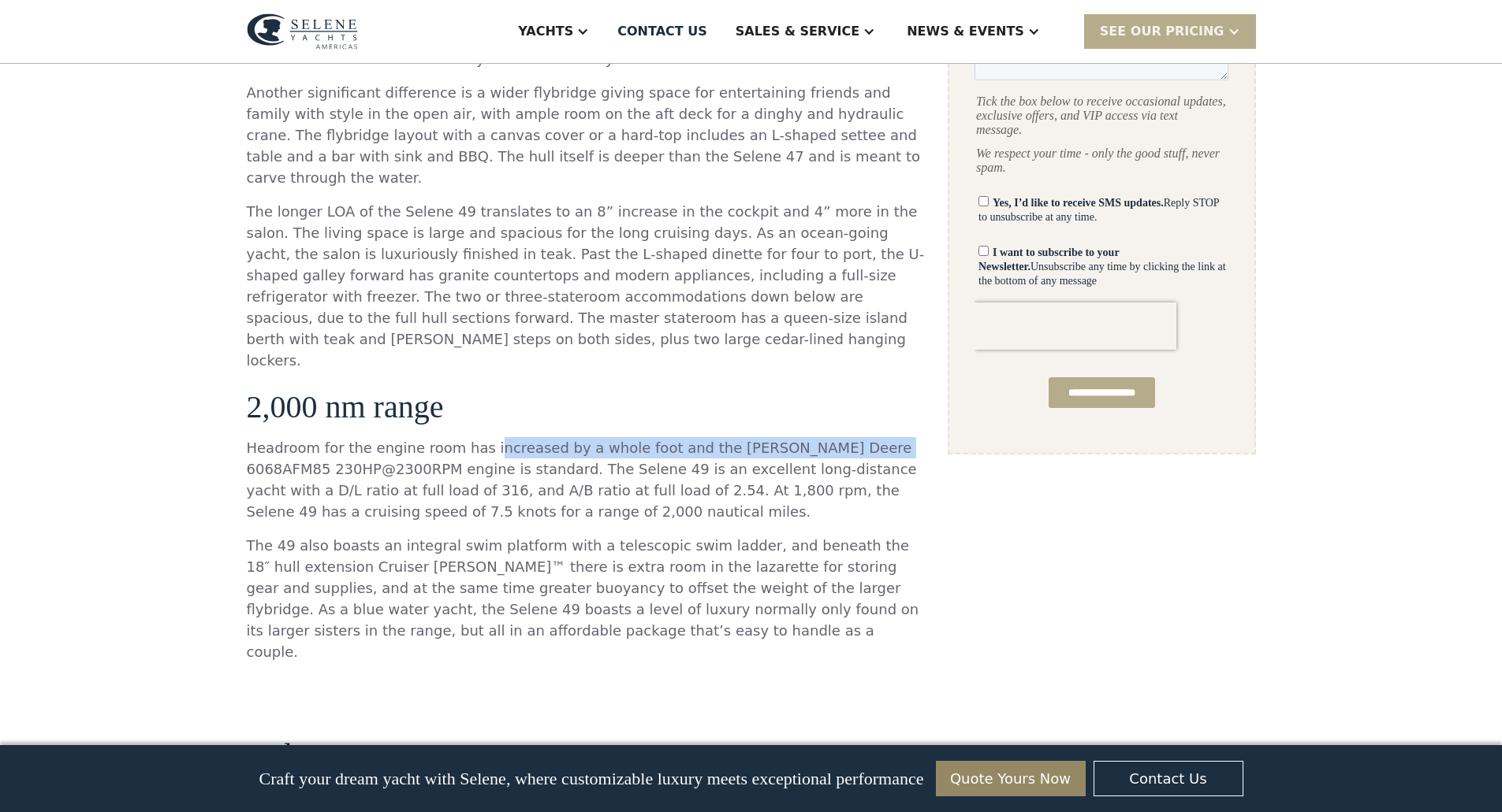
drag, startPoint x: 494, startPoint y: 400, endPoint x: 868, endPoint y: 407, distance: 374.1
click at [868, 437] on p "Headroom for the engine room has increased by a whole foot and the John Deere 6…" at bounding box center [586, 479] width 679 height 85
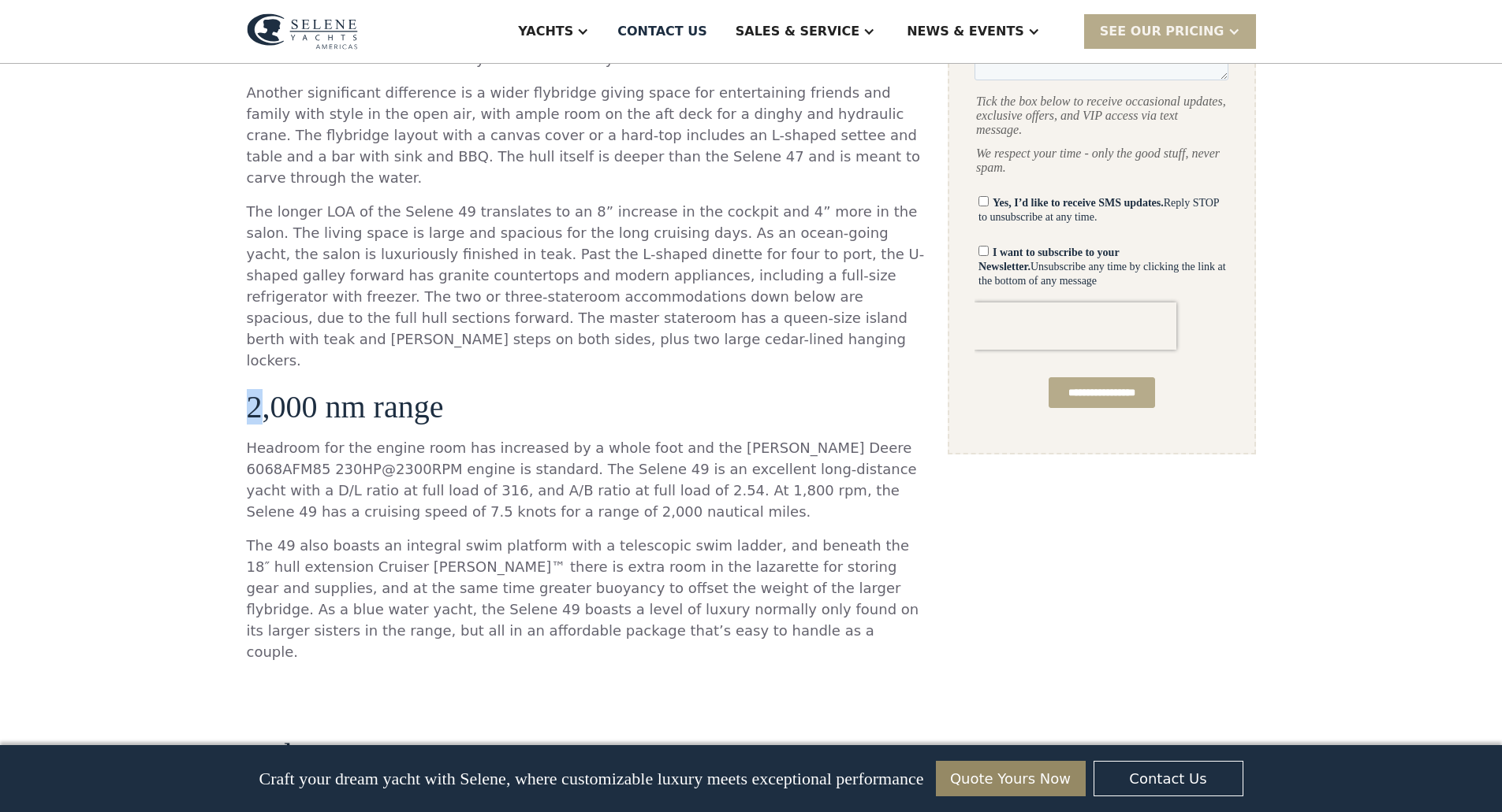
click at [256, 390] on h3 "2,000 nm range" at bounding box center [586, 406] width 679 height 34
click at [257, 390] on h3 "2,000 nm range" at bounding box center [586, 406] width 679 height 34
click at [256, 390] on h3 "2,000 nm range" at bounding box center [586, 406] width 679 height 34
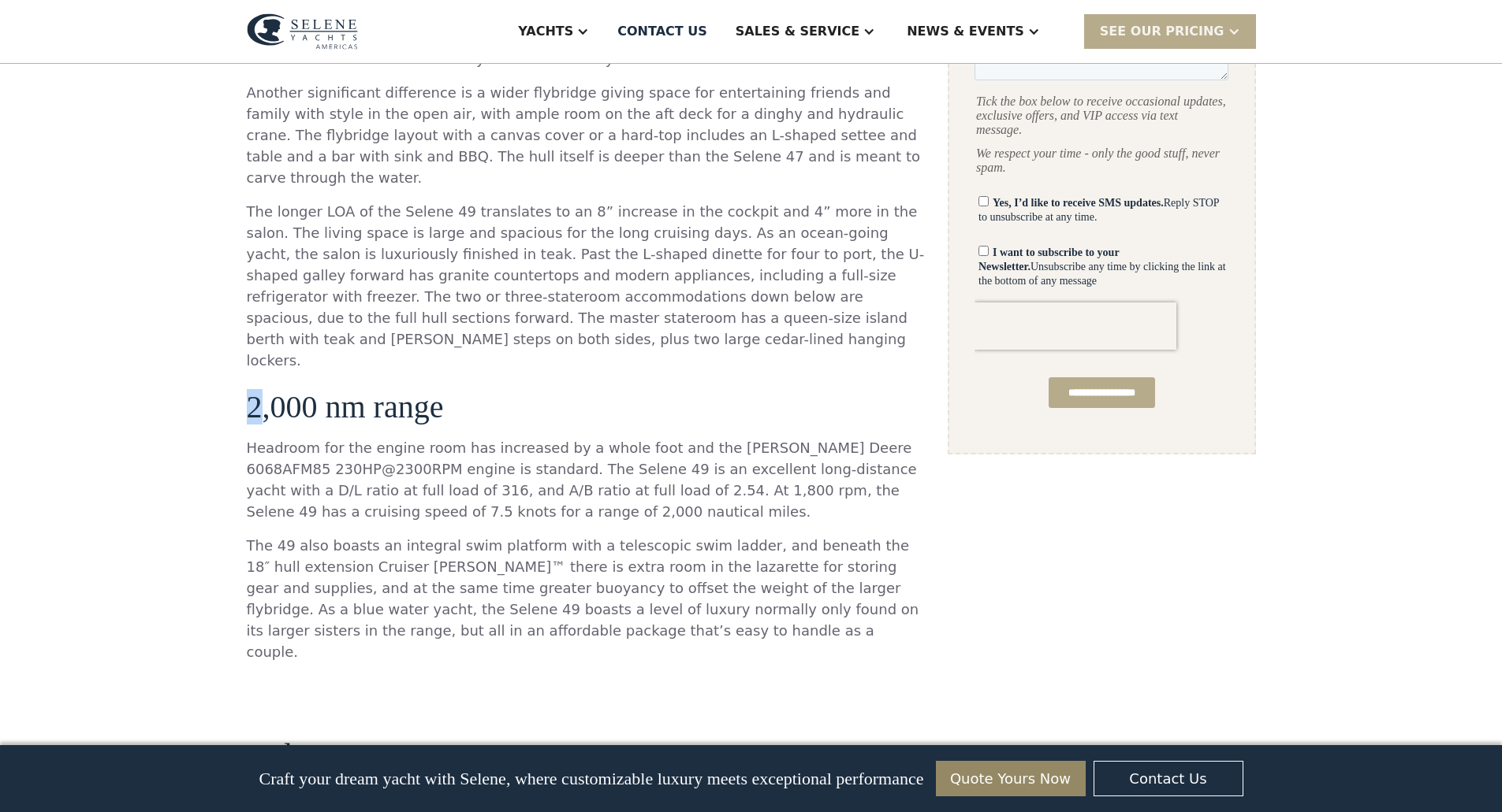
drag, startPoint x: 276, startPoint y: 361, endPoint x: 310, endPoint y: 362, distance: 34.0
click at [310, 390] on h3 "2,000 nm range" at bounding box center [586, 406] width 679 height 34
click at [250, 390] on h3 "2,000 nm range" at bounding box center [586, 406] width 679 height 34
click at [254, 390] on h3 "2,000 nm range" at bounding box center [586, 406] width 679 height 34
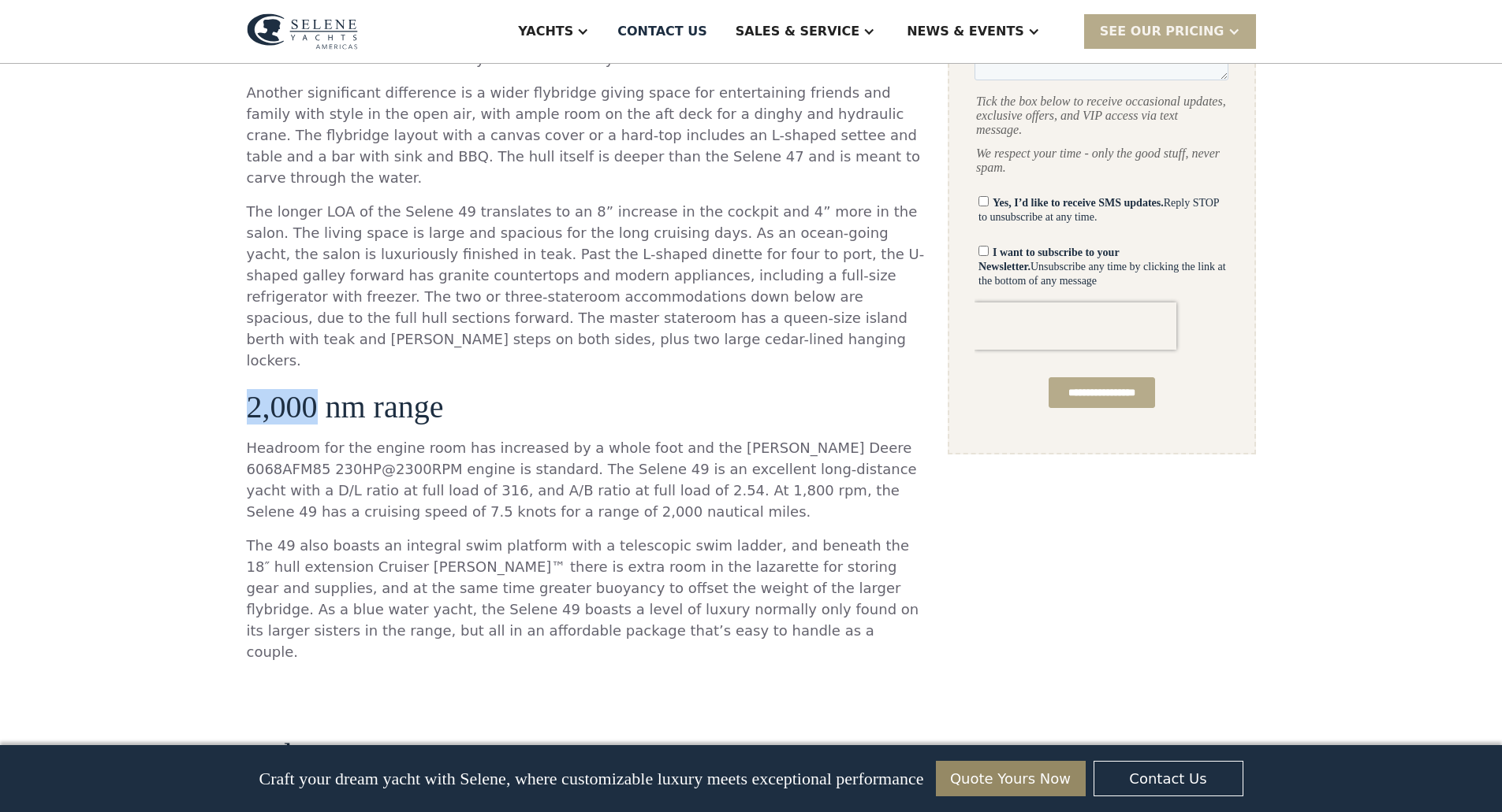
click at [252, 390] on h3 "2,000 nm range" at bounding box center [586, 406] width 679 height 34
click at [254, 390] on h3 "2,000 nm range" at bounding box center [586, 406] width 679 height 34
drag, startPoint x: 248, startPoint y: 366, endPoint x: 259, endPoint y: 366, distance: 11.0
click at [259, 390] on h3 "2,000 nm range" at bounding box center [586, 406] width 679 height 34
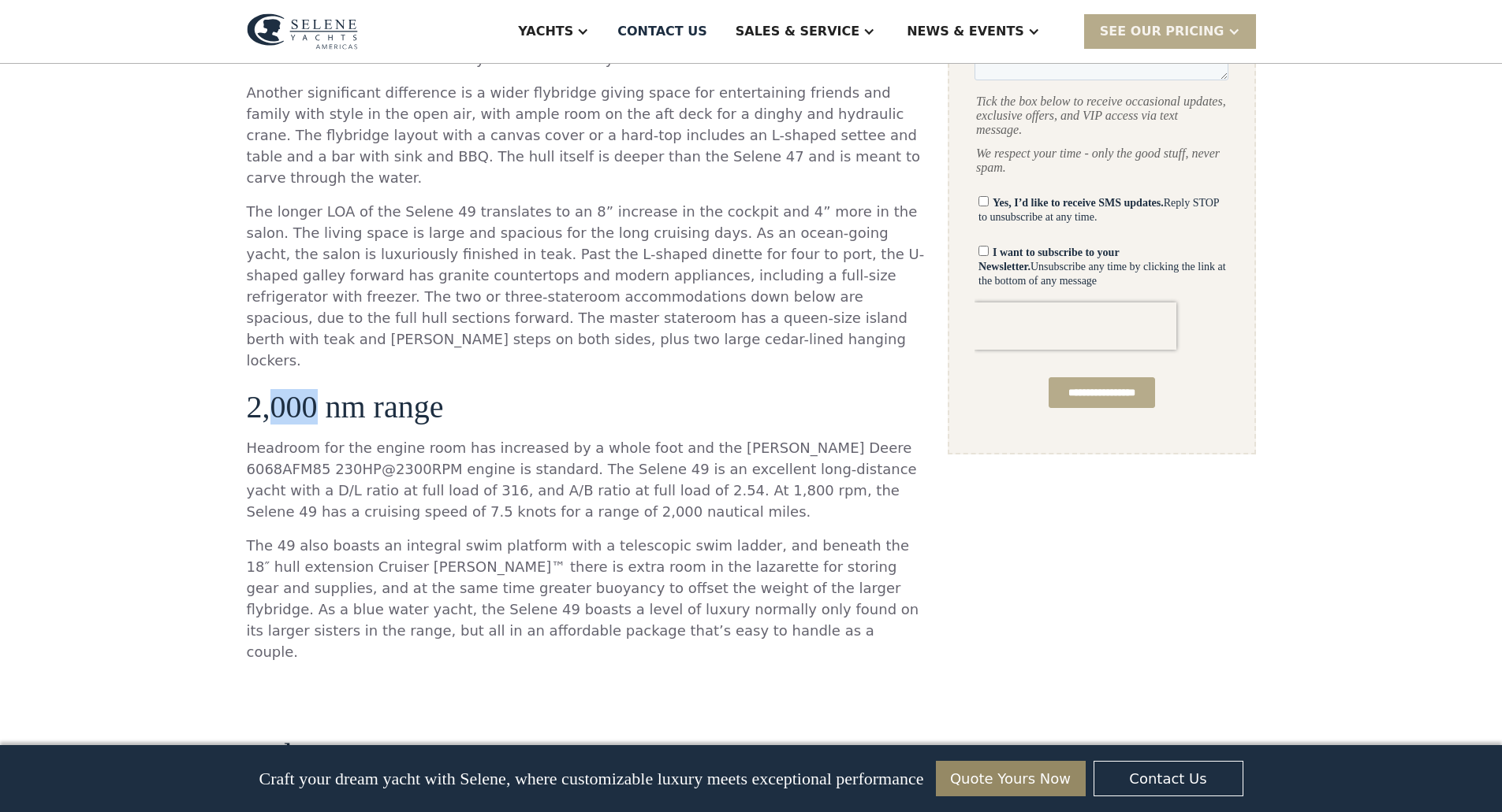
drag, startPoint x: 275, startPoint y: 361, endPoint x: 312, endPoint y: 361, distance: 37.0
click at [312, 390] on h3 "2,000 nm range" at bounding box center [586, 406] width 679 height 34
click at [261, 390] on h3 "2,000 nm range" at bounding box center [586, 406] width 679 height 34
drag, startPoint x: 247, startPoint y: 360, endPoint x: 255, endPoint y: 362, distance: 8.2
click at [255, 390] on h3 "2,000 nm range" at bounding box center [586, 406] width 679 height 34
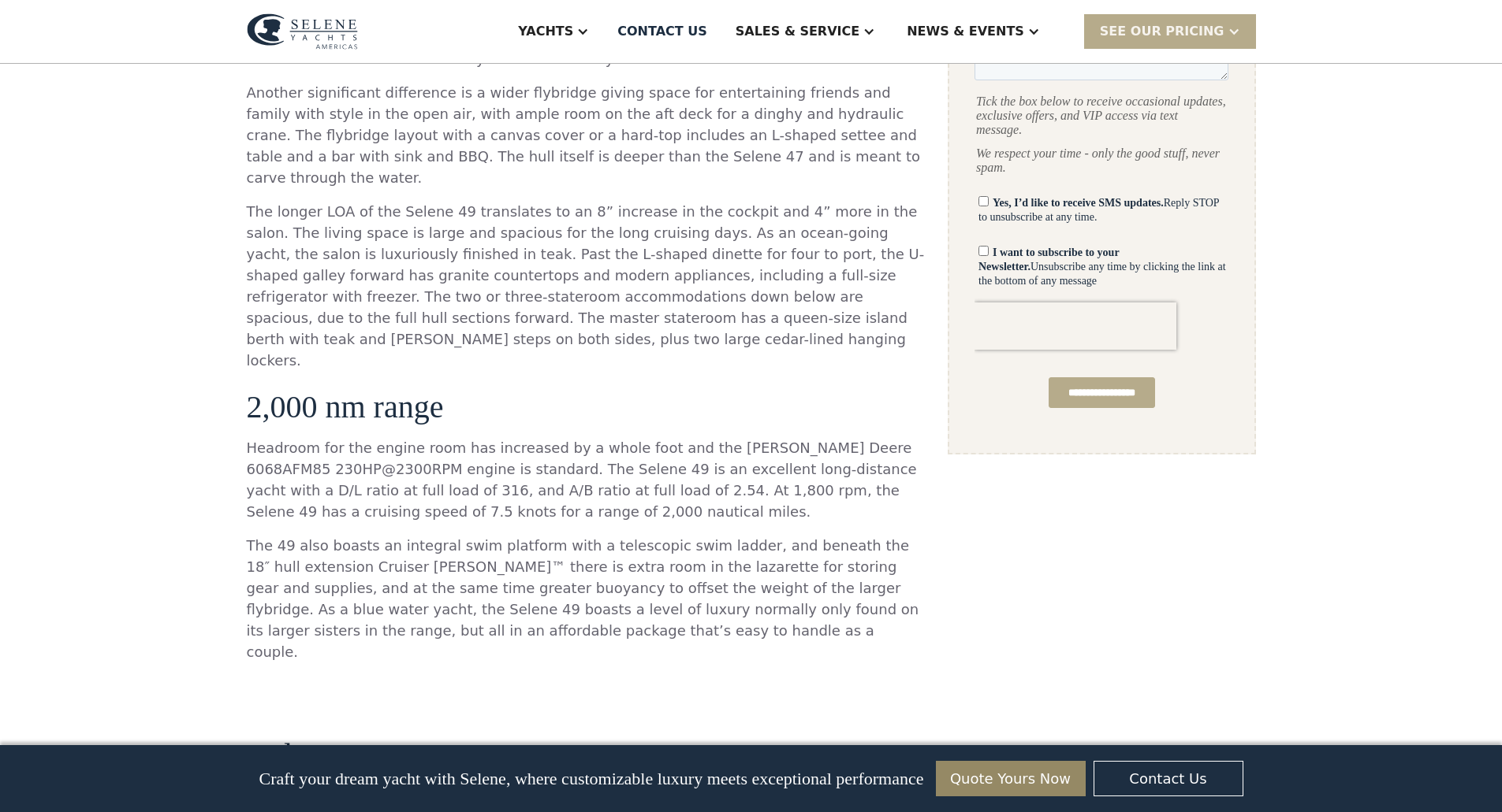
click at [278, 390] on h3 "2,000 nm range" at bounding box center [586, 406] width 679 height 34
drag, startPoint x: 271, startPoint y: 361, endPoint x: 286, endPoint y: 361, distance: 15.0
click at [286, 390] on h3 "2,000 nm range" at bounding box center [586, 406] width 679 height 34
click at [296, 390] on h3 "2,000 nm range" at bounding box center [586, 406] width 679 height 34
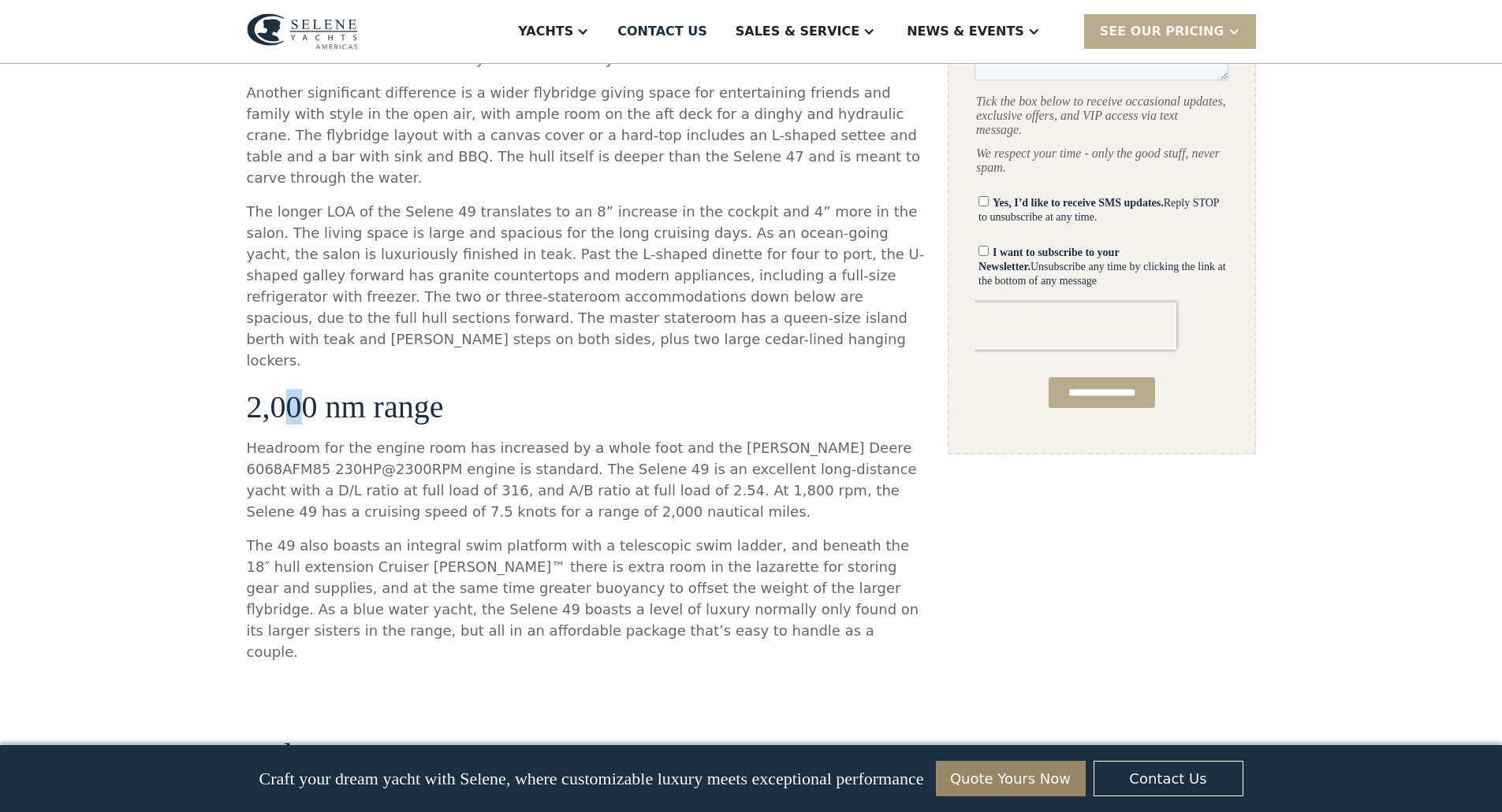
click at [306, 390] on h3 "2,000 nm range" at bounding box center [586, 406] width 679 height 34
click at [308, 390] on h3 "2,000 nm range" at bounding box center [586, 406] width 679 height 34
drag, startPoint x: 248, startPoint y: 364, endPoint x: 257, endPoint y: 365, distance: 9.1
click at [257, 390] on h3 "2,000 nm range" at bounding box center [586, 406] width 679 height 34
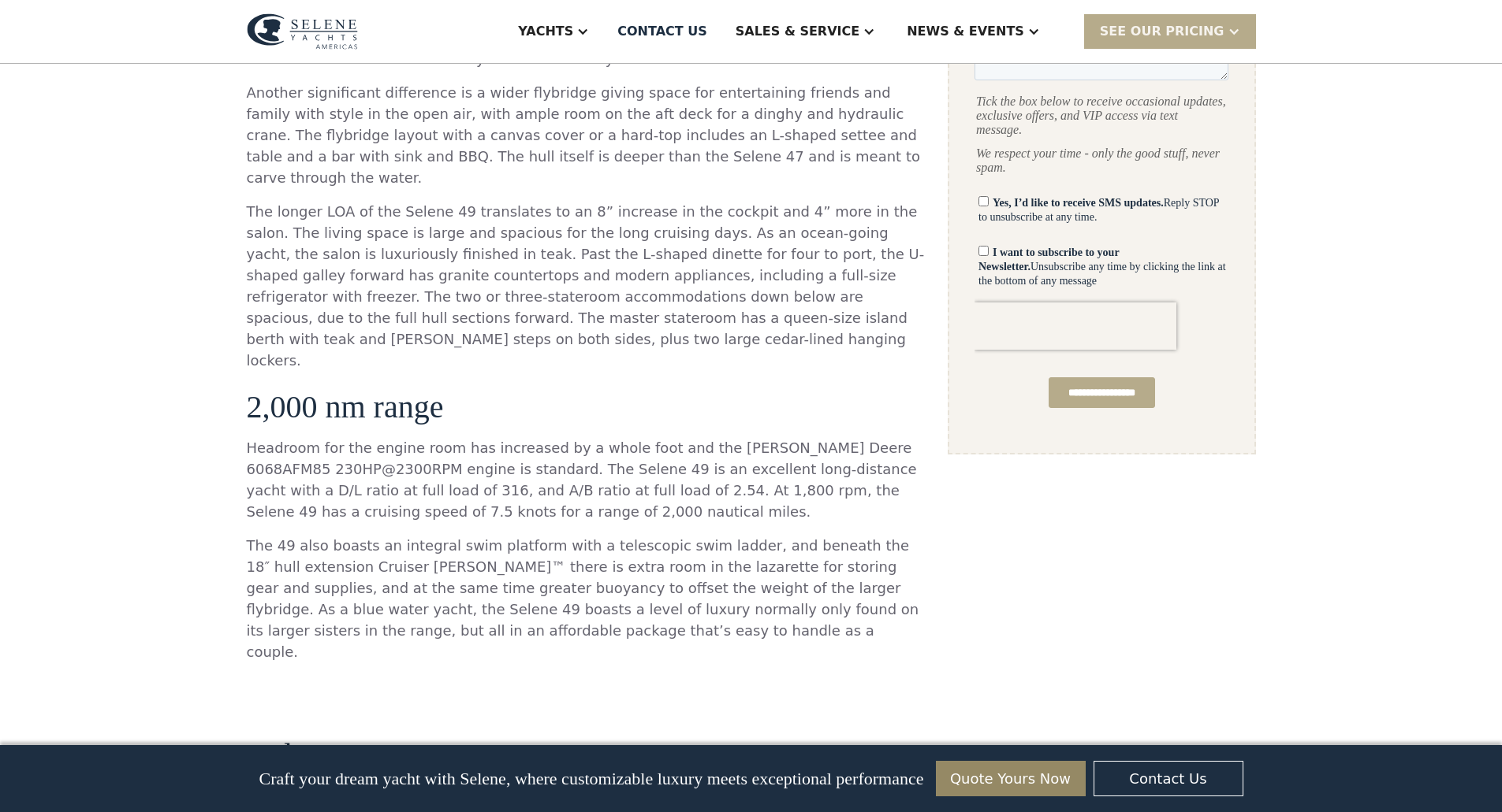
click at [267, 390] on h3 "2,000 nm range" at bounding box center [586, 406] width 679 height 34
drag, startPoint x: 273, startPoint y: 361, endPoint x: 317, endPoint y: 365, distance: 44.2
click at [317, 390] on h3 "2,000 nm range" at bounding box center [586, 406] width 679 height 34
click at [261, 390] on h3 "2,000 nm range" at bounding box center [586, 406] width 679 height 34
click at [255, 390] on h3 "2,000 nm range" at bounding box center [586, 406] width 679 height 34
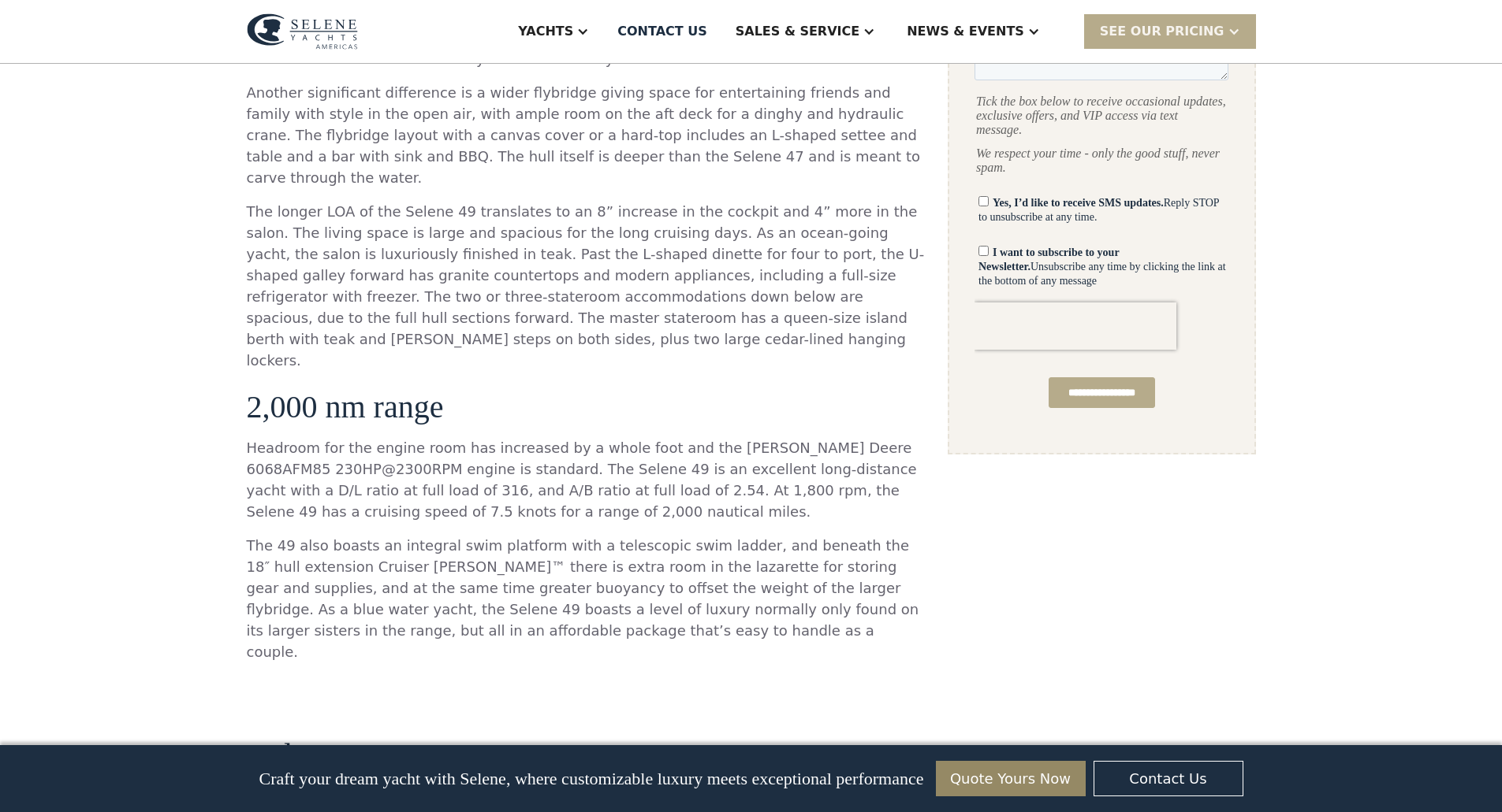
click at [277, 390] on h3 "2,000 nm range" at bounding box center [586, 406] width 679 height 34
drag, startPoint x: 274, startPoint y: 363, endPoint x: 315, endPoint y: 368, distance: 41.3
click at [315, 390] on h3 "2,000 nm range" at bounding box center [586, 406] width 679 height 34
click at [251, 390] on h3 "2,000 nm range" at bounding box center [586, 406] width 679 height 34
click at [255, 390] on h3 "2,000 nm range" at bounding box center [586, 406] width 679 height 34
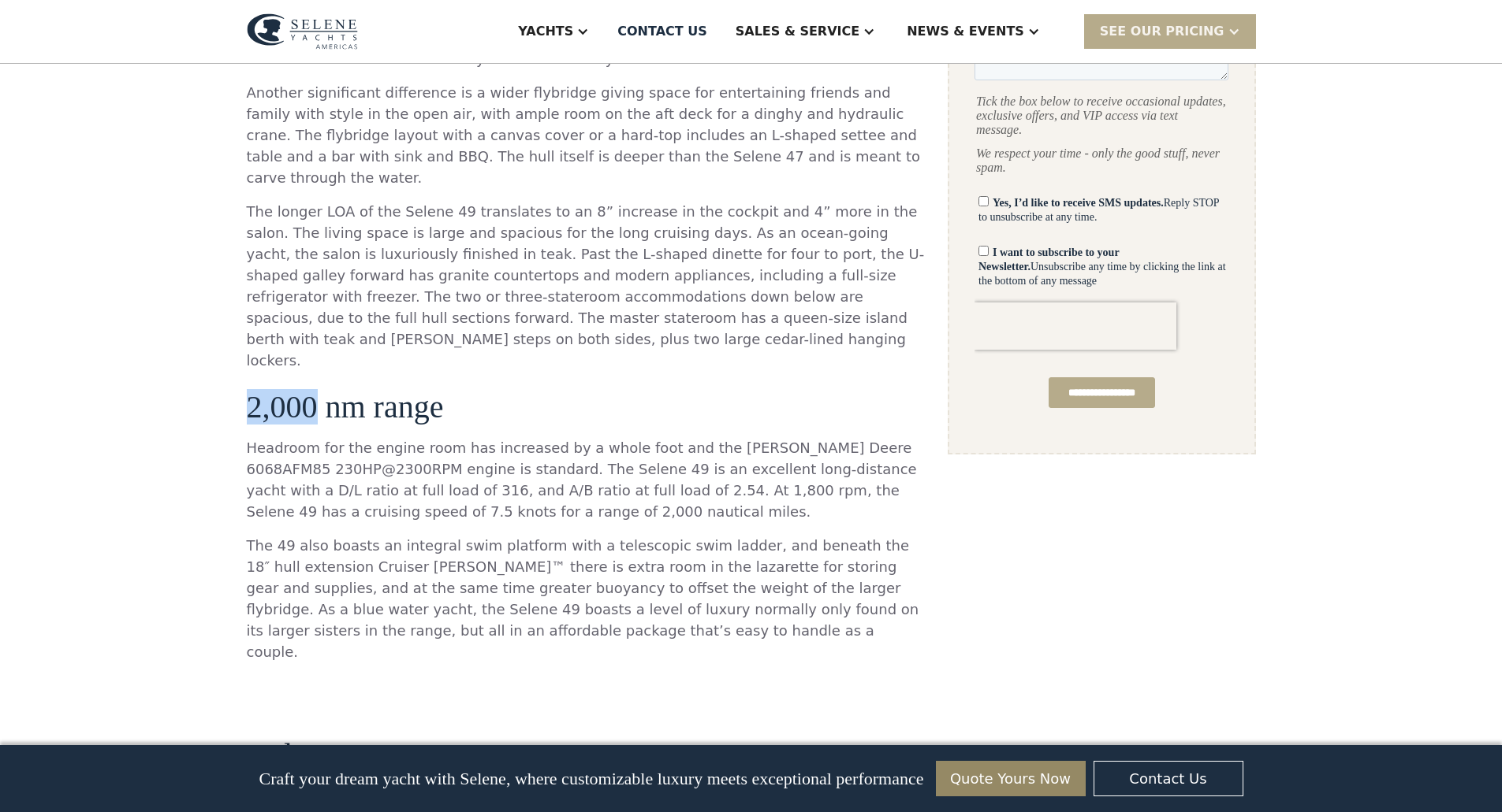
drag, startPoint x: 250, startPoint y: 362, endPoint x: 311, endPoint y: 366, distance: 61.1
click at [311, 390] on h3 "2,000 nm range" at bounding box center [586, 406] width 679 height 34
